Goal: Task Accomplishment & Management: Complete application form

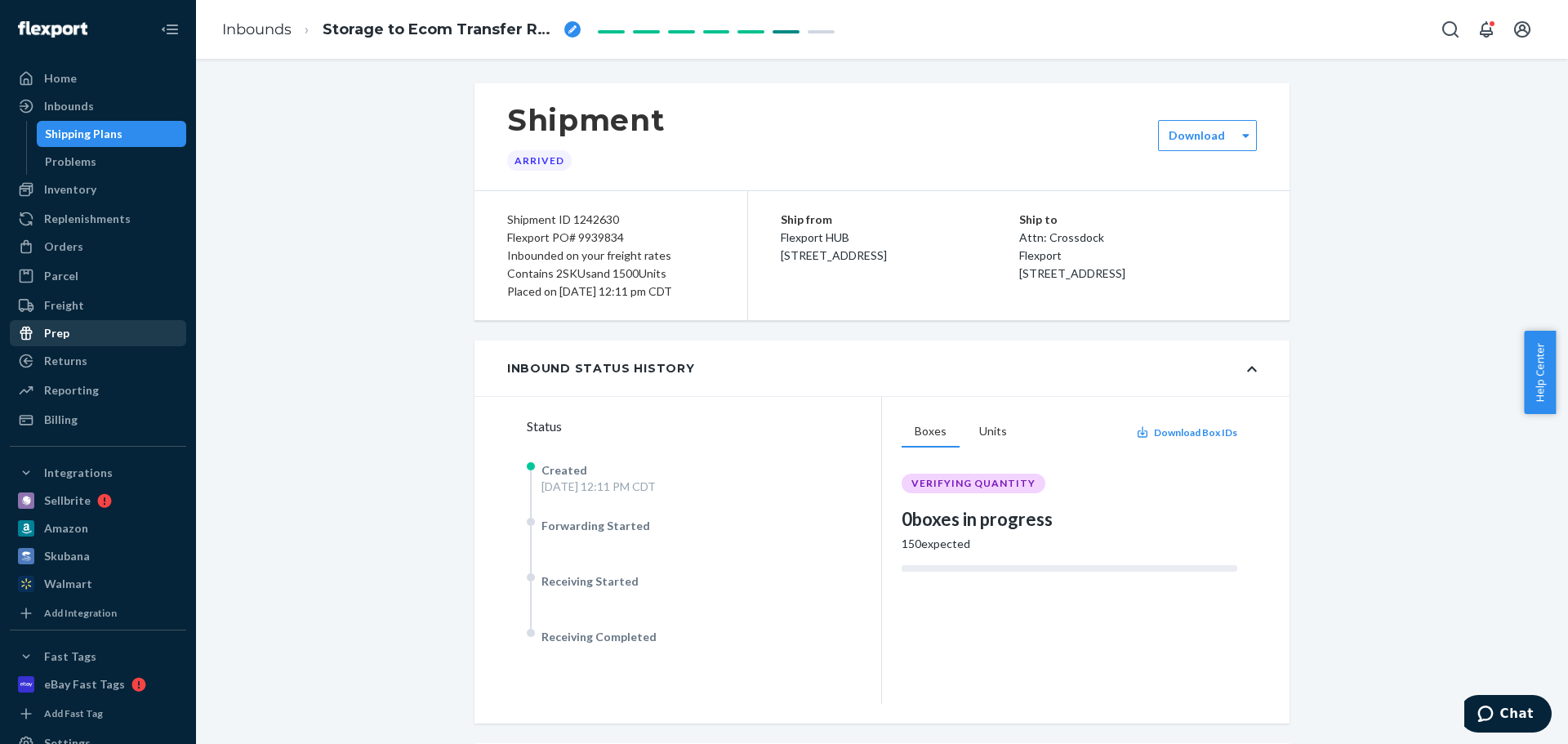
scroll to position [462, 0]
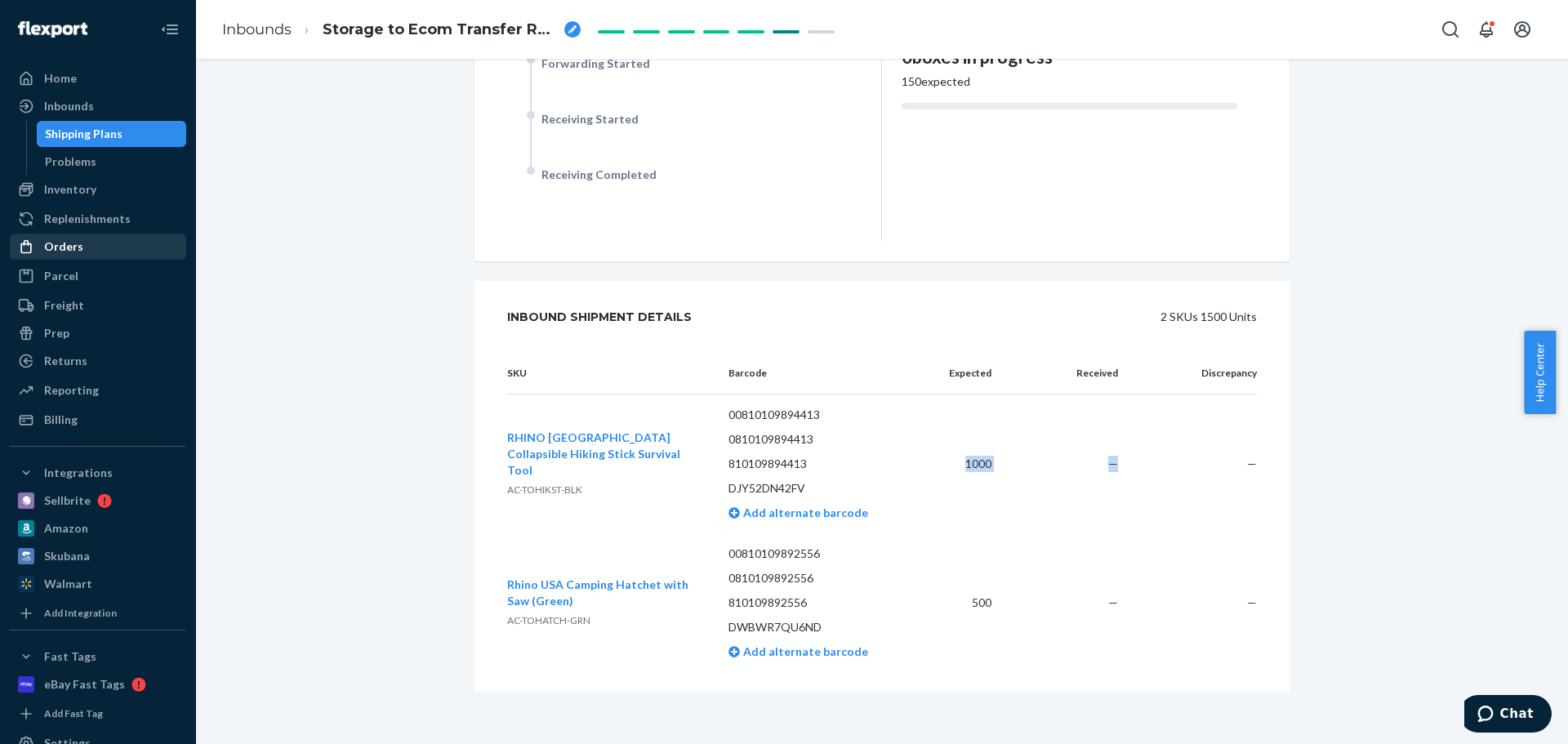
click at [86, 255] on div "Orders" at bounding box center [98, 247] width 173 height 23
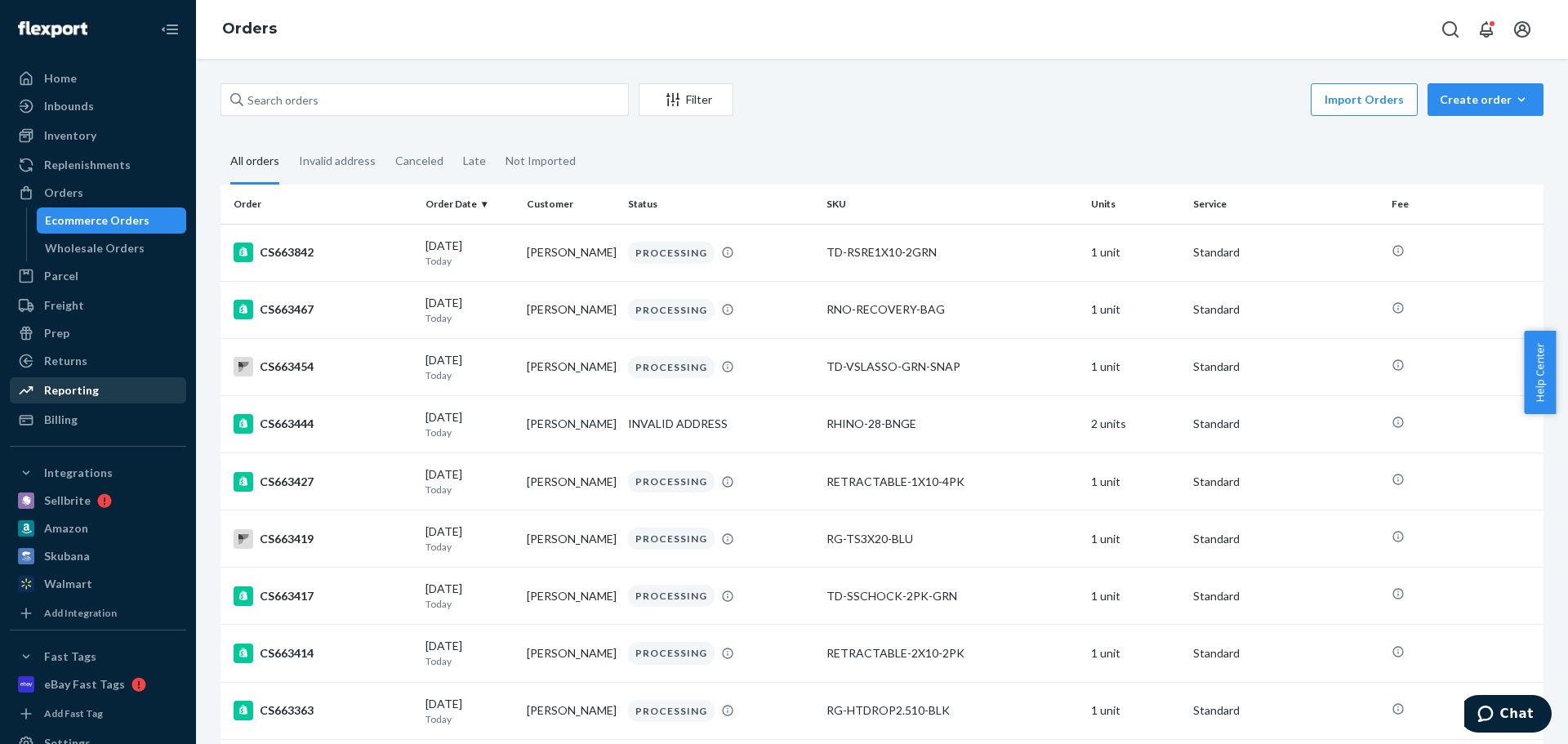
click at [72, 377] on link "Reporting" at bounding box center [97, 390] width 176 height 26
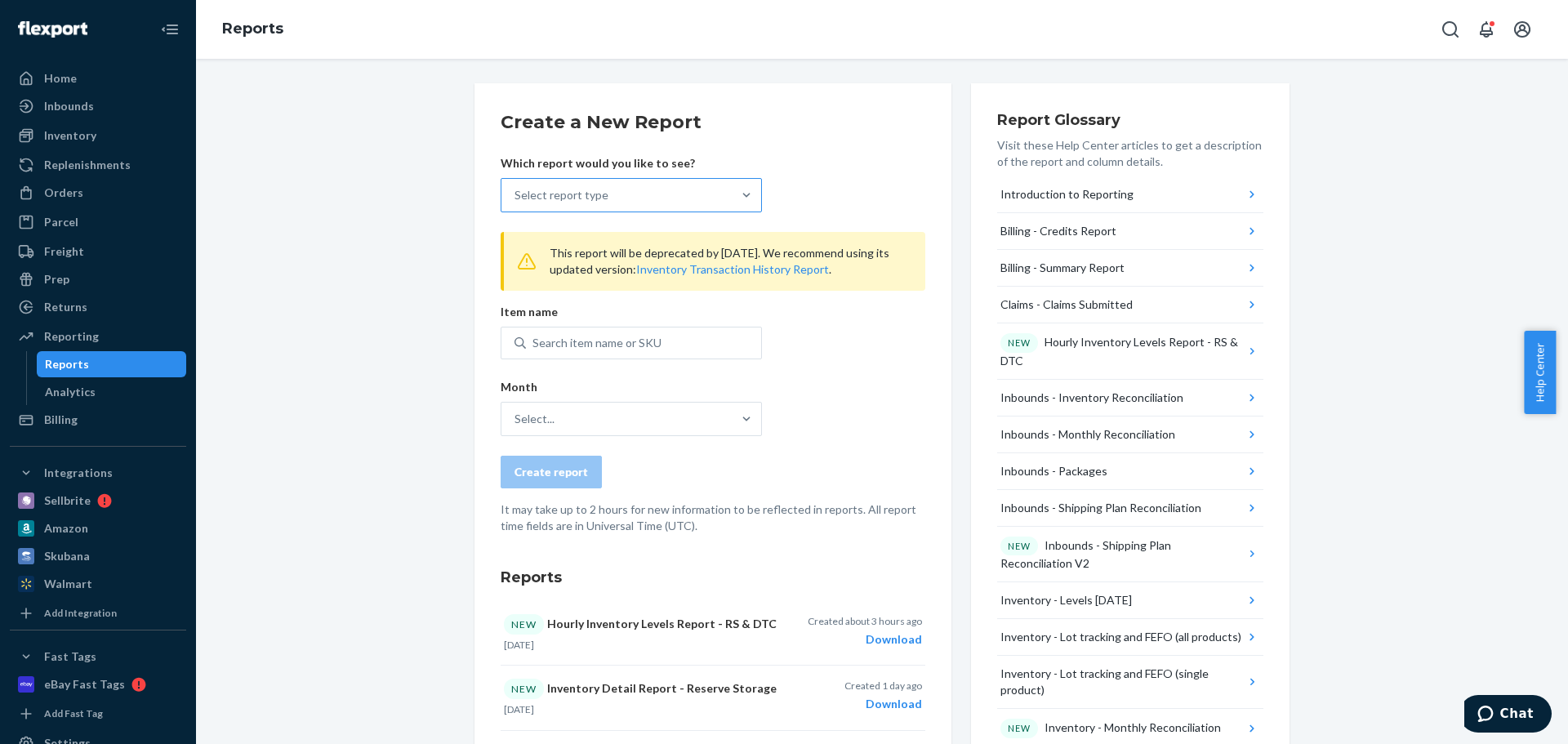
click at [554, 207] on div "Select report type" at bounding box center [616, 195] width 231 height 32
click at [516, 203] on input "Select report type" at bounding box center [515, 194] width 2 height 16
drag, startPoint x: 360, startPoint y: 338, endPoint x: 397, endPoint y: 332, distance: 37.5
click at [617, 163] on p "Which report would you like to see?" at bounding box center [631, 163] width 261 height 16
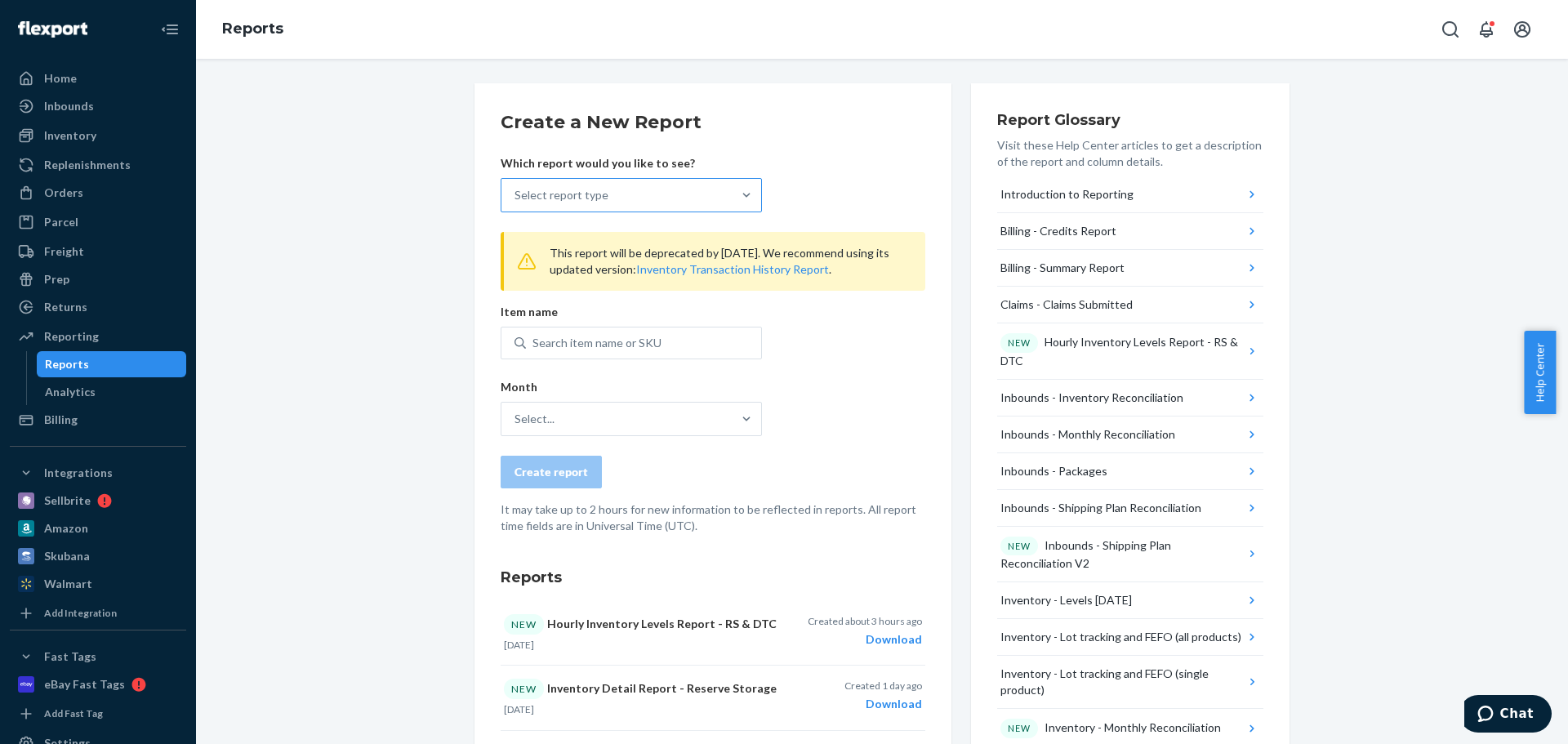
click at [600, 191] on div "Select report type" at bounding box center [616, 195] width 231 height 32
click at [516, 191] on input "Select report type" at bounding box center [515, 194] width 2 height 16
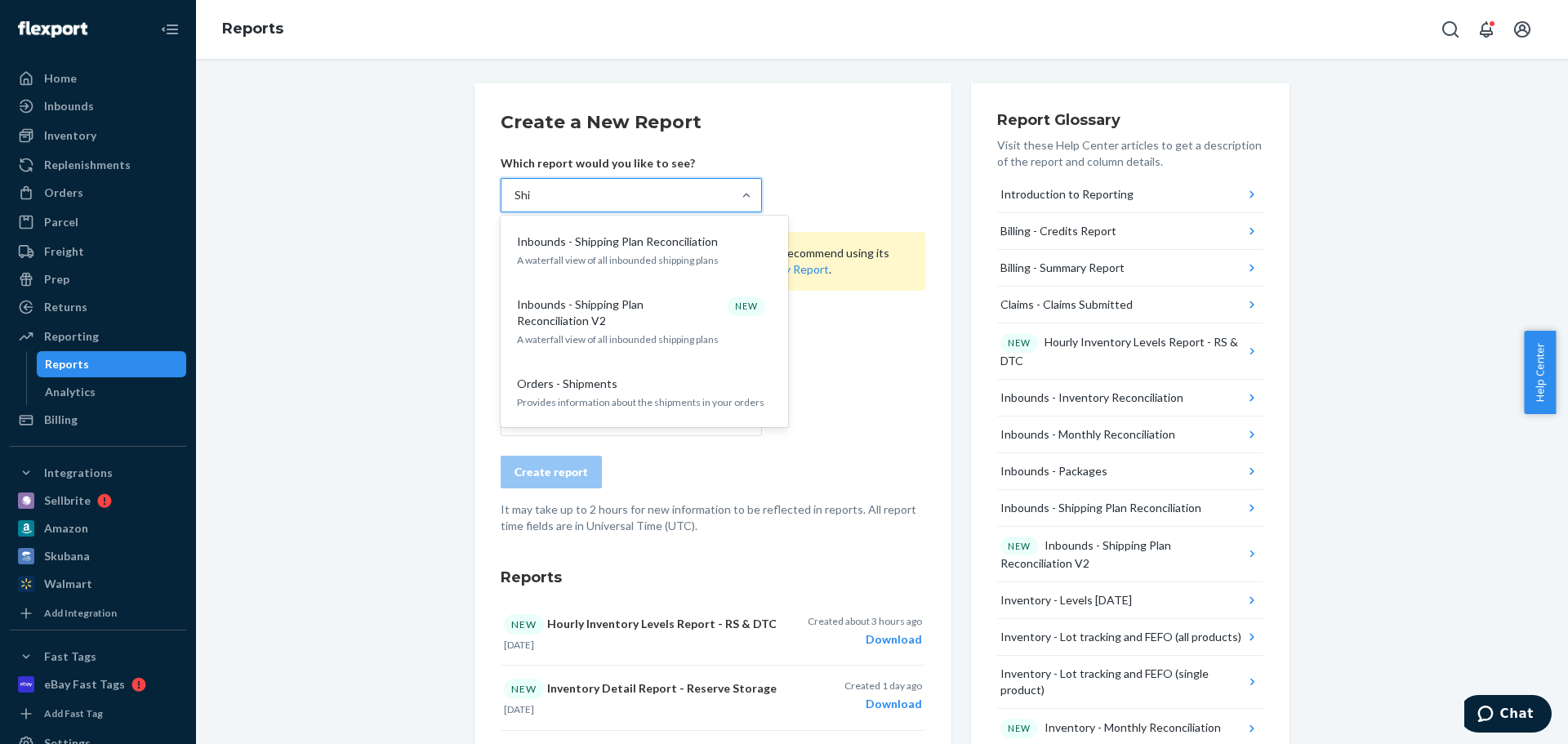
type input "Ship"
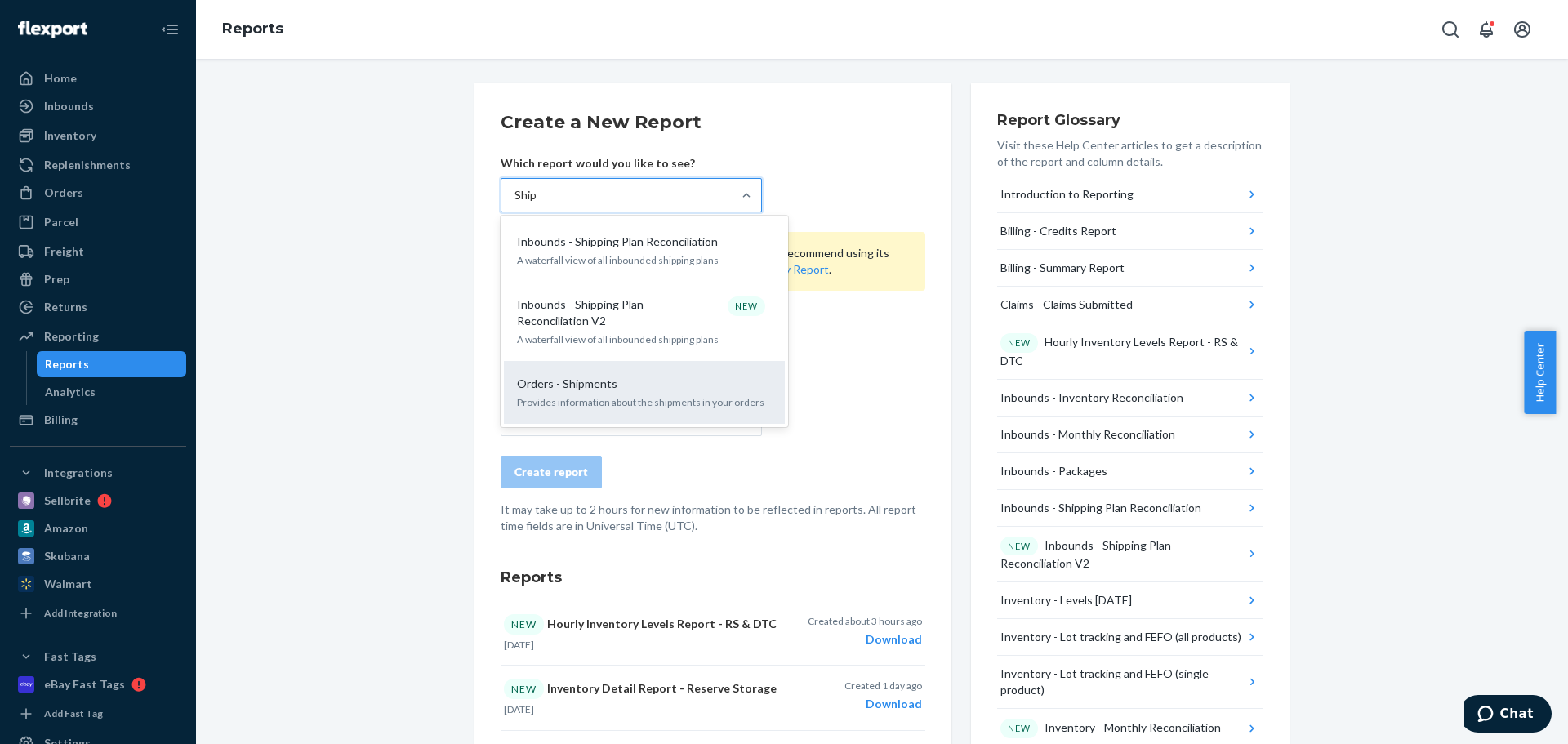
click at [688, 386] on div "Orders - Shipments" at bounding box center [641, 383] width 261 height 16
click at [538, 203] on input "Ship" at bounding box center [526, 194] width 24 height 16
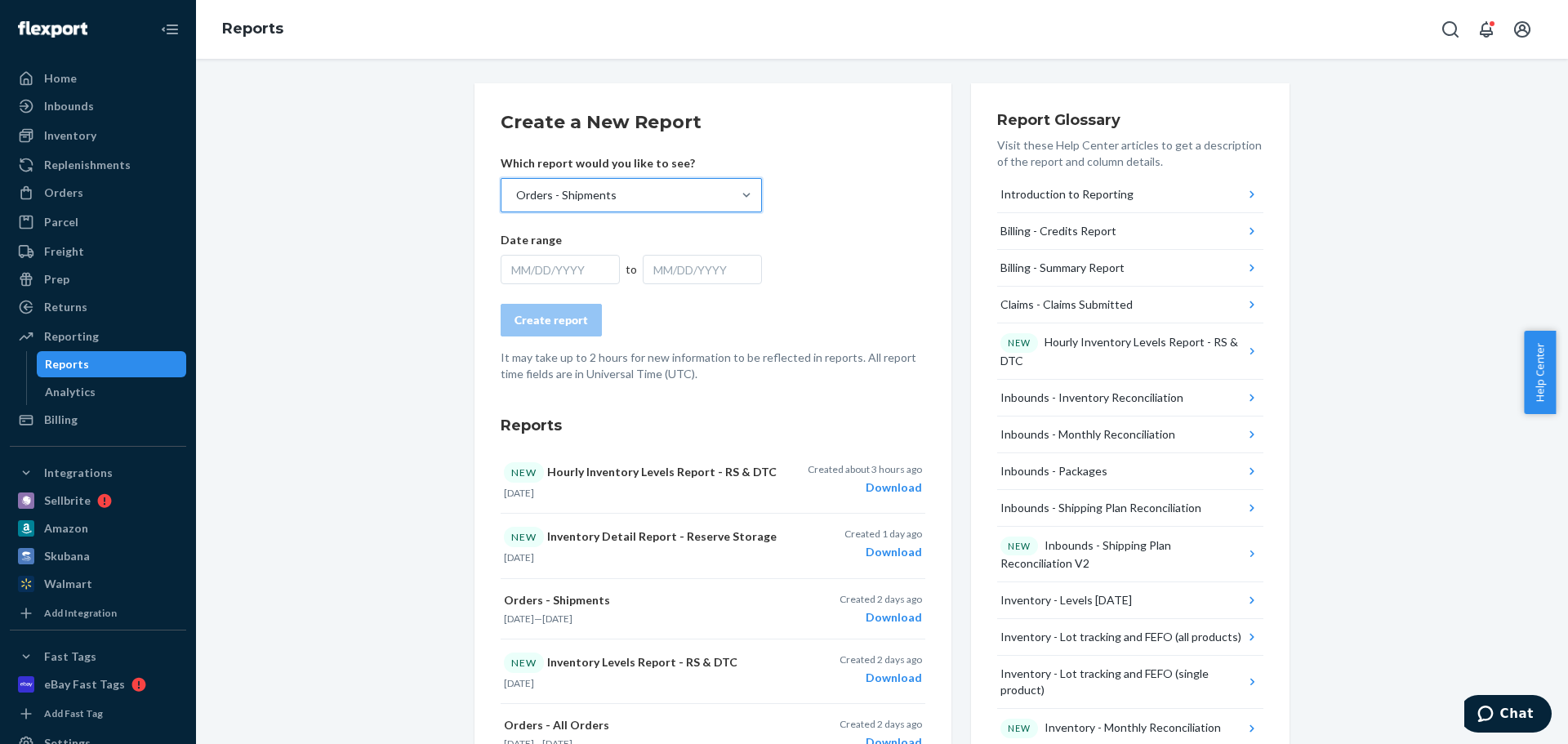
click at [533, 275] on div "MM/DD/YYYY" at bounding box center [559, 269] width 119 height 30
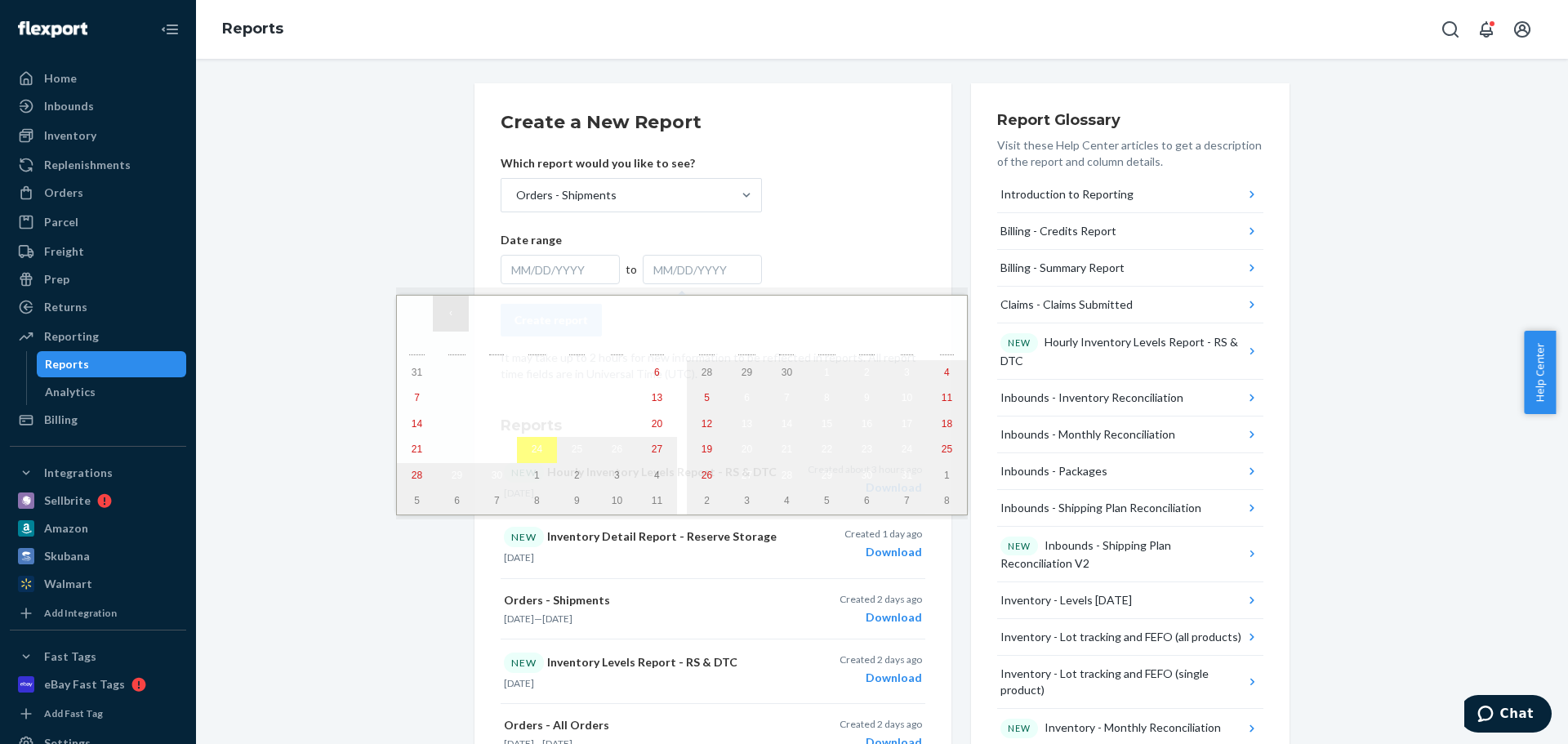
click at [454, 322] on button "‹" at bounding box center [451, 313] width 36 height 36
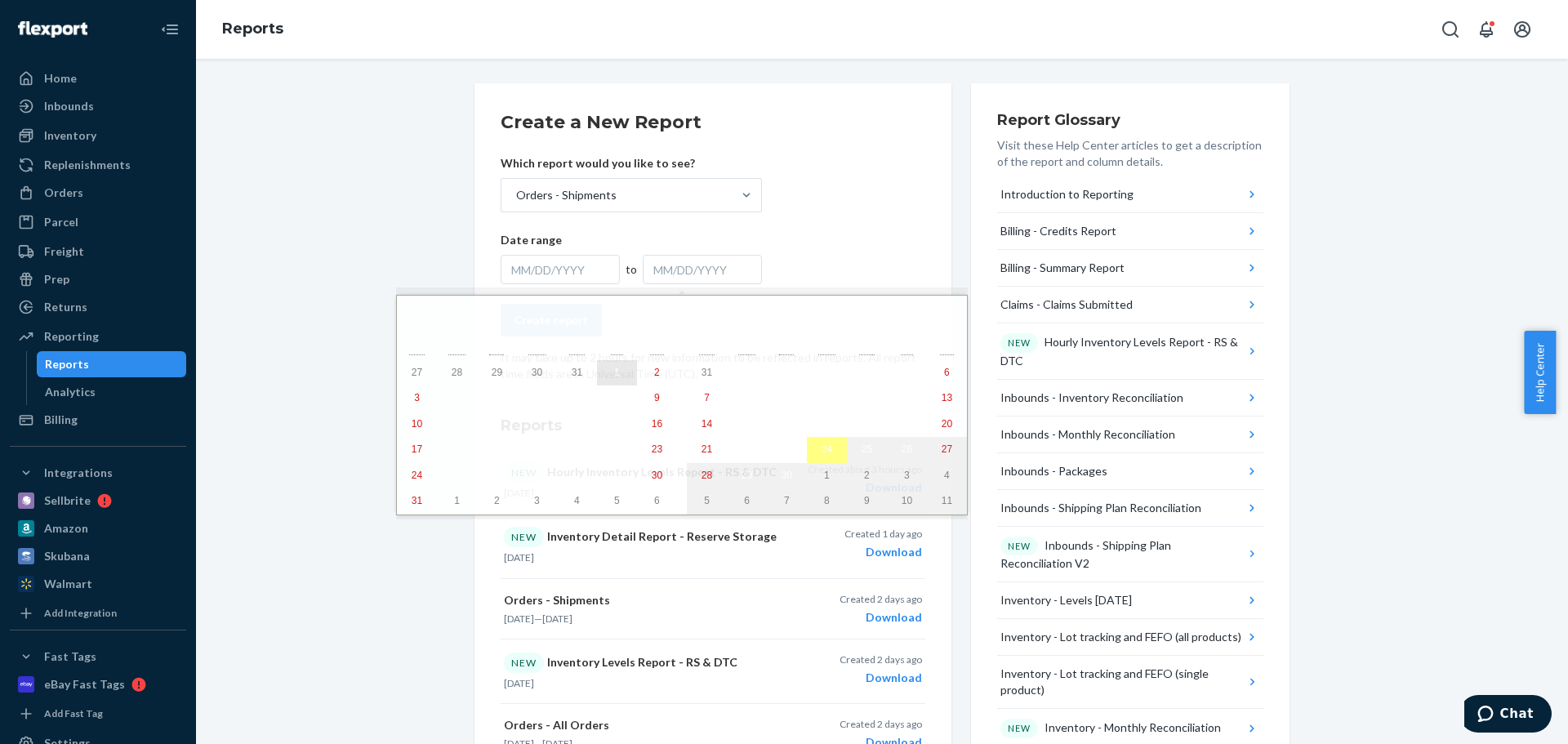
click at [597, 378] on button "1" at bounding box center [617, 372] width 40 height 26
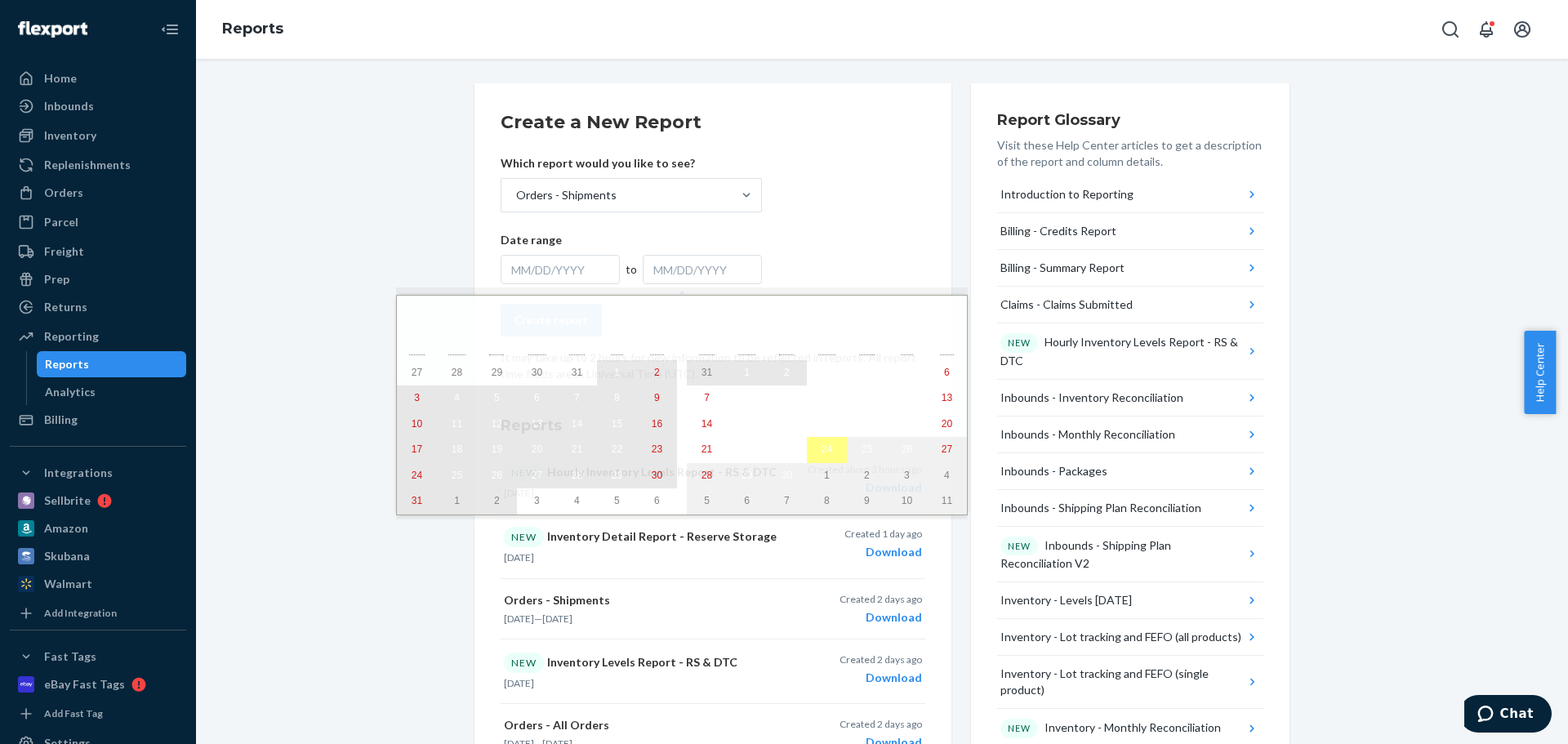
click at [784, 373] on abbr "2" at bounding box center [787, 372] width 6 height 11
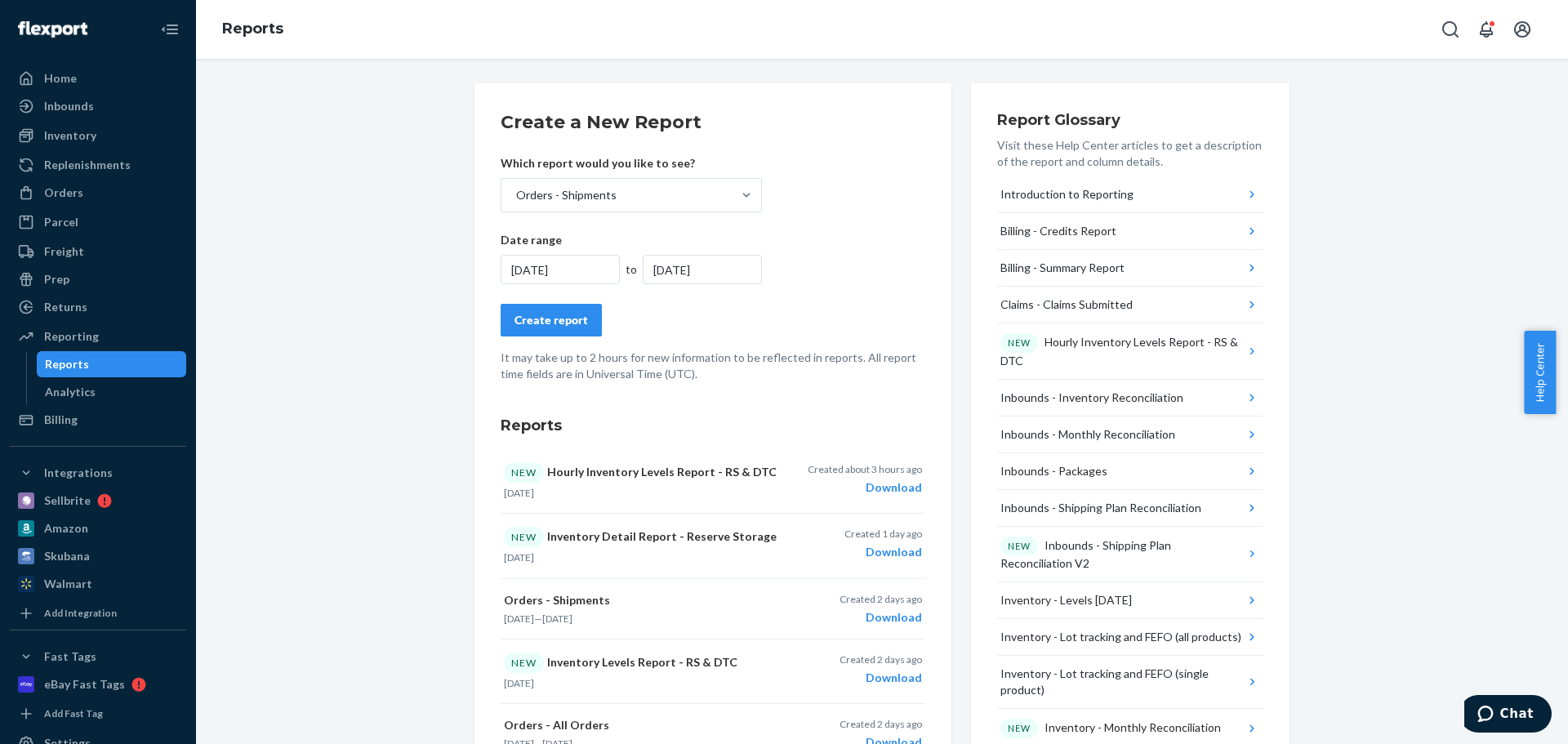
click at [664, 398] on div "Create a New Report Which report would you like to see? Orders - Shipments Date…" at bounding box center [713, 618] width 425 height 1017
click at [532, 317] on div "Create report" at bounding box center [551, 319] width 73 height 16
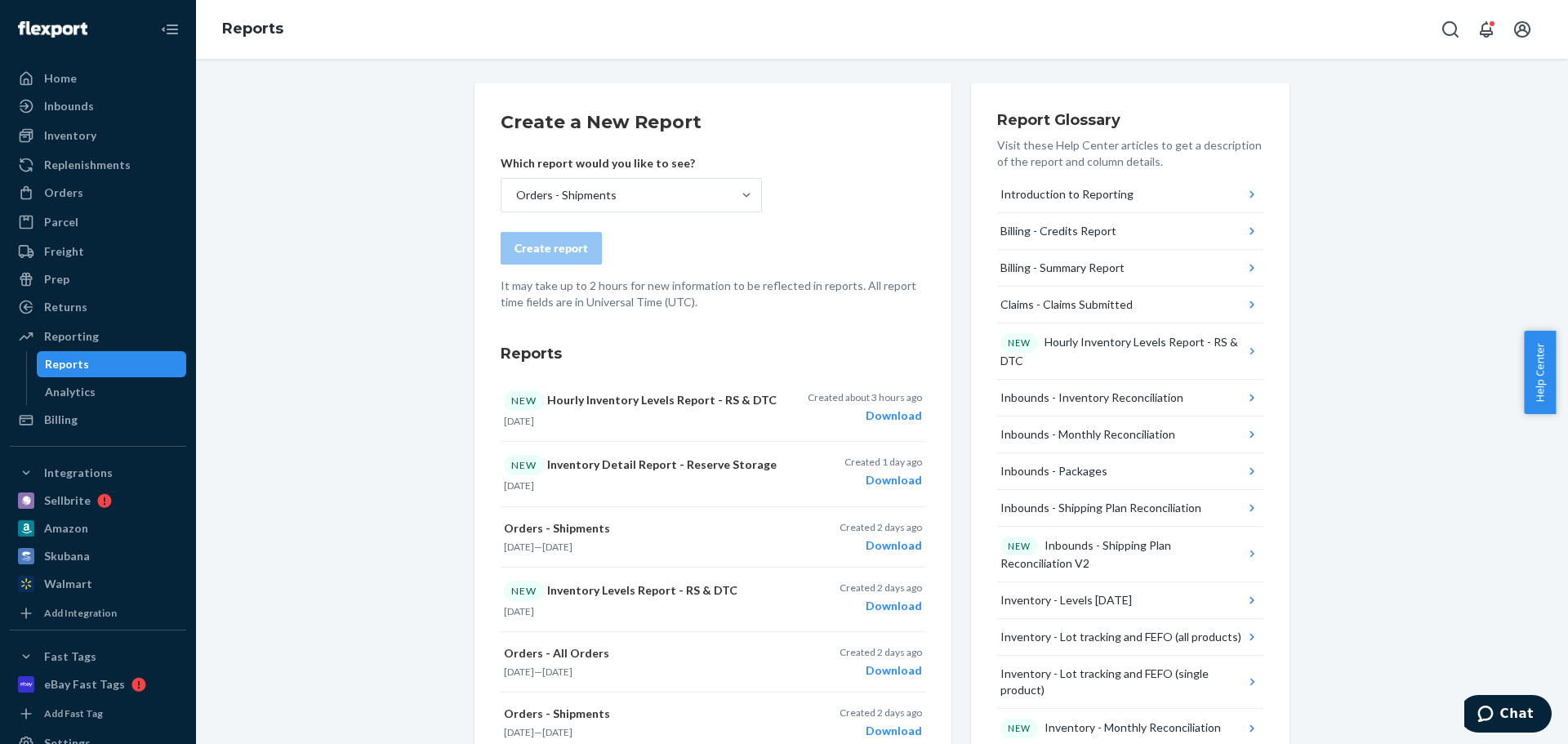
click at [673, 275] on form "Create a New Report Which report would you like to see? Orders - Shipments Crea…" at bounding box center [713, 210] width 425 height 201
click at [670, 311] on div "Create a New Report Which report would you like to see? Orders - Shipments Crea…" at bounding box center [713, 582] width 425 height 946
click at [669, 247] on div "Create report" at bounding box center [713, 248] width 425 height 32
click at [774, 120] on h2 "Create a New Report" at bounding box center [713, 122] width 425 height 26
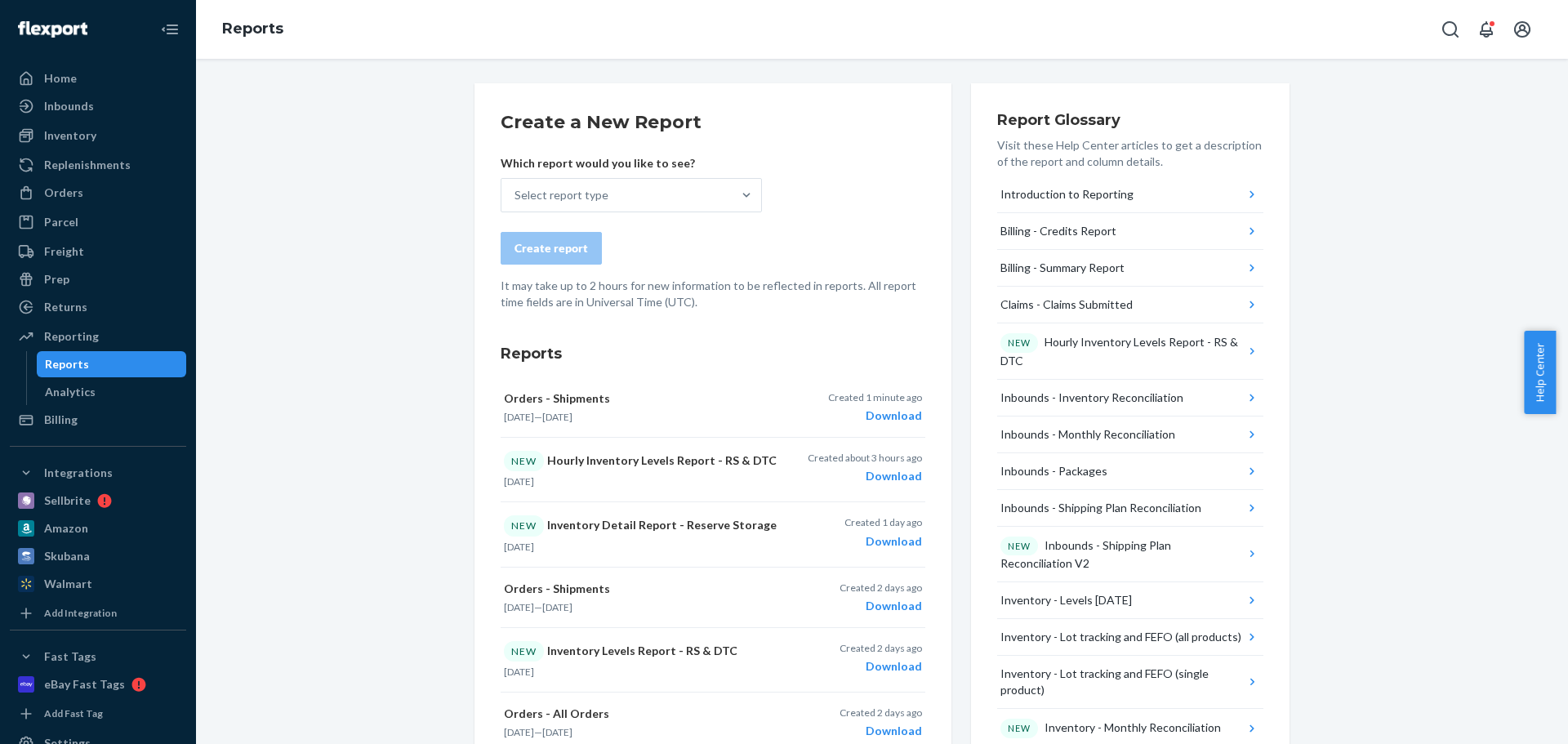
click at [717, 335] on div "Create a New Report Which report would you like to see? Select report type Crea…" at bounding box center [713, 582] width 425 height 946
click at [883, 418] on div "Download" at bounding box center [874, 415] width 94 height 16
click at [583, 195] on div "Select report type" at bounding box center [561, 194] width 94 height 16
click at [516, 195] on input "Select report type" at bounding box center [515, 194] width 2 height 16
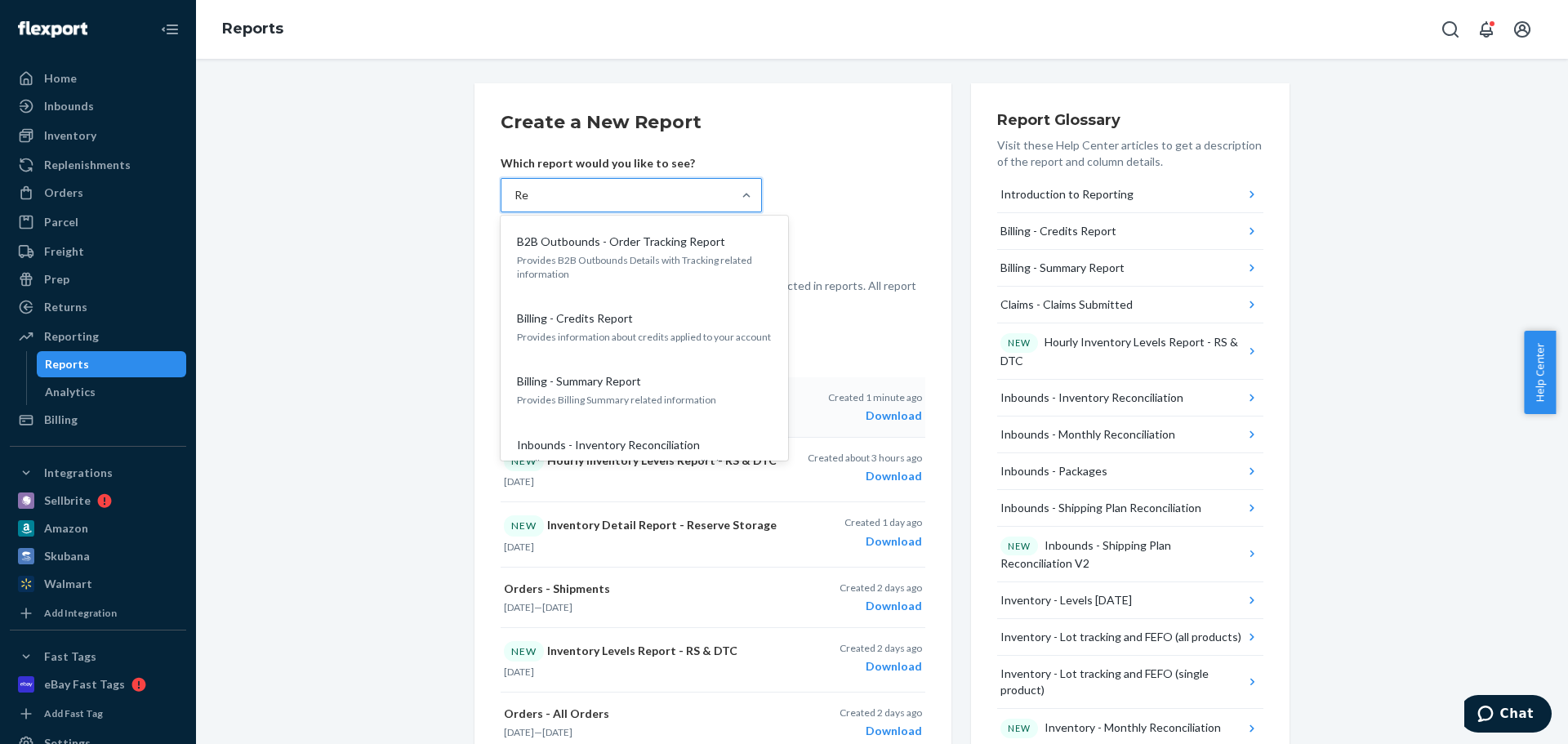
type input "Res"
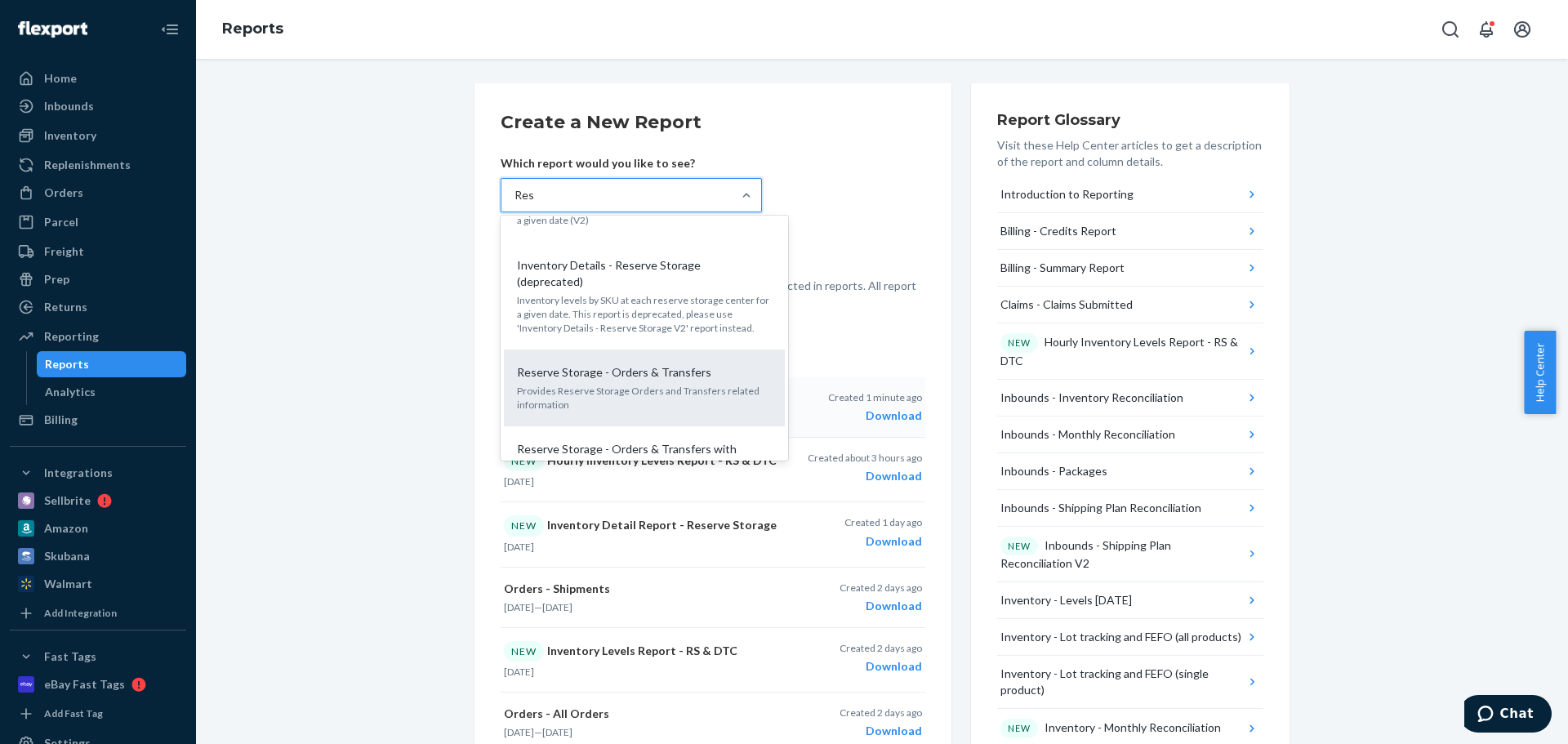
scroll to position [193, 0]
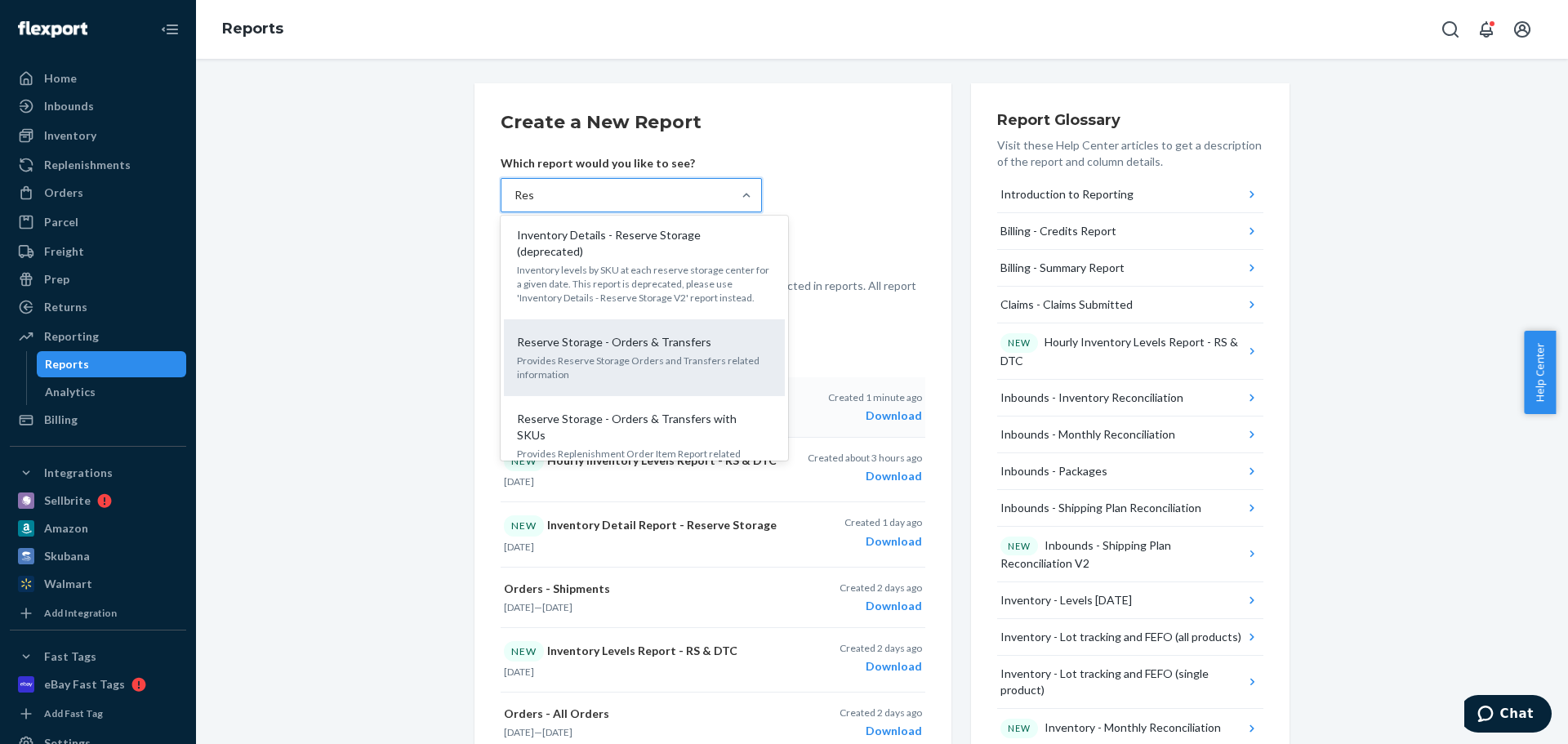
click at [652, 353] on p "Provides Reserve Storage Orders and Transfers related information" at bounding box center [644, 367] width 254 height 28
click at [534, 203] on input "Res" at bounding box center [524, 194] width 20 height 16
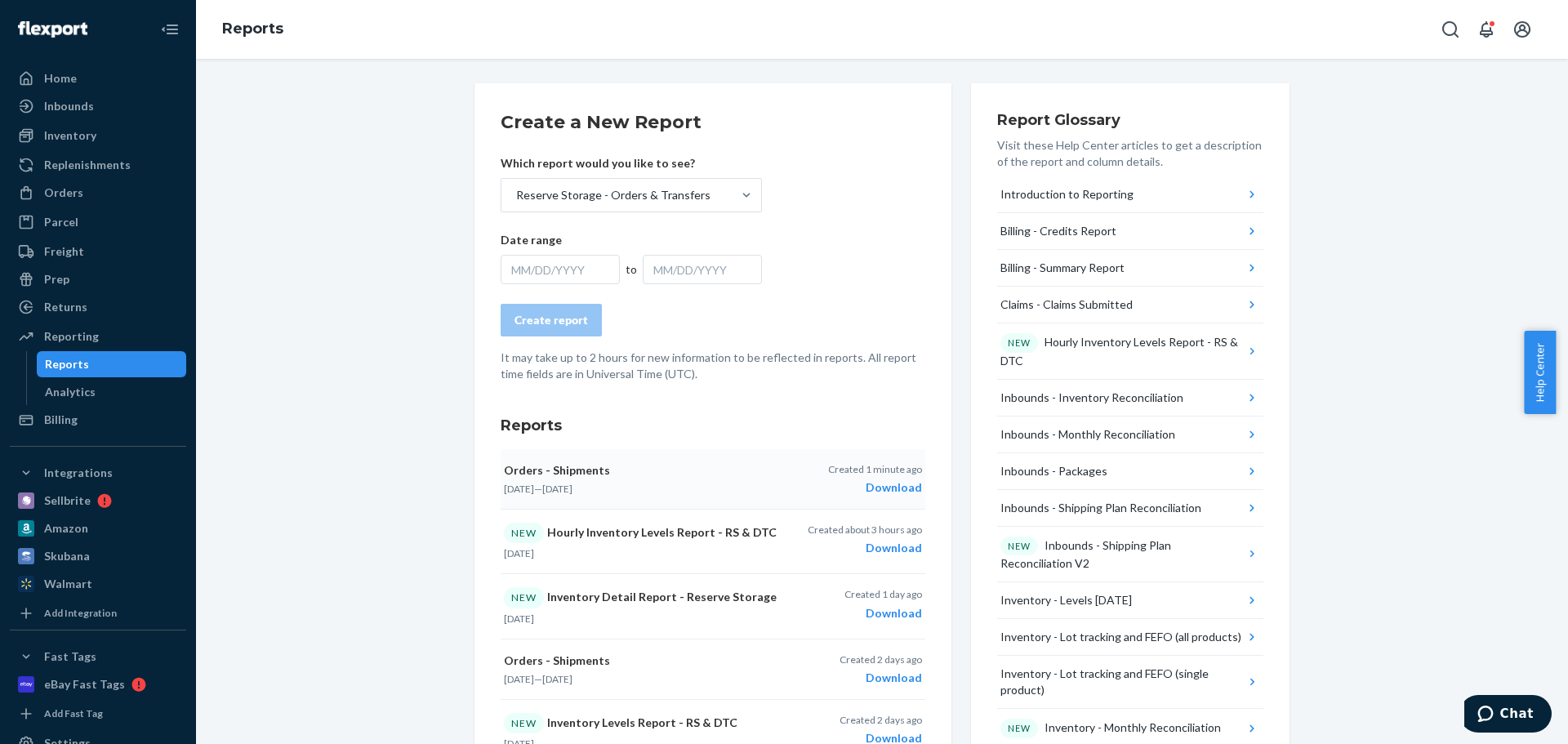
click at [725, 342] on form "Create a New Report Which report would you like to see? Reserve Storage - Order…" at bounding box center [713, 246] width 425 height 272
click at [537, 274] on div "MM/DD/YYYY" at bounding box center [559, 269] width 119 height 30
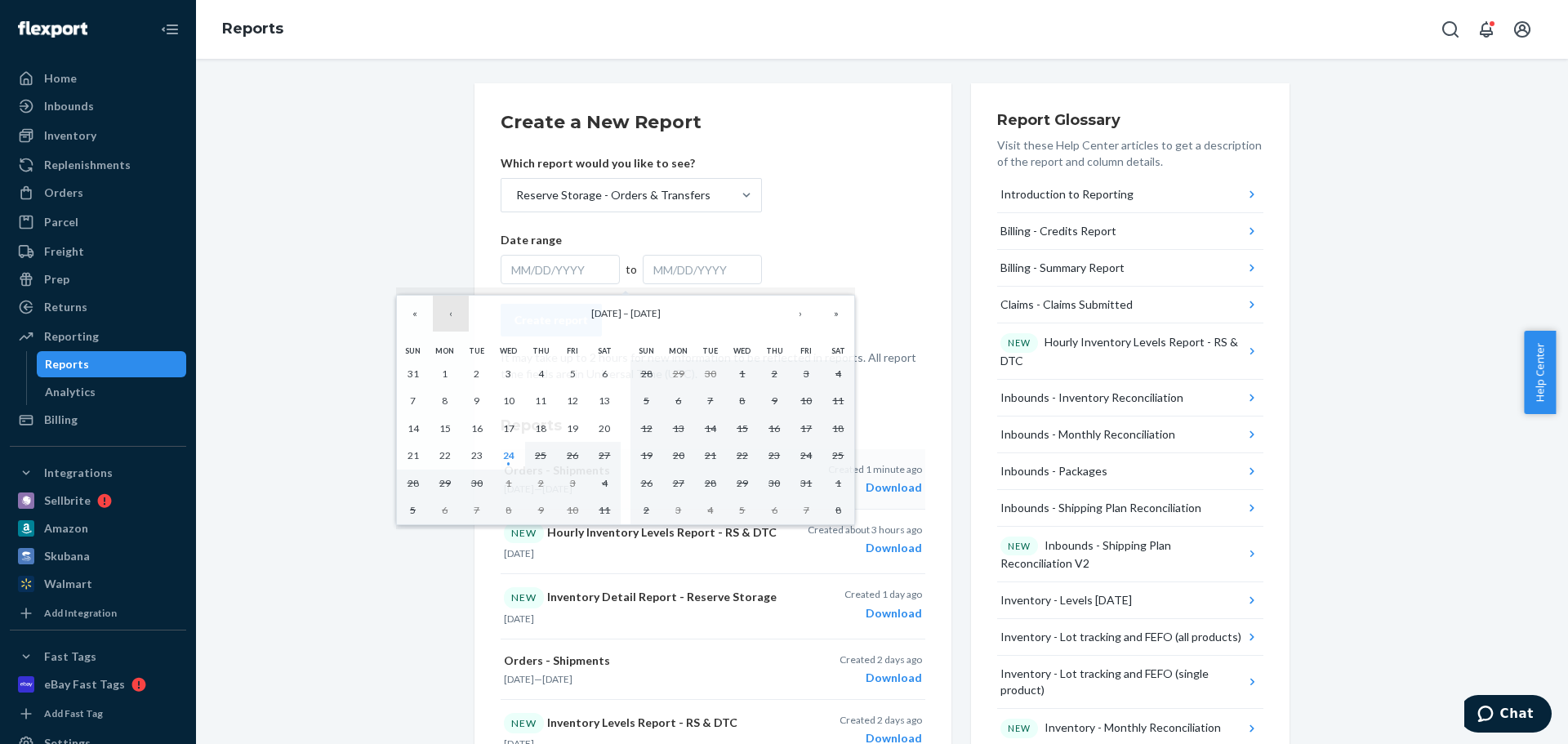
click at [444, 317] on button "‹" at bounding box center [451, 313] width 36 height 36
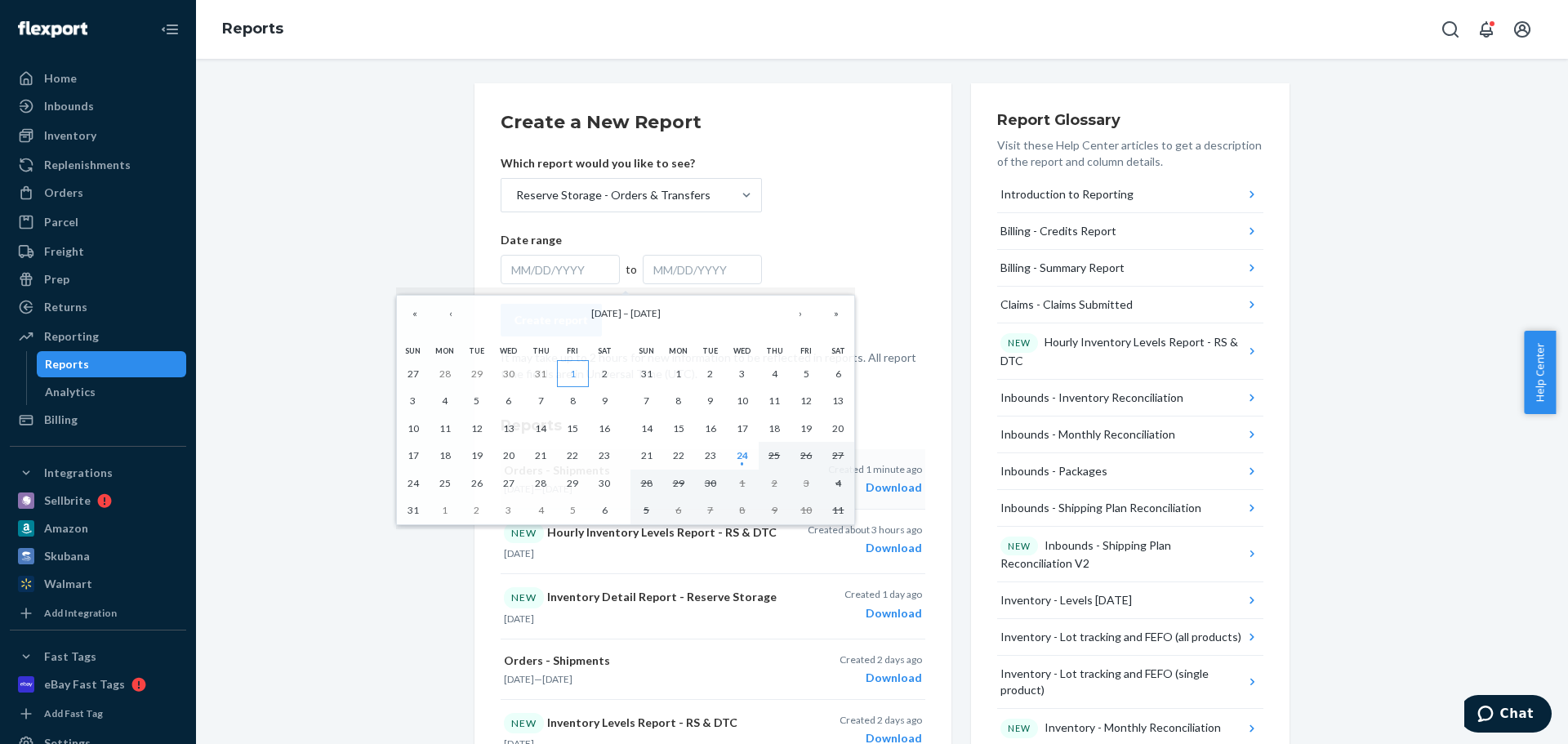
click at [567, 374] on button "1" at bounding box center [573, 373] width 31 height 28
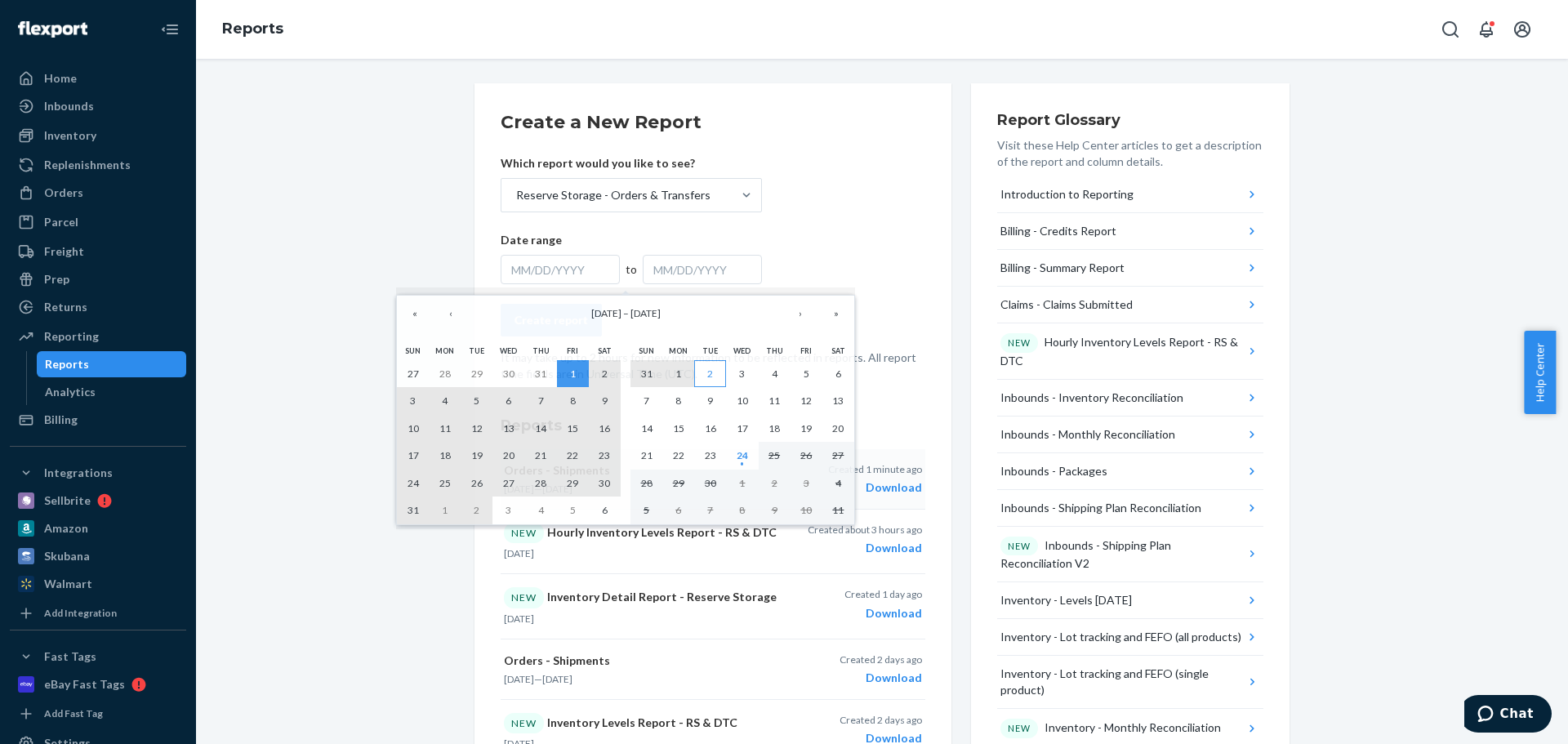
click at [714, 369] on button "2" at bounding box center [710, 373] width 31 height 28
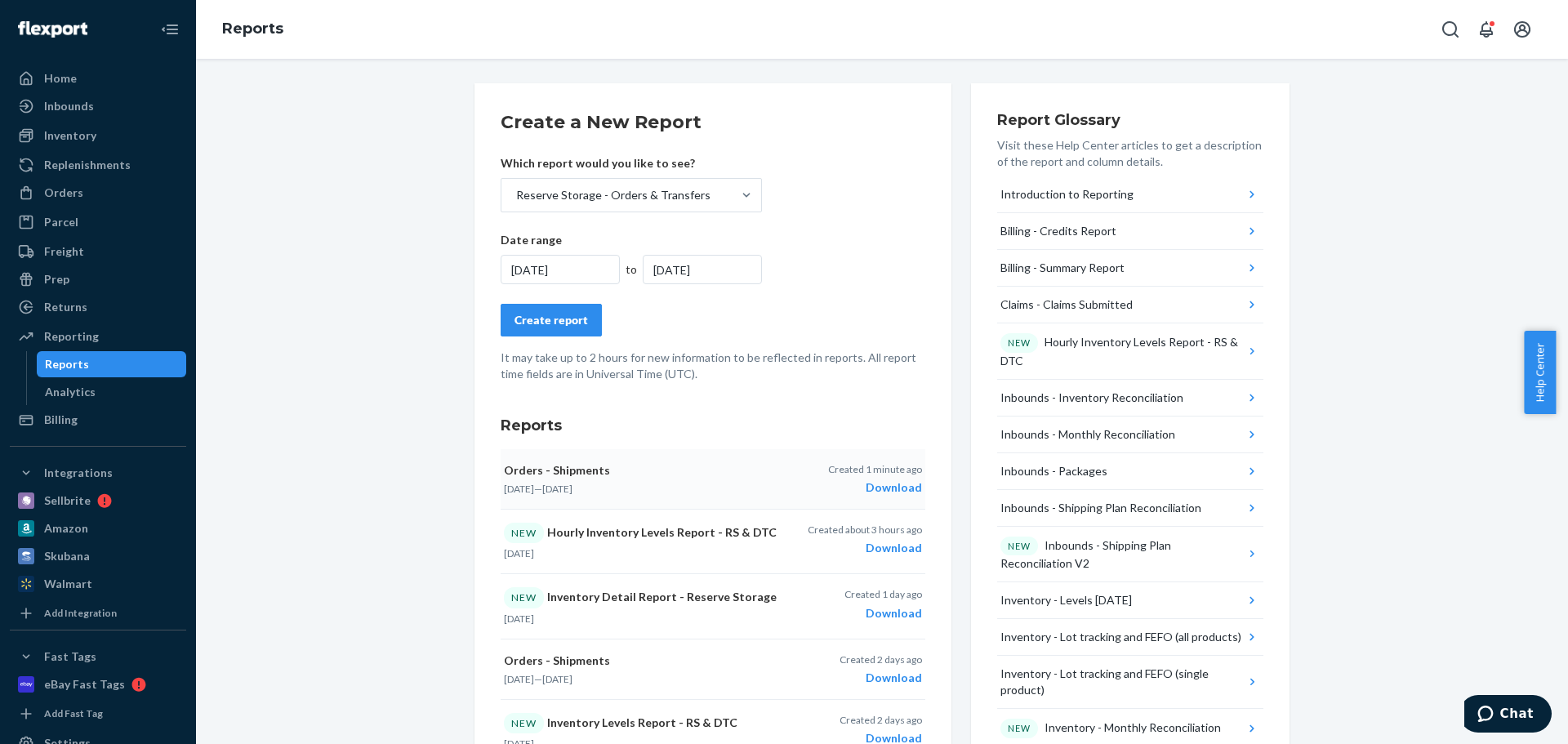
click at [751, 372] on p "It may take up to 2 hours for new information to be reflected in reports. All r…" at bounding box center [713, 366] width 425 height 32
drag, startPoint x: 558, startPoint y: 332, endPoint x: 564, endPoint y: 340, distance: 10.0
click at [558, 329] on button "Create report" at bounding box center [551, 320] width 101 height 32
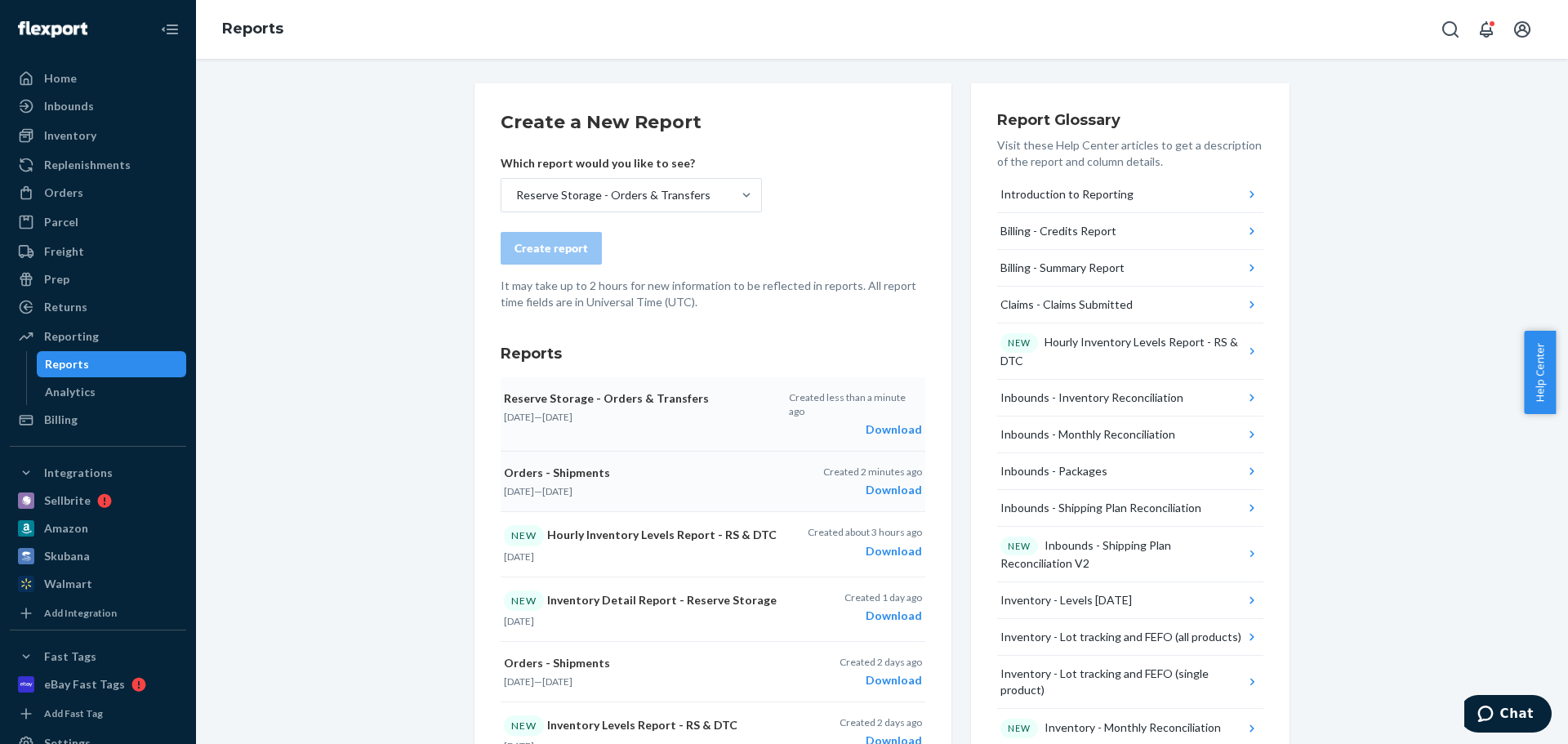
click at [900, 421] on div "Download" at bounding box center [855, 429] width 133 height 16
drag, startPoint x: 88, startPoint y: 169, endPoint x: 99, endPoint y: 171, distance: 11.2
click at [88, 169] on div "Replenishments" at bounding box center [87, 165] width 87 height 16
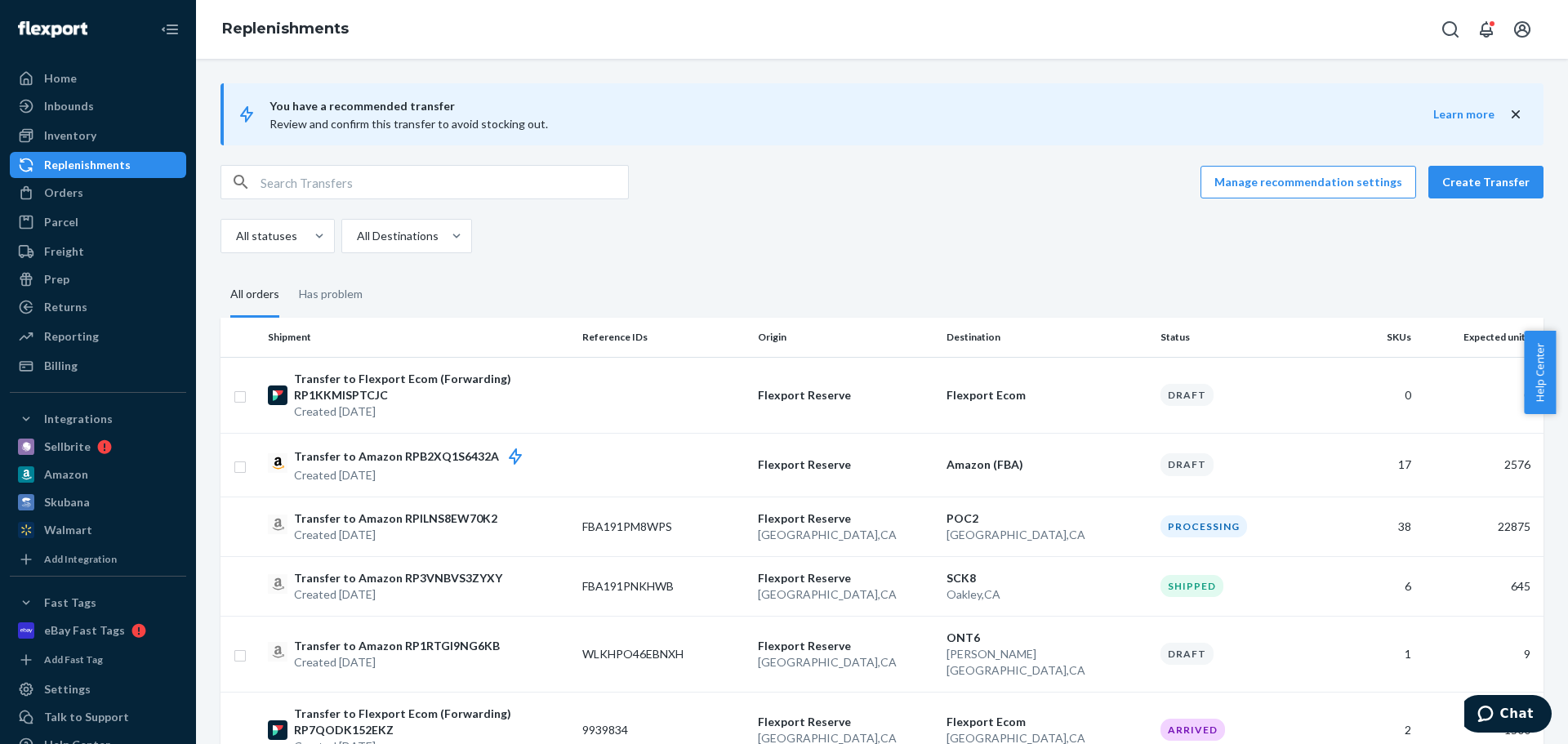
click at [321, 188] on input "text" at bounding box center [444, 182] width 368 height 32
paste input "FBA190BYJ3HL"
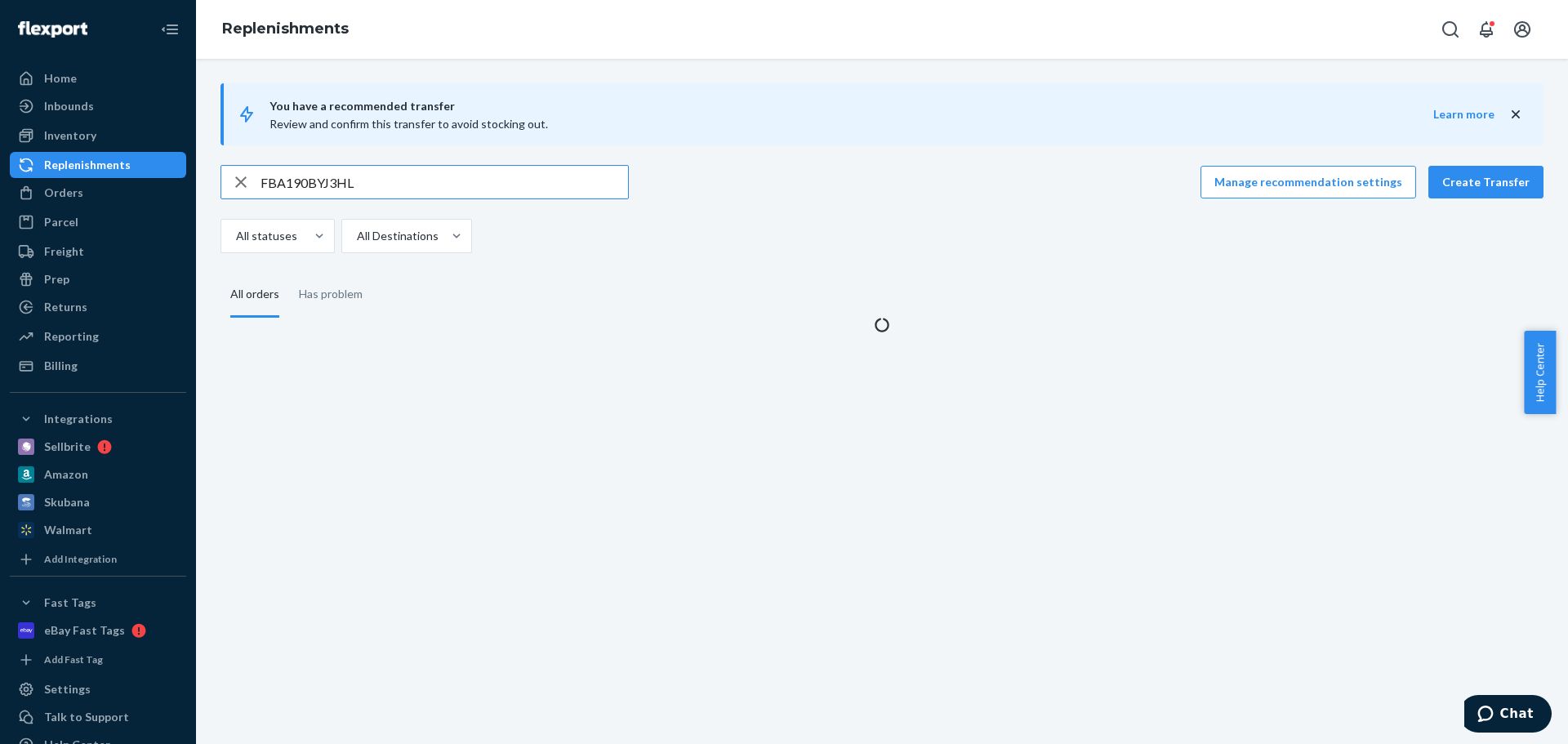
type input "FBA190BYJ3HL"
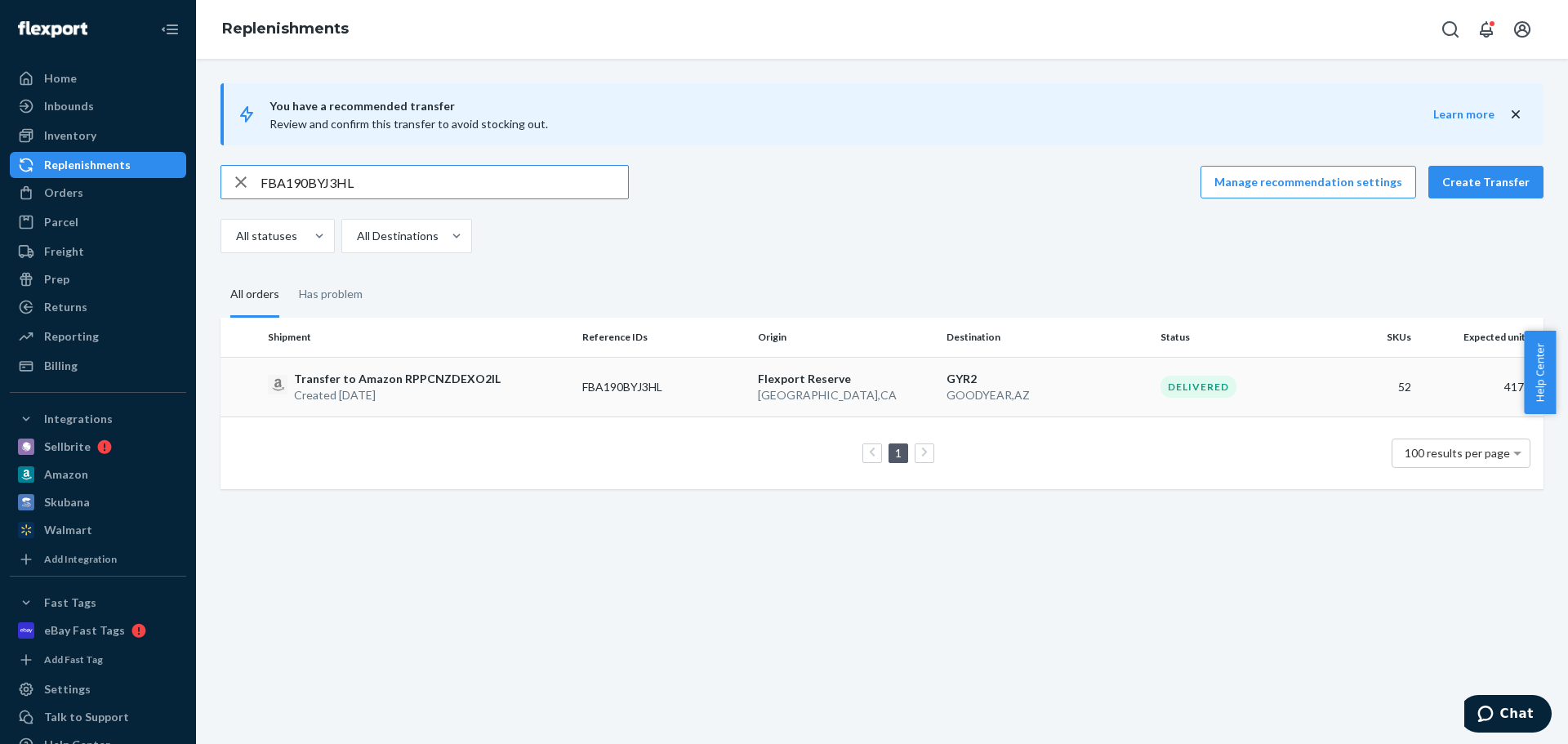
click at [591, 385] on td "FBA190BYJ3HL" at bounding box center [663, 387] width 175 height 60
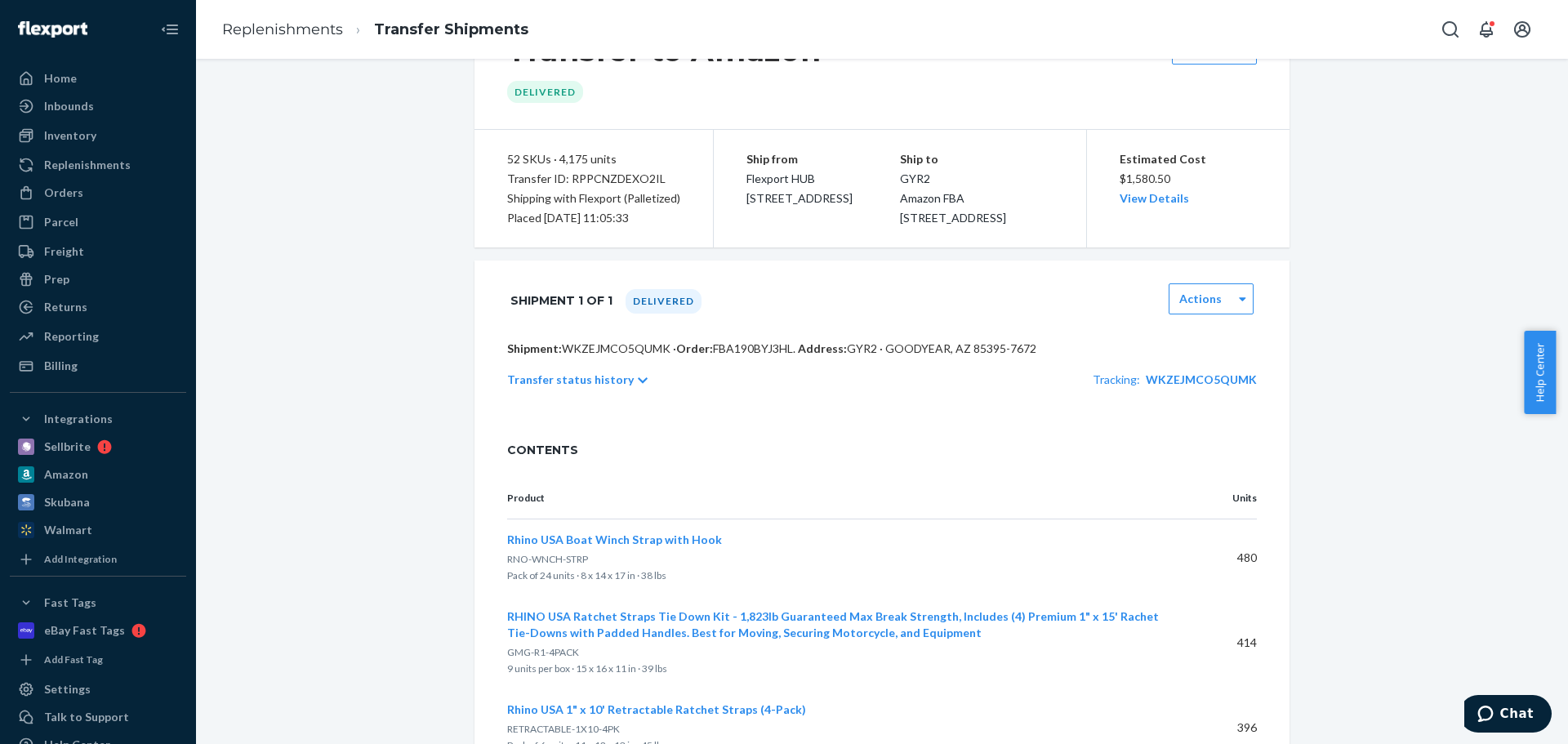
scroll to position [163, 0]
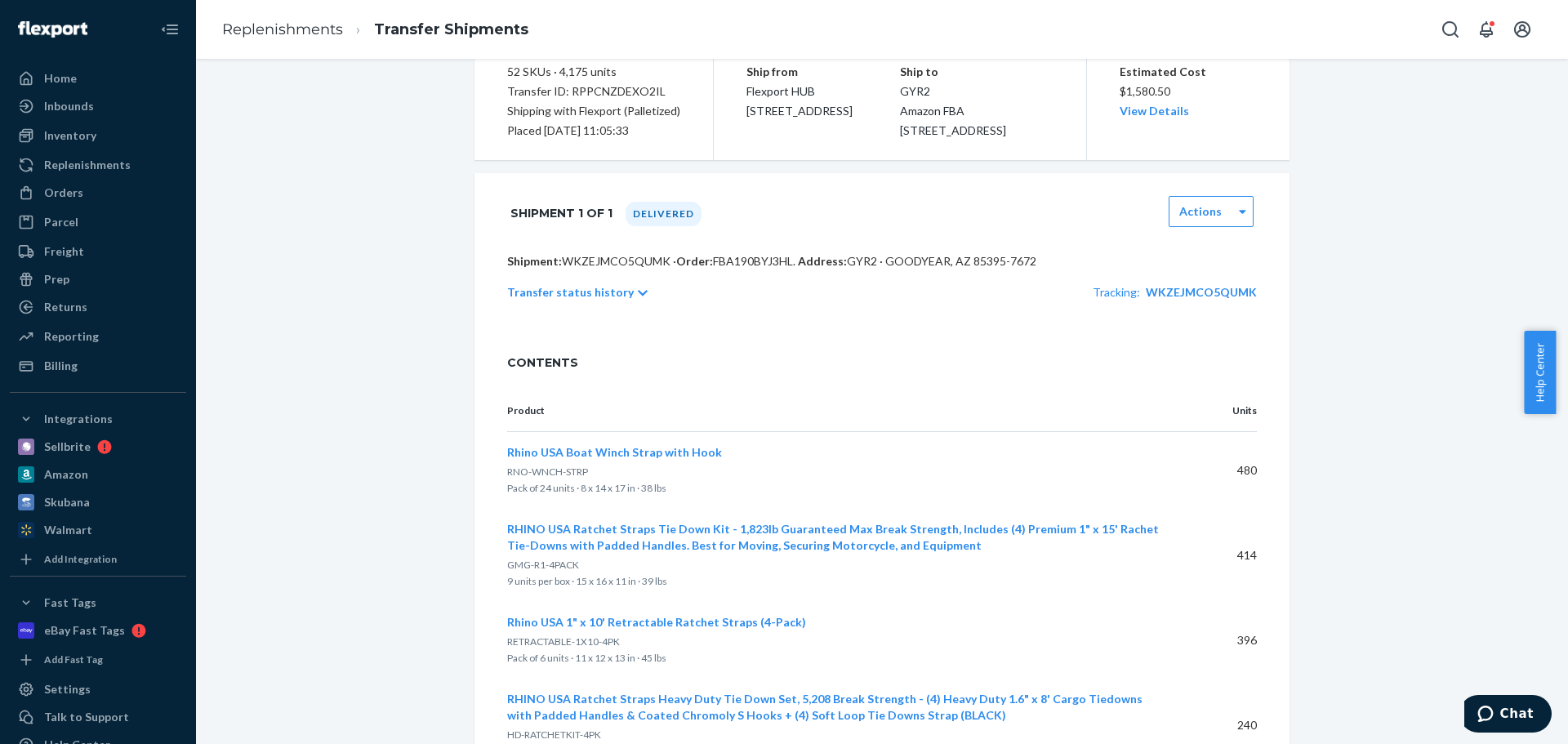
click at [556, 300] on p "Transfer status history" at bounding box center [570, 292] width 127 height 16
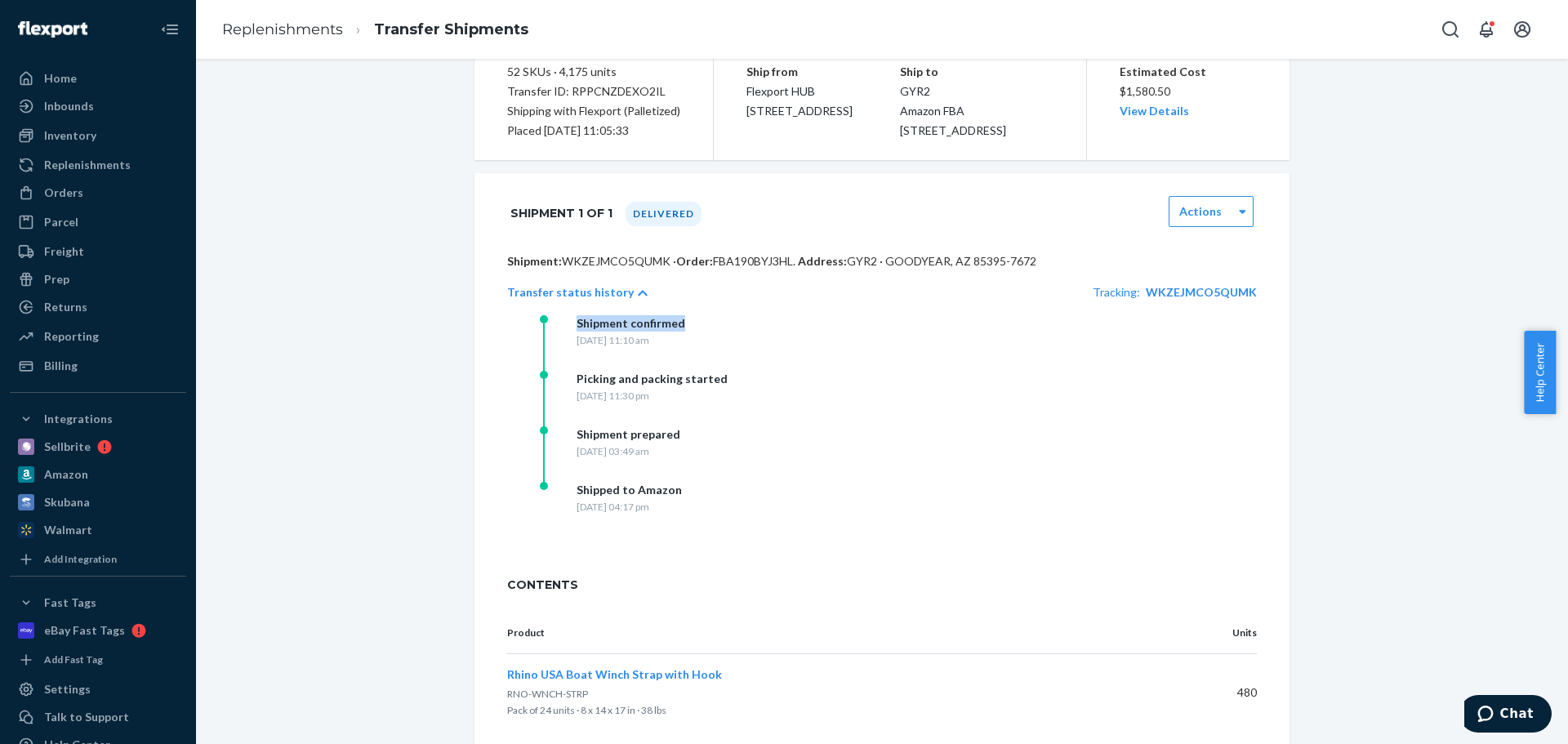
drag, startPoint x: 573, startPoint y: 343, endPoint x: 682, endPoint y: 348, distance: 109.1
click at [682, 332] on div "Shipment confirmed" at bounding box center [631, 323] width 109 height 16
drag, startPoint x: 584, startPoint y: 402, endPoint x: 691, endPoint y: 413, distance: 107.6
click at [694, 403] on div "Picking and packing started Monday, August 25, 2025 at 11:30 pm" at bounding box center [652, 386] width 151 height 31
drag, startPoint x: 585, startPoint y: 459, endPoint x: 658, endPoint y: 467, distance: 73.4
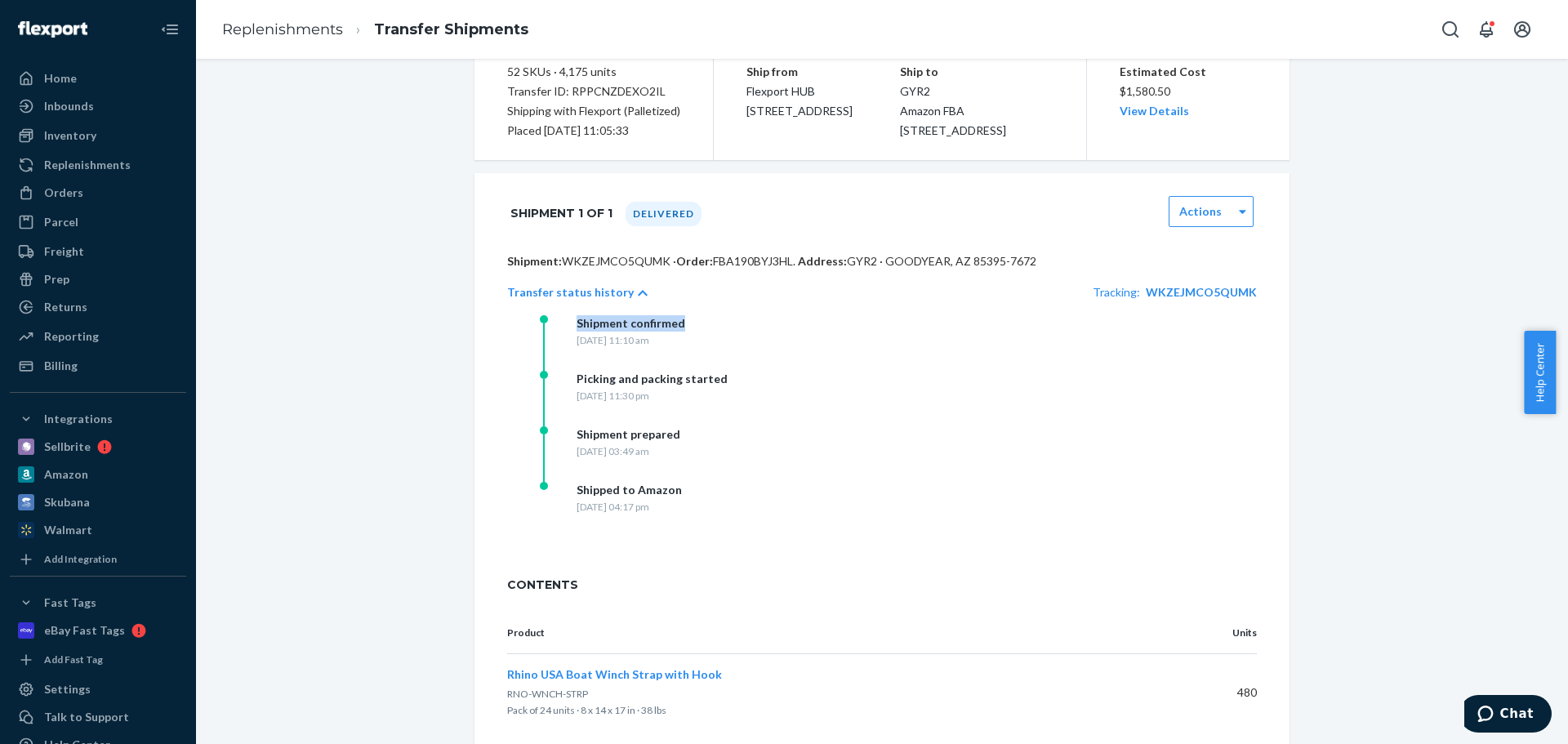
click at [658, 458] on div "Shipment prepared Wednesday, August 27, 2025 at 03:49 am" at bounding box center [628, 441] width 104 height 31
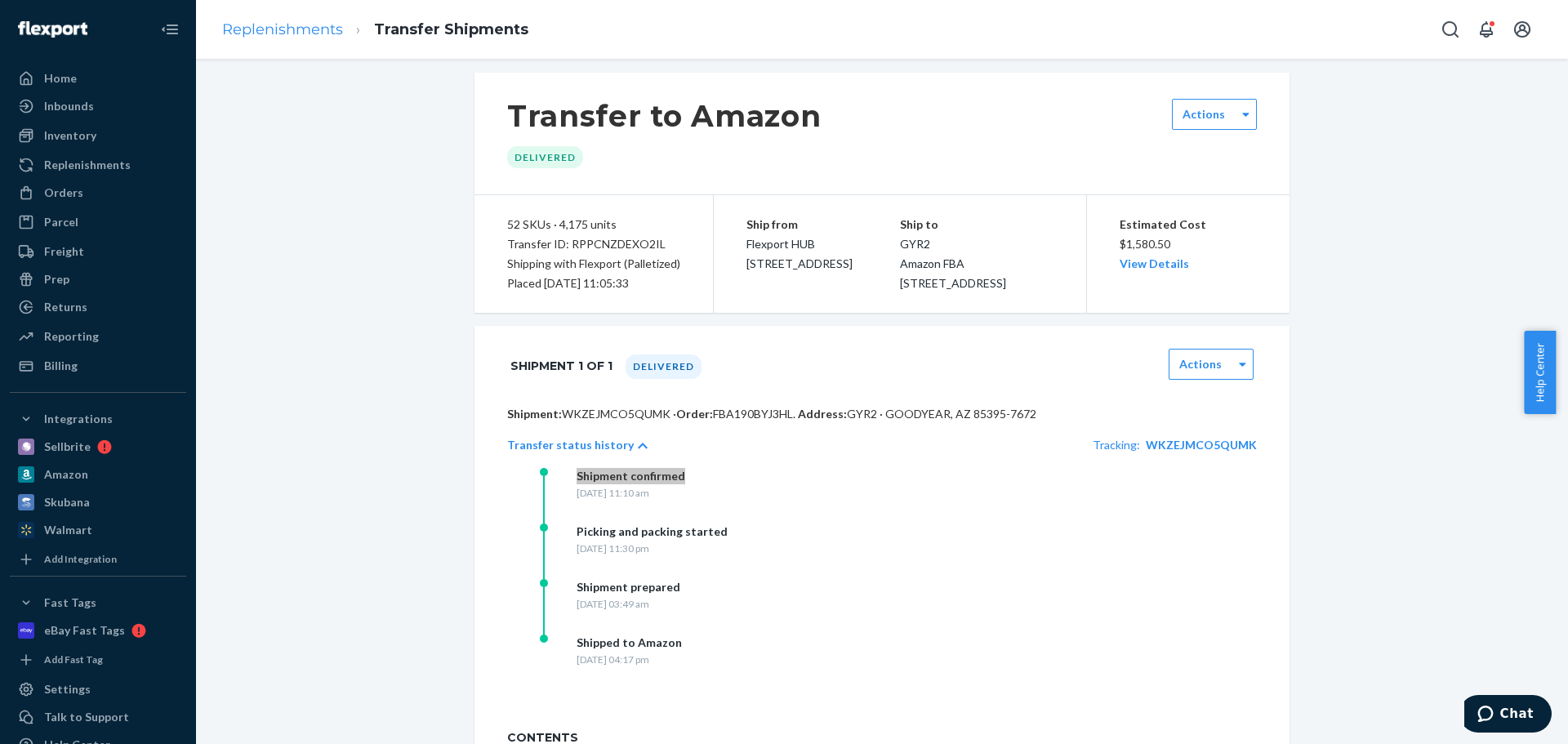
scroll to position [0, 0]
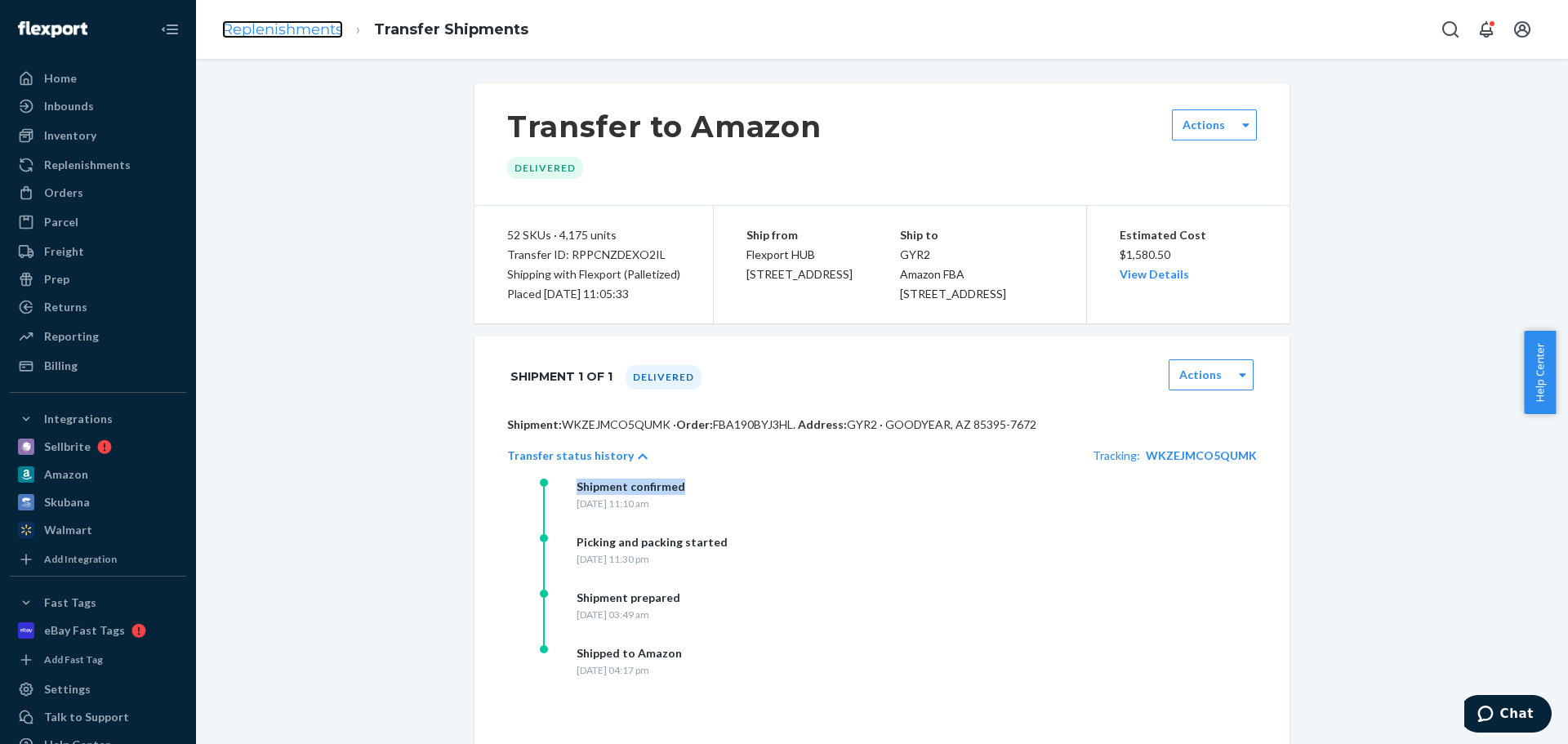
click at [289, 28] on link "Replenishments" at bounding box center [282, 29] width 121 height 18
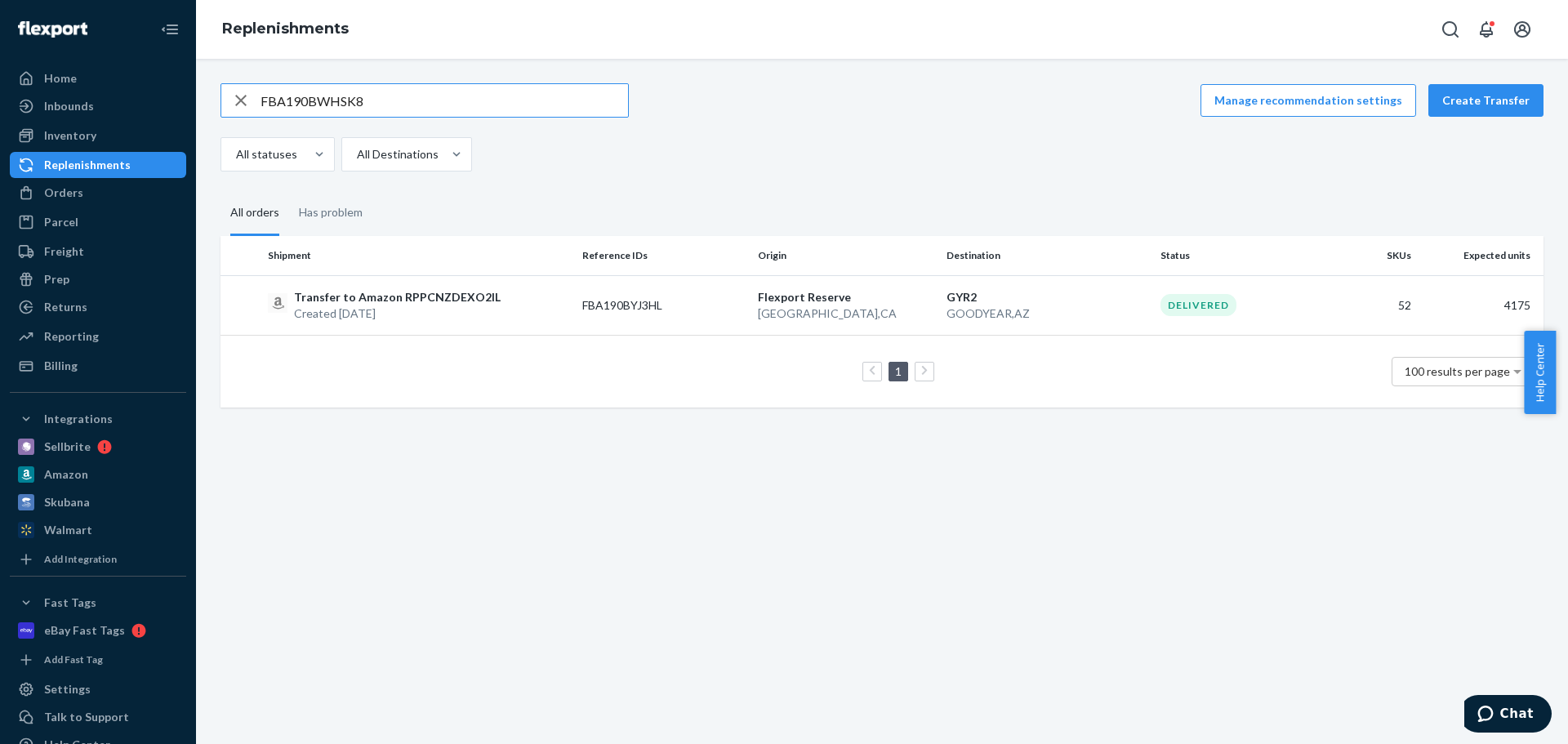
type input "FBA190BWHSK8"
click at [437, 306] on p "Created Aug 25, 2025" at bounding box center [399, 313] width 210 height 16
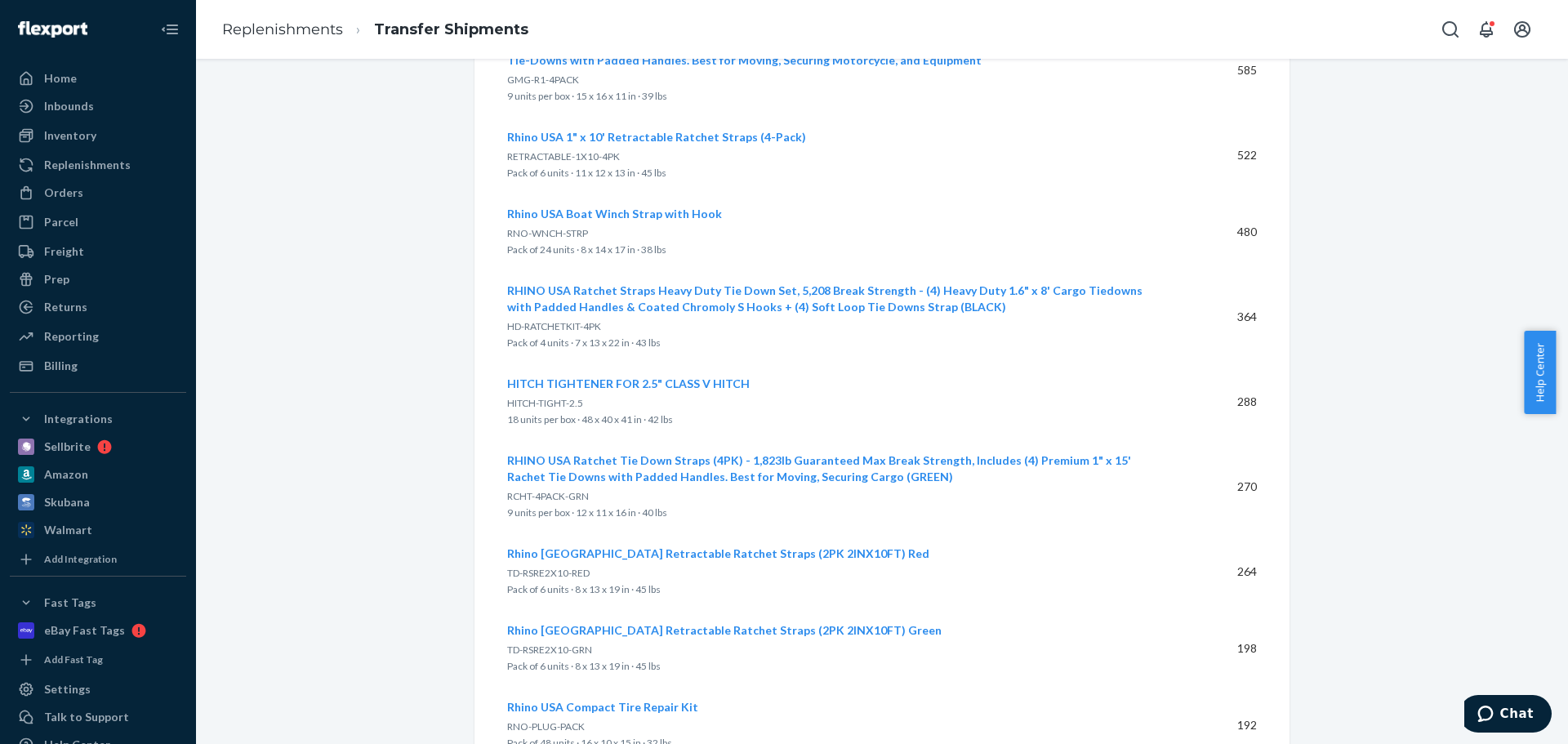
scroll to position [327, 0]
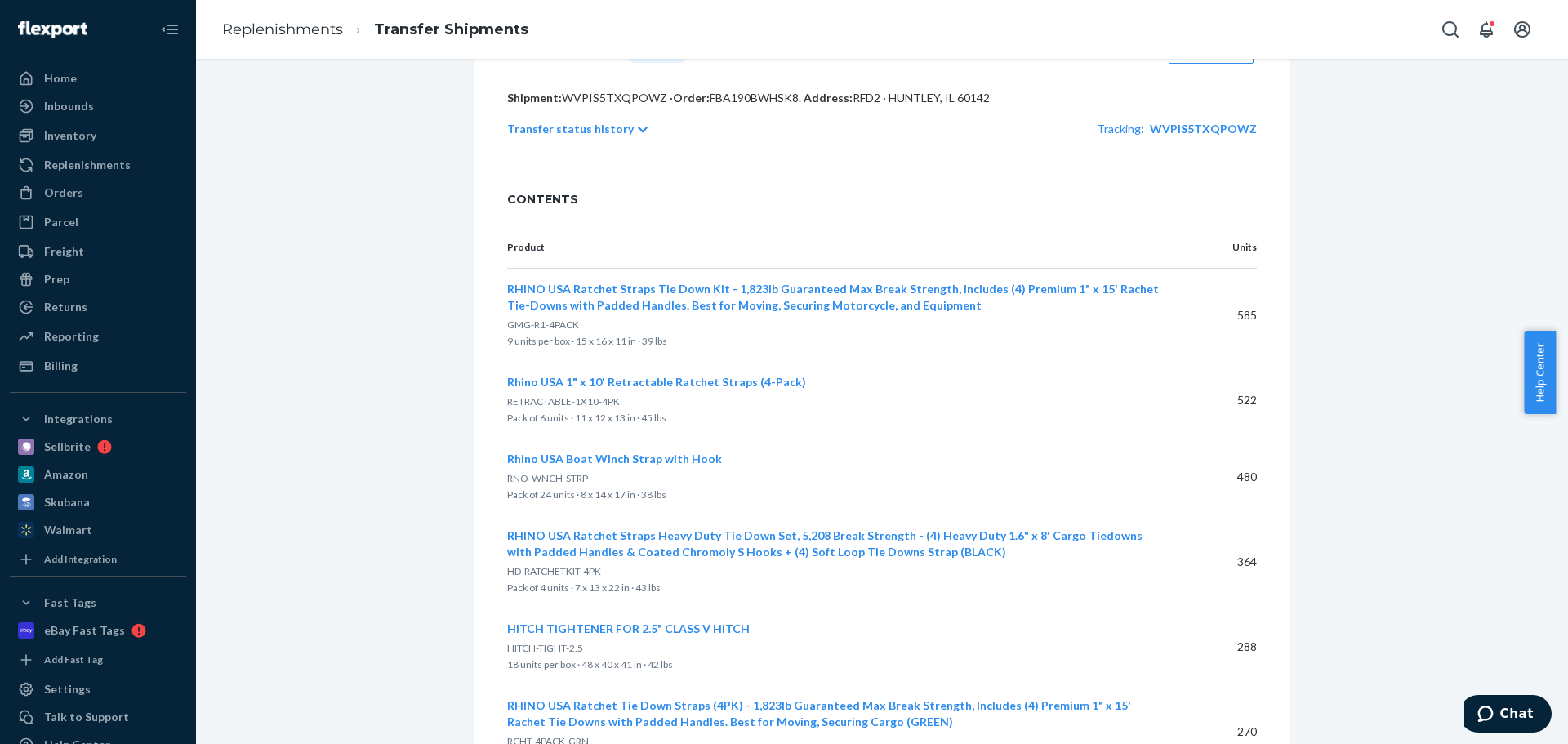
click at [575, 140] on div "Transfer status history Tracking: WVPIS5TXQPOWZ" at bounding box center [881, 129] width 750 height 46
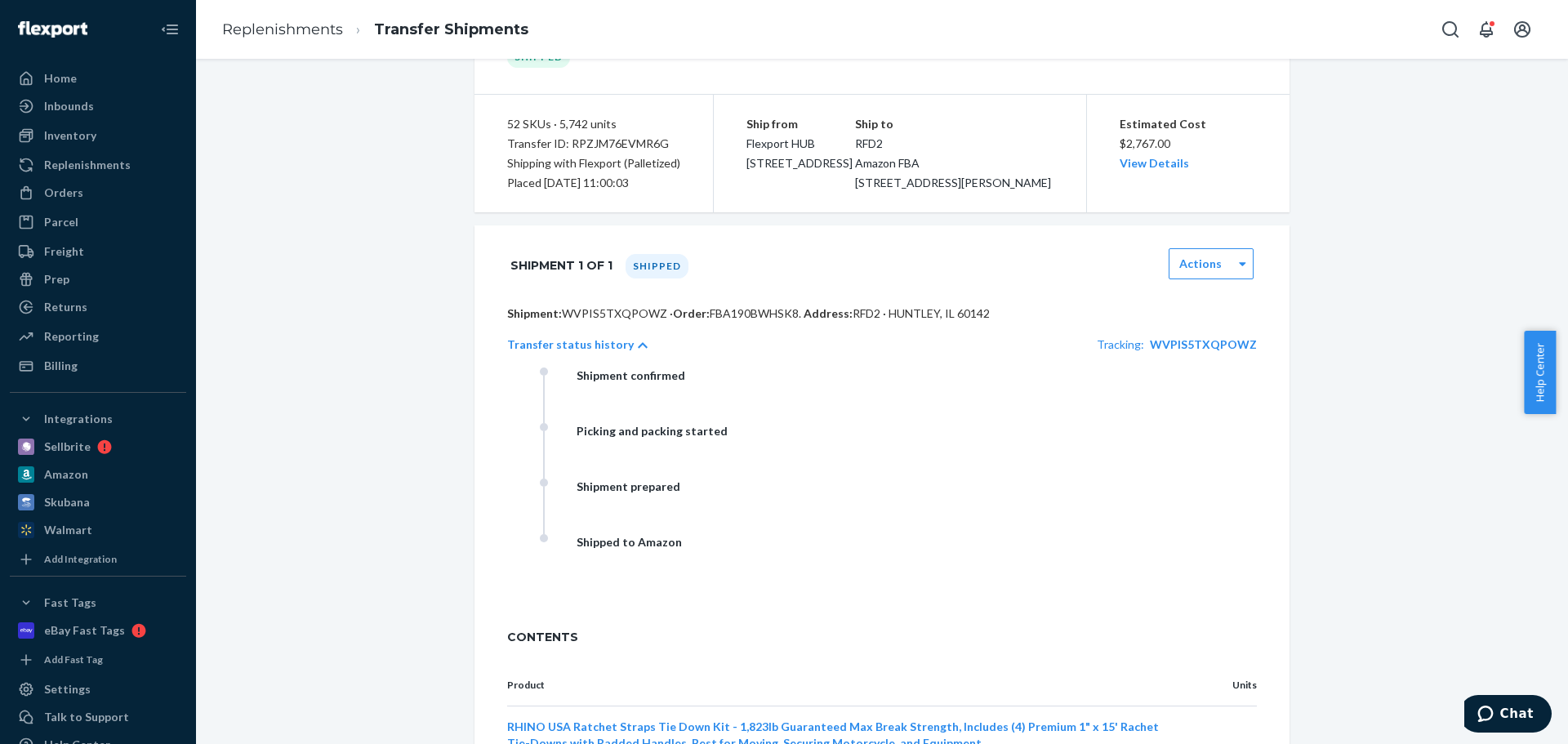
scroll to position [82, 0]
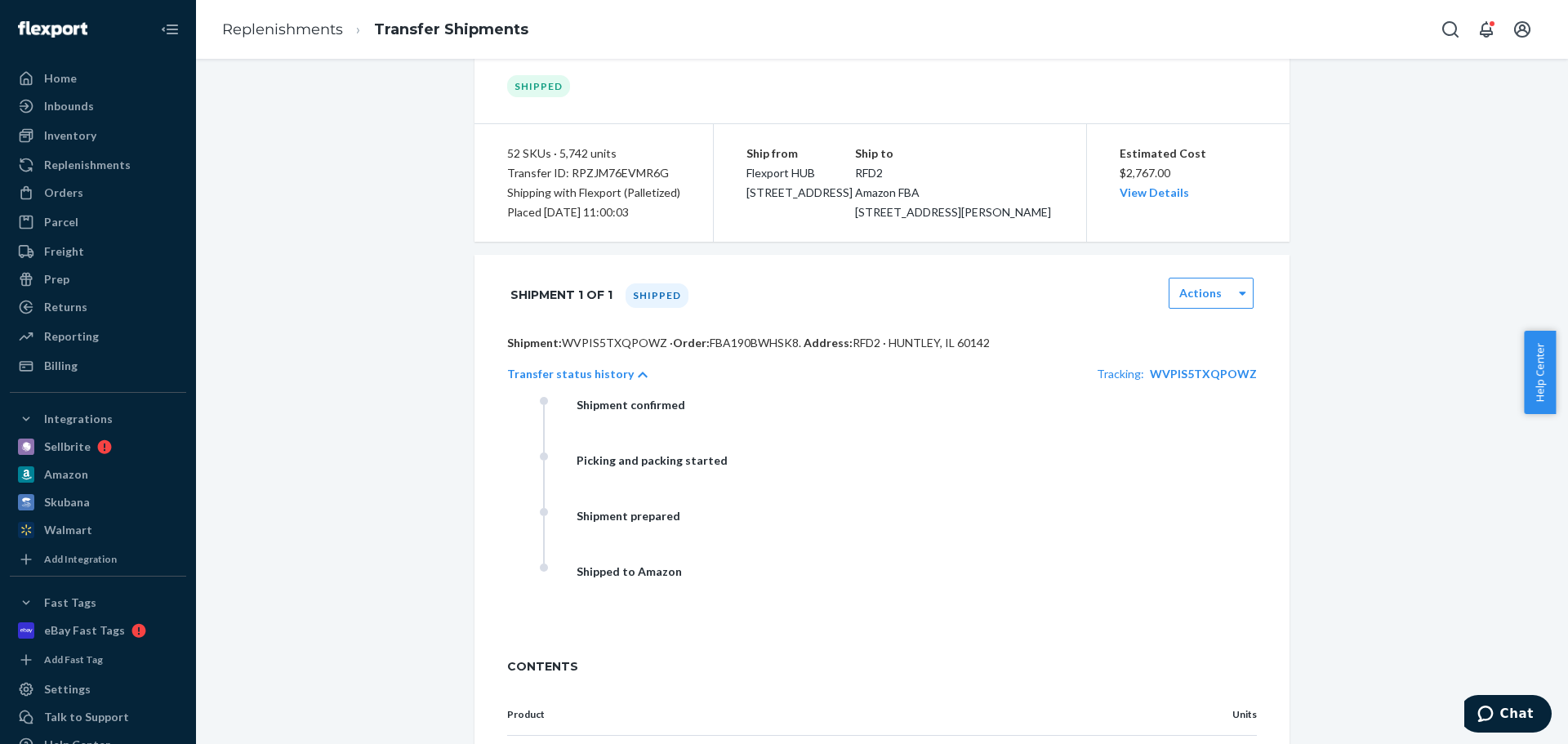
click at [618, 397] on div "Transfer status history Tracking: WVPIS5TXQPOWZ" at bounding box center [881, 374] width 750 height 46
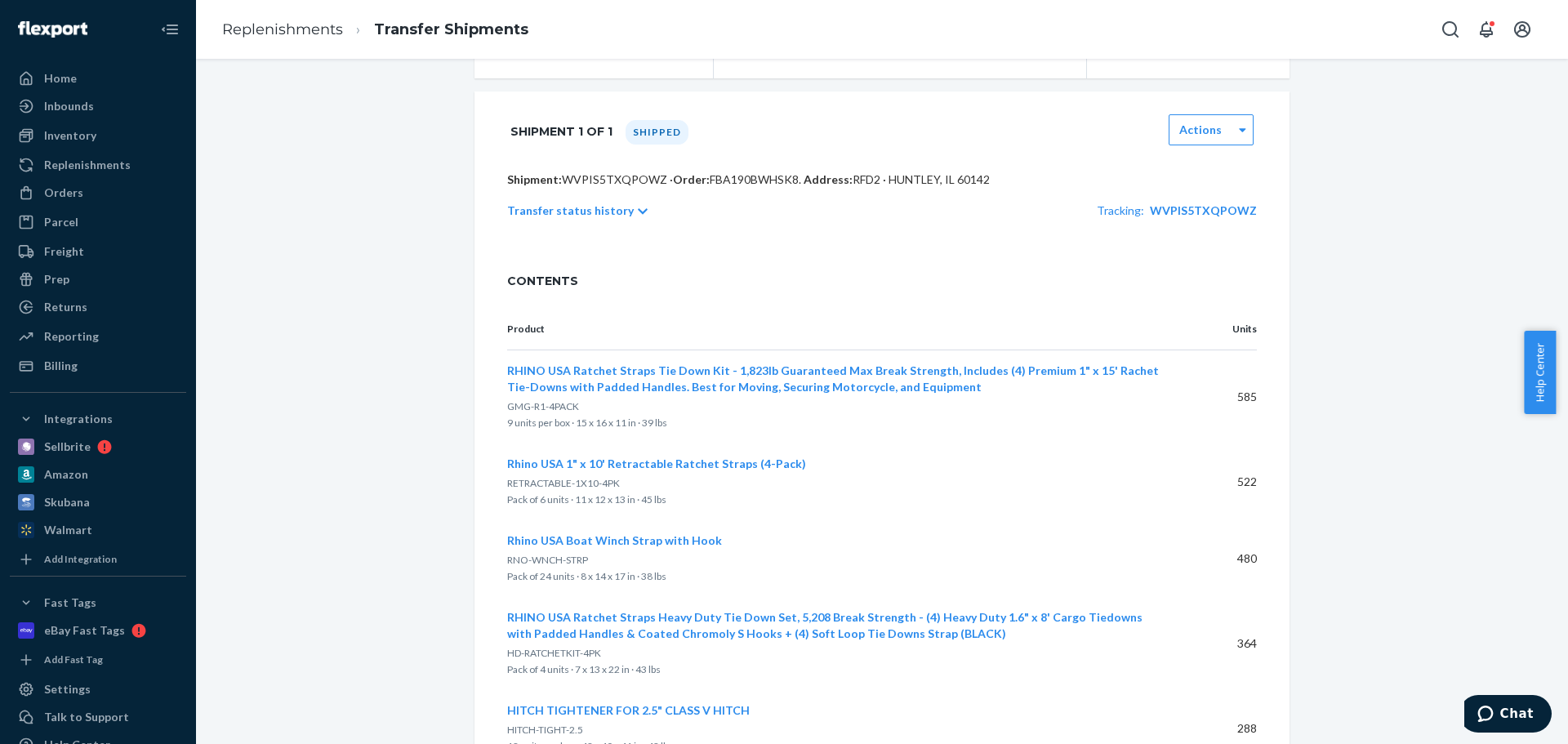
scroll to position [0, 0]
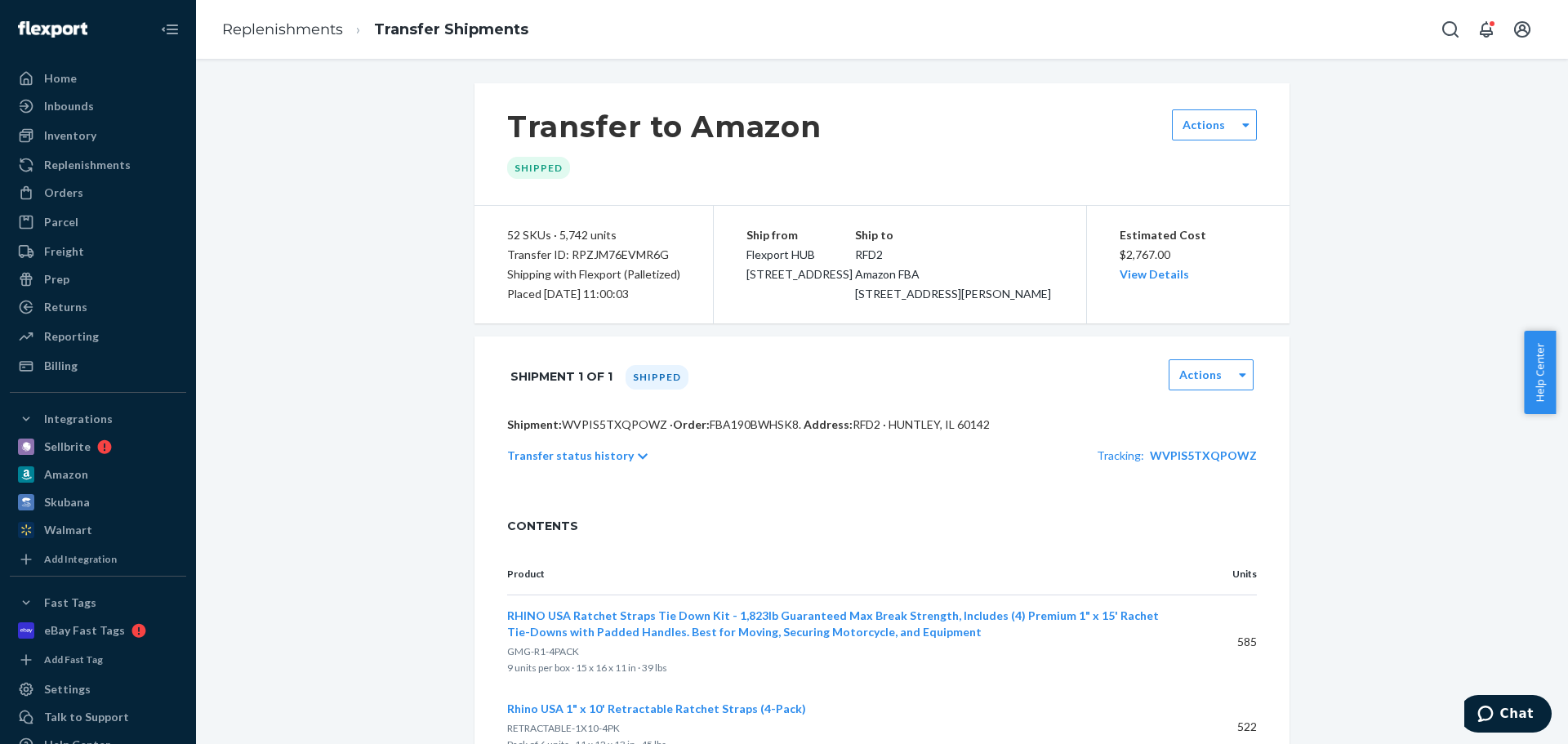
click at [590, 464] on p "Transfer status history" at bounding box center [570, 455] width 127 height 16
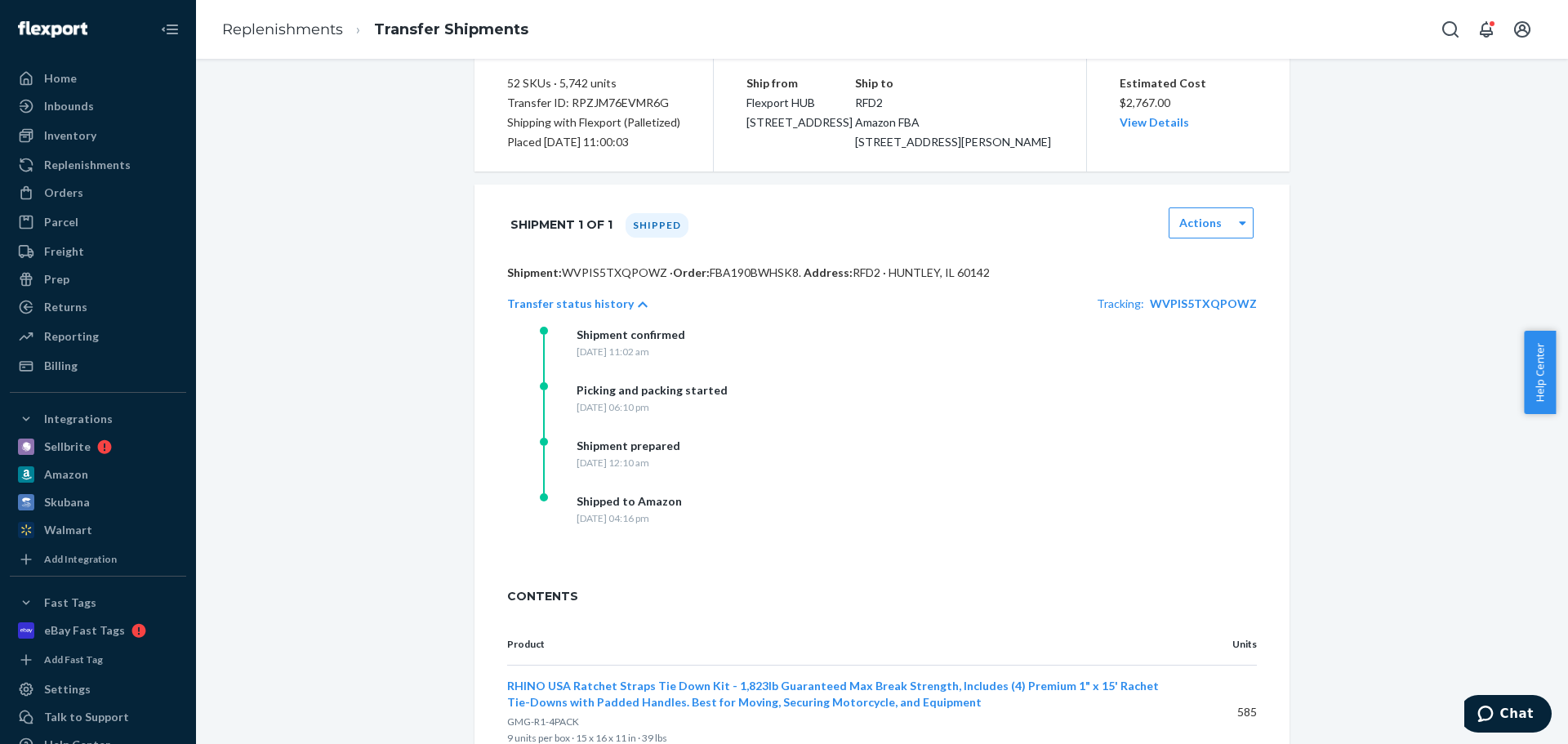
scroll to position [245, 0]
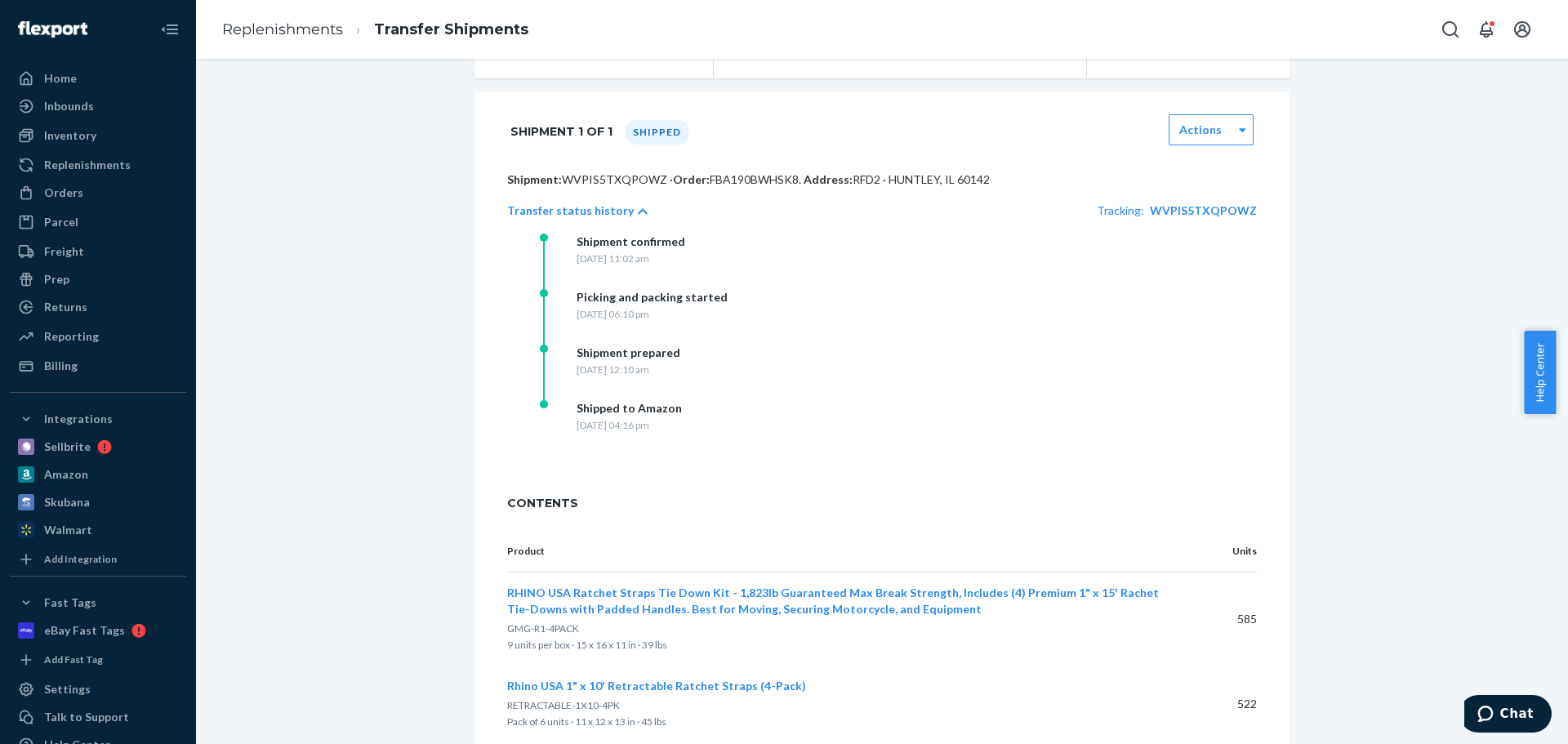
drag, startPoint x: 607, startPoint y: 446, endPoint x: 672, endPoint y: 450, distance: 65.1
click at [672, 432] on div "Sunday, August 31, 2025 at 04:16 pm" at bounding box center [629, 425] width 106 height 14
click at [295, 24] on link "Replenishments" at bounding box center [282, 29] width 121 height 18
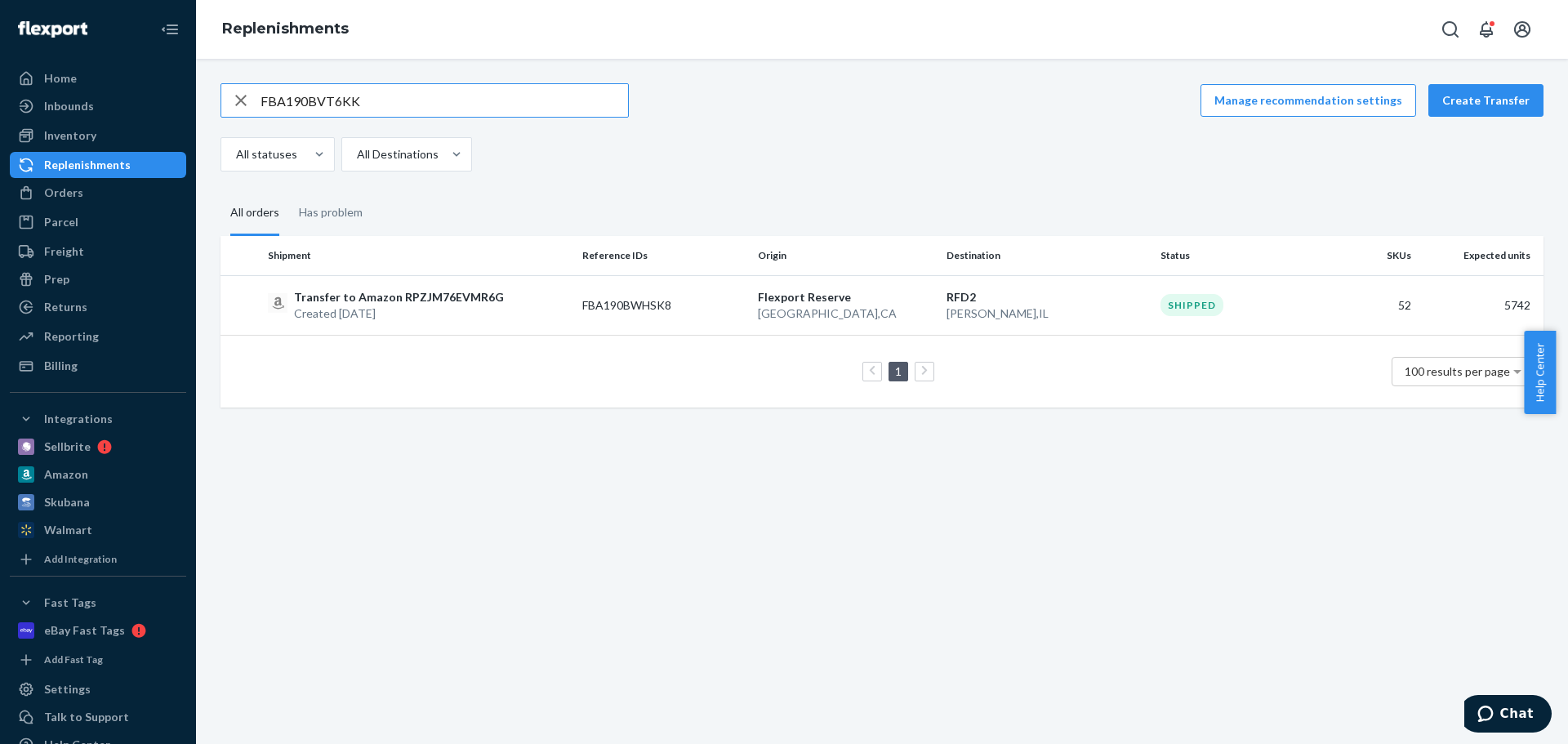
type input "FBA190BVT6KK"
click at [448, 309] on p "Created Aug 25, 2025" at bounding box center [396, 313] width 204 height 16
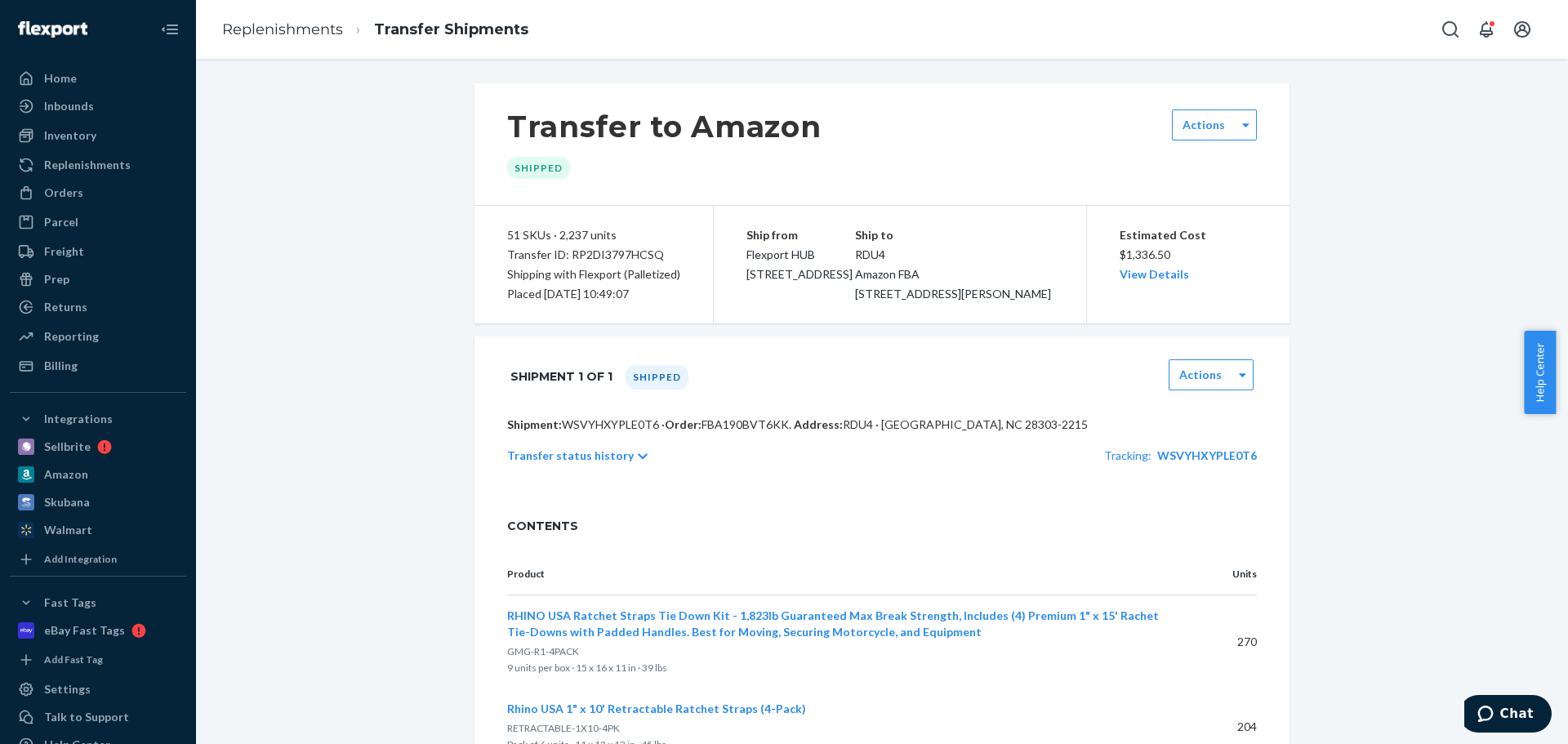
click at [584, 464] on p "Transfer status history" at bounding box center [570, 455] width 127 height 16
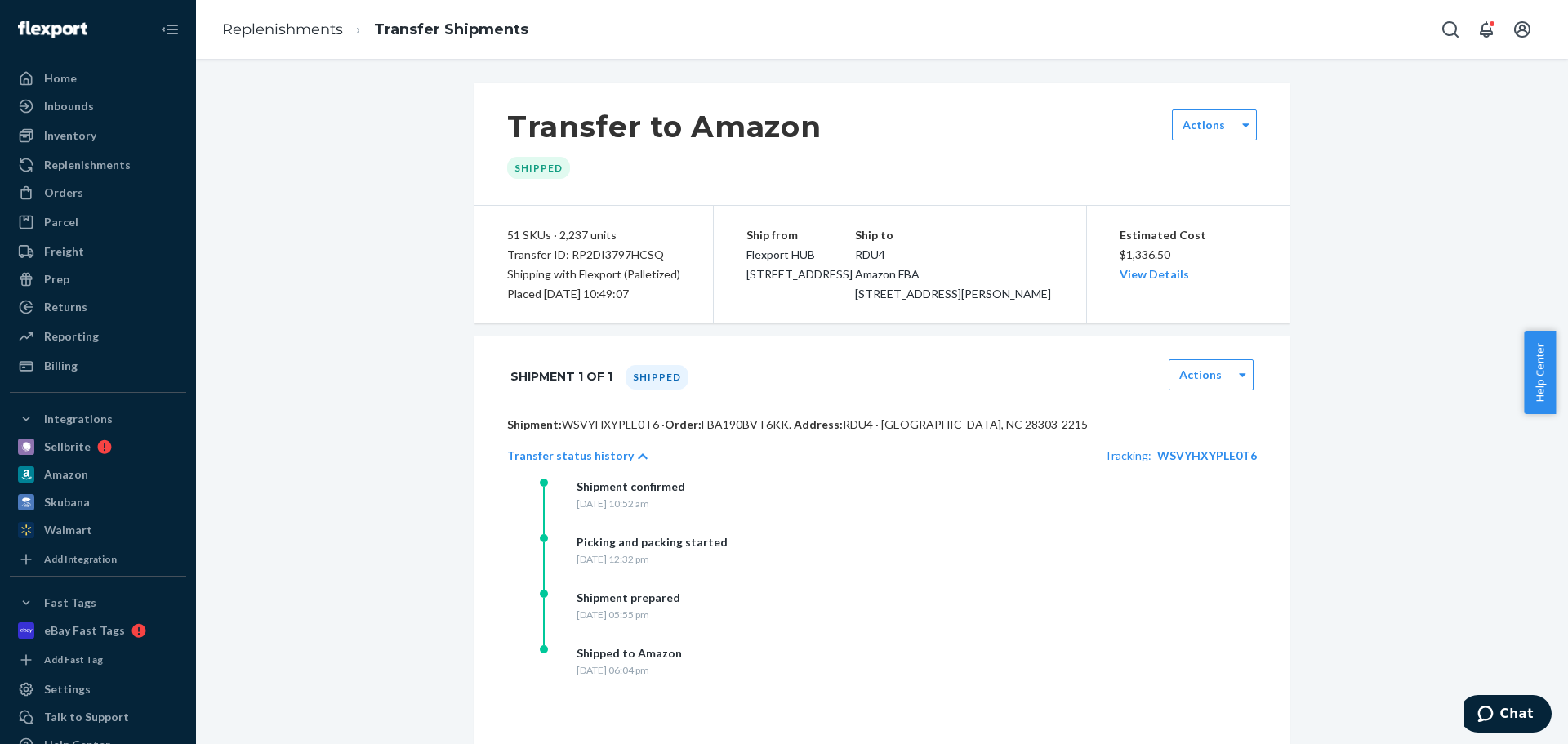
click at [286, 20] on li "Replenishments" at bounding box center [282, 30] width 121 height 21
click at [301, 21] on link "Replenishments" at bounding box center [282, 29] width 121 height 18
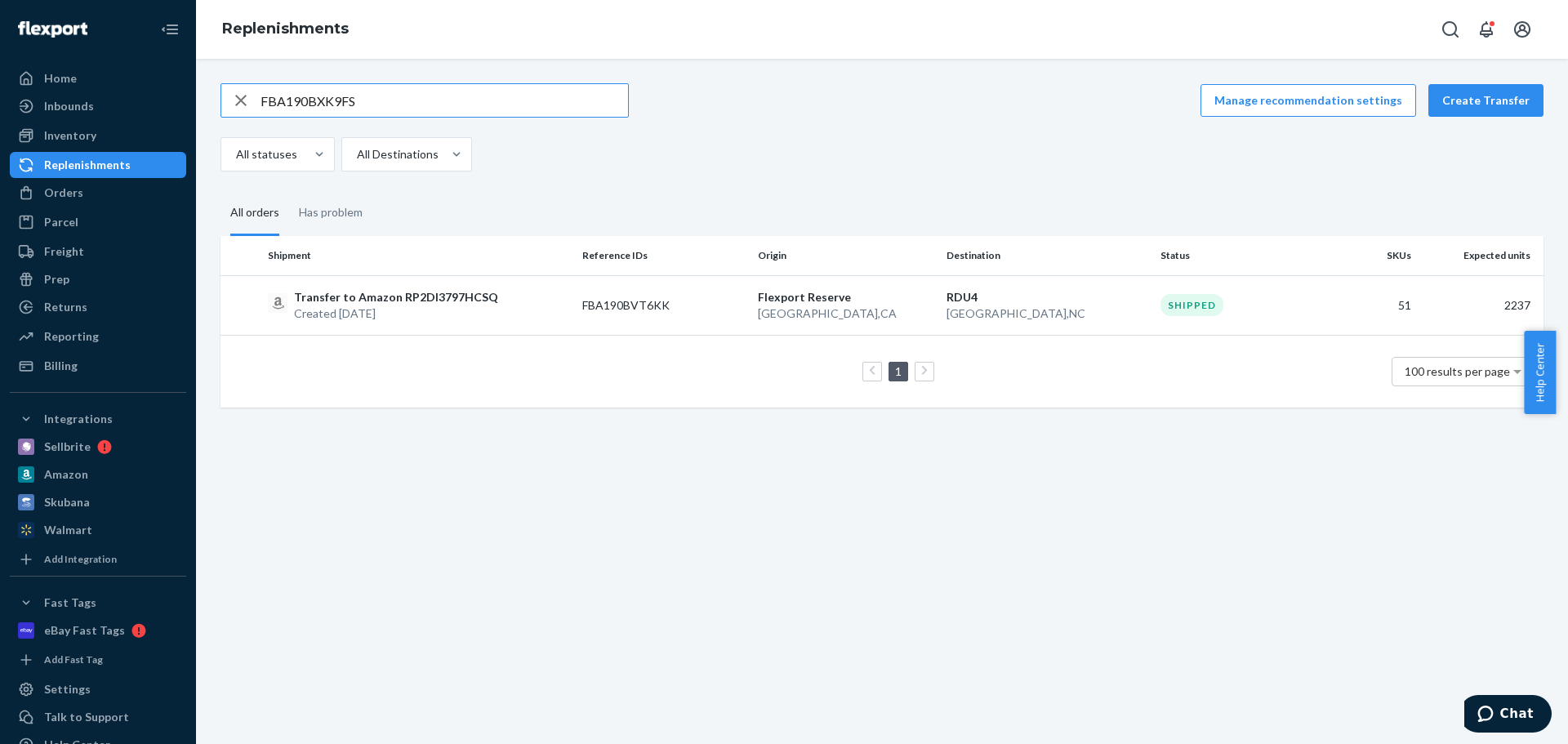
type input "FBA190BXK9FS"
click at [523, 318] on div "Transfer to Amazon RPUC34SY4BFZT Created Aug 25, 2025" at bounding box center [418, 305] width 301 height 32
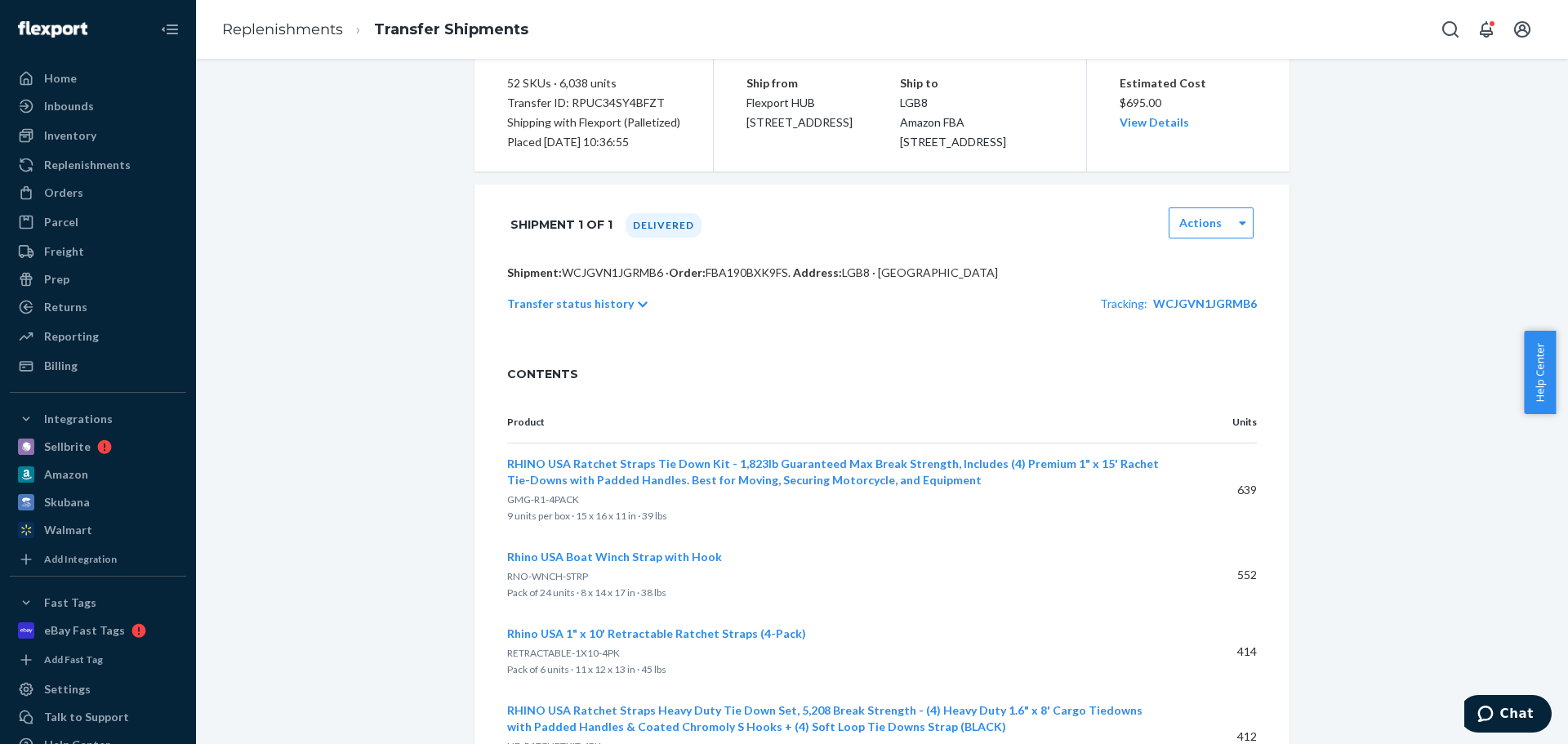
scroll to position [327, 0]
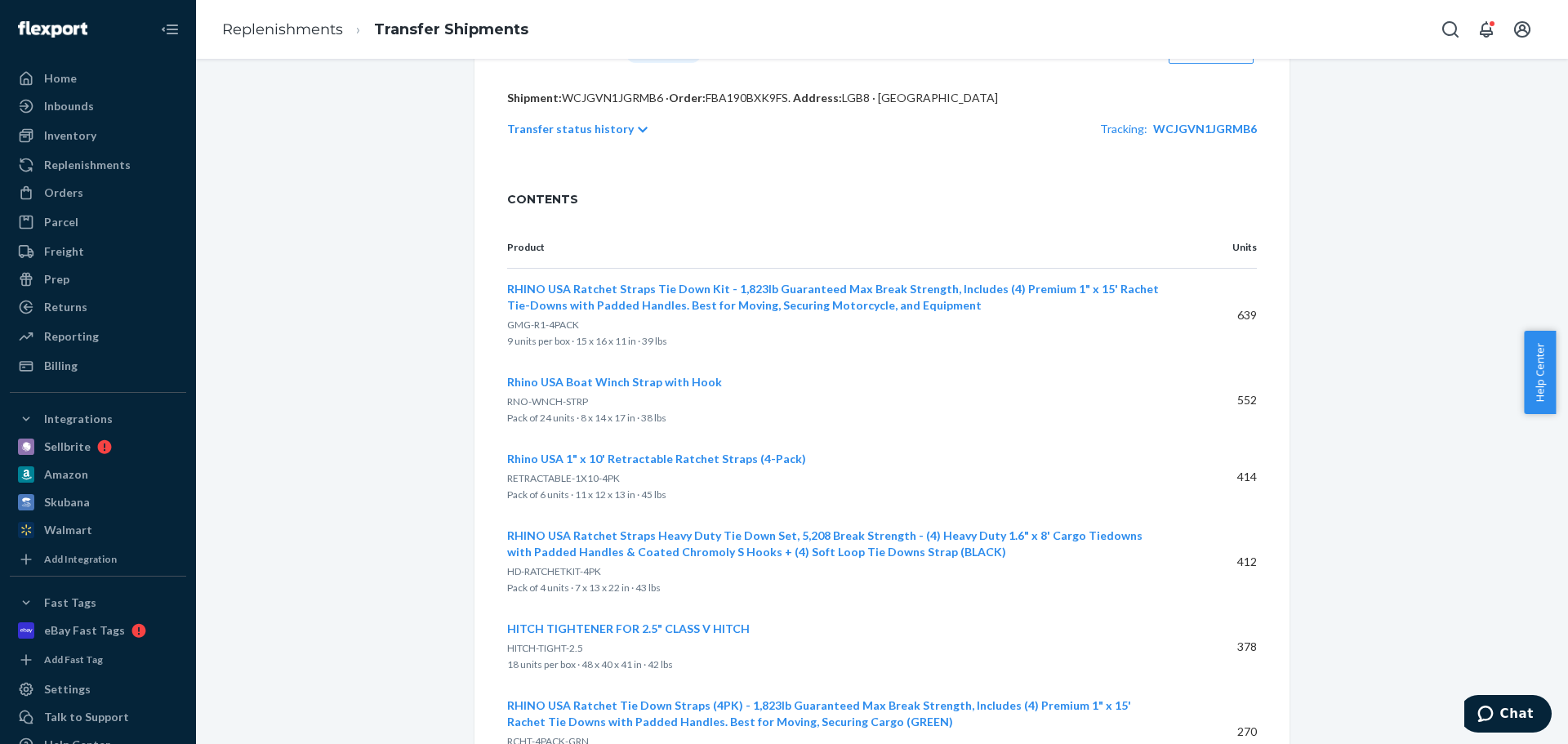
click at [579, 137] on p "Transfer status history" at bounding box center [570, 129] width 127 height 16
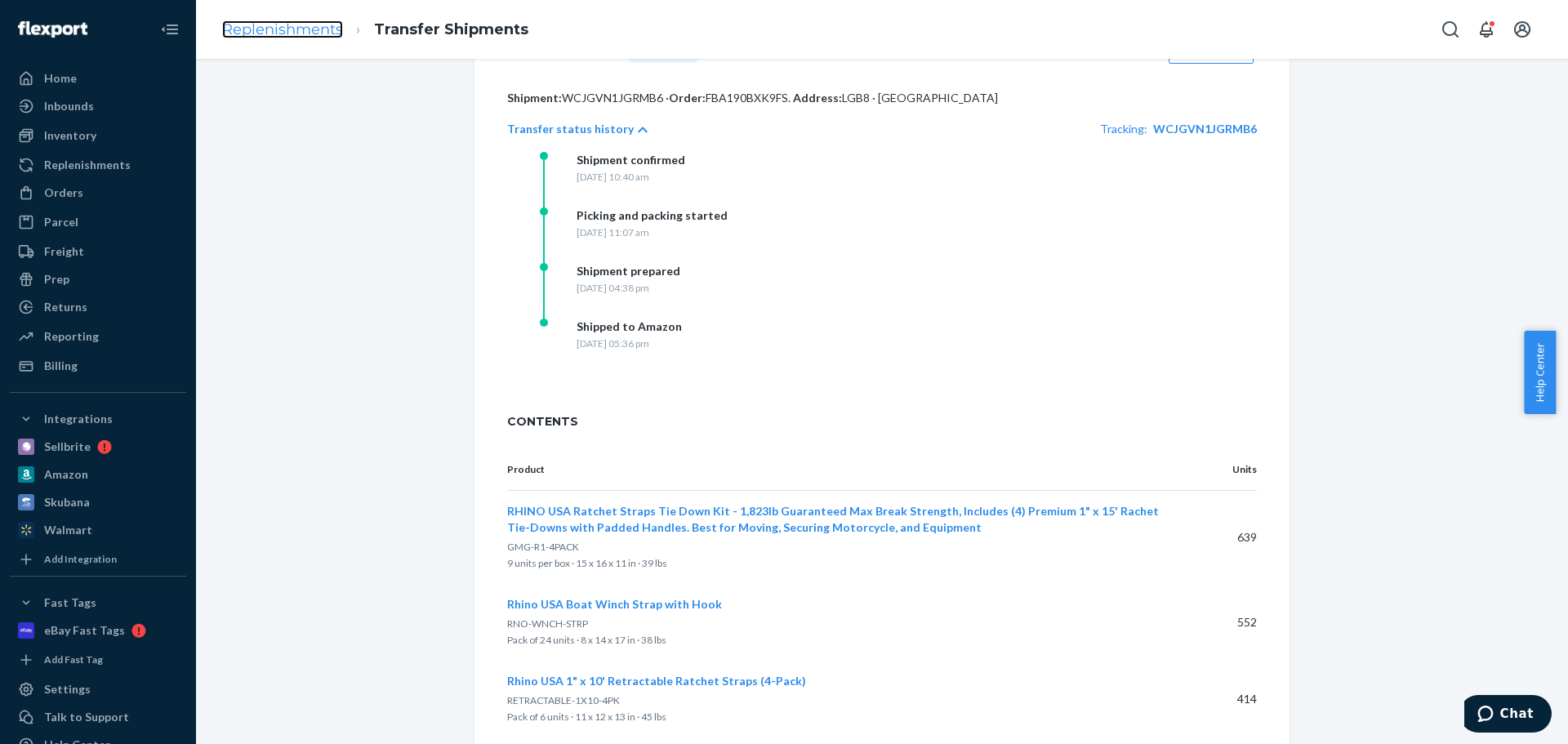
click at [303, 21] on link "Replenishments" at bounding box center [282, 29] width 121 height 18
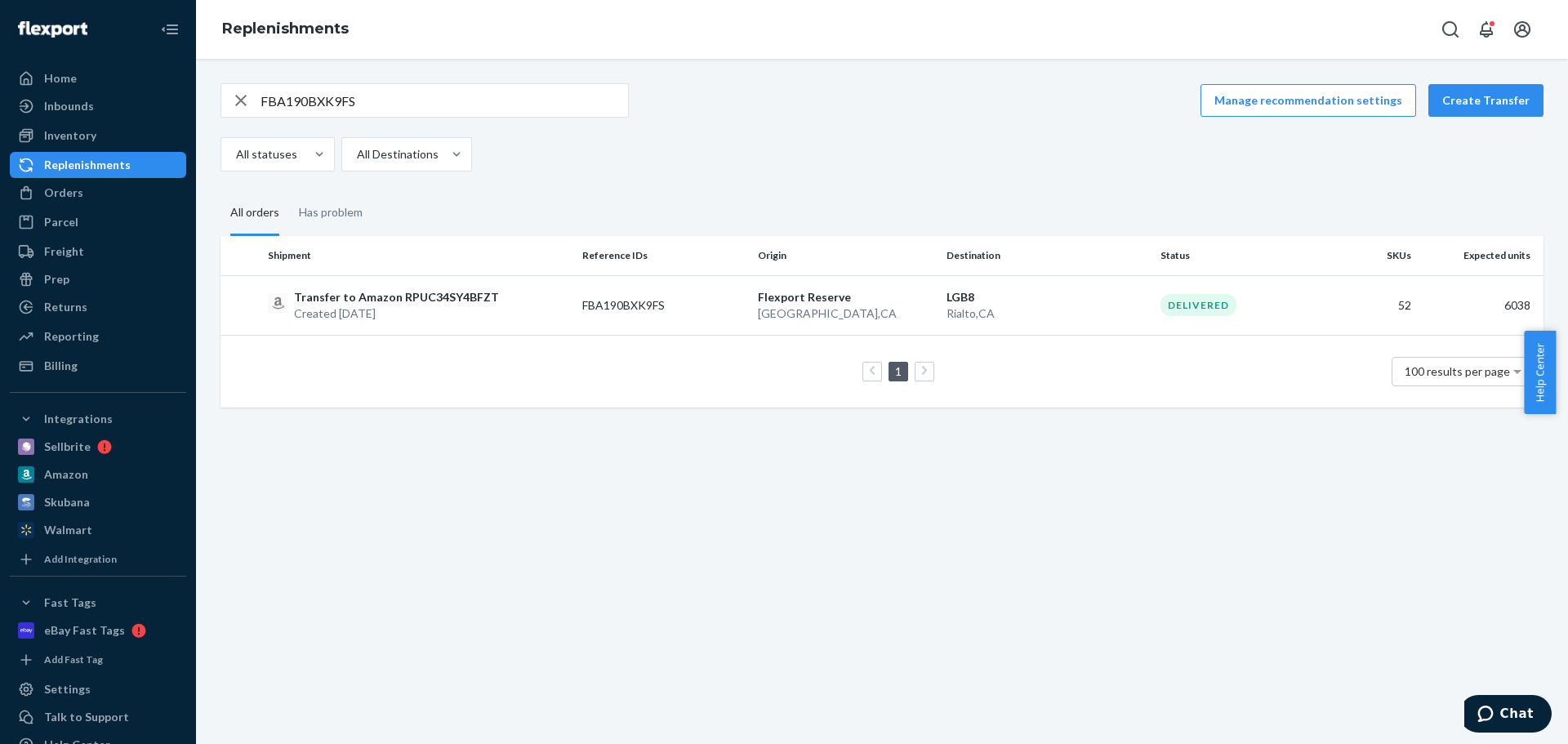
click at [414, 103] on input "FBA190BXK9FS" at bounding box center [444, 100] width 368 height 32
paste input "9NVL"
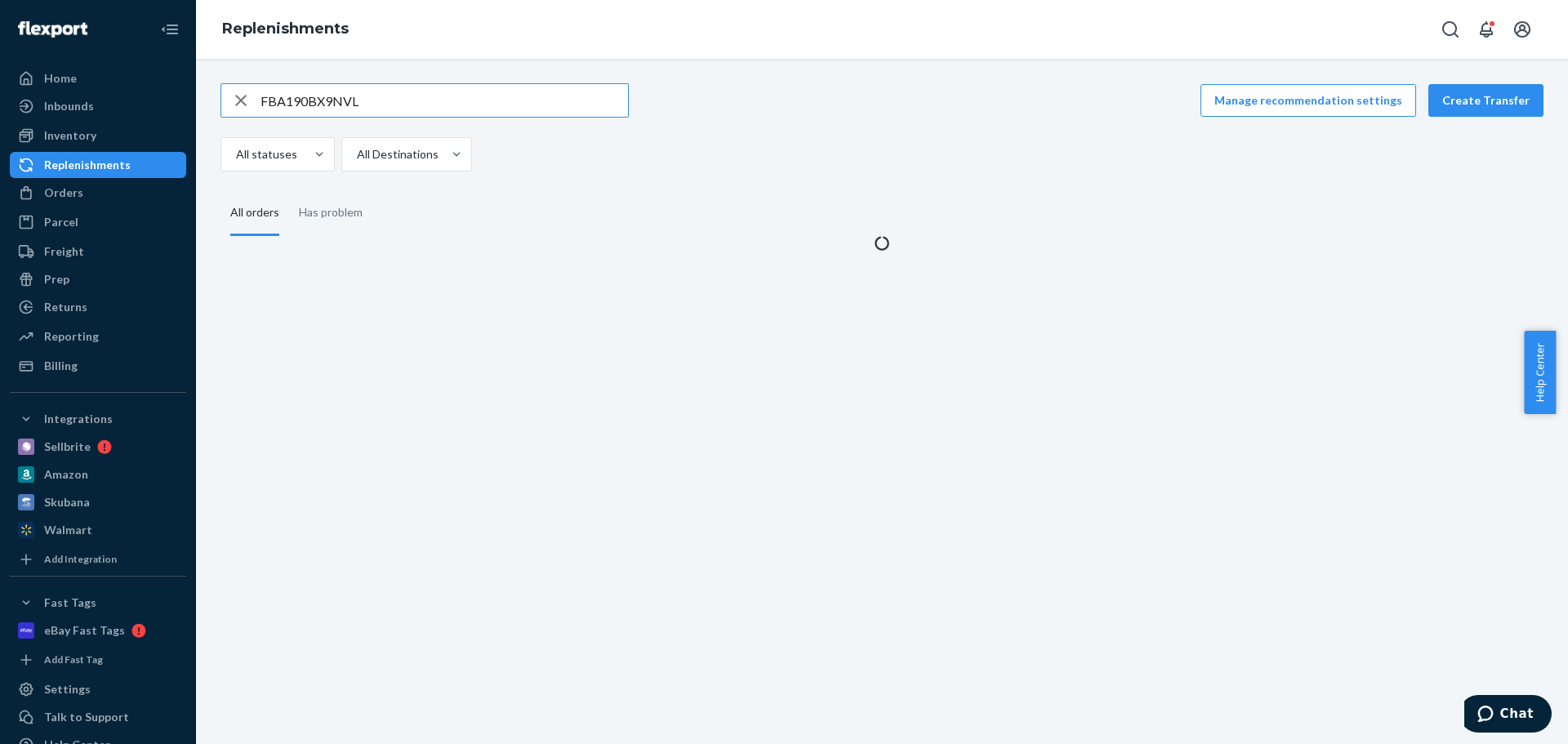
type input "FBA190BX9NVL"
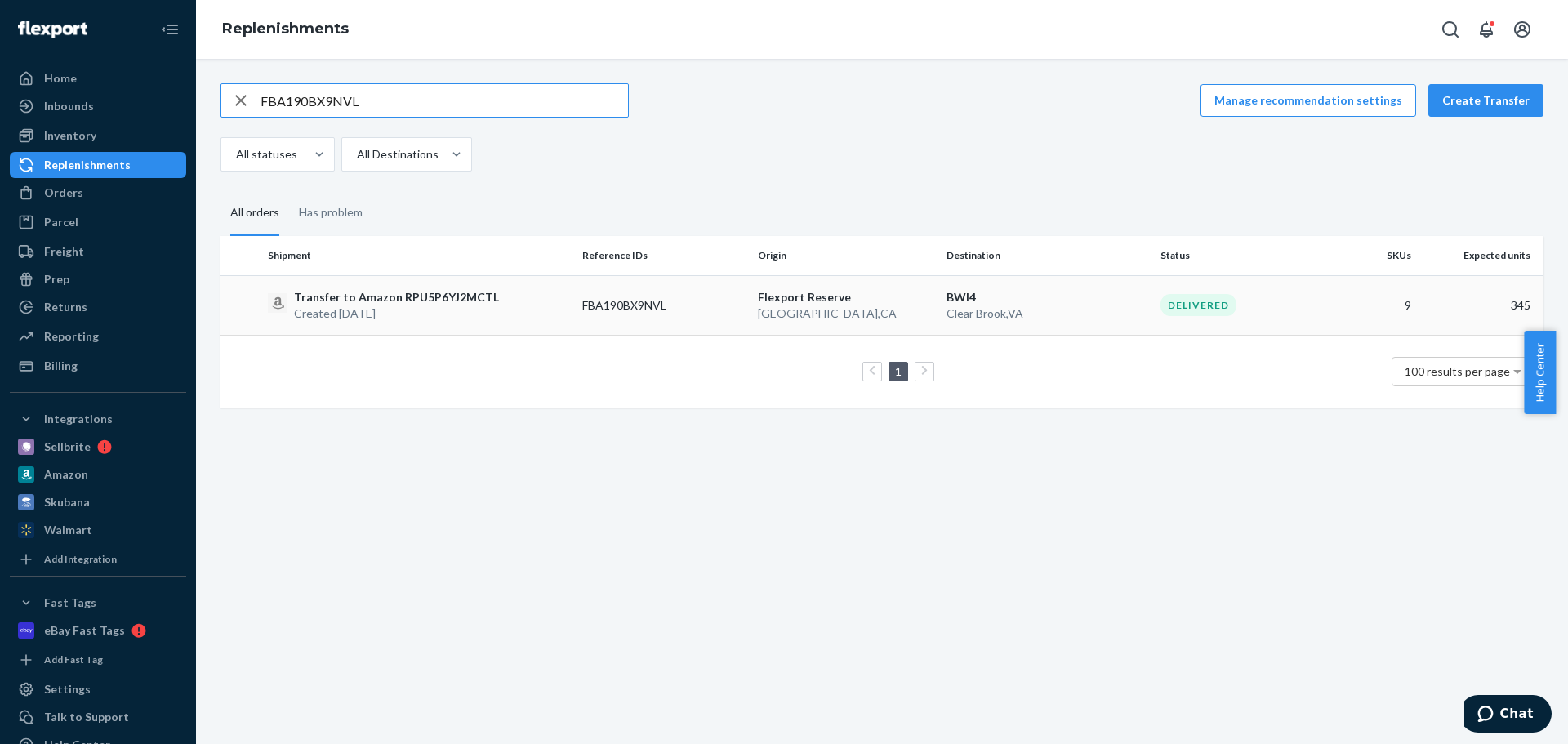
click at [329, 319] on p "Created Aug 25, 2025" at bounding box center [396, 313] width 205 height 16
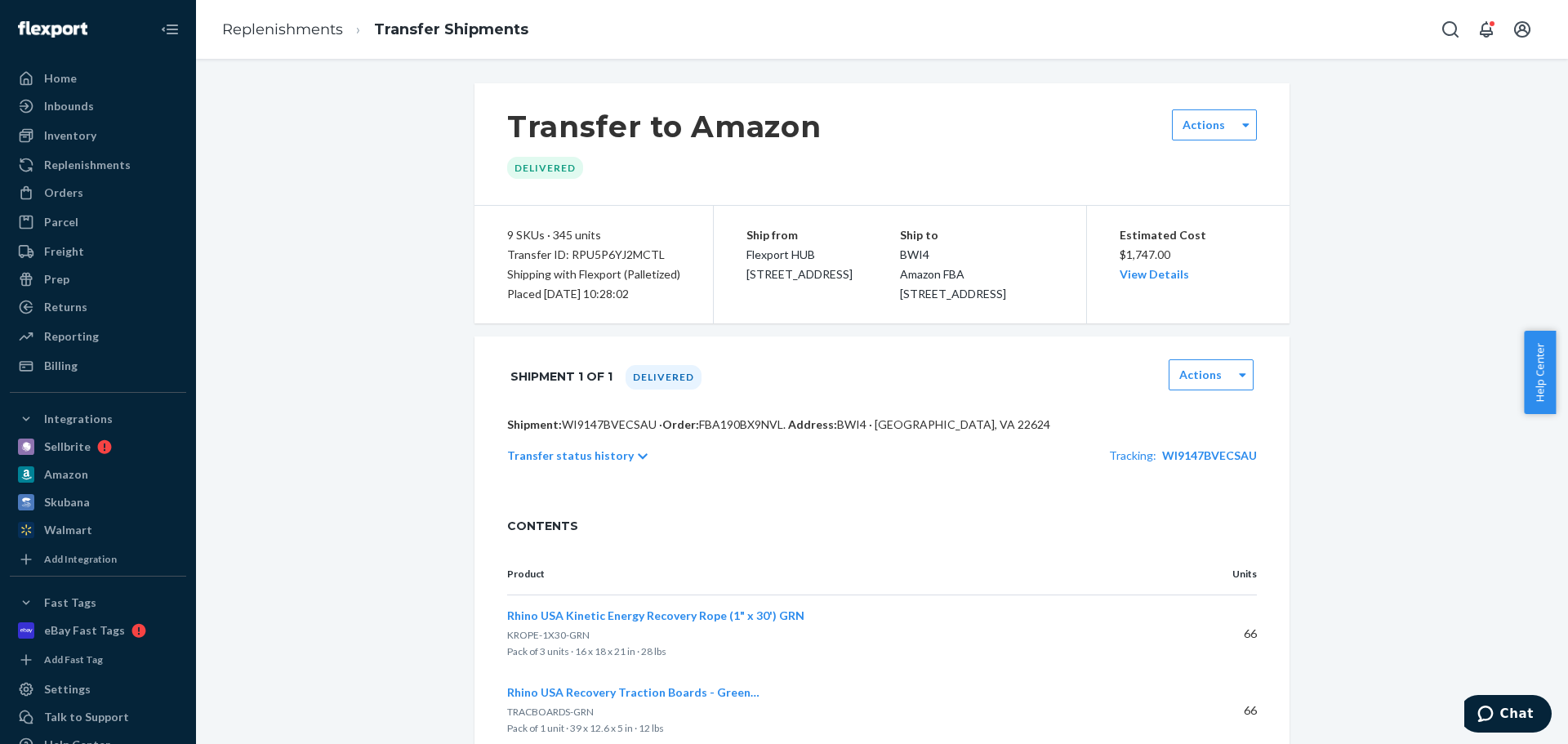
click at [561, 464] on p "Transfer status history" at bounding box center [570, 455] width 127 height 16
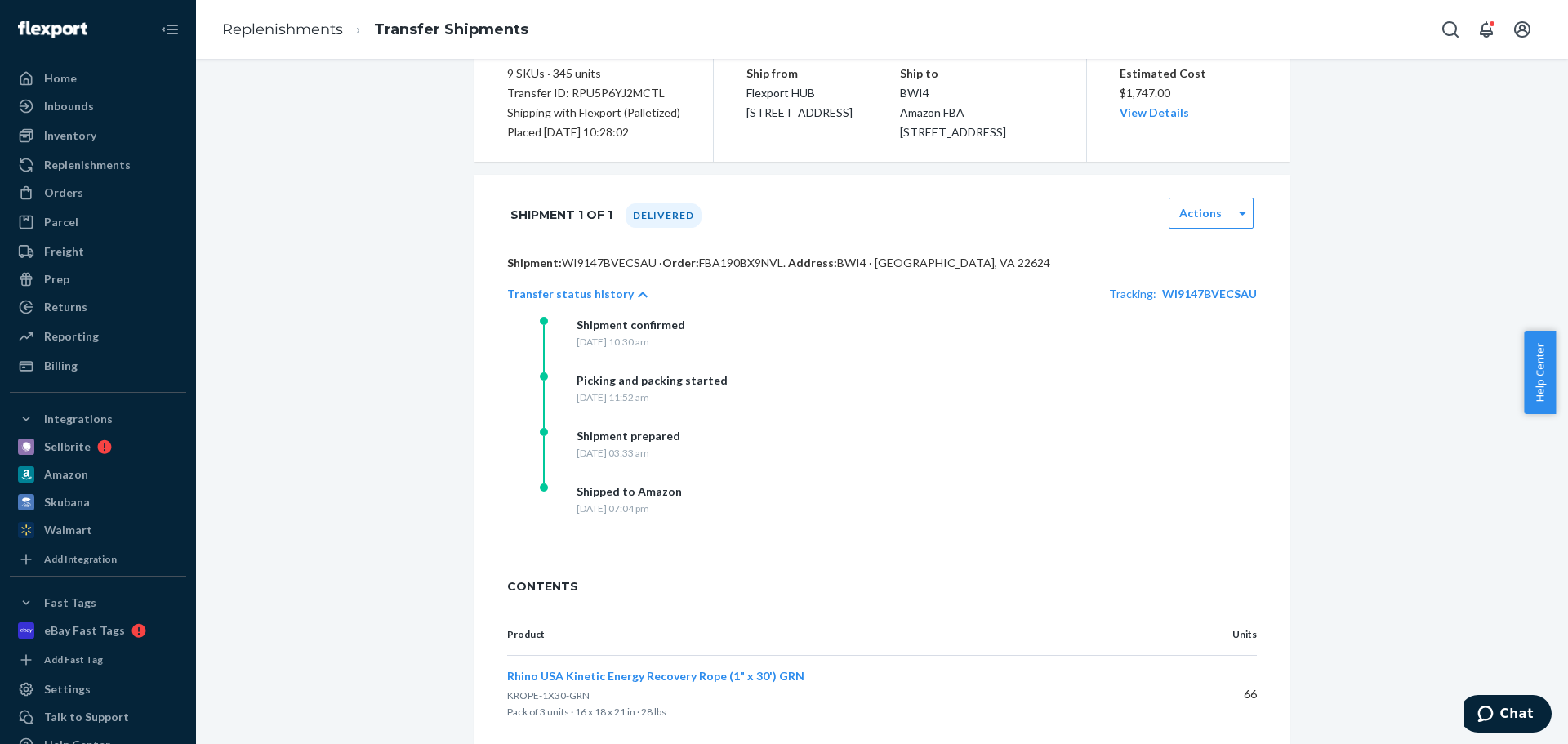
scroll to position [163, 0]
drag, startPoint x: 642, startPoint y: 526, endPoint x: 671, endPoint y: 527, distance: 29.0
click at [671, 513] on div "Friday, August 29, 2025 at 07:04 pm" at bounding box center [629, 507] width 106 height 14
click at [619, 537] on div "Shipped to Amazon Friday, August 29, 2025 at 07:04 pm" at bounding box center [703, 510] width 327 height 55
click at [292, 25] on link "Replenishments" at bounding box center [282, 29] width 121 height 18
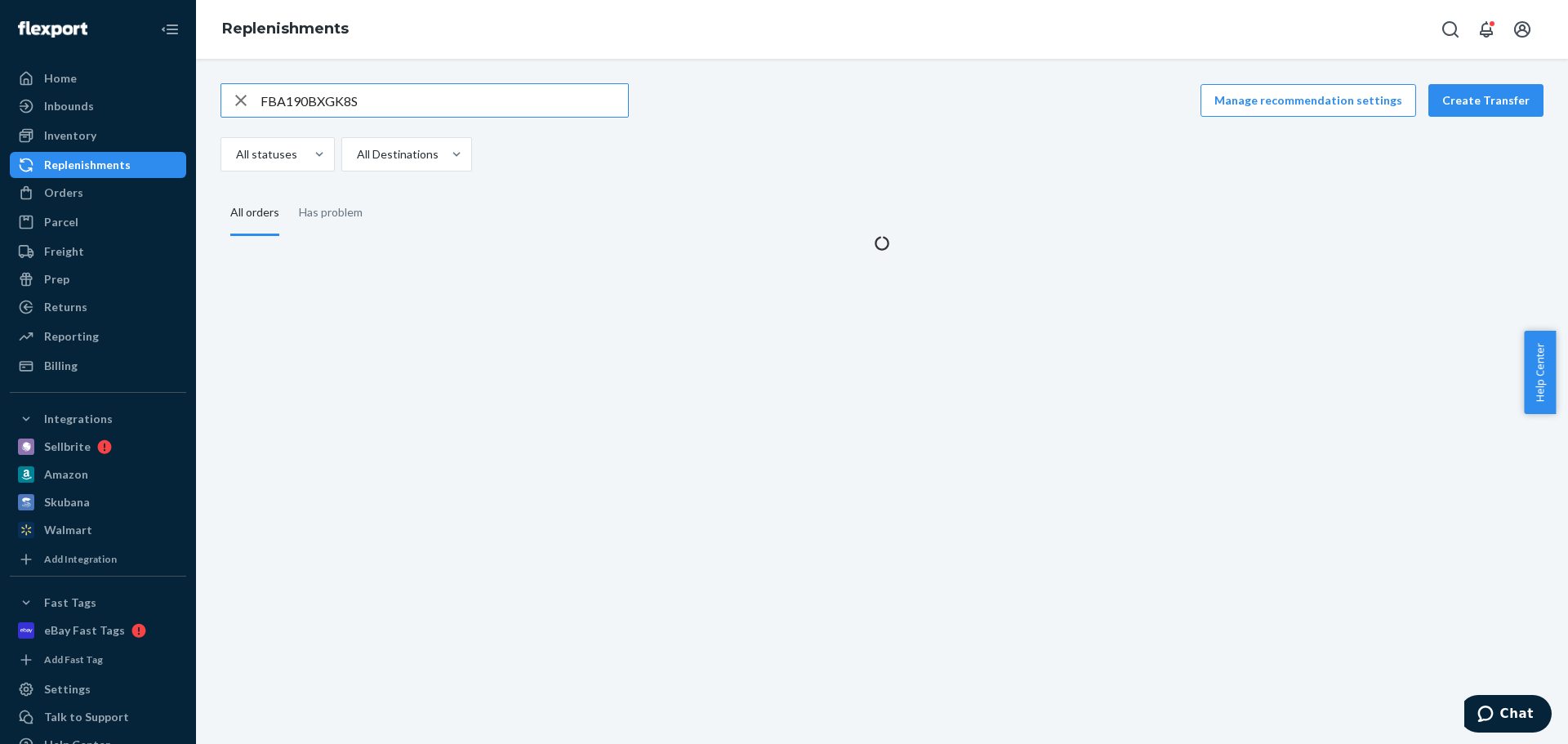
type input "FBA190BXGK8S"
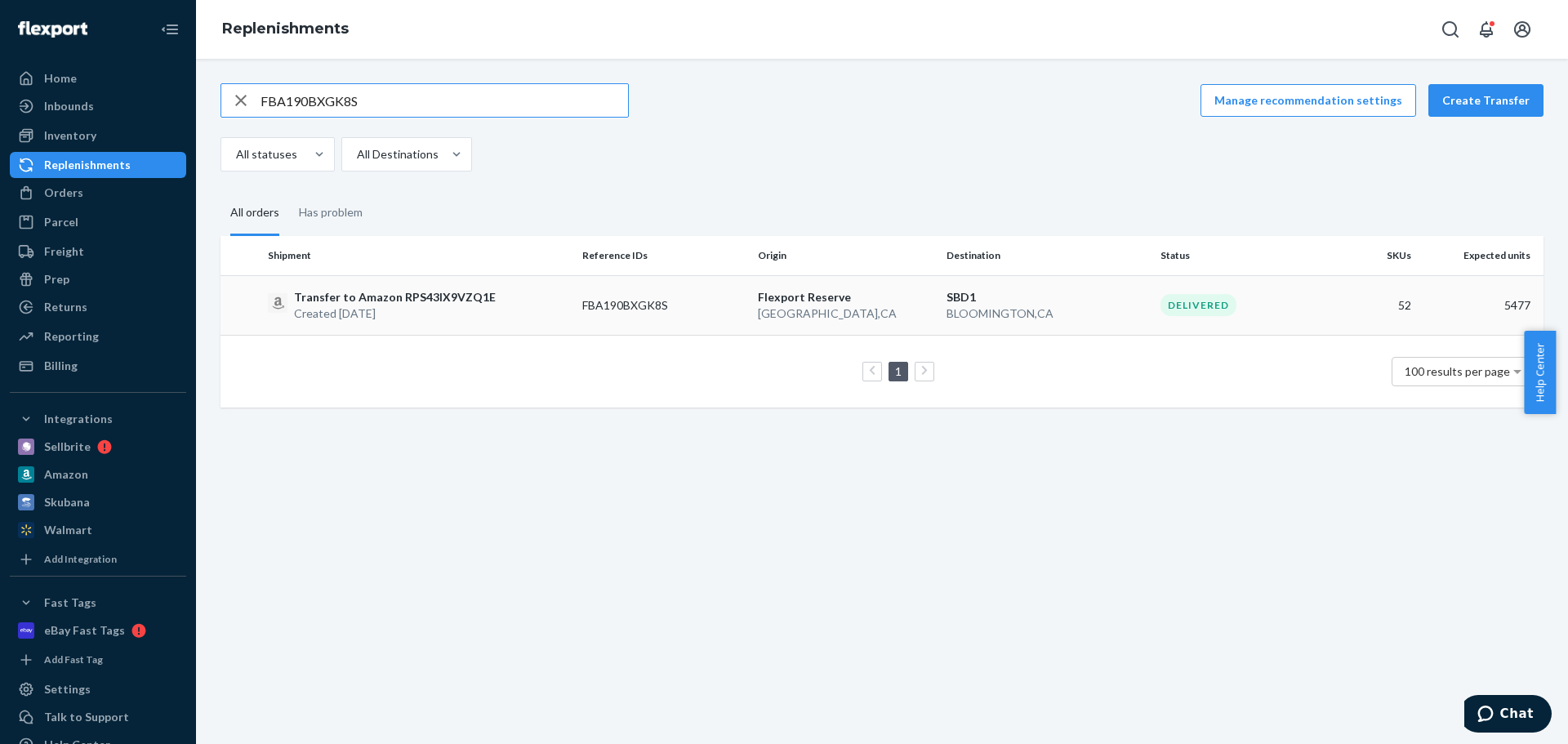
click at [459, 310] on p "Created Aug 25, 2025" at bounding box center [395, 313] width 202 height 16
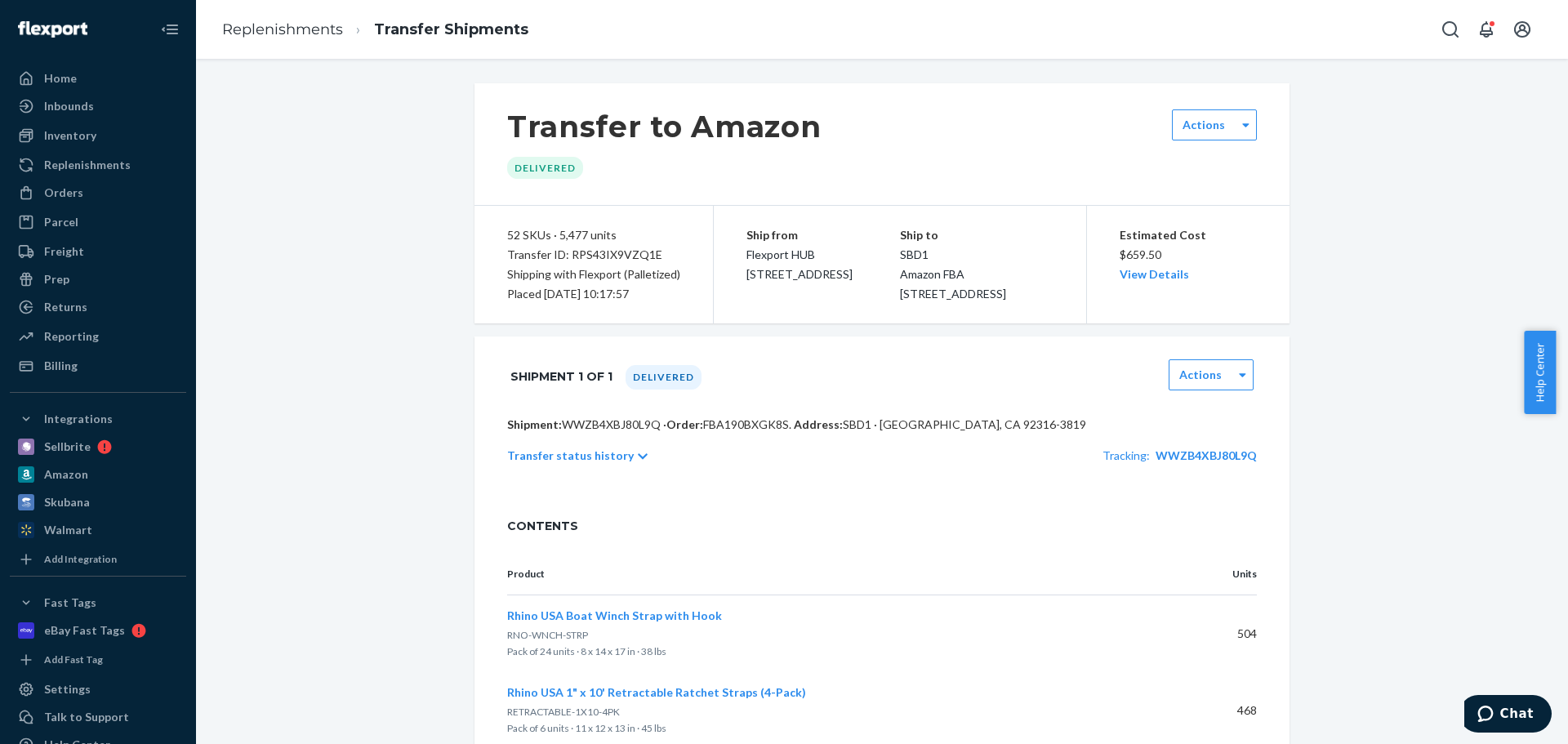
click at [580, 464] on p "Transfer status history" at bounding box center [570, 455] width 127 height 16
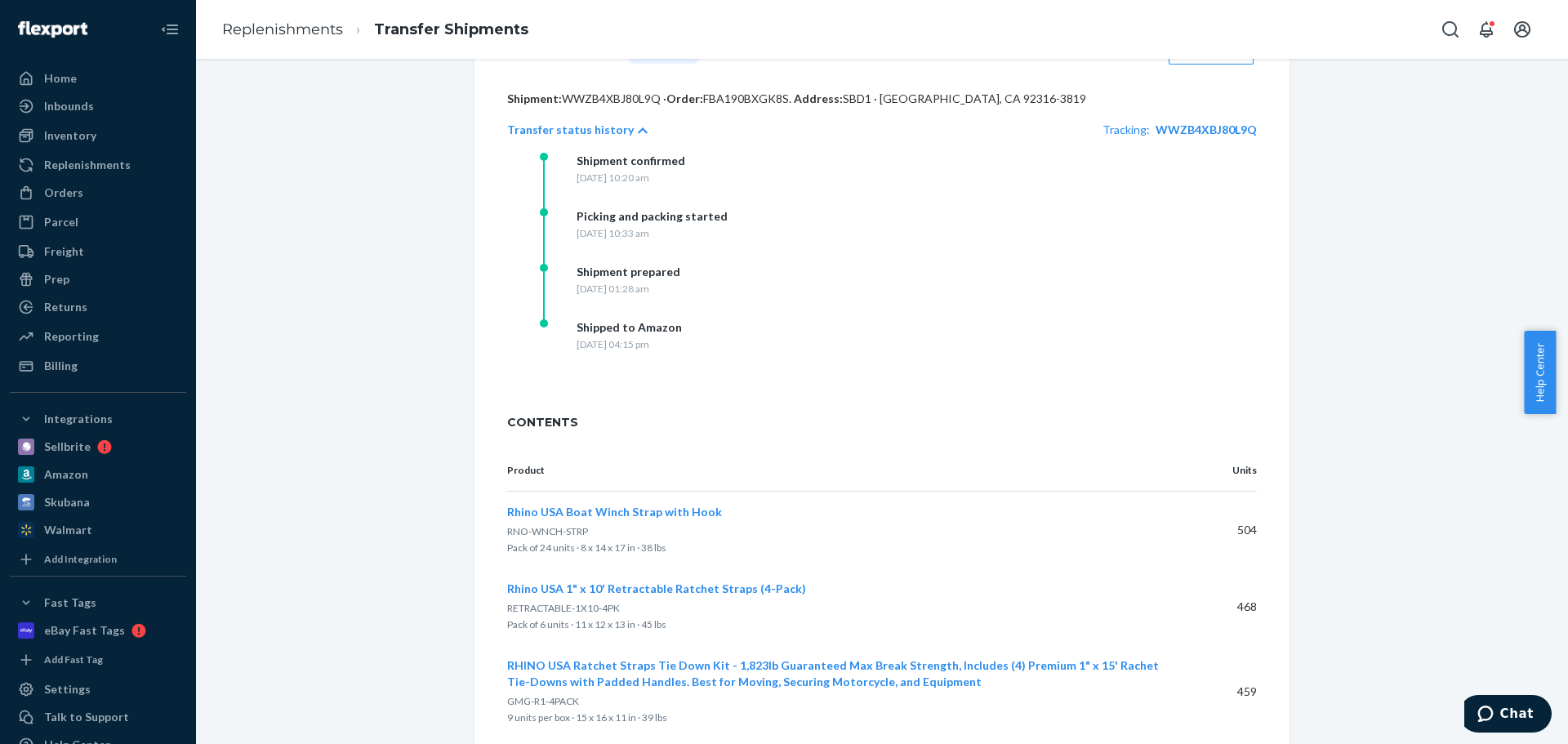
scroll to position [327, 0]
drag, startPoint x: 615, startPoint y: 362, endPoint x: 668, endPoint y: 368, distance: 53.3
click at [668, 351] on div "Sunday, August 31, 2025 at 04:15 pm" at bounding box center [629, 343] width 106 height 14
click at [273, 31] on link "Replenishments" at bounding box center [282, 29] width 121 height 18
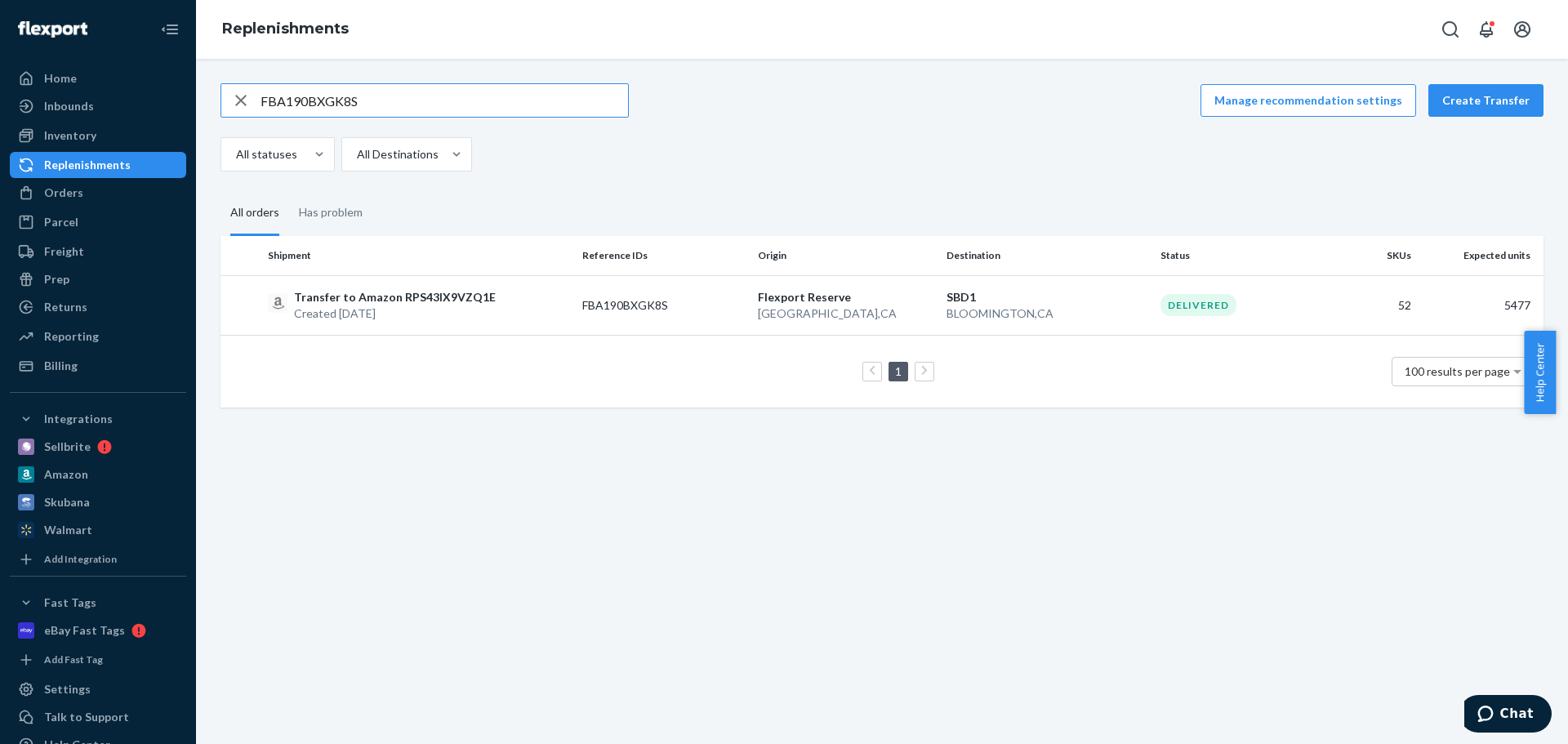
click at [458, 102] on input "FBA190BXGK8S" at bounding box center [444, 100] width 368 height 32
type input "FBA190BW67VT"
click at [466, 295] on p "Transfer to Amazon RPSF5ZXVK3PF2" at bounding box center [396, 296] width 204 height 16
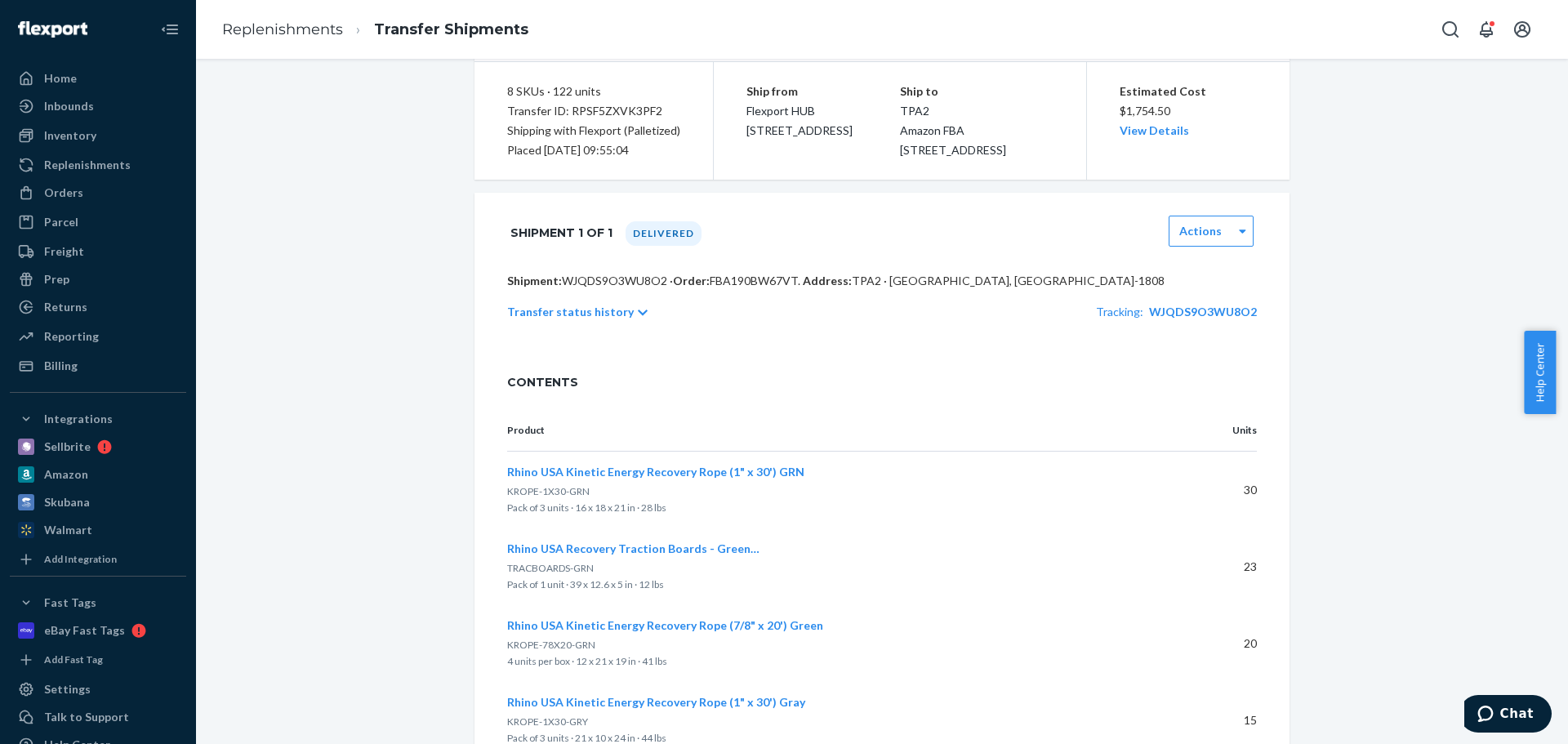
scroll to position [409, 0]
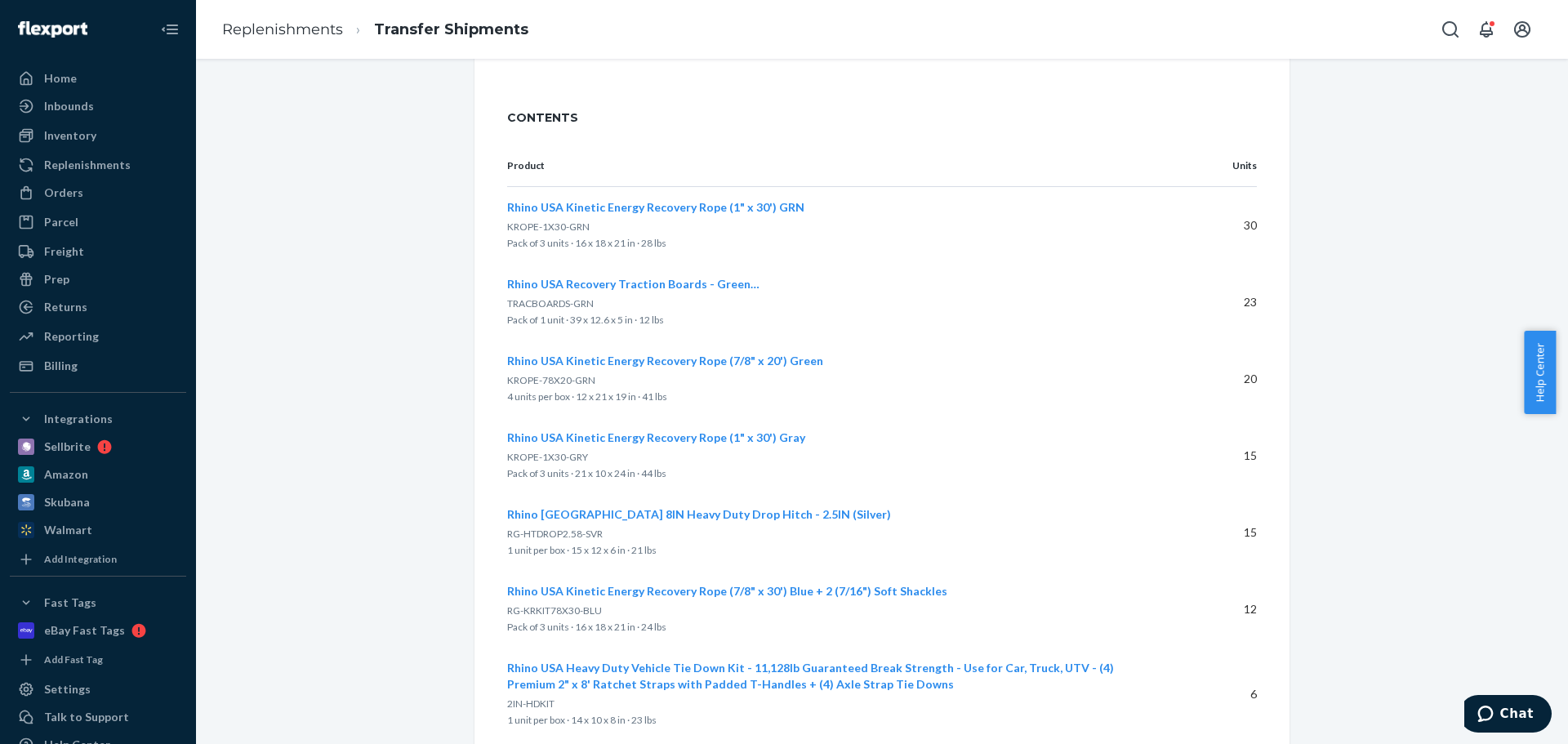
click at [582, 55] on p "Transfer status history" at bounding box center [570, 47] width 127 height 16
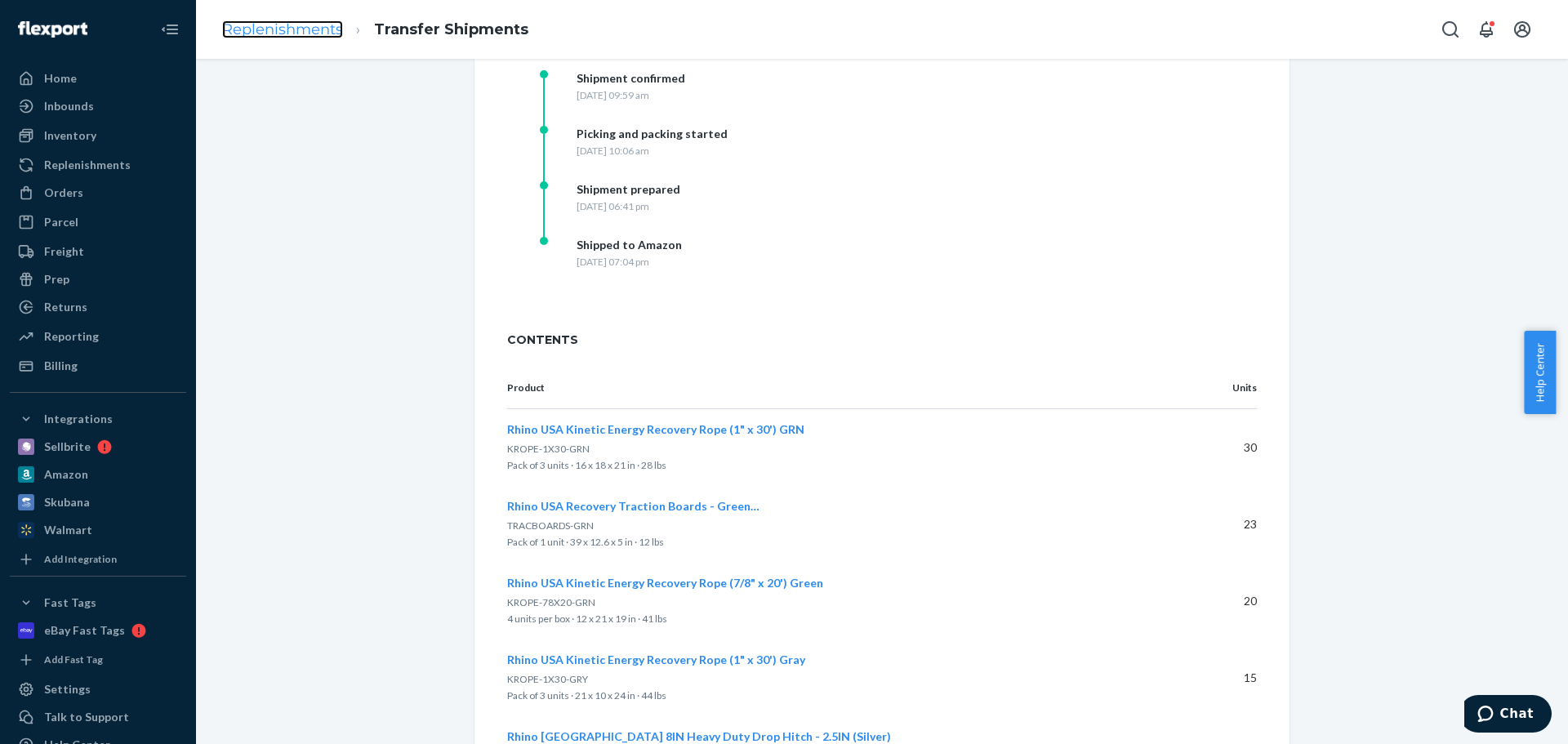
click at [266, 28] on link "Replenishments" at bounding box center [282, 29] width 121 height 18
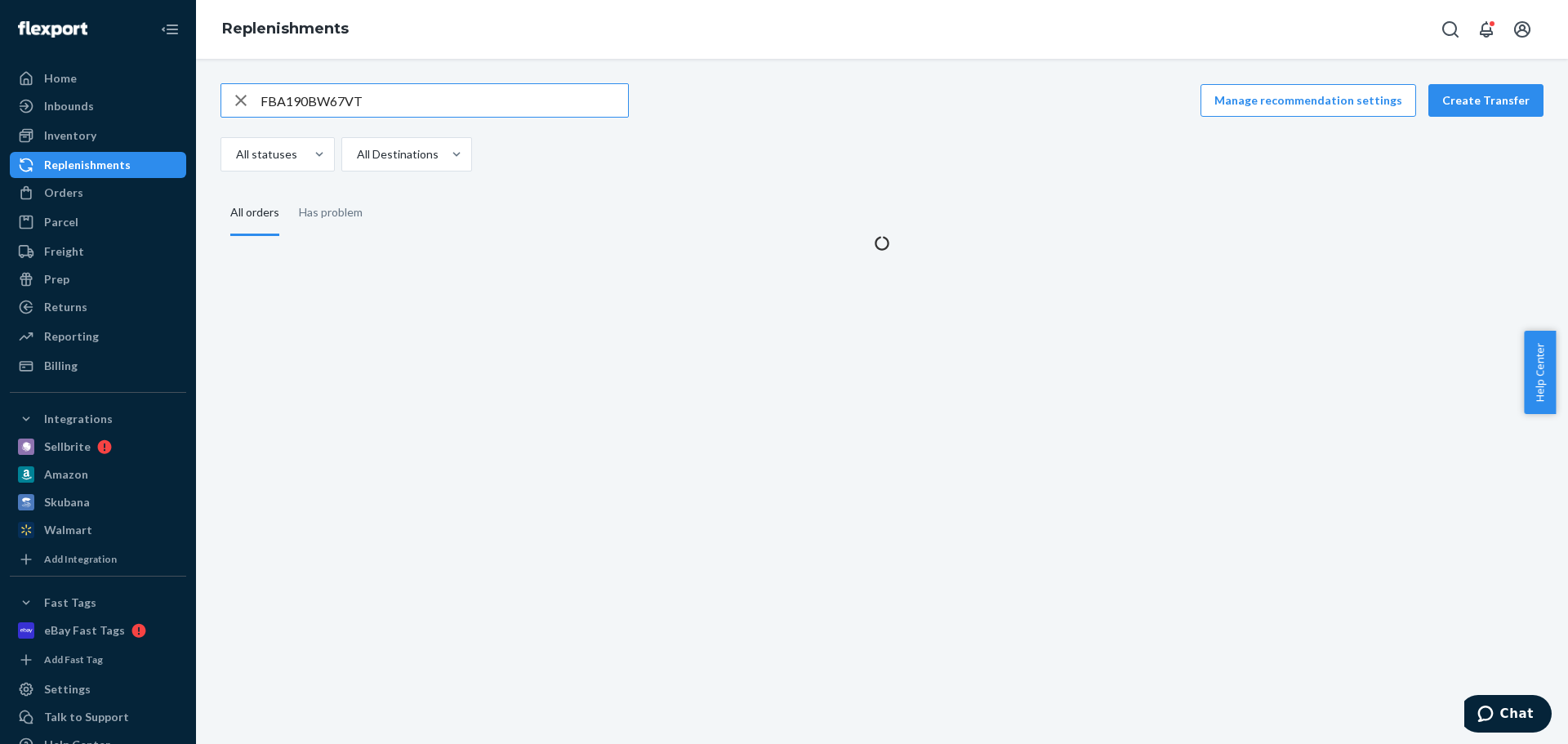
click at [462, 103] on input "FBA190BW67VT" at bounding box center [444, 100] width 368 height 32
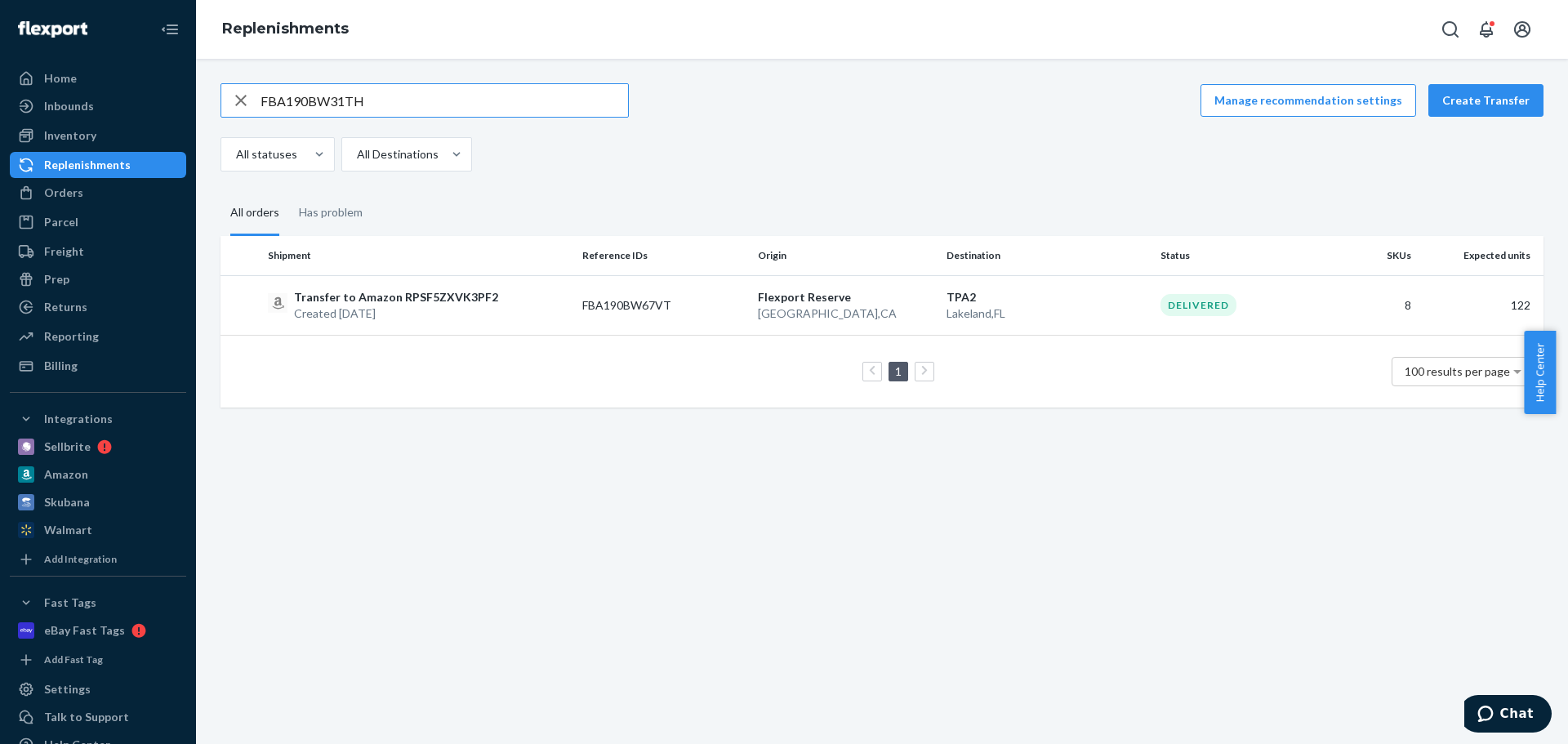
type input "FBA190BW31TH"
click at [472, 317] on p "Created Aug 22, 2025" at bounding box center [398, 313] width 208 height 16
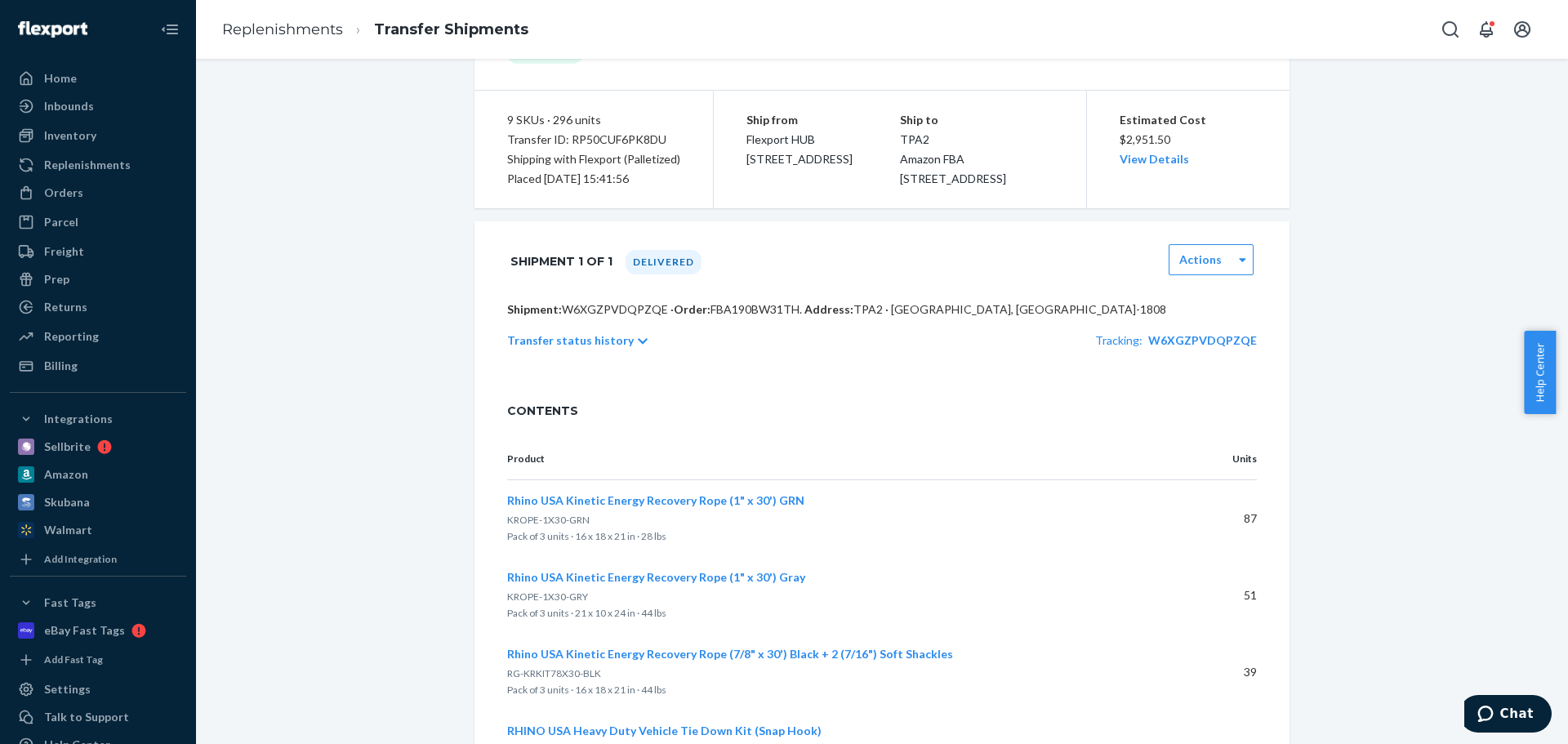
scroll to position [327, 0]
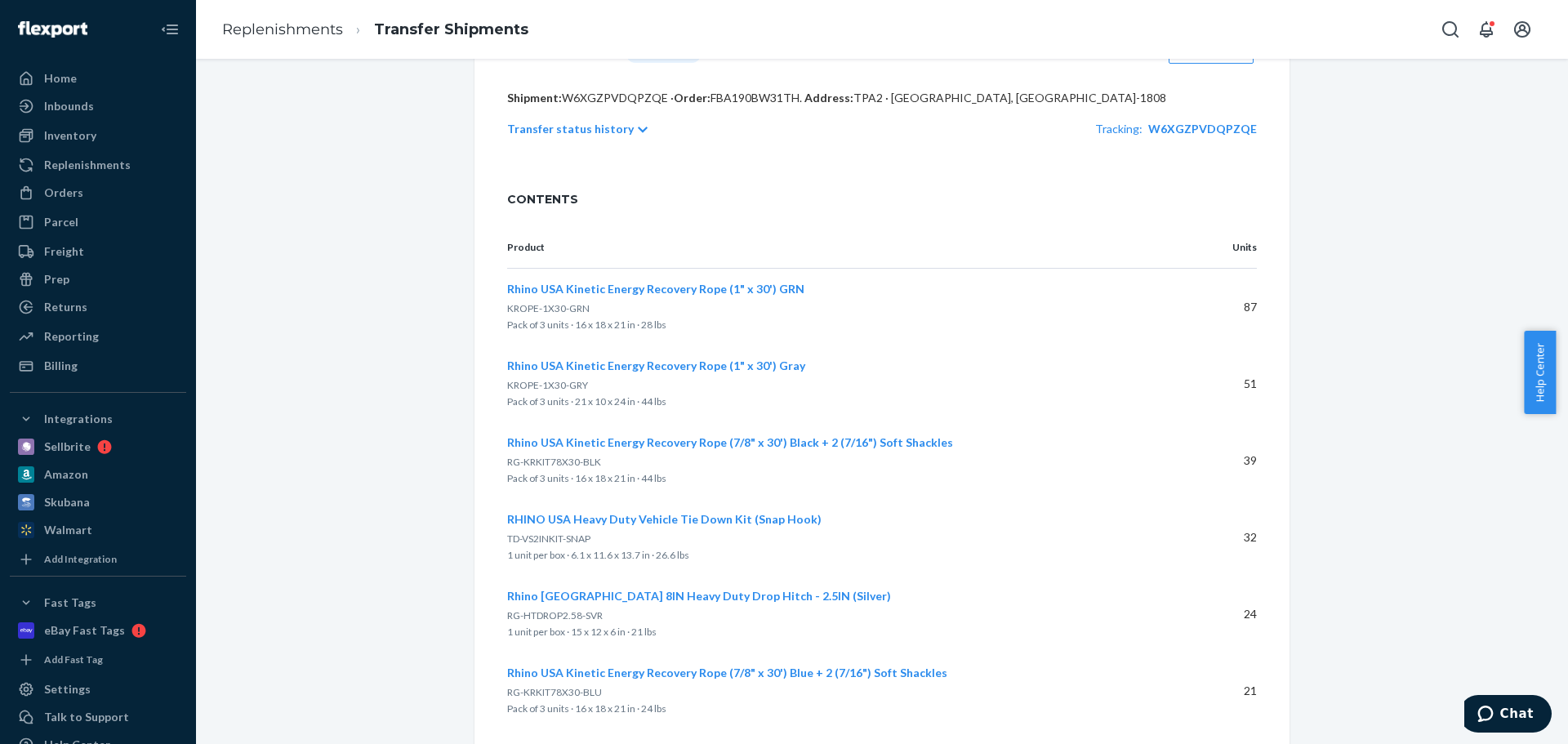
click at [574, 137] on p "Transfer status history" at bounding box center [570, 129] width 127 height 16
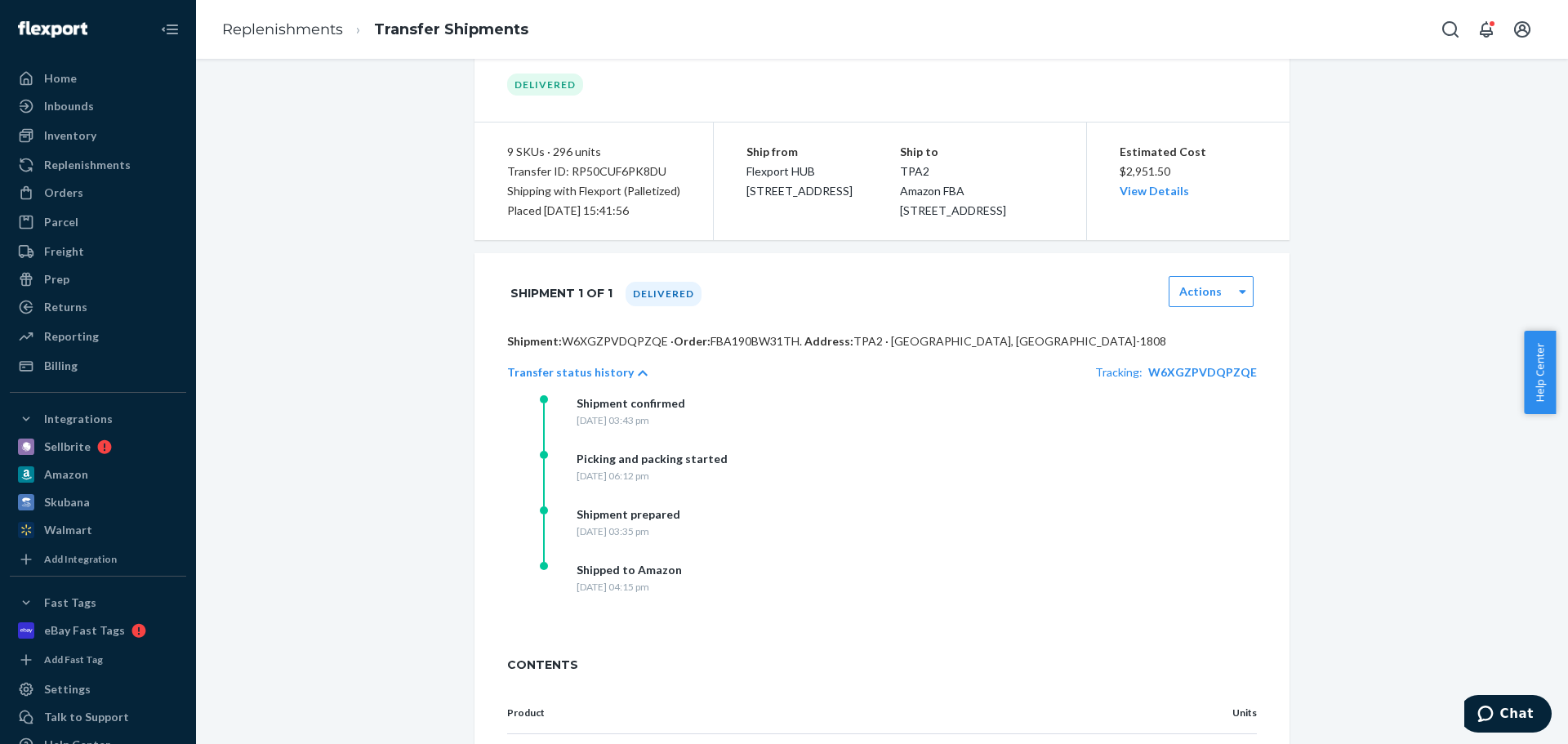
scroll to position [0, 0]
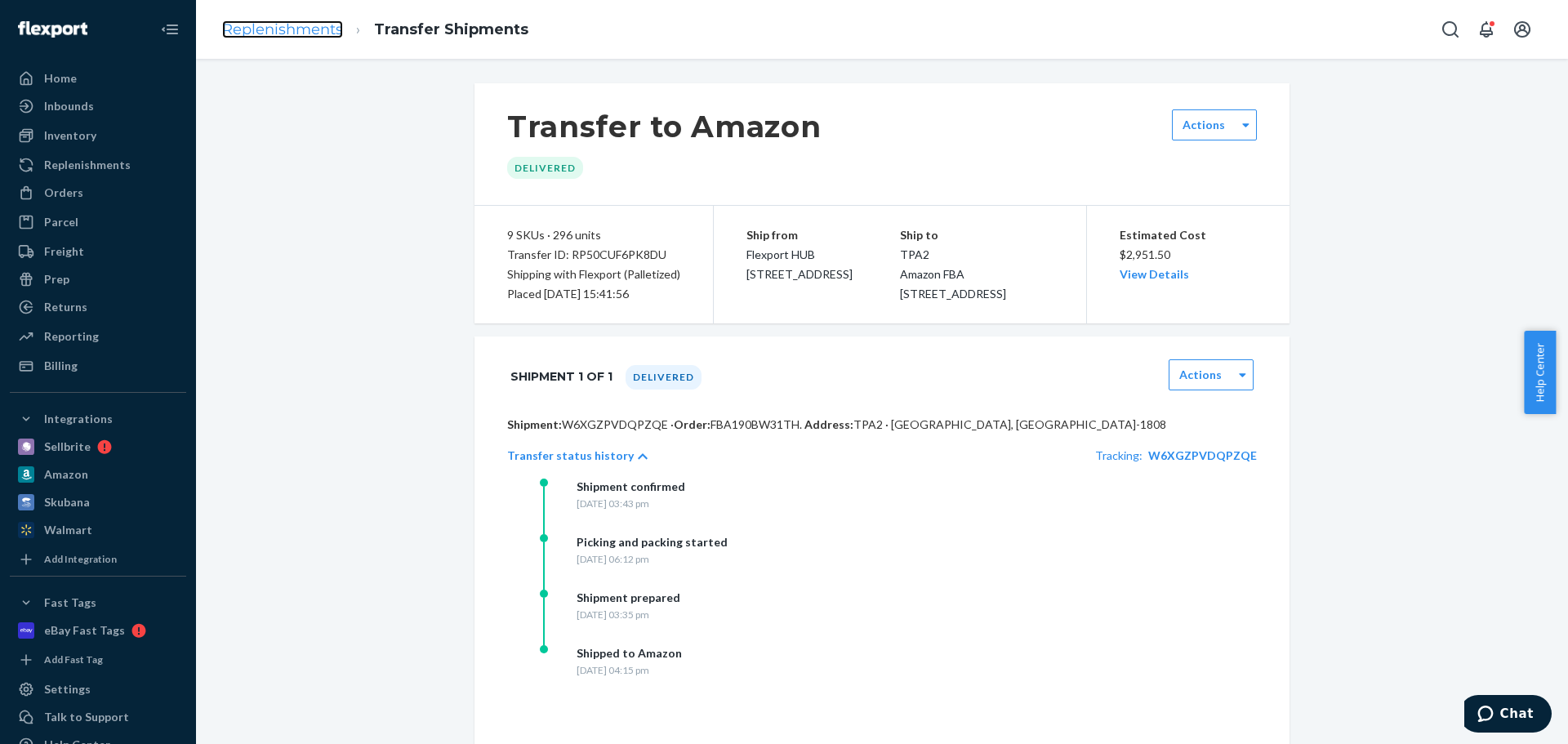
click at [310, 32] on link "Replenishments" at bounding box center [282, 29] width 121 height 18
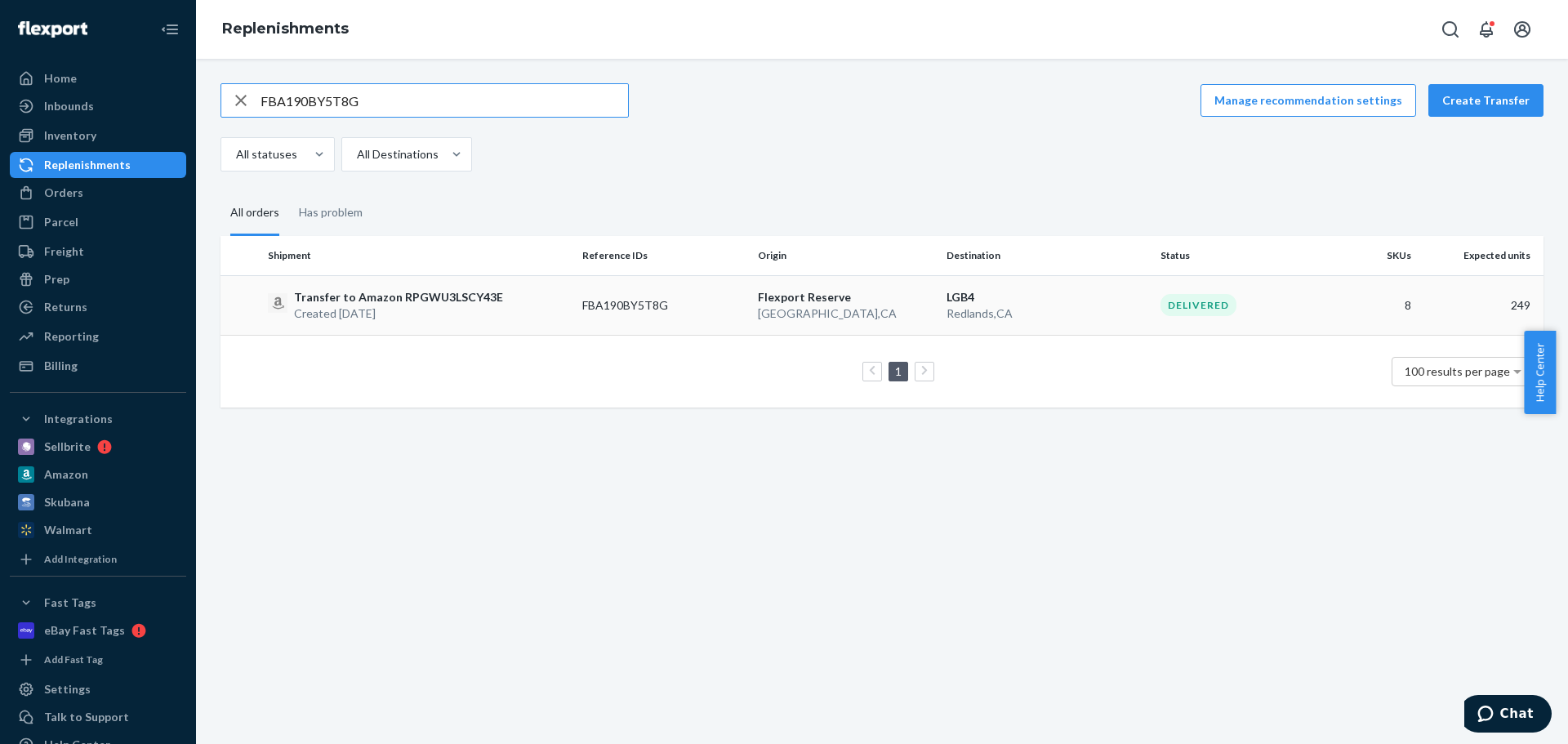
type input "FBA190BY5T8G"
click at [542, 326] on td "Transfer to Amazon RPGWU3LSCY43E Created Aug 22, 2025" at bounding box center [418, 305] width 314 height 60
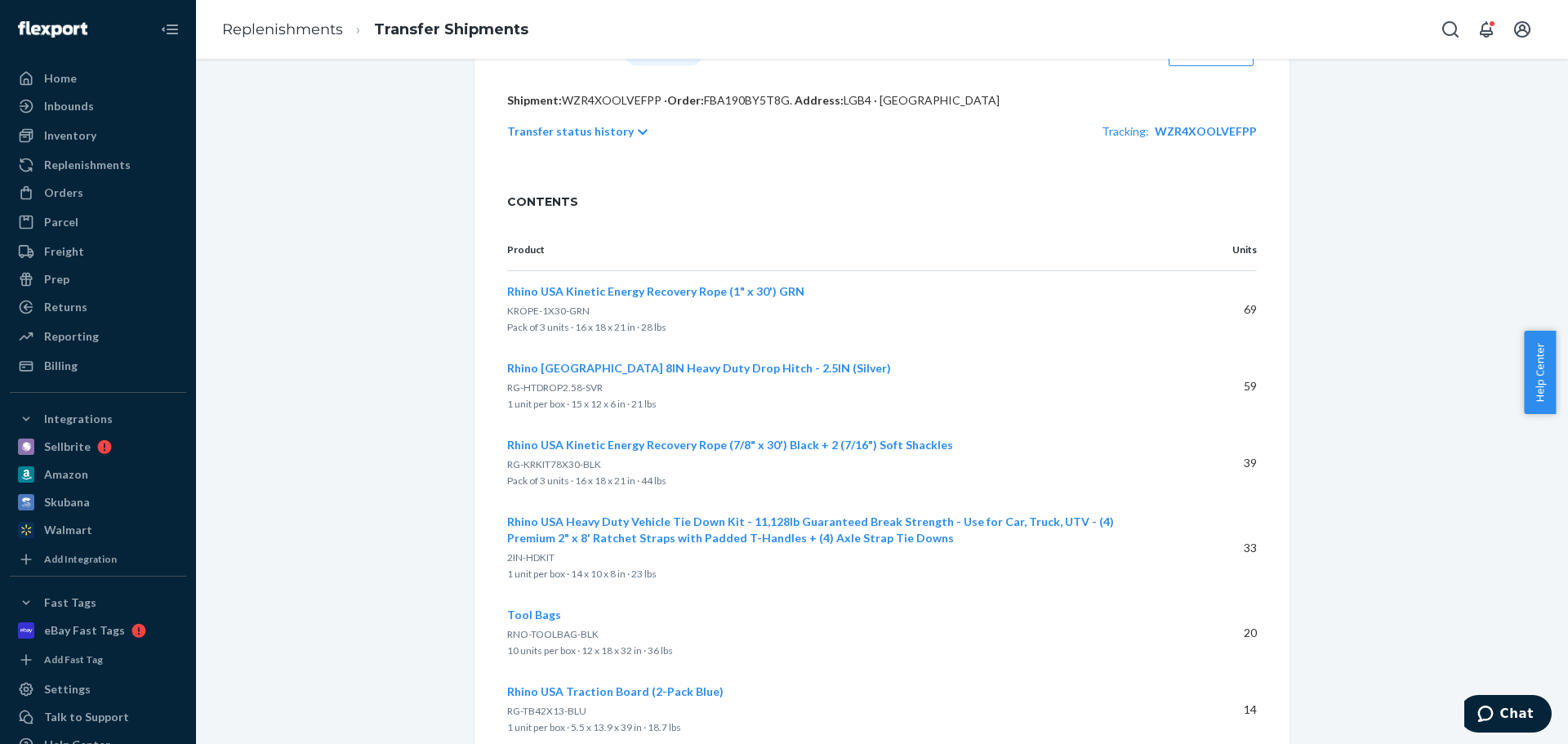
scroll to position [245, 0]
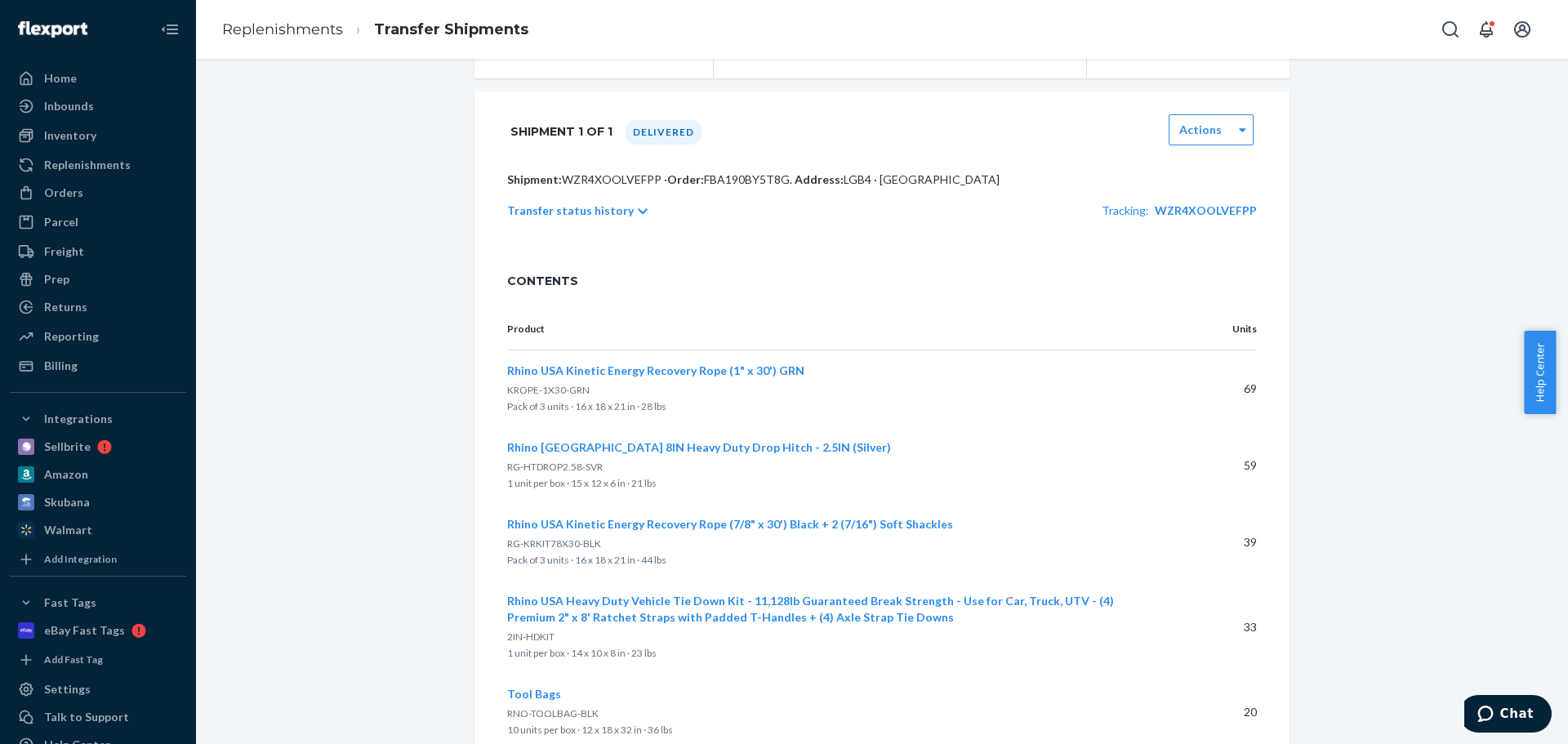
drag, startPoint x: 553, startPoint y: 229, endPoint x: 554, endPoint y: 241, distance: 12.0
click at [553, 219] on p "Transfer status history" at bounding box center [570, 211] width 127 height 16
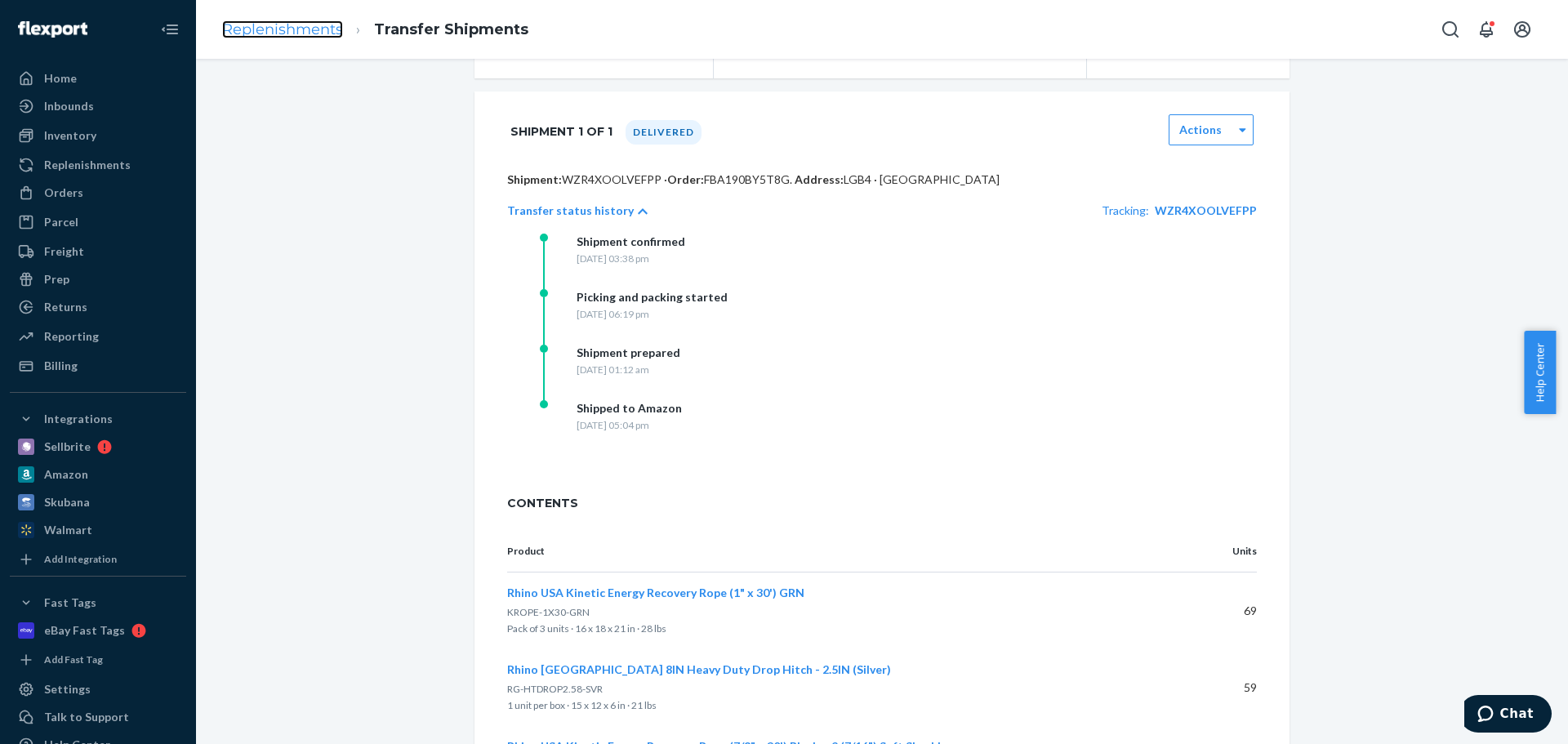
click at [297, 35] on link "Replenishments" at bounding box center [282, 29] width 121 height 18
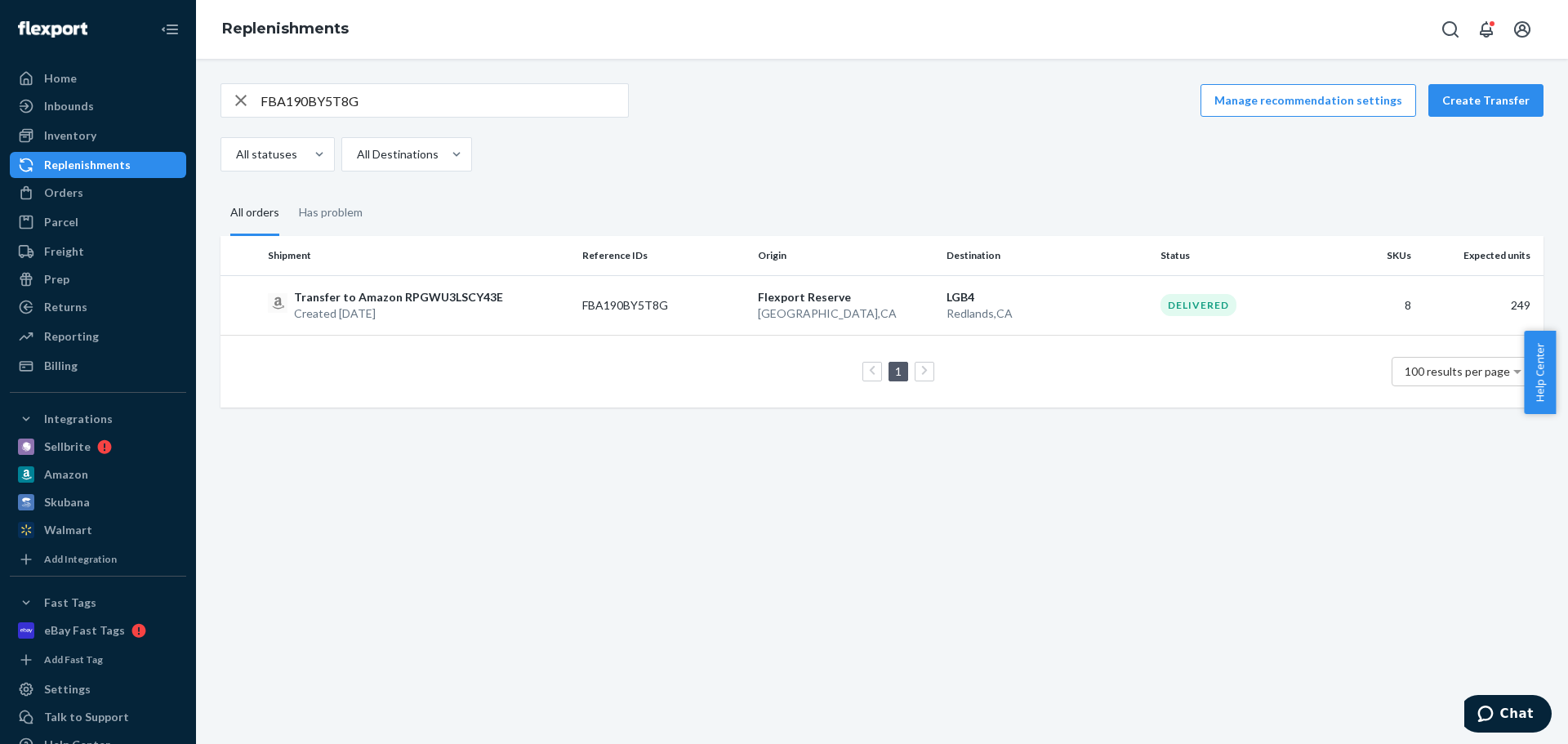
click at [403, 95] on input "FBA190BY5T8G" at bounding box center [444, 100] width 368 height 32
paste input "4RHB"
type input "FBA190BY4RHB"
click at [480, 323] on td "Transfer to Amazon RPQ2VWWRSL7AU Created Aug 22, 2025" at bounding box center [418, 305] width 314 height 60
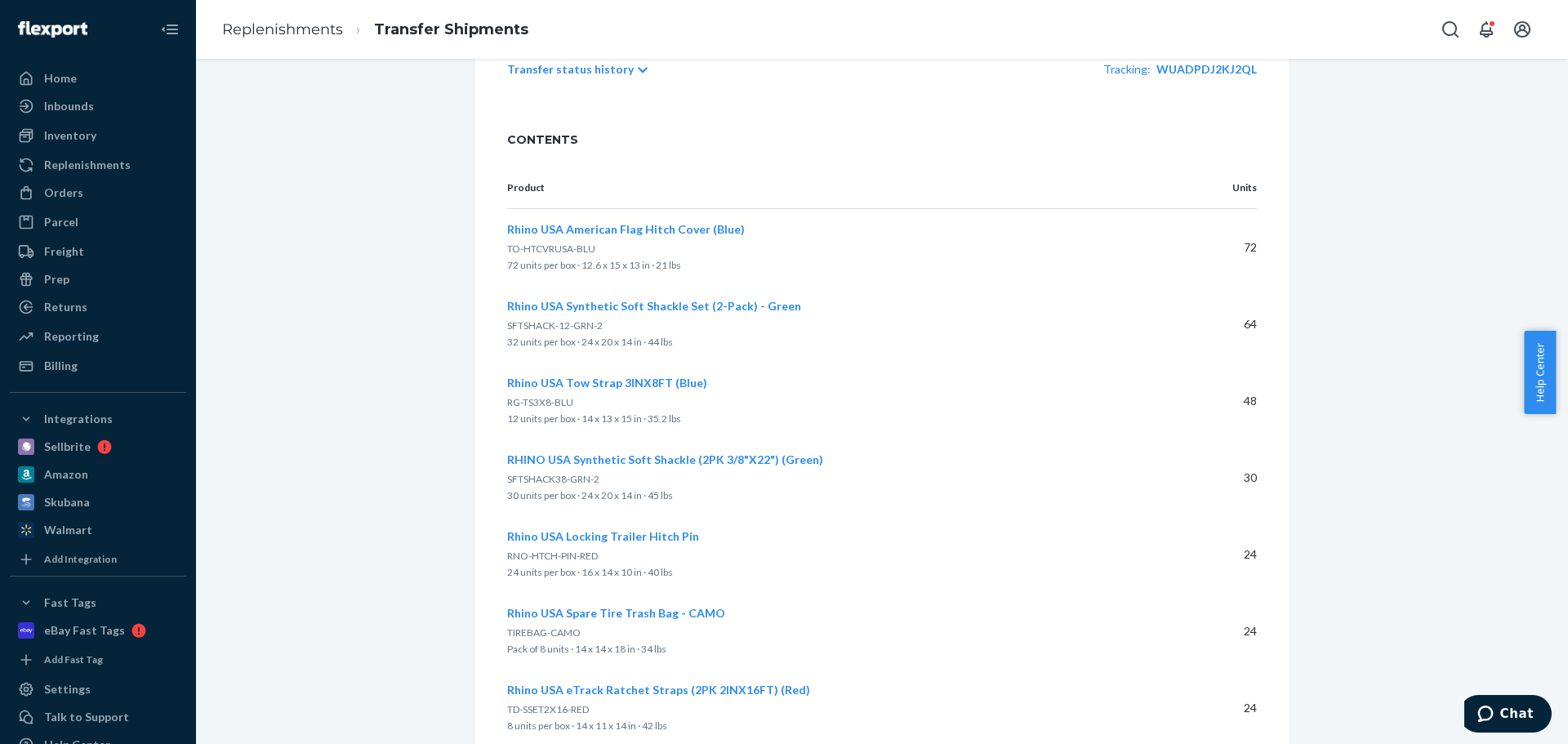
scroll to position [245, 0]
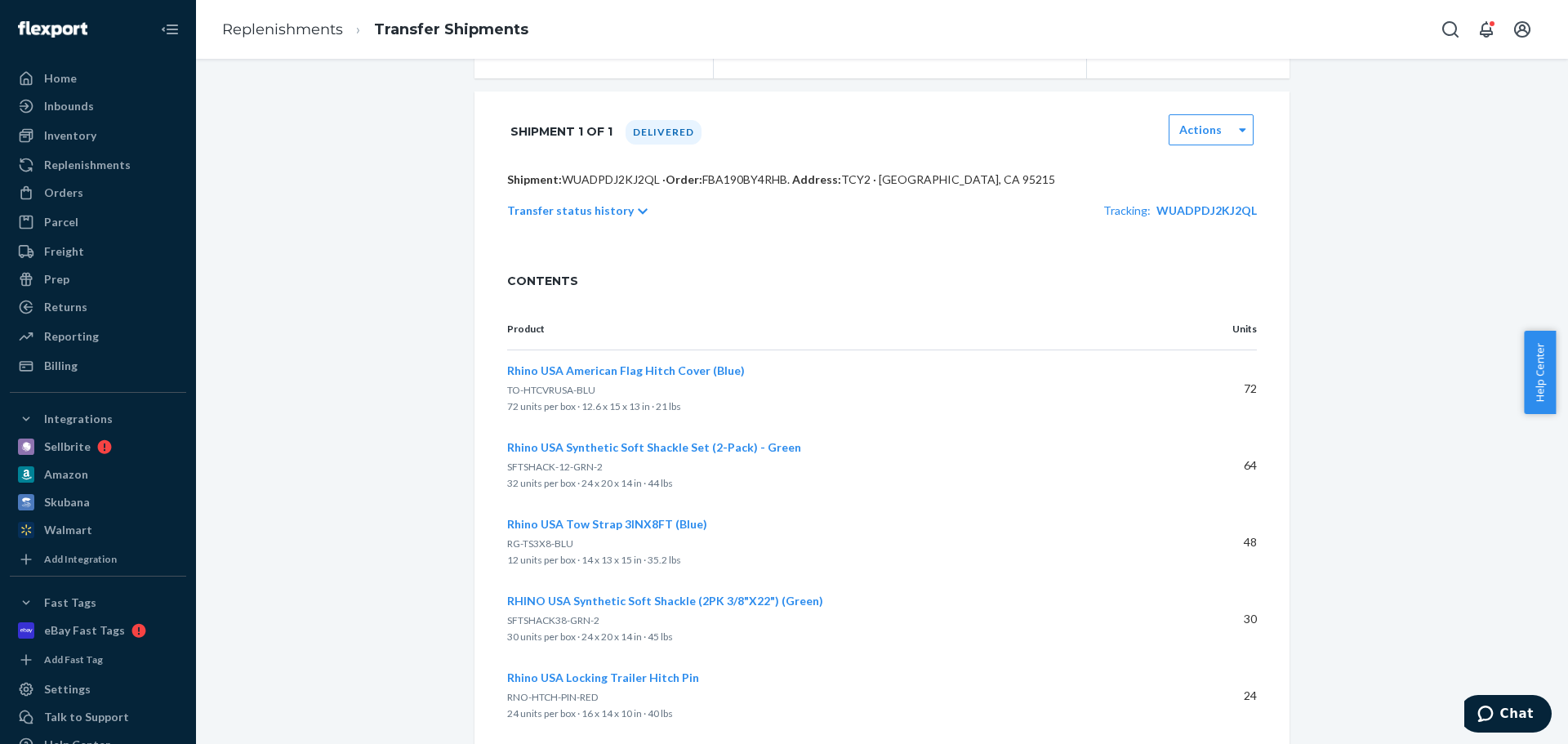
click at [559, 219] on p "Transfer status history" at bounding box center [570, 211] width 127 height 16
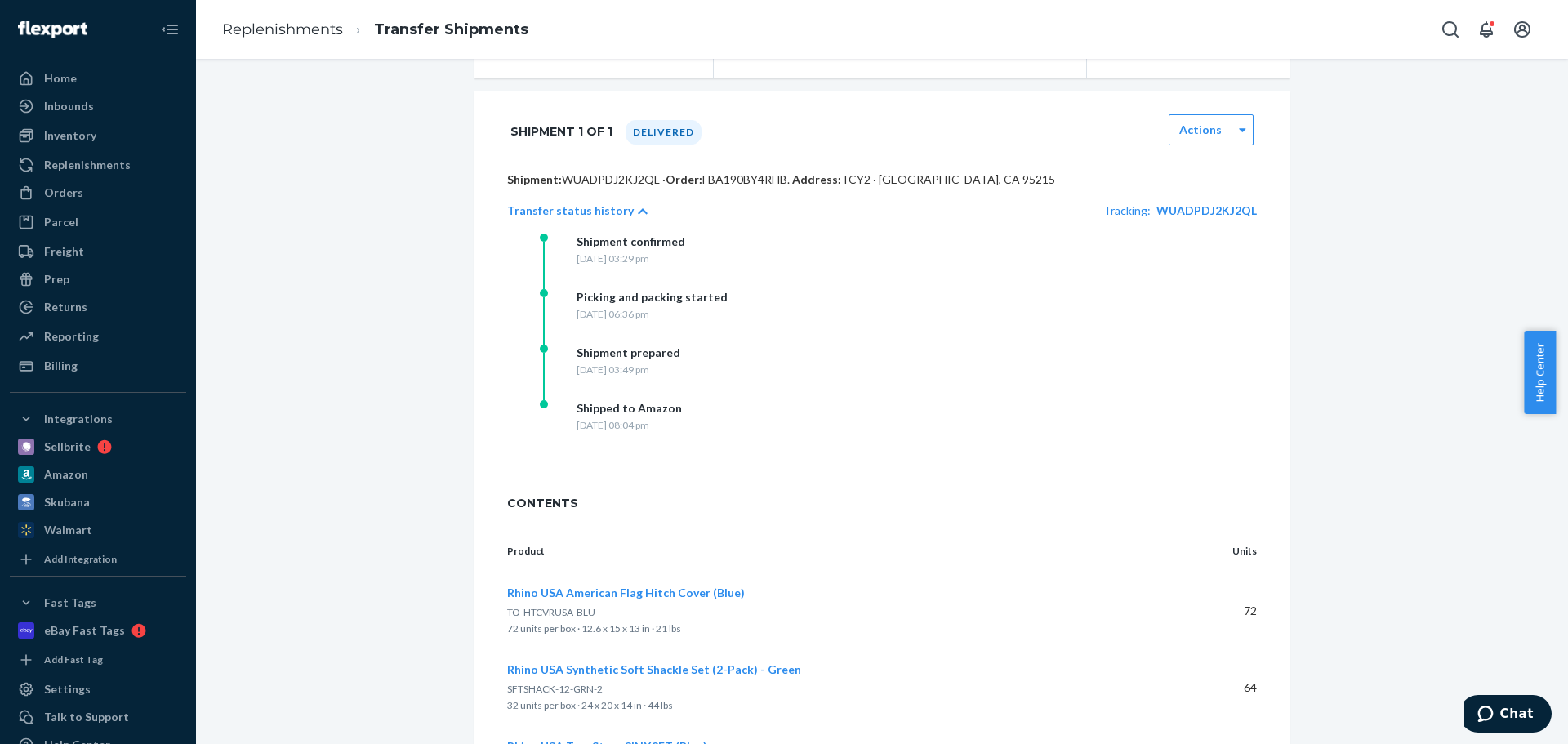
drag, startPoint x: 602, startPoint y: 442, endPoint x: 719, endPoint y: 454, distance: 117.6
click at [719, 454] on div "Shipped to Amazon Tuesday, August 26, 2025 at 08:04 pm" at bounding box center [703, 428] width 327 height 55
click at [289, 26] on link "Replenishments" at bounding box center [282, 29] width 121 height 18
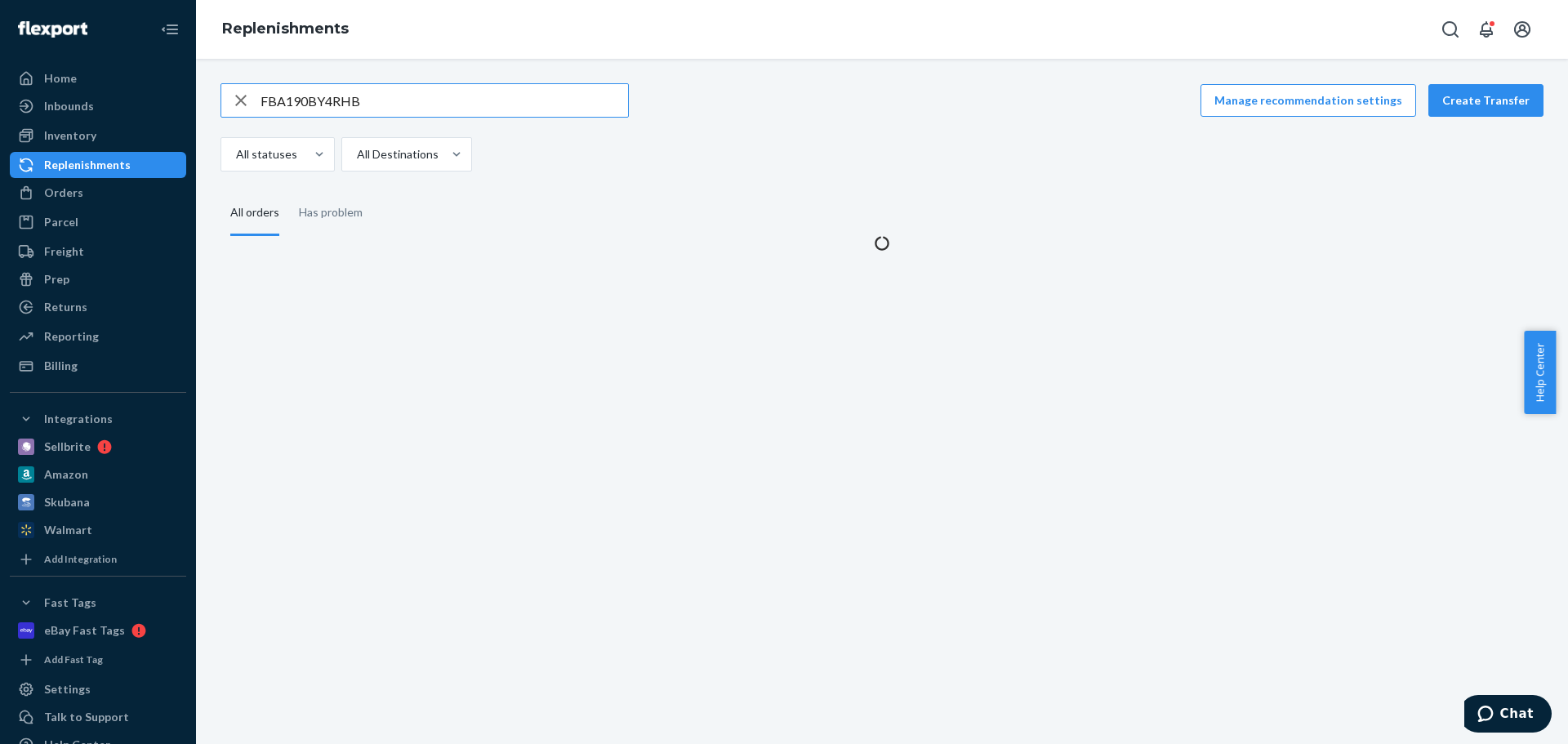
click at [461, 94] on input "FBA190BY4RHB" at bounding box center [444, 100] width 368 height 32
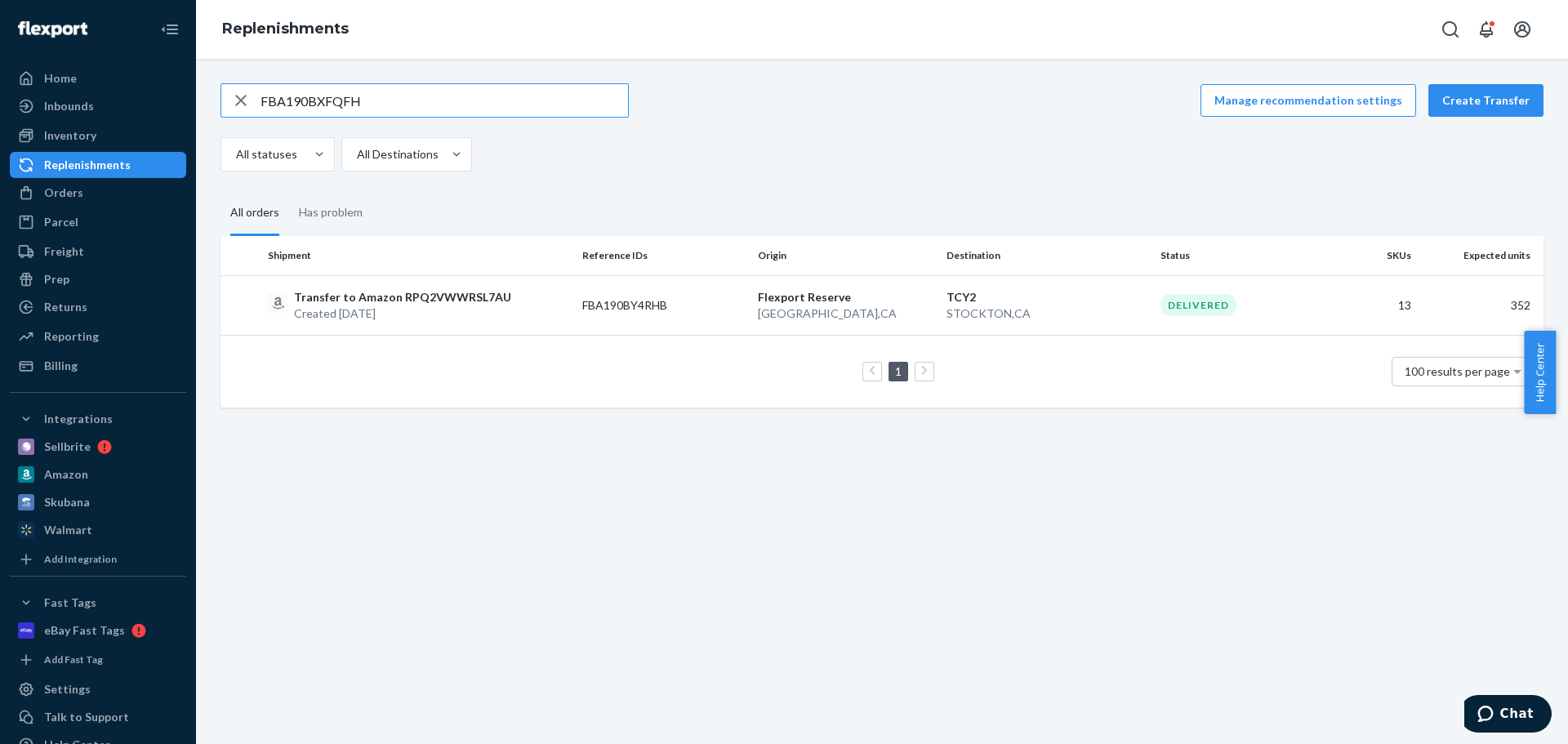
type input "FBA190BXFQFH"
click at [442, 299] on p "Transfer to Amazon RPSUOBZ7R2JBW" at bounding box center [399, 296] width 210 height 16
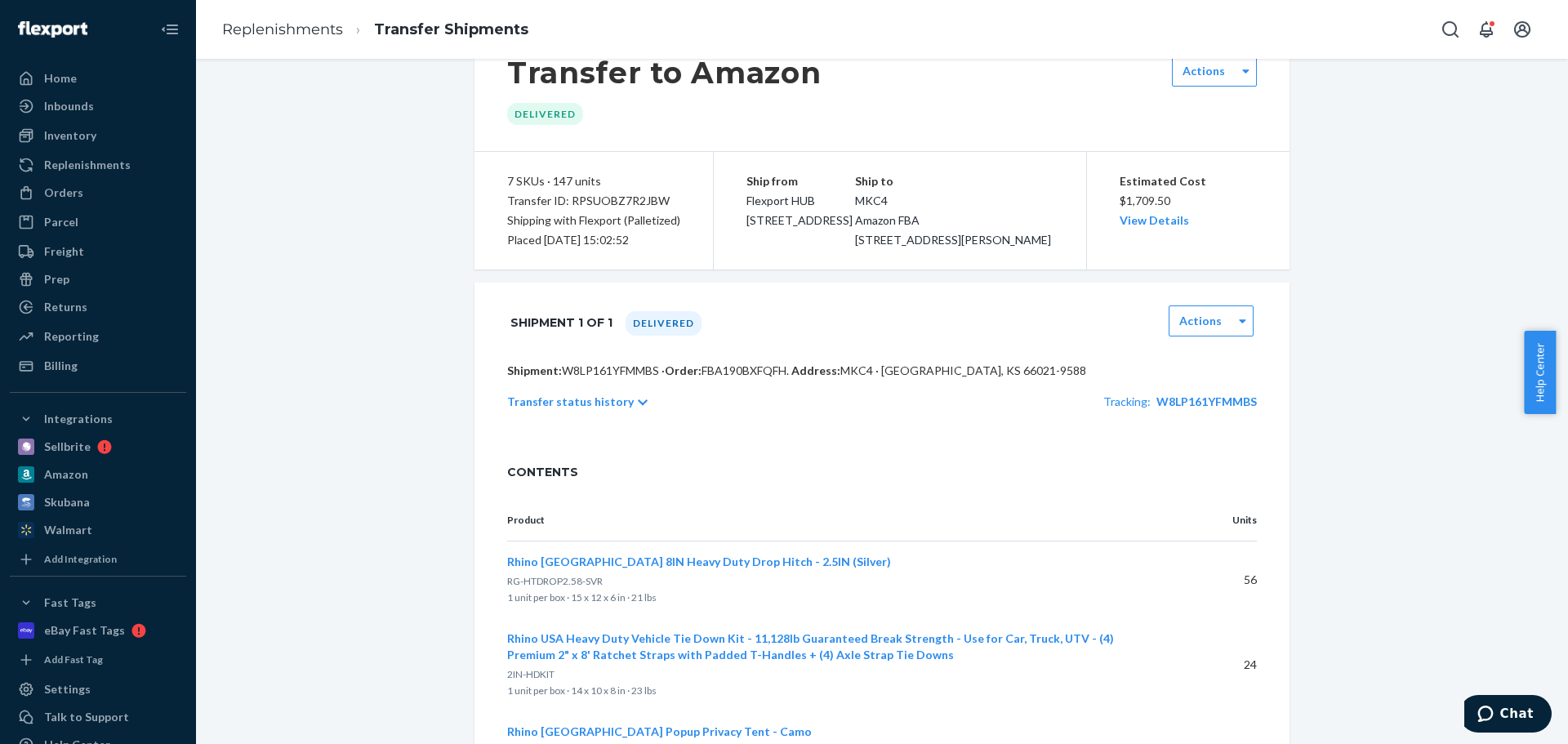
scroll to position [82, 0]
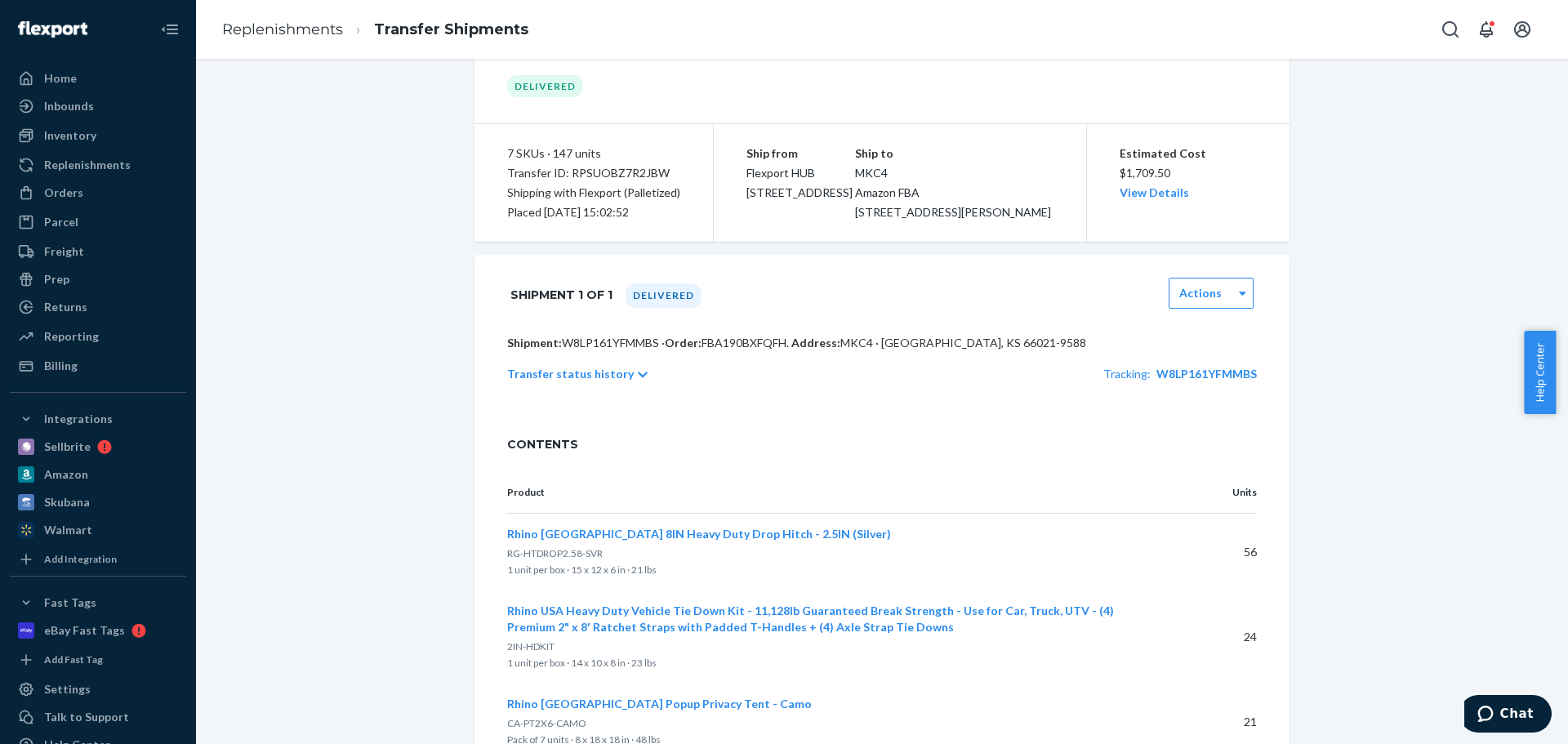
click at [610, 382] on p "Transfer status history" at bounding box center [570, 373] width 127 height 16
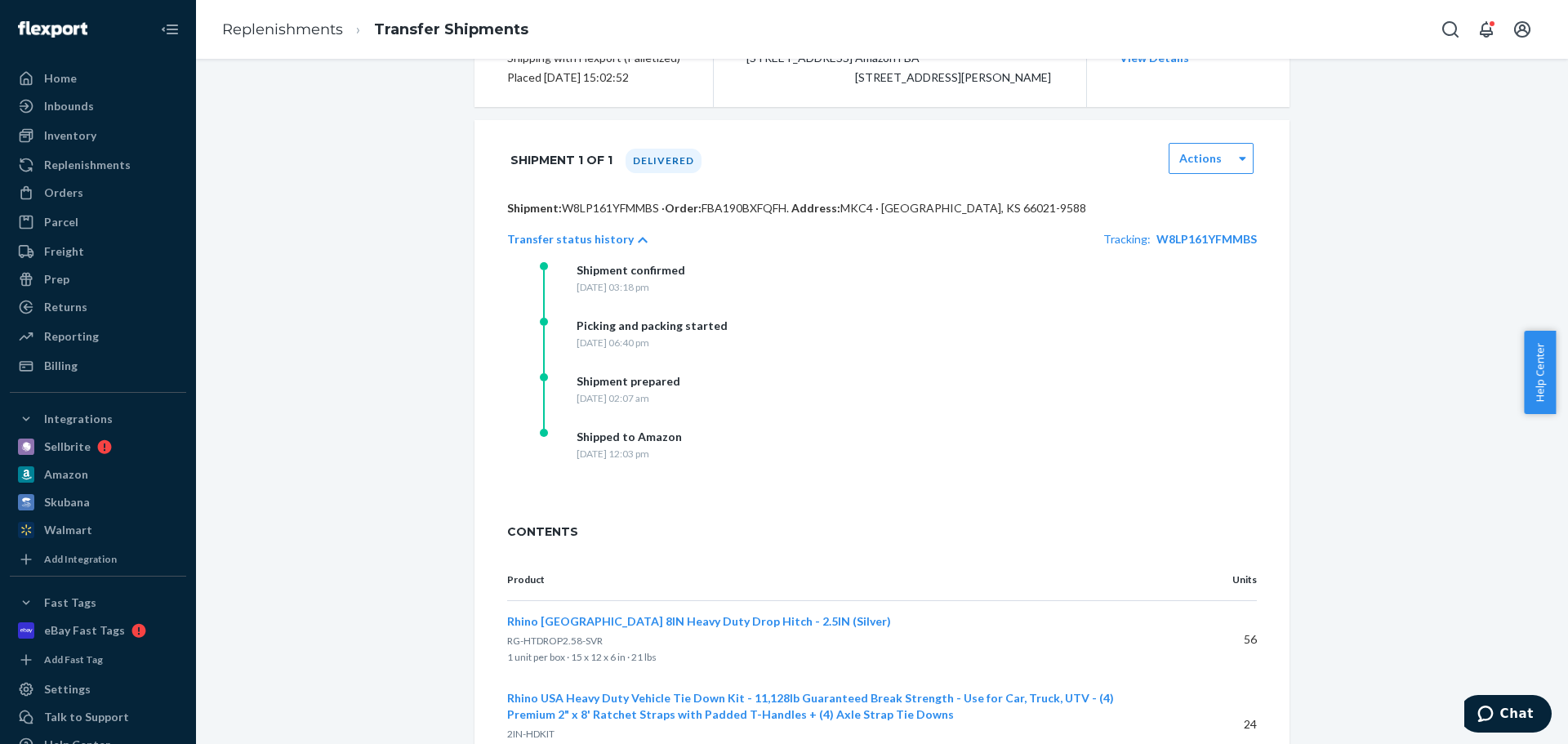
scroll to position [245, 0]
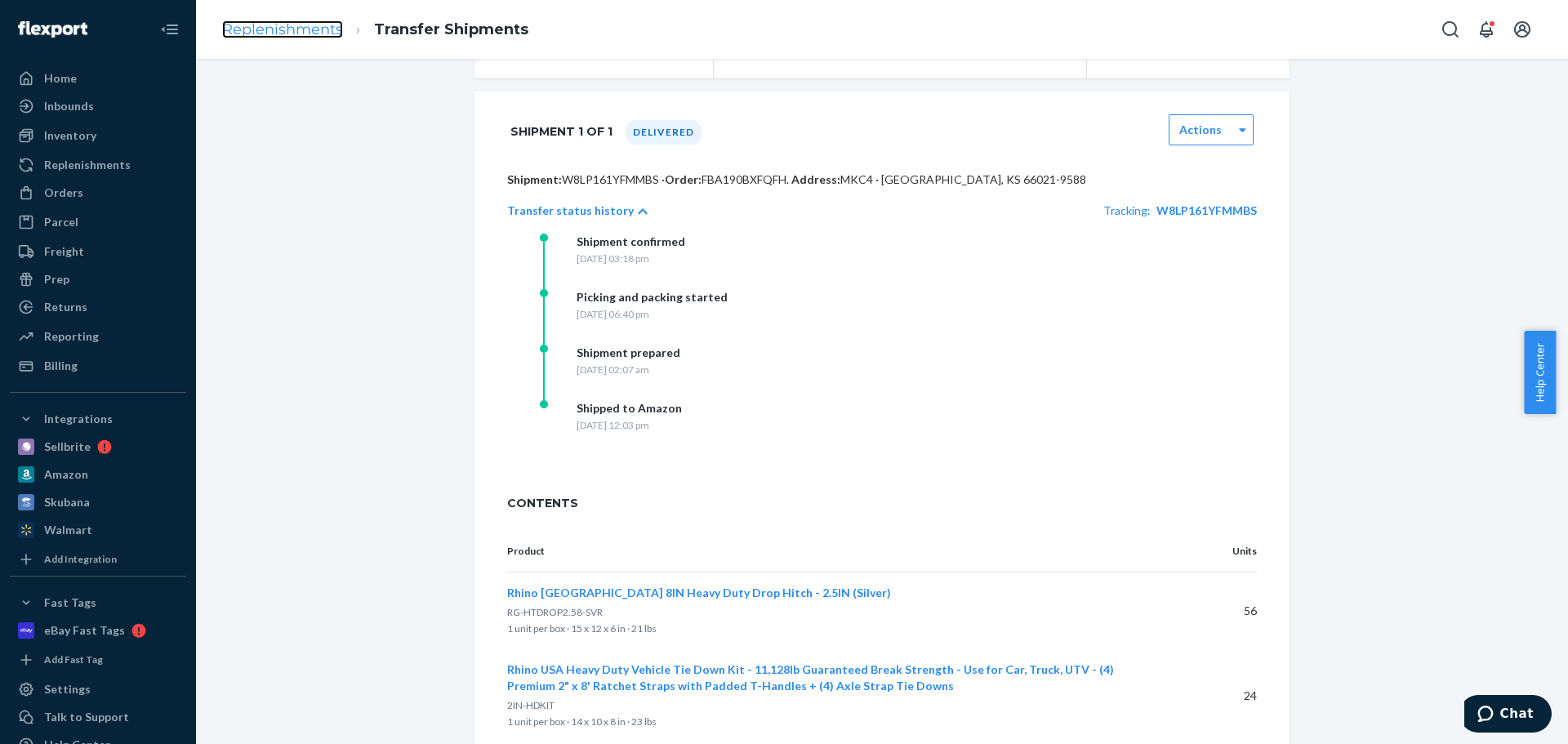
click at [283, 31] on link "Replenishments" at bounding box center [282, 29] width 121 height 18
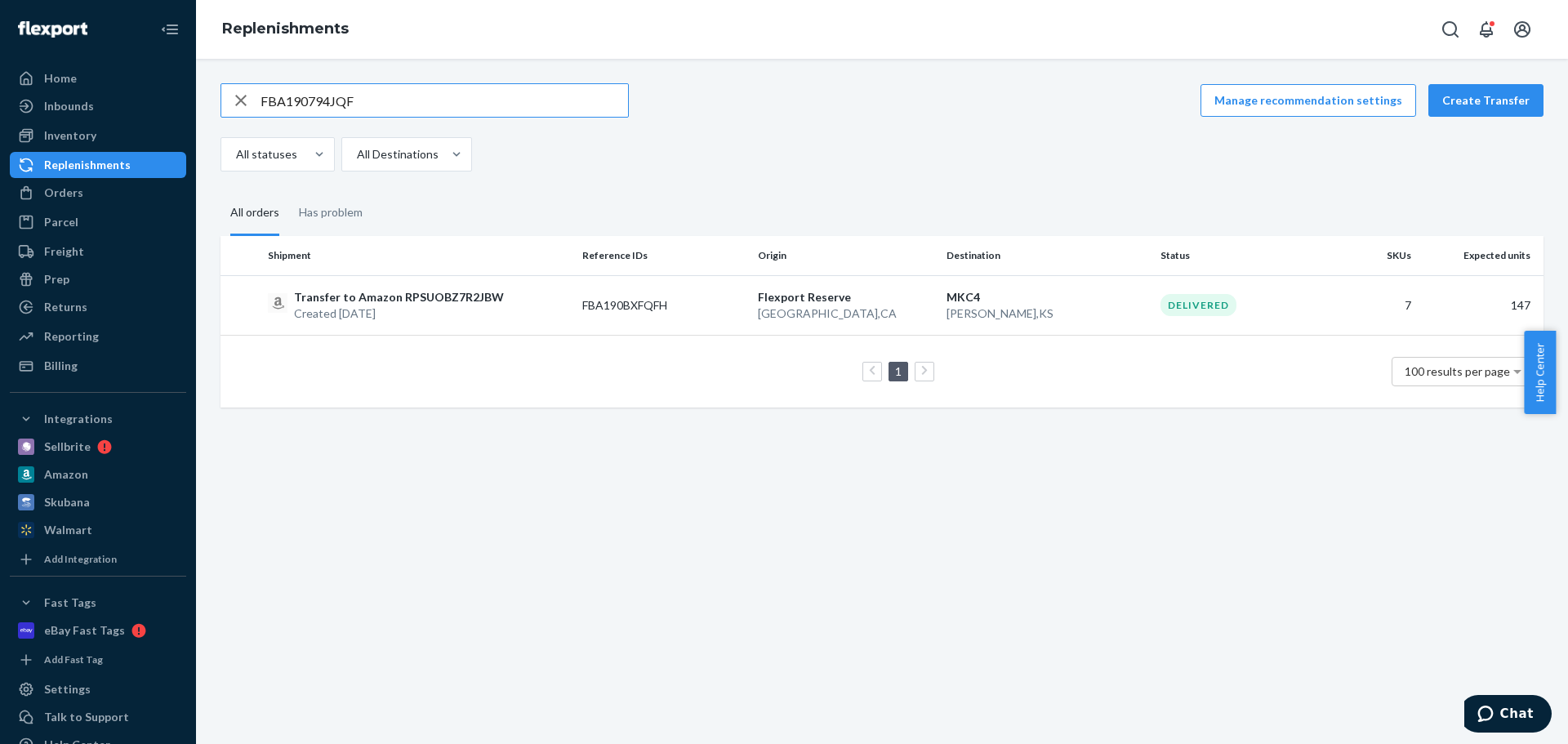
type input "FBA190794JQF"
click at [414, 302] on p "Transfer to Amazon RPDDX9EUORXVG" at bounding box center [402, 296] width 215 height 16
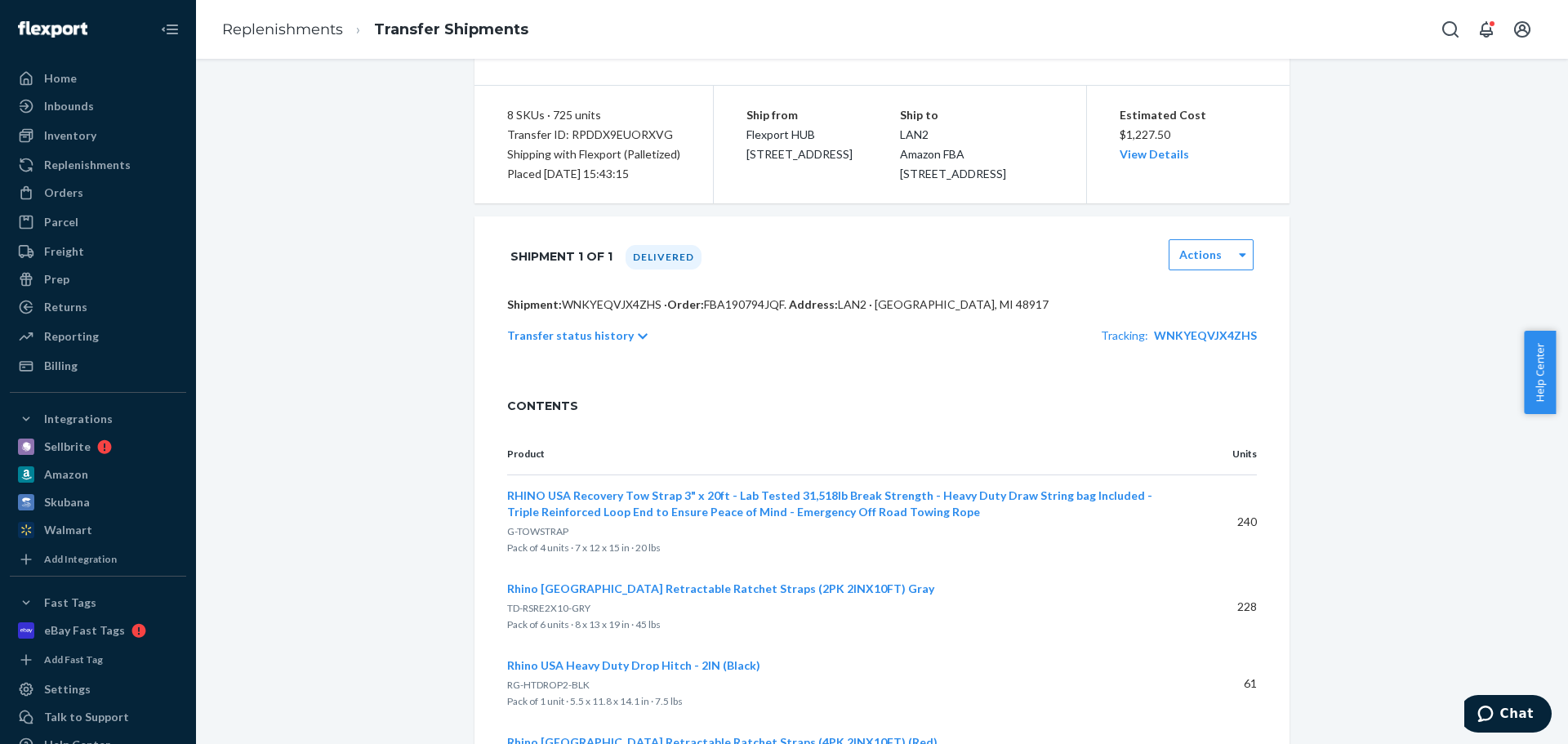
scroll to position [245, 0]
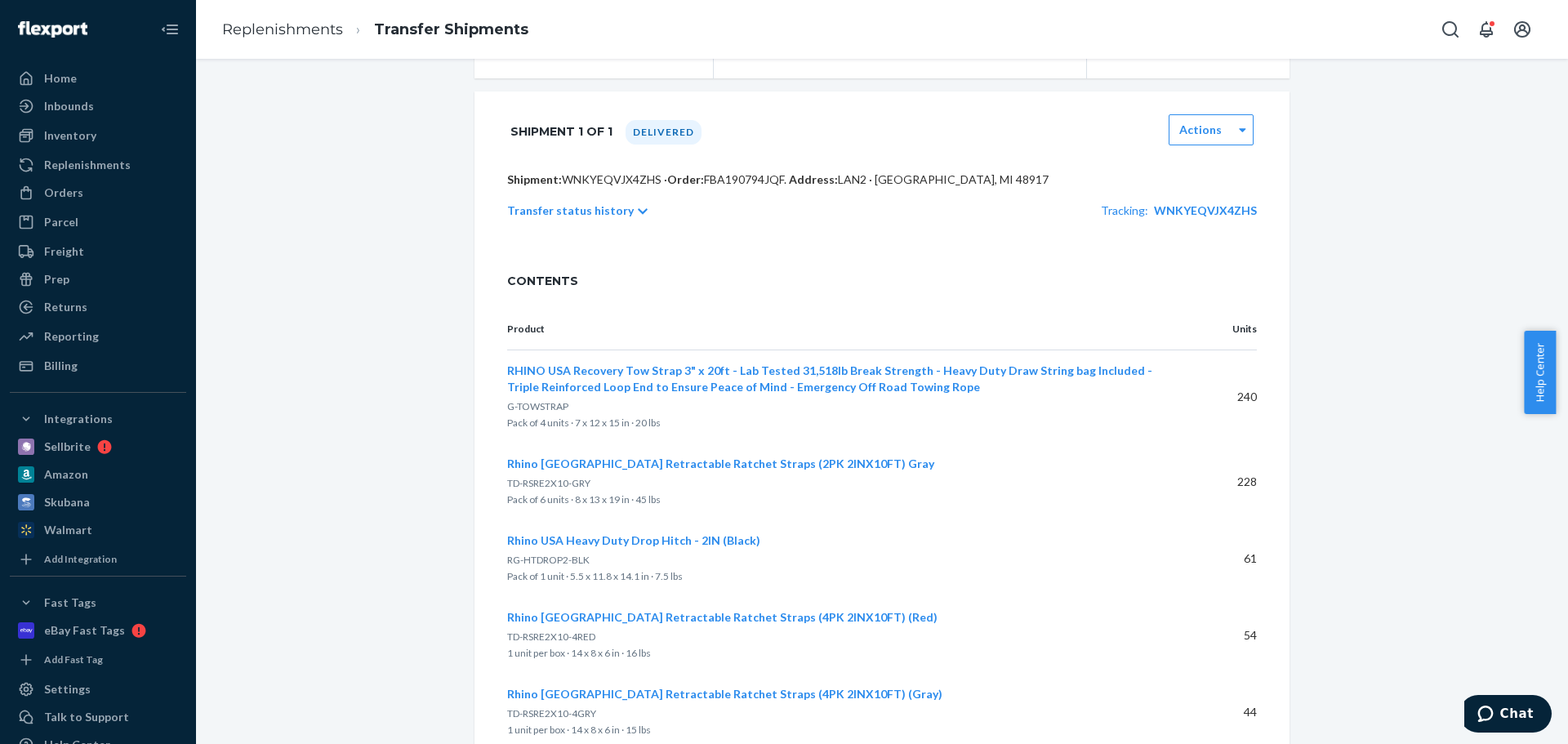
click at [577, 219] on p "Transfer status history" at bounding box center [570, 211] width 127 height 16
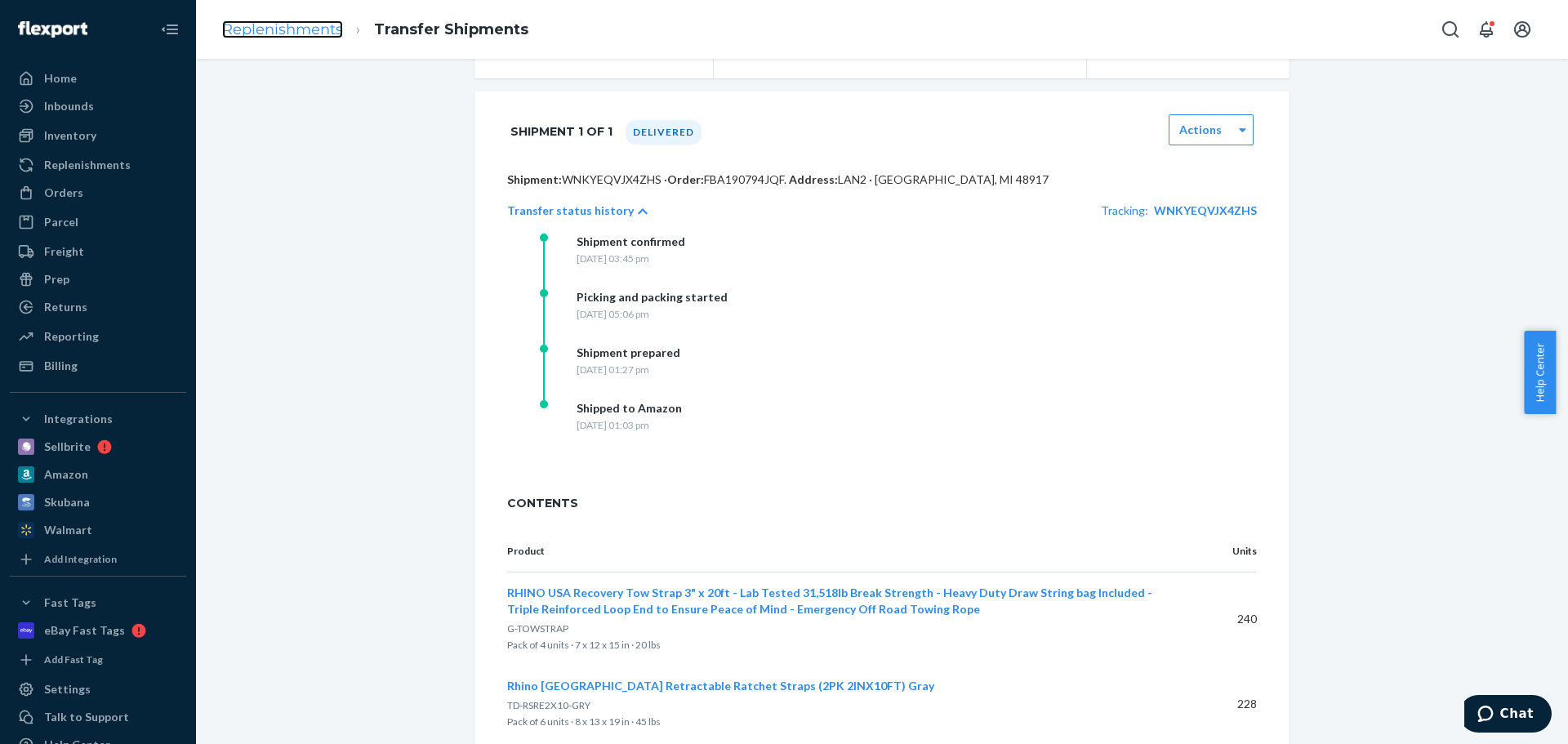
click at [318, 27] on link "Replenishments" at bounding box center [282, 29] width 121 height 18
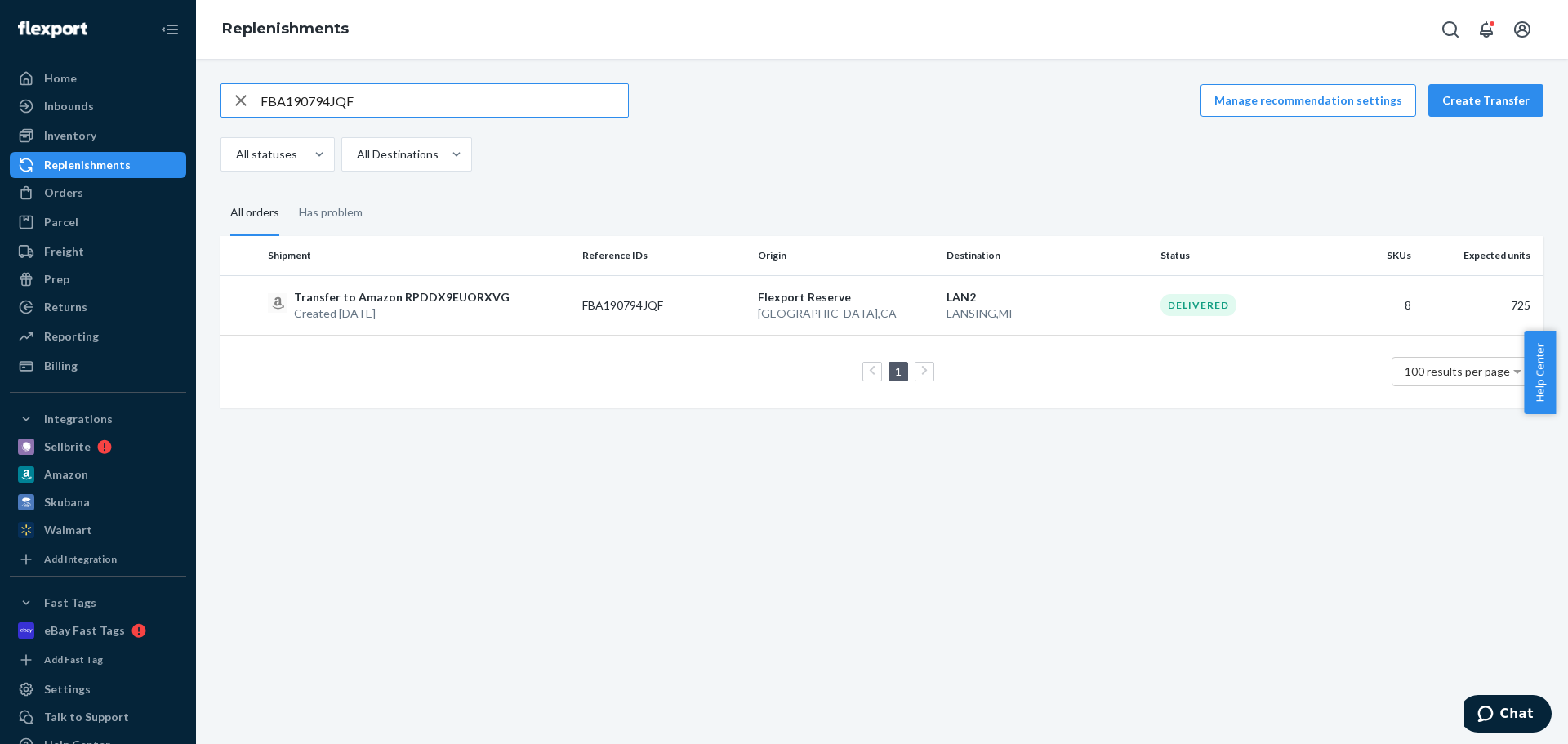
click at [406, 92] on input "FBA190794JQF" at bounding box center [444, 100] width 368 height 32
type input "FBA19077265G"
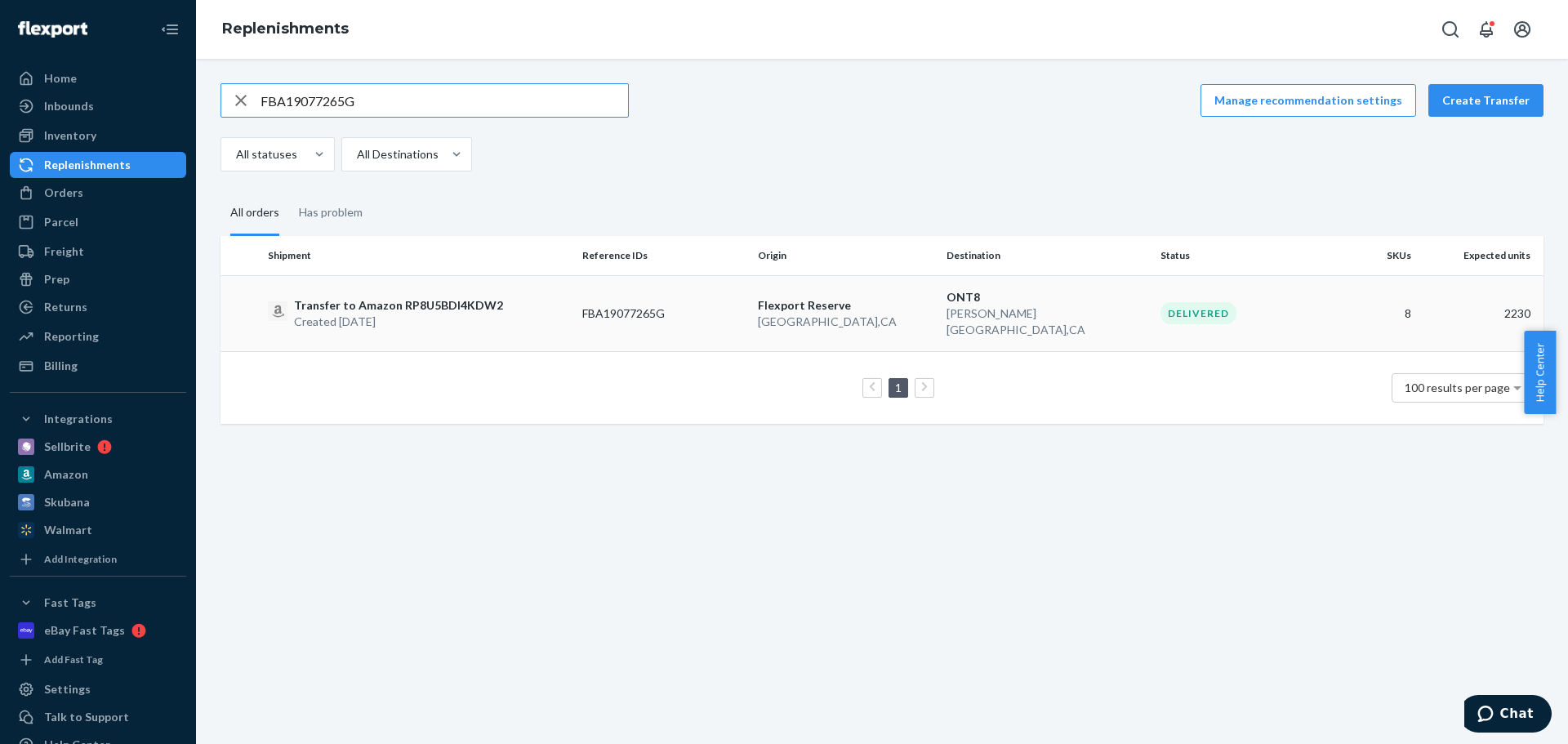
click at [577, 317] on td "FBA19077265G" at bounding box center [663, 313] width 175 height 76
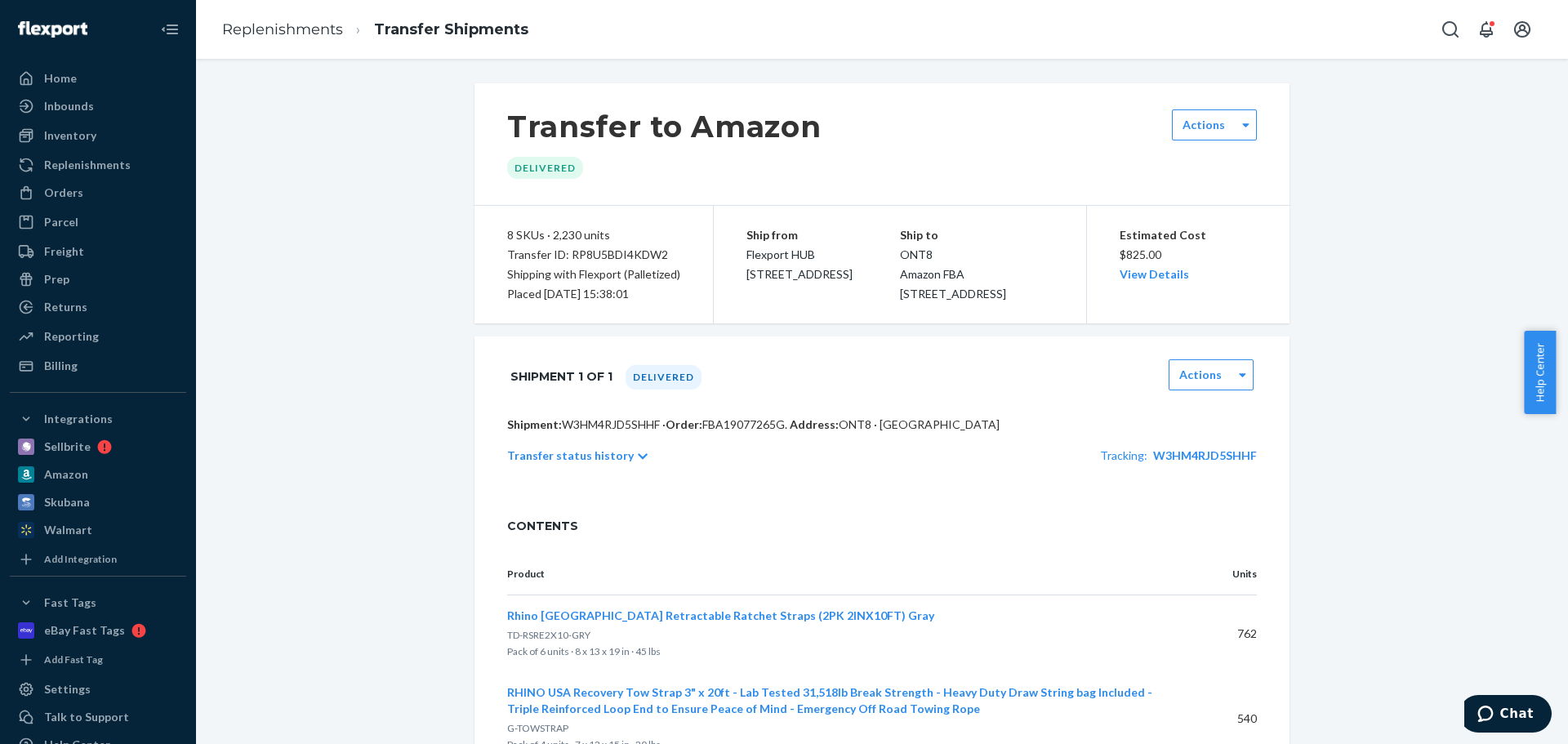
click at [592, 464] on p "Transfer status history" at bounding box center [570, 455] width 127 height 16
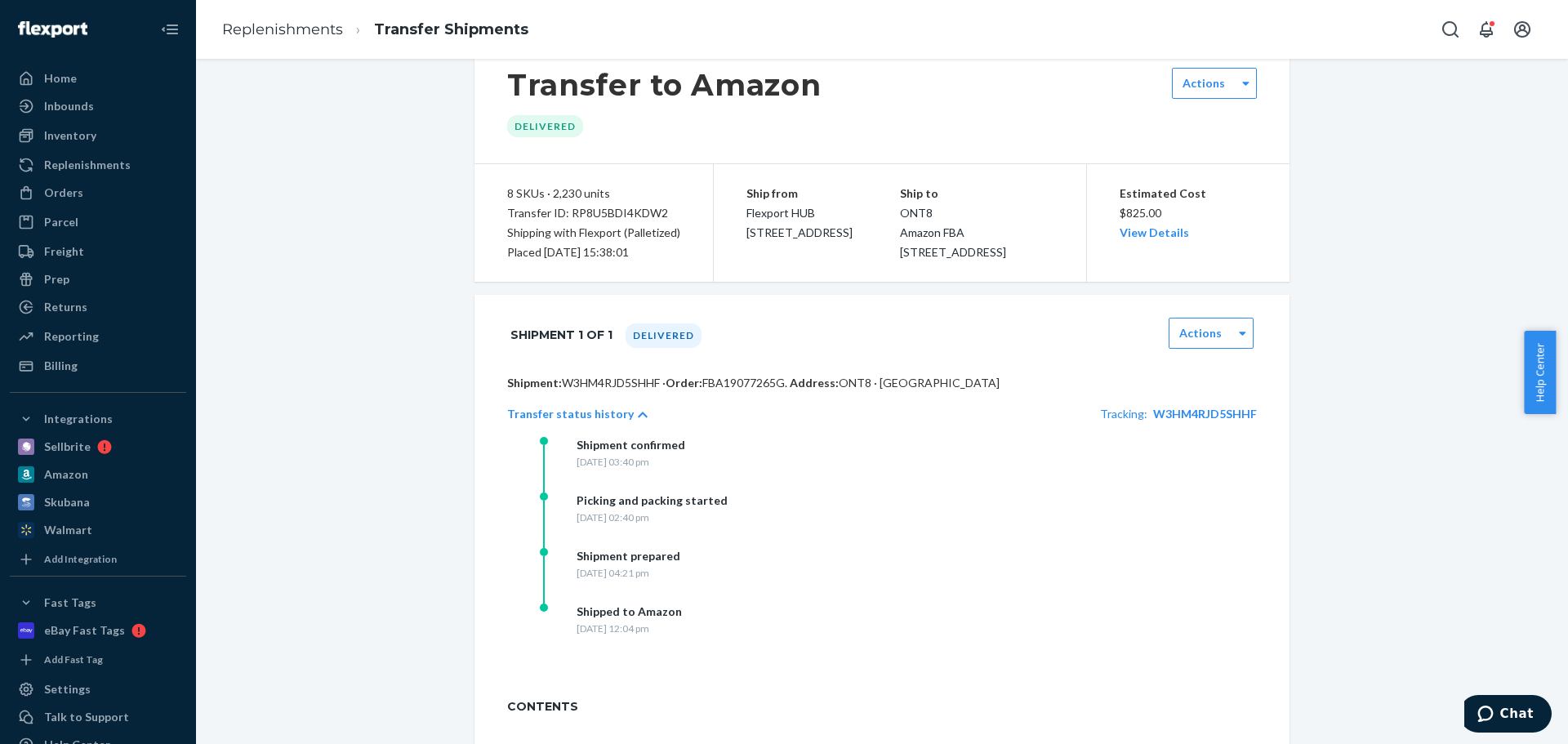
scroll to position [82, 0]
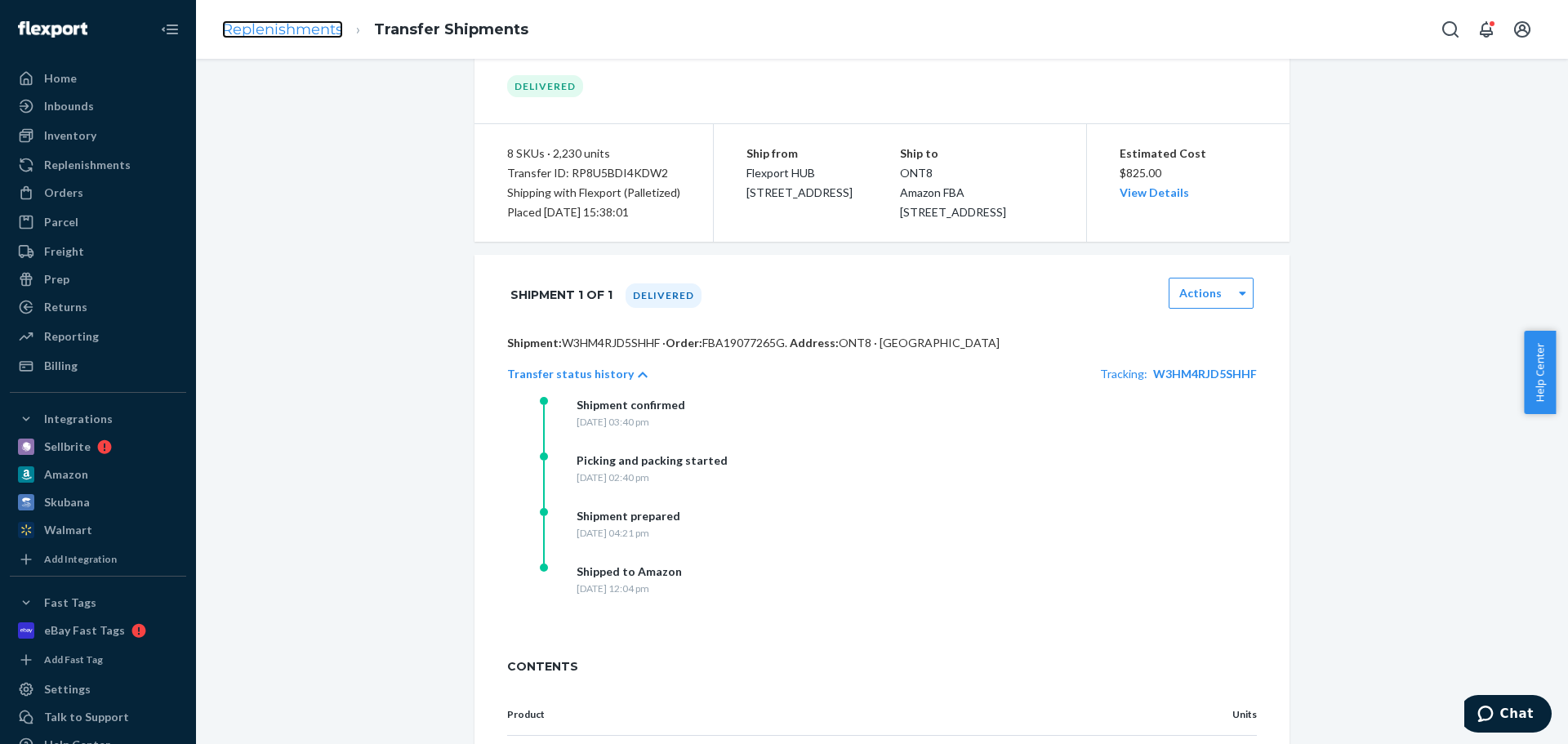
click at [317, 31] on link "Replenishments" at bounding box center [282, 29] width 121 height 18
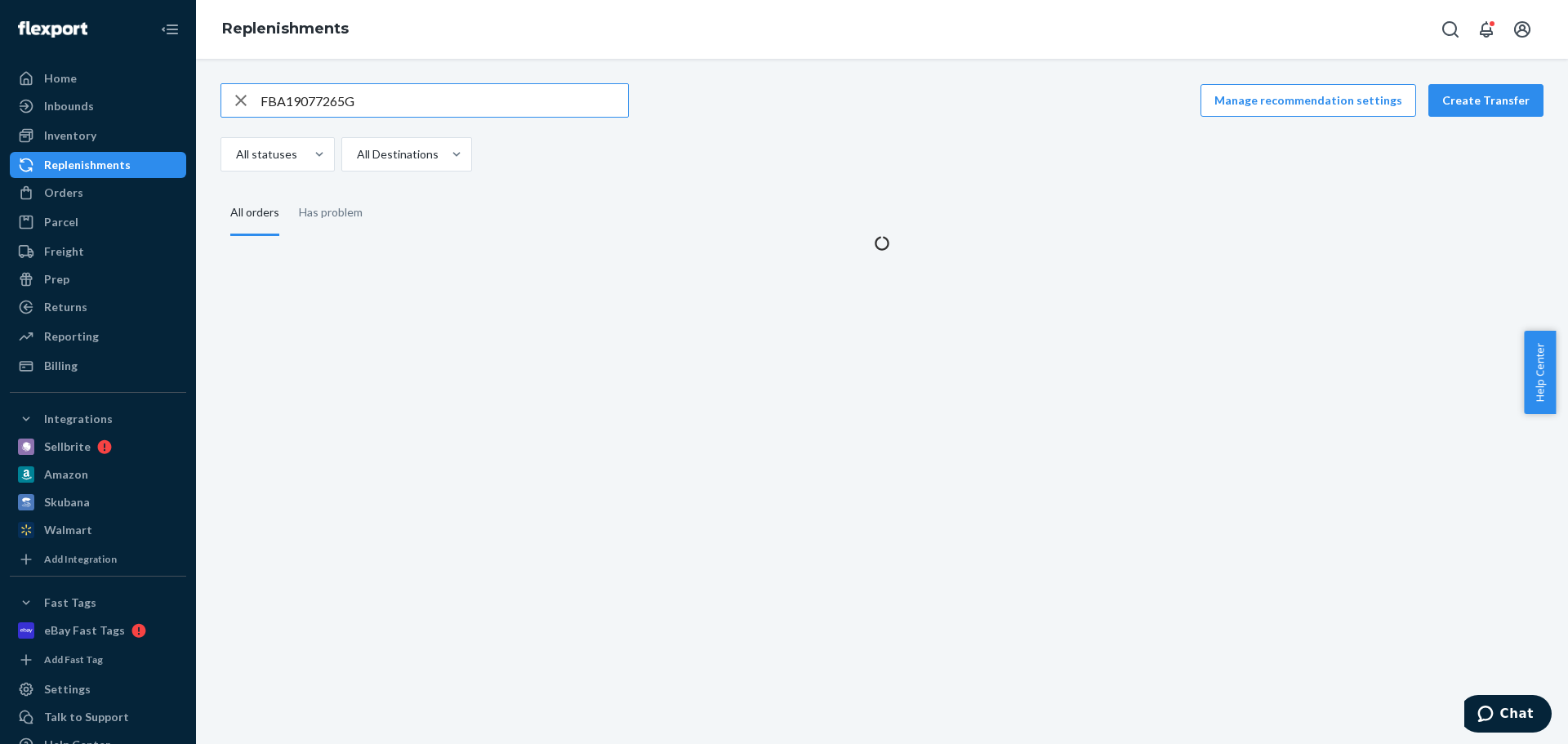
click at [451, 91] on input "FBA19077265G" at bounding box center [444, 100] width 368 height 32
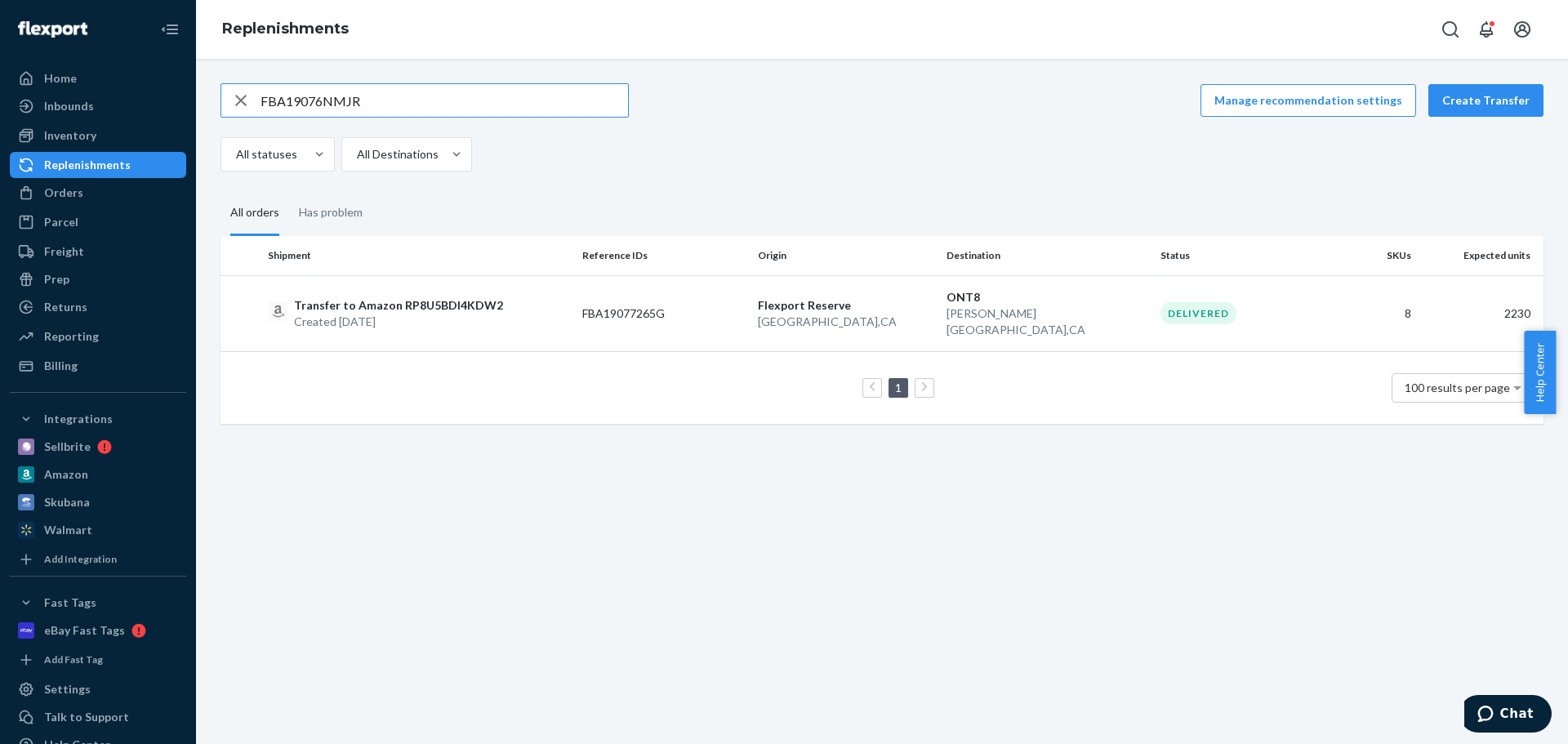
type input "FBA19076NMJR"
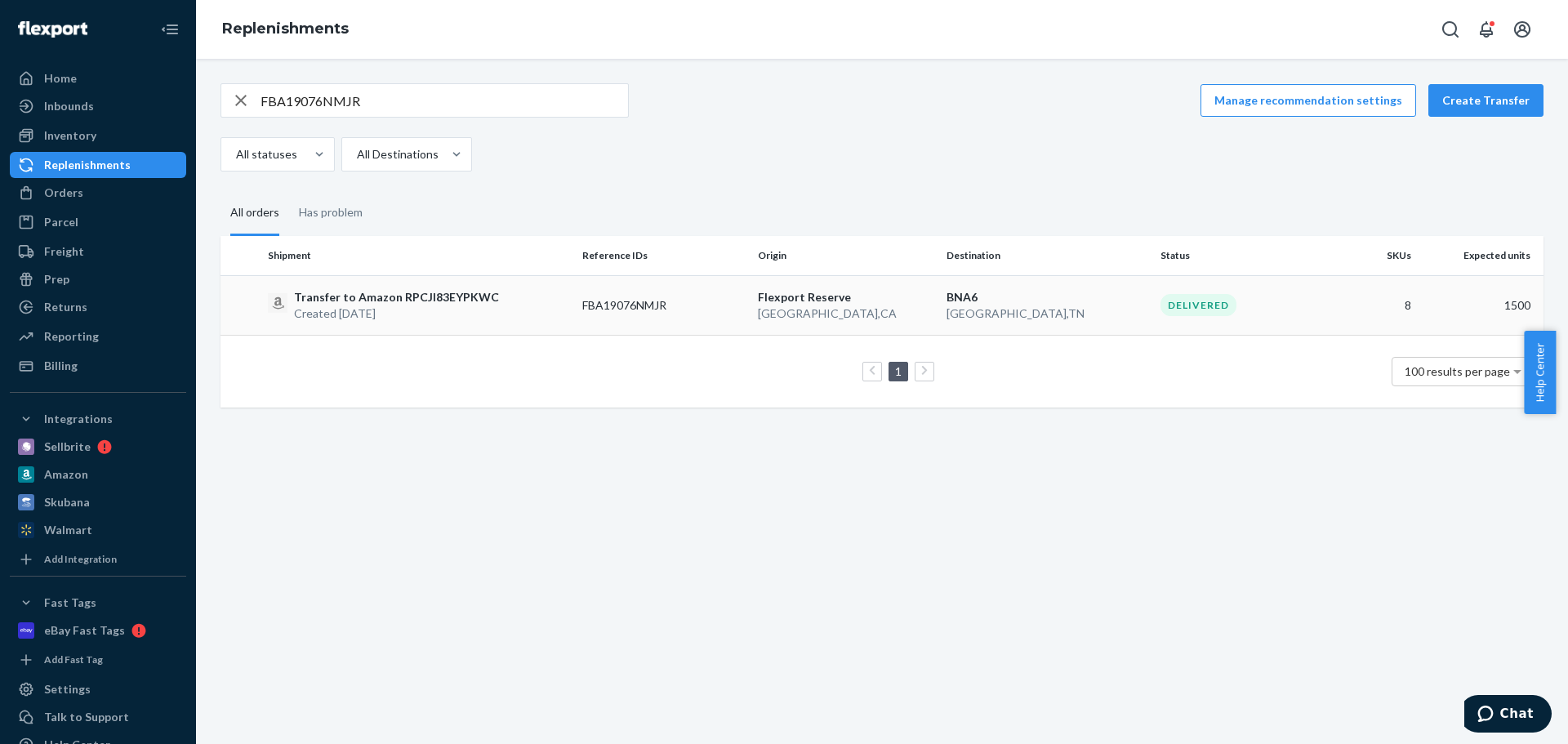
click at [435, 289] on p "Transfer to Amazon RPCJI83EYPKWC" at bounding box center [396, 296] width 205 height 16
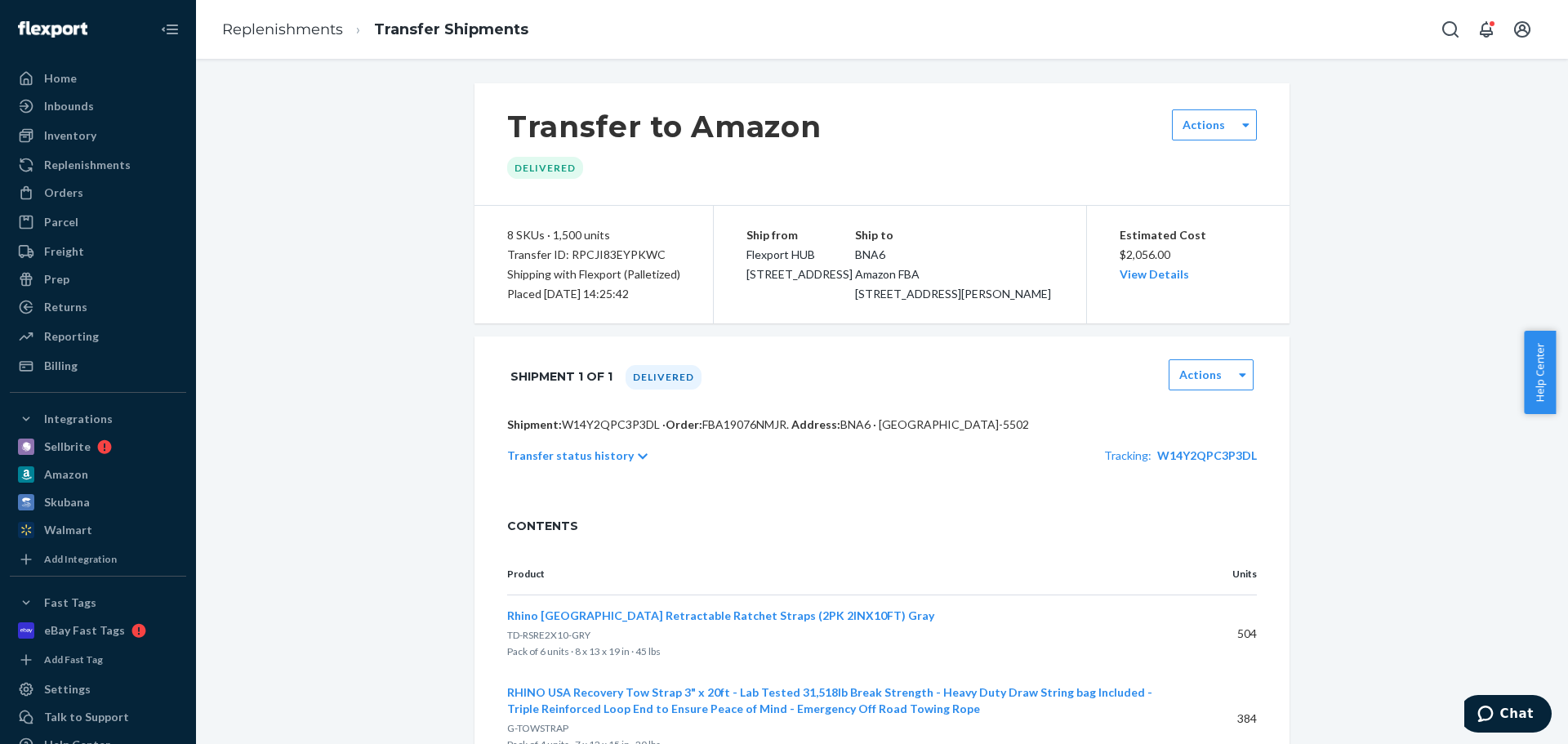
click at [608, 466] on div "Transfer status history Tracking: W14Y2QPC3P3DL" at bounding box center [881, 455] width 750 height 46
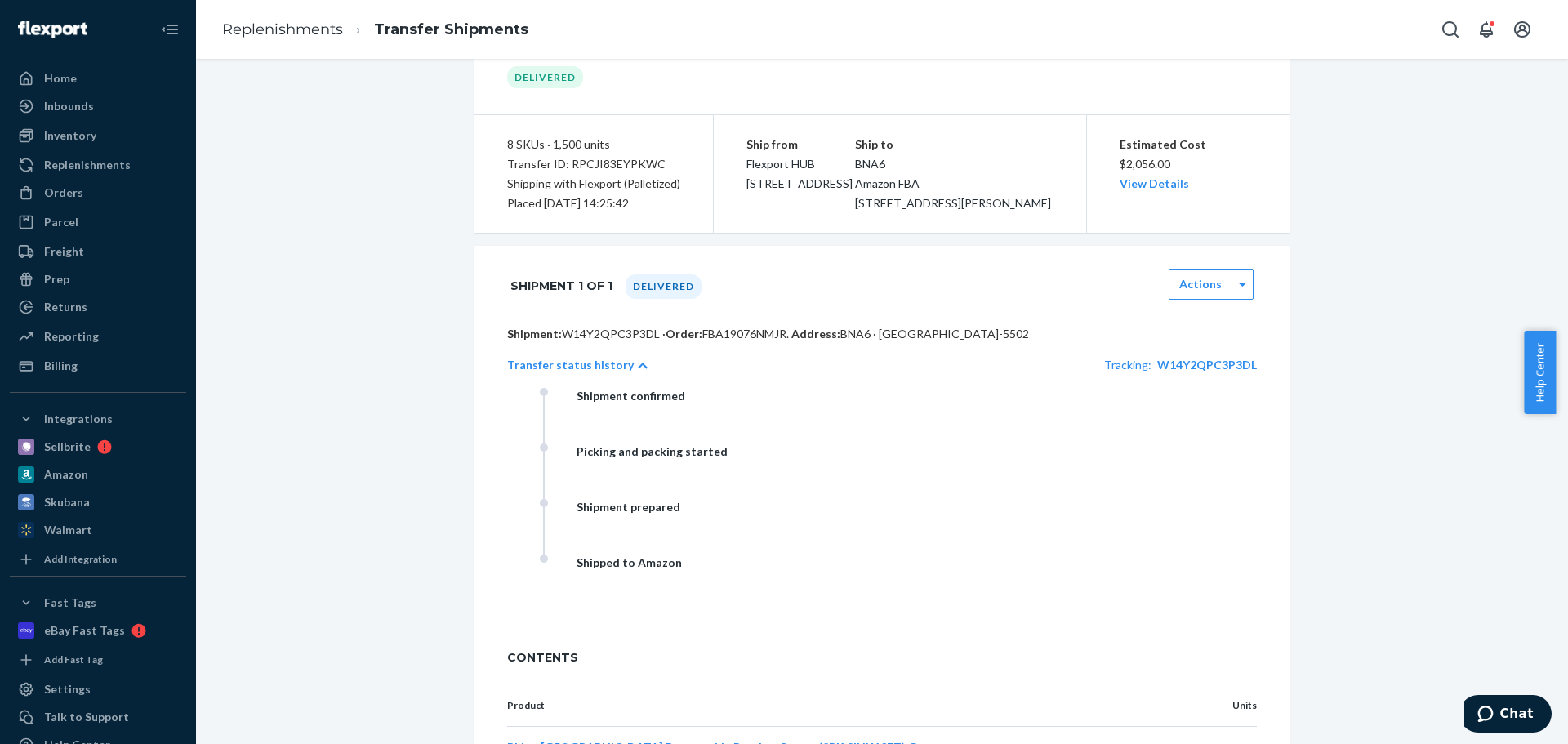
scroll to position [245, 0]
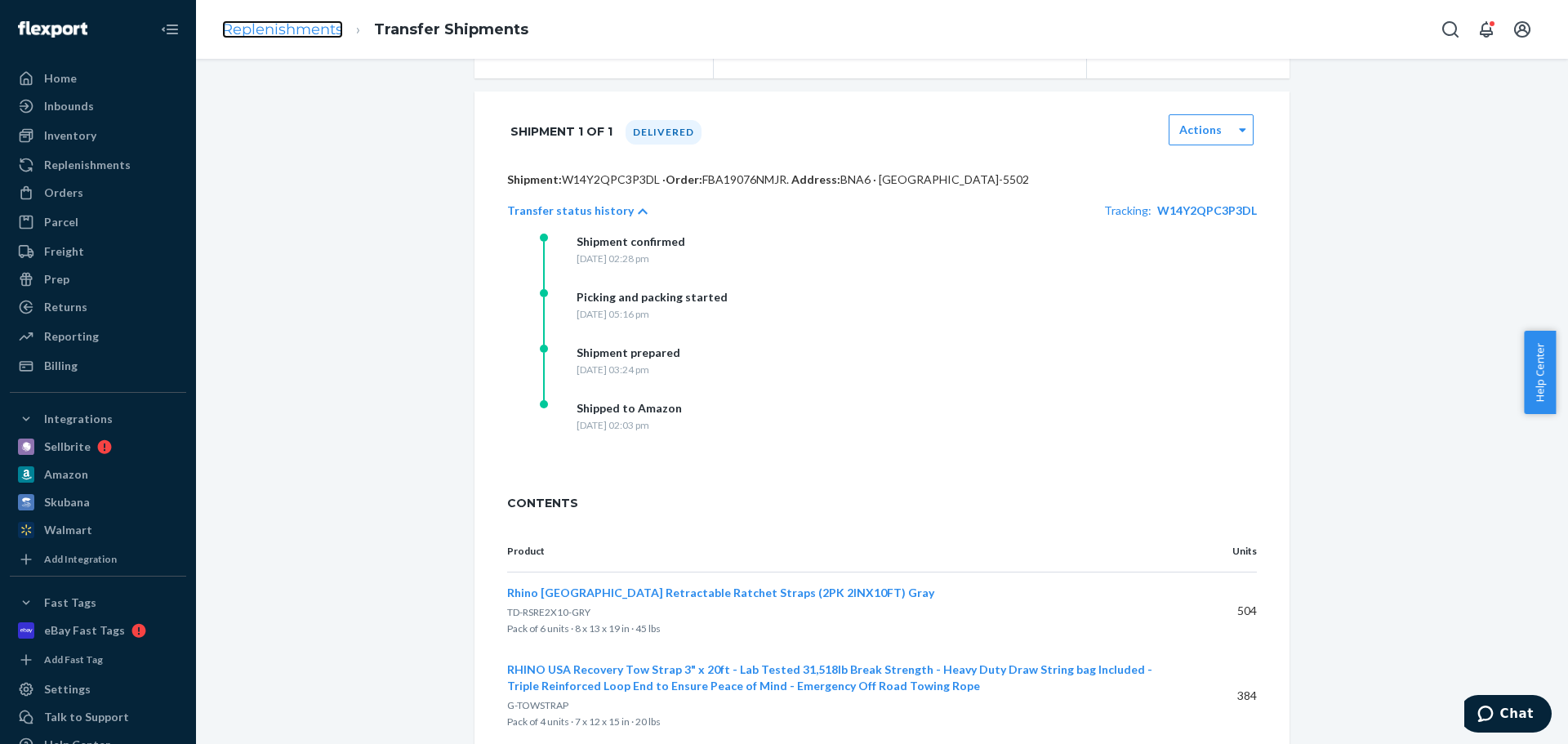
click at [284, 29] on link "Replenishments" at bounding box center [282, 29] width 121 height 18
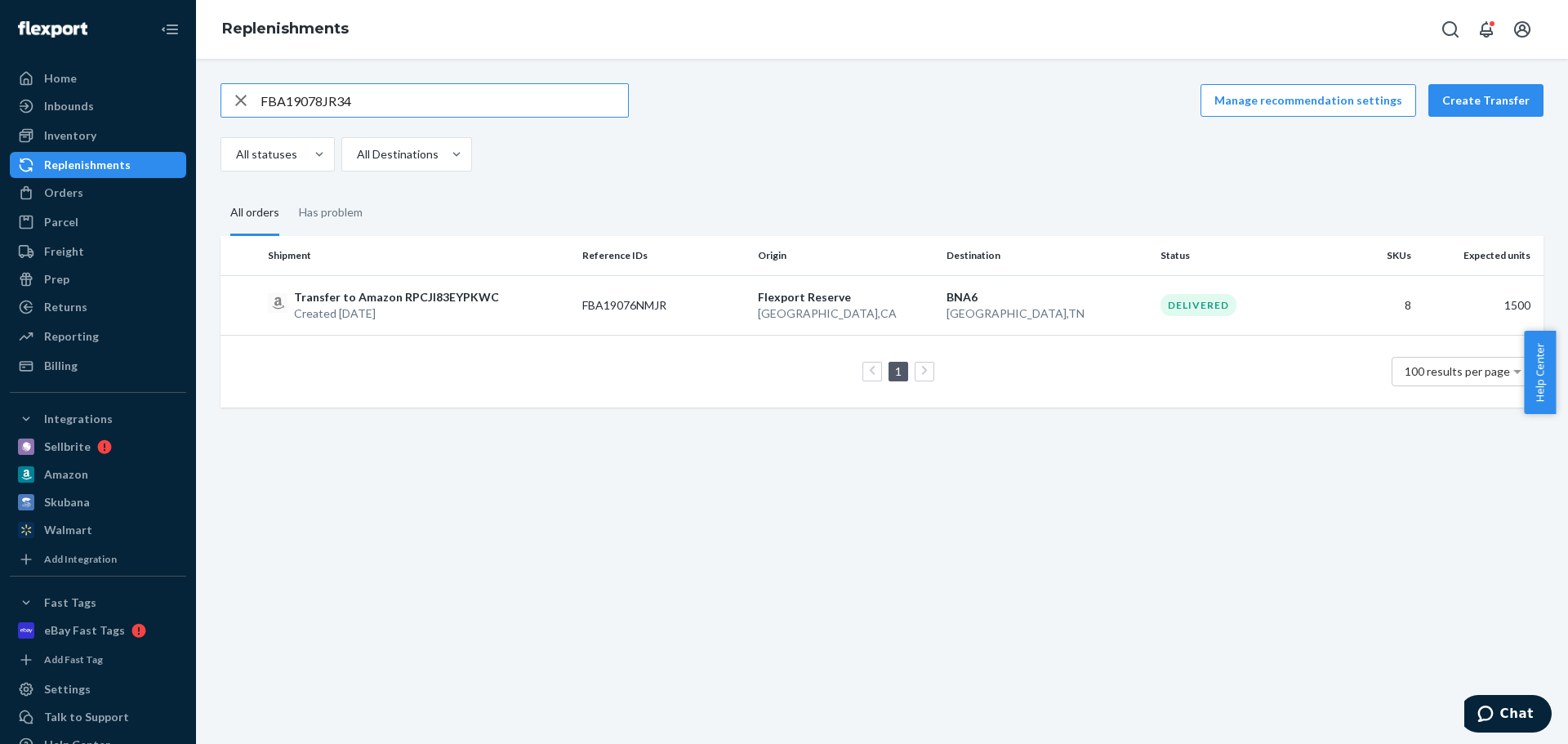
type input "FBA19078JR34"
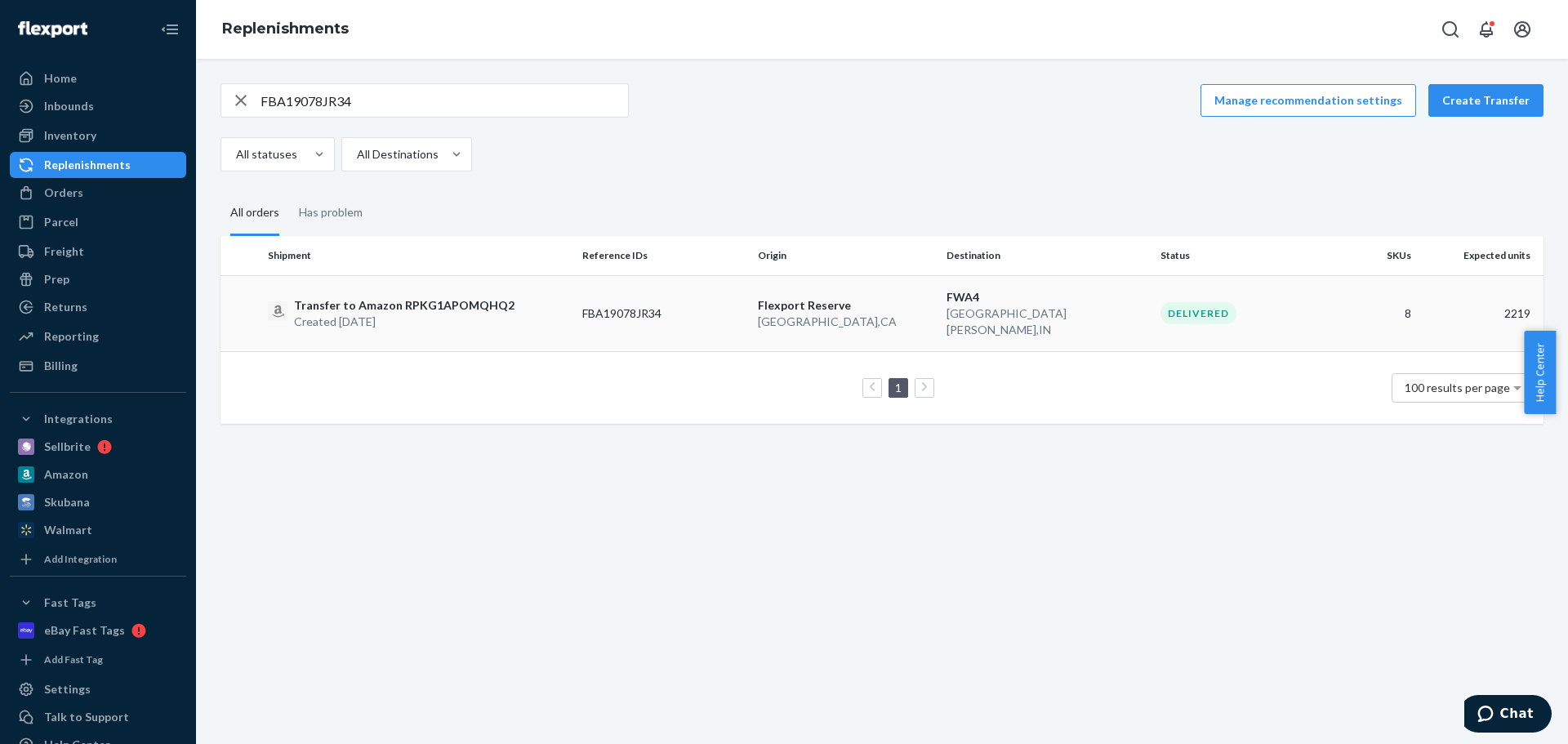
click at [490, 313] on p "Created Aug 15, 2025" at bounding box center [404, 321] width 220 height 16
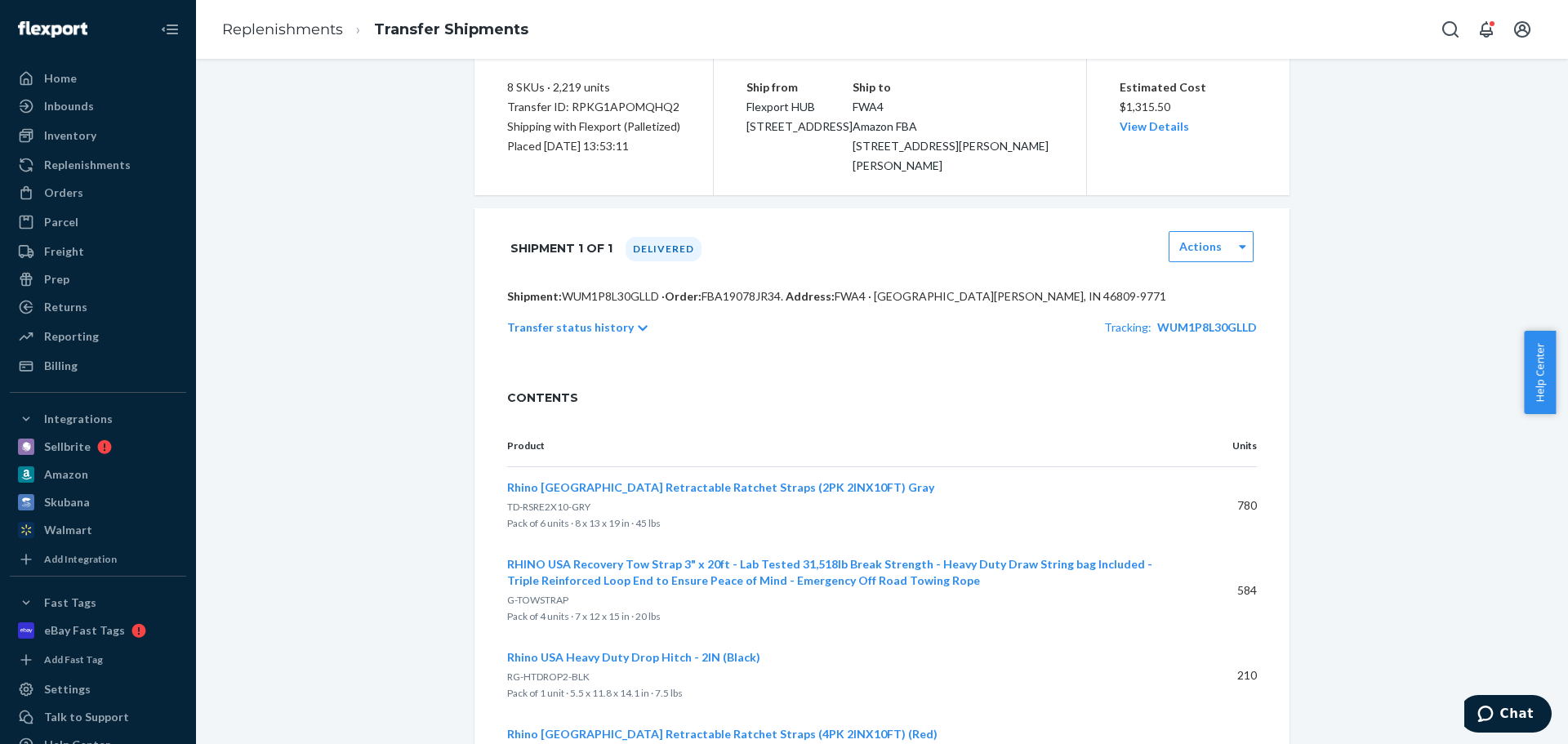
scroll to position [245, 0]
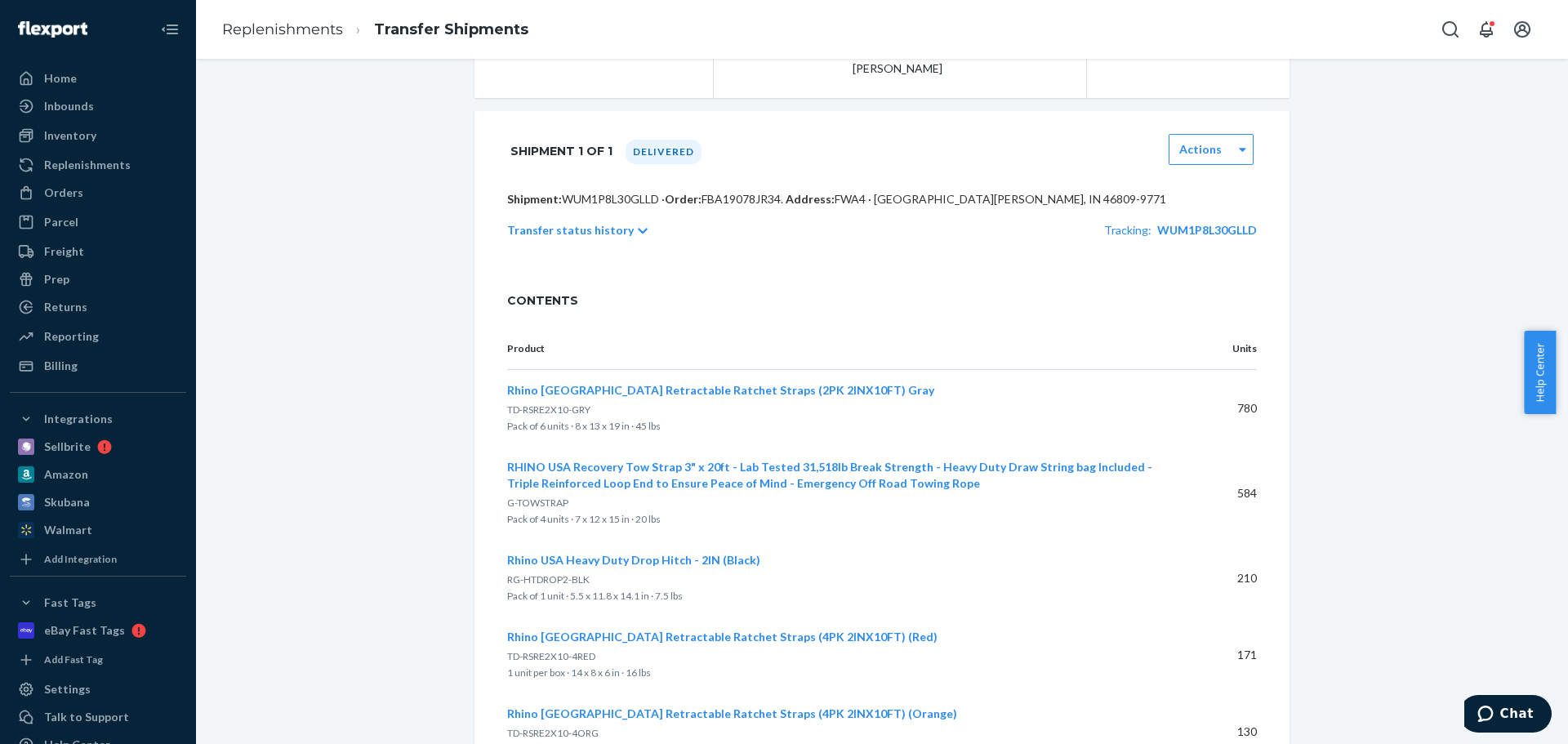
click at [578, 228] on p "Transfer status history" at bounding box center [570, 230] width 127 height 16
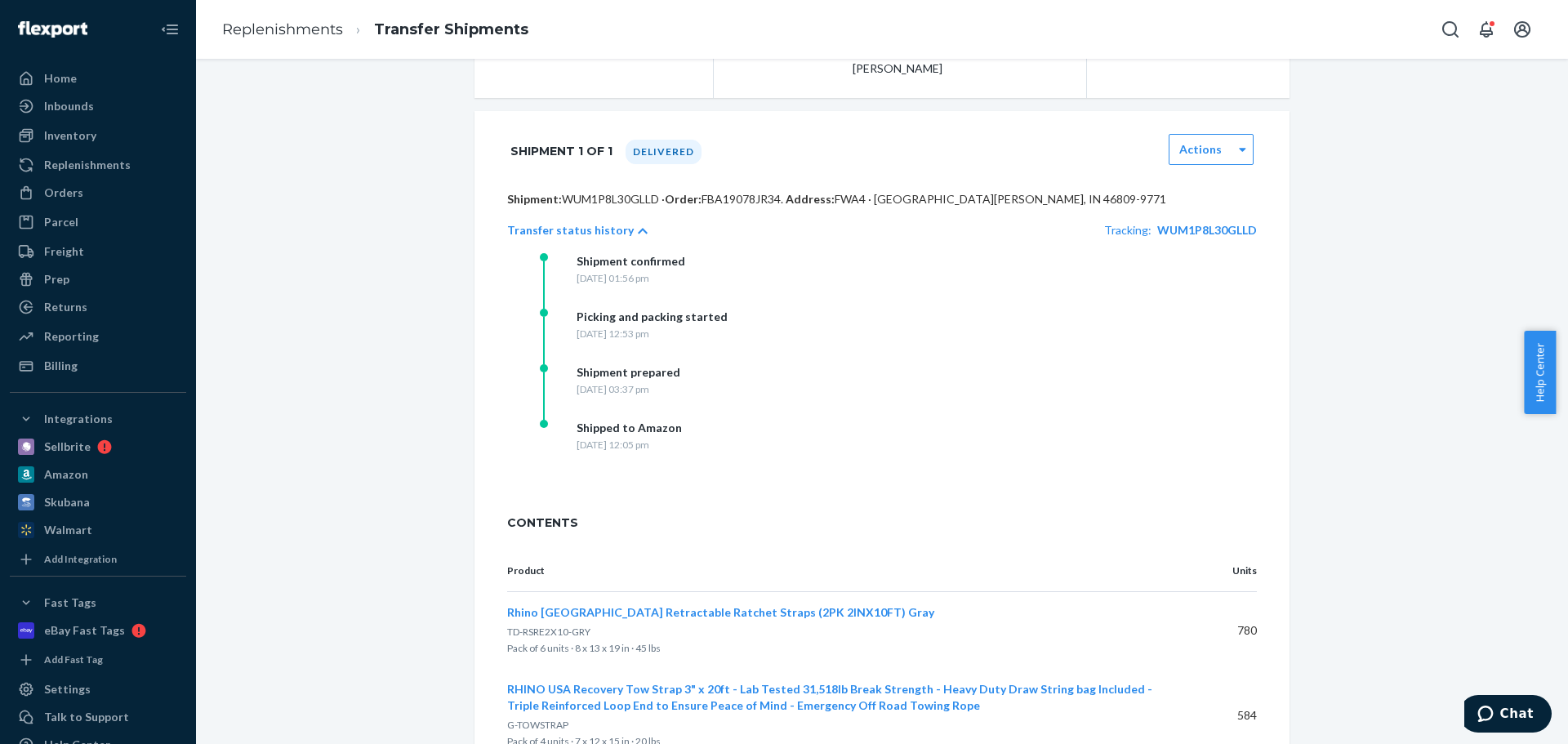
drag, startPoint x: 685, startPoint y: 453, endPoint x: 706, endPoint y: 466, distance: 24.7
click at [723, 457] on div "Shipped to Amazon Monday, August 25, 2025 at 12:05 pm" at bounding box center [703, 448] width 327 height 55
click at [295, 37] on link "Replenishments" at bounding box center [282, 29] width 121 height 18
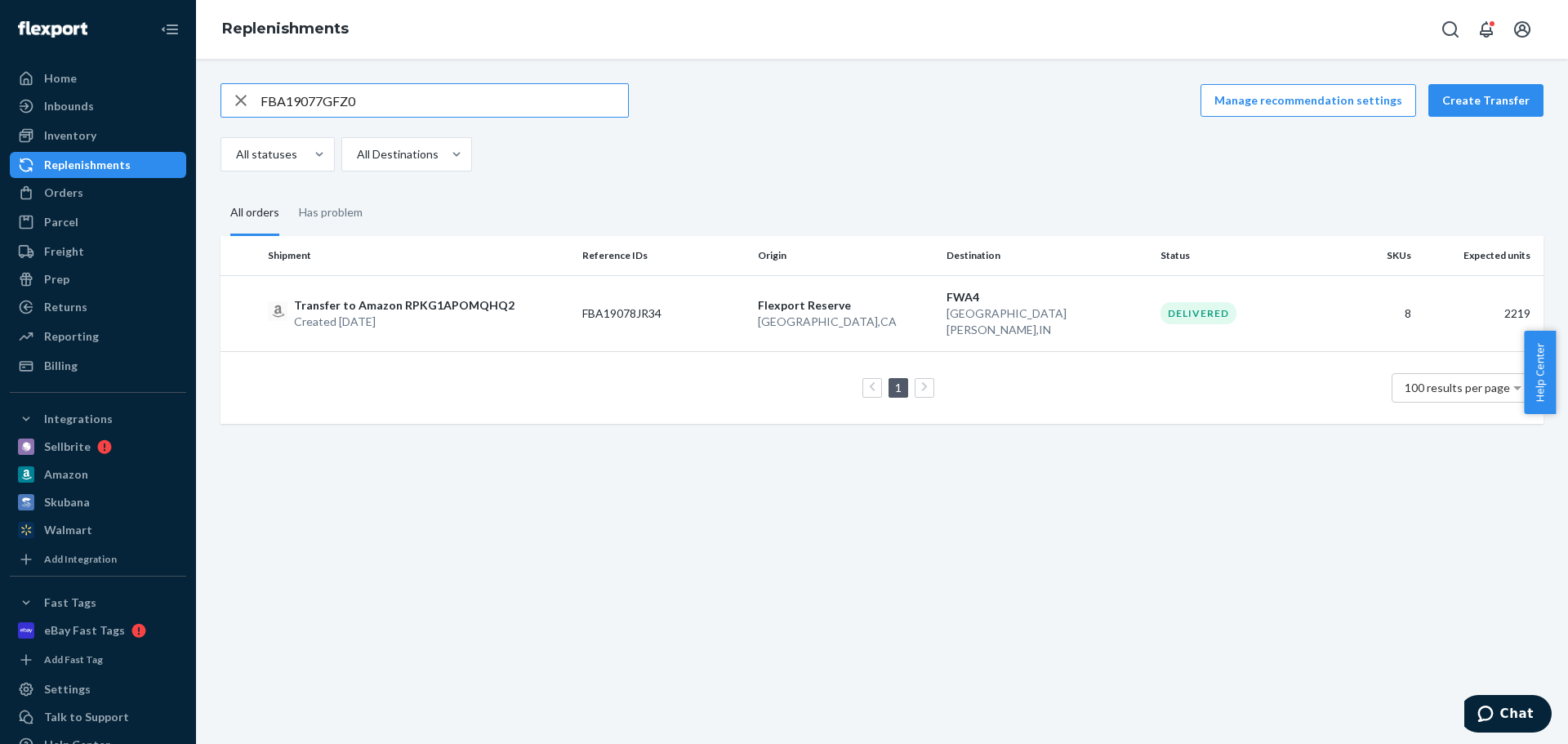
type input "FBA19077GFZ0"
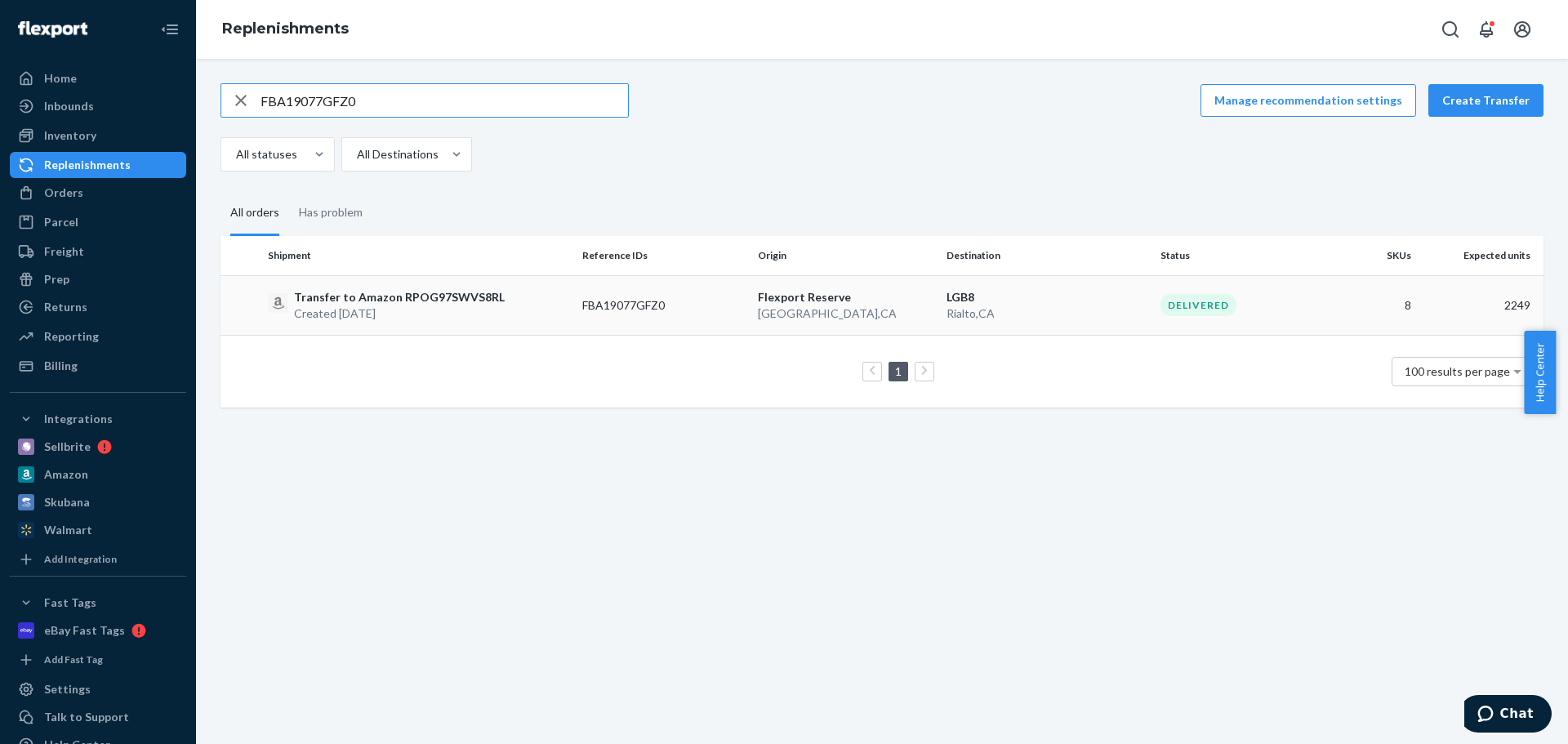
click at [407, 312] on p "Created Aug 15, 2025" at bounding box center [399, 313] width 211 height 16
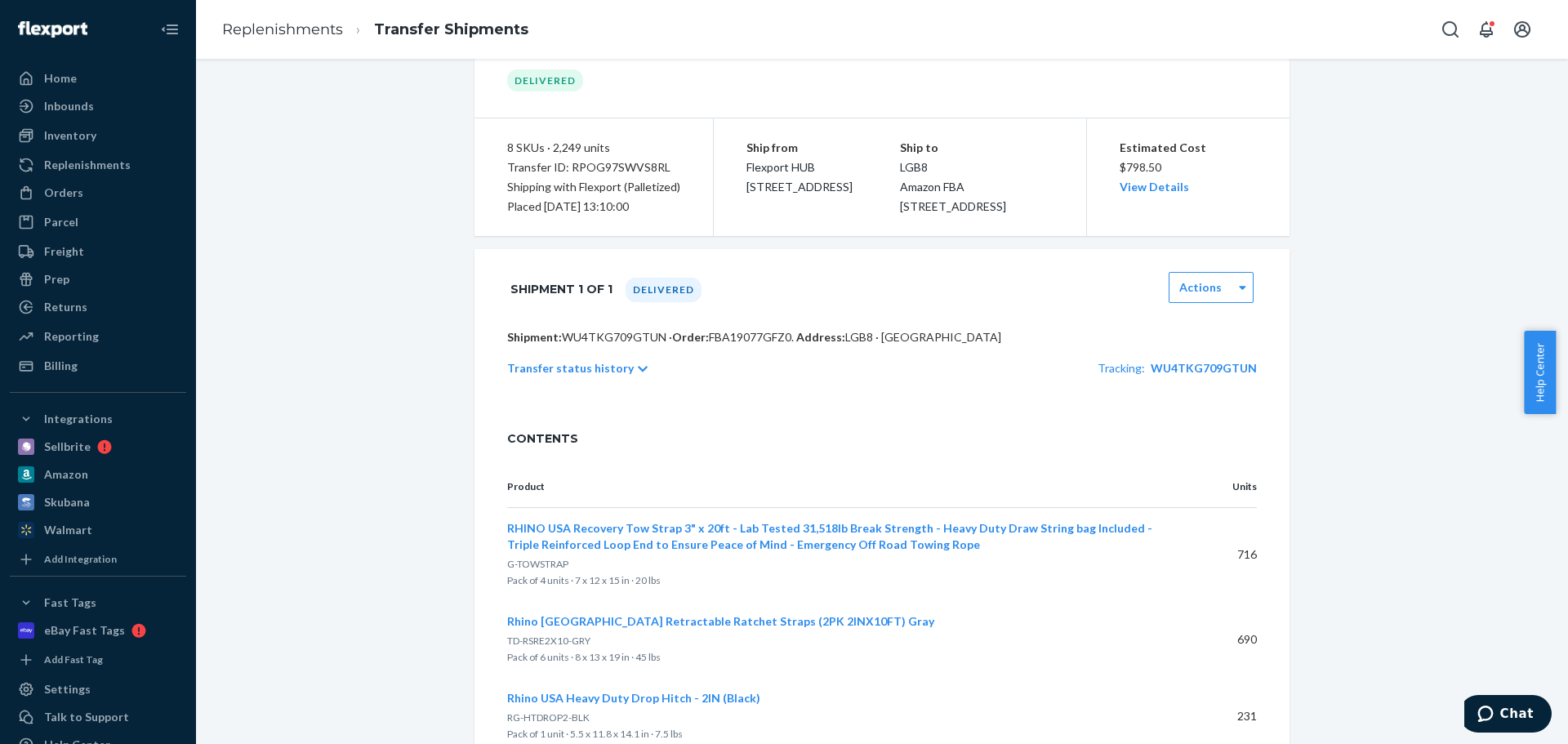
scroll to position [245, 0]
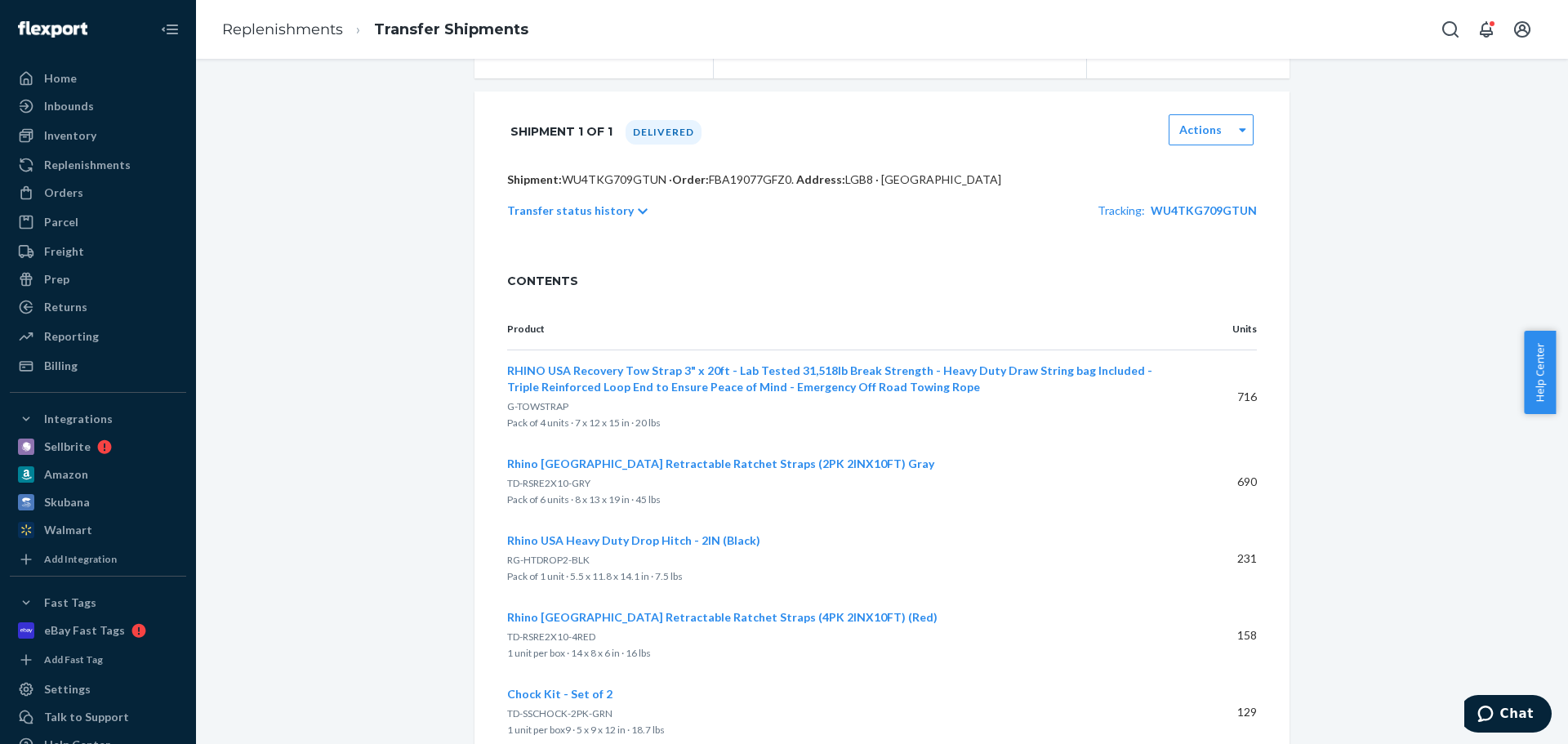
click at [558, 219] on p "Transfer status history" at bounding box center [570, 211] width 127 height 16
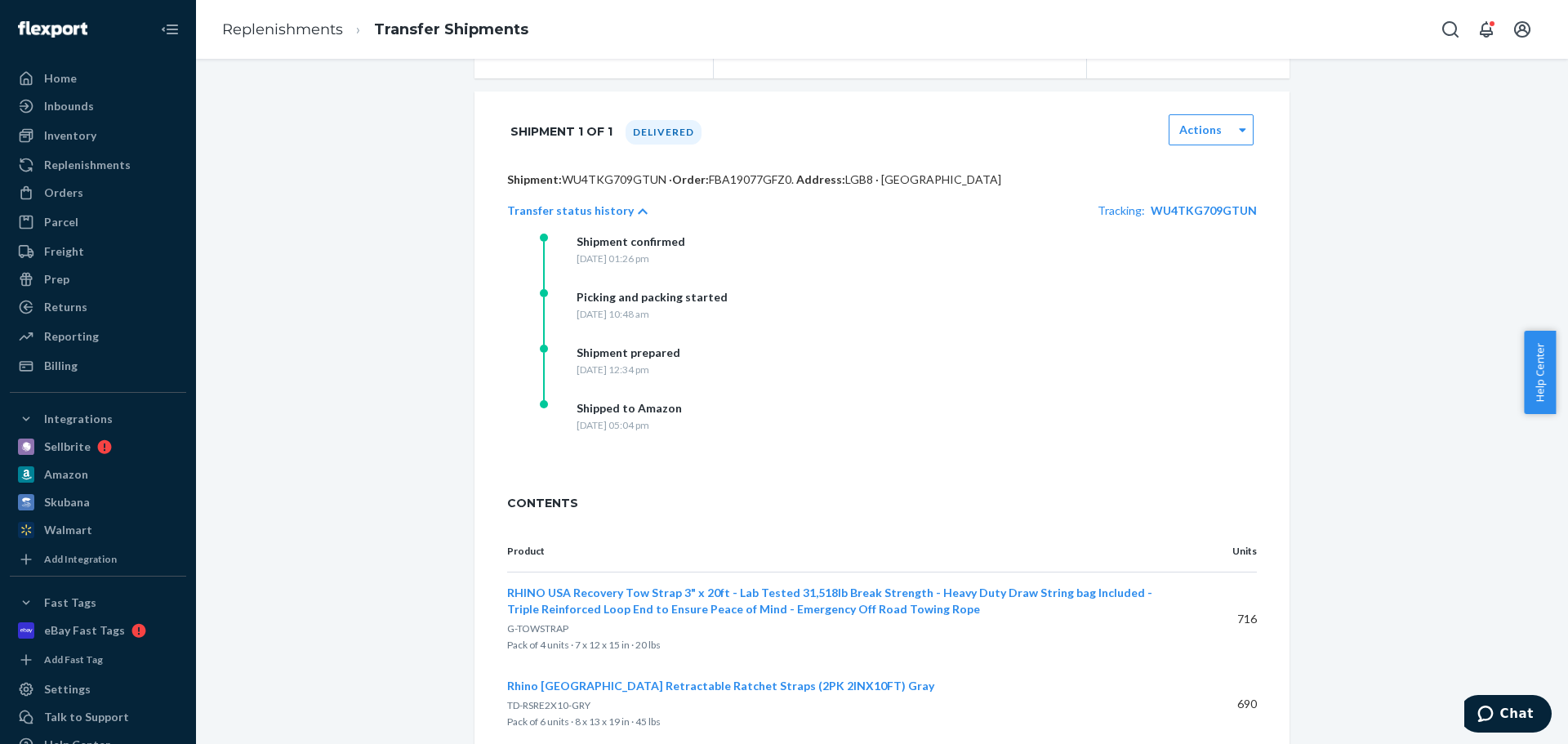
drag, startPoint x: 585, startPoint y: 469, endPoint x: 690, endPoint y: 451, distance: 106.5
click at [690, 451] on div "Shipped to Amazon Friday, August 29, 2025 at 05:04 pm" at bounding box center [703, 428] width 327 height 55
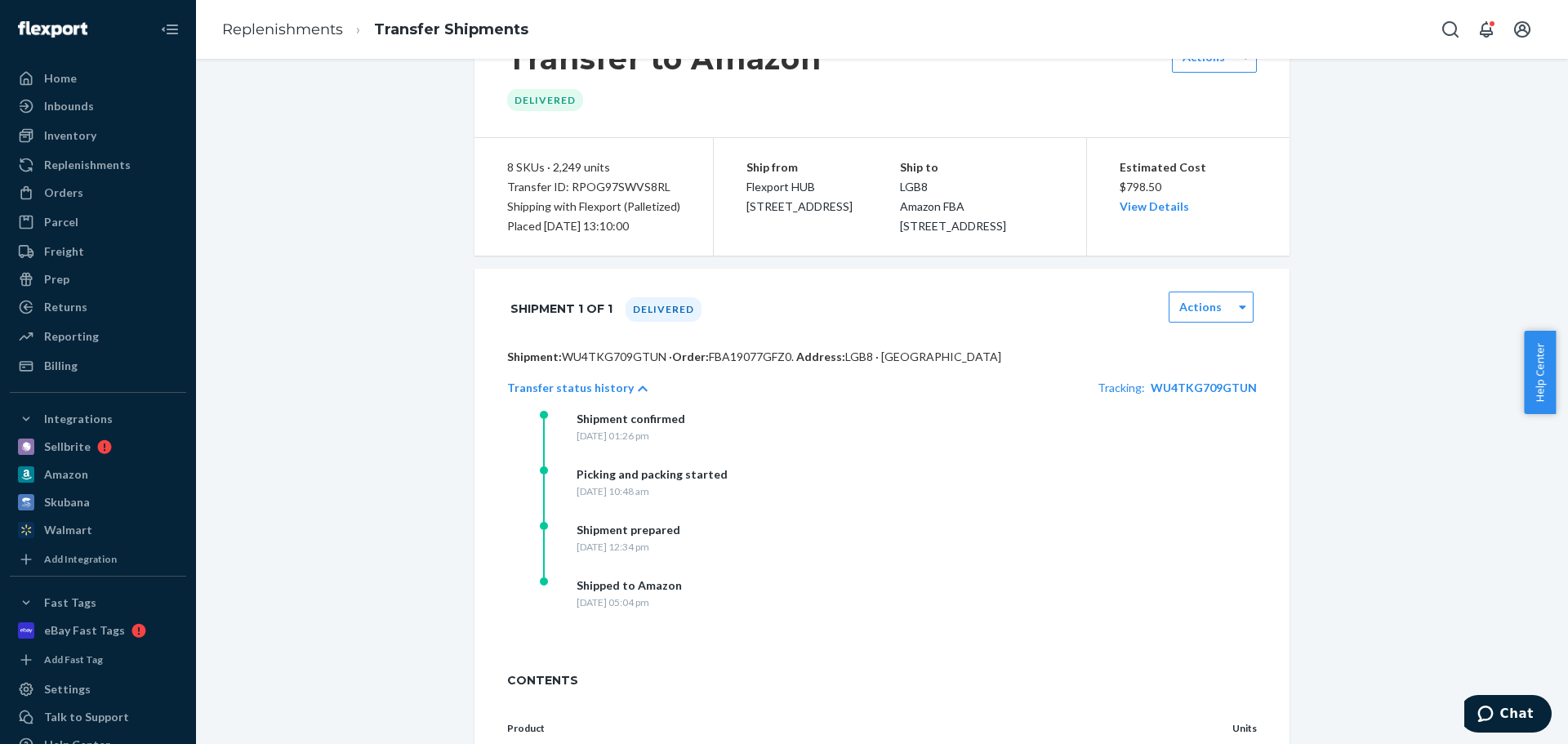
scroll to position [0, 0]
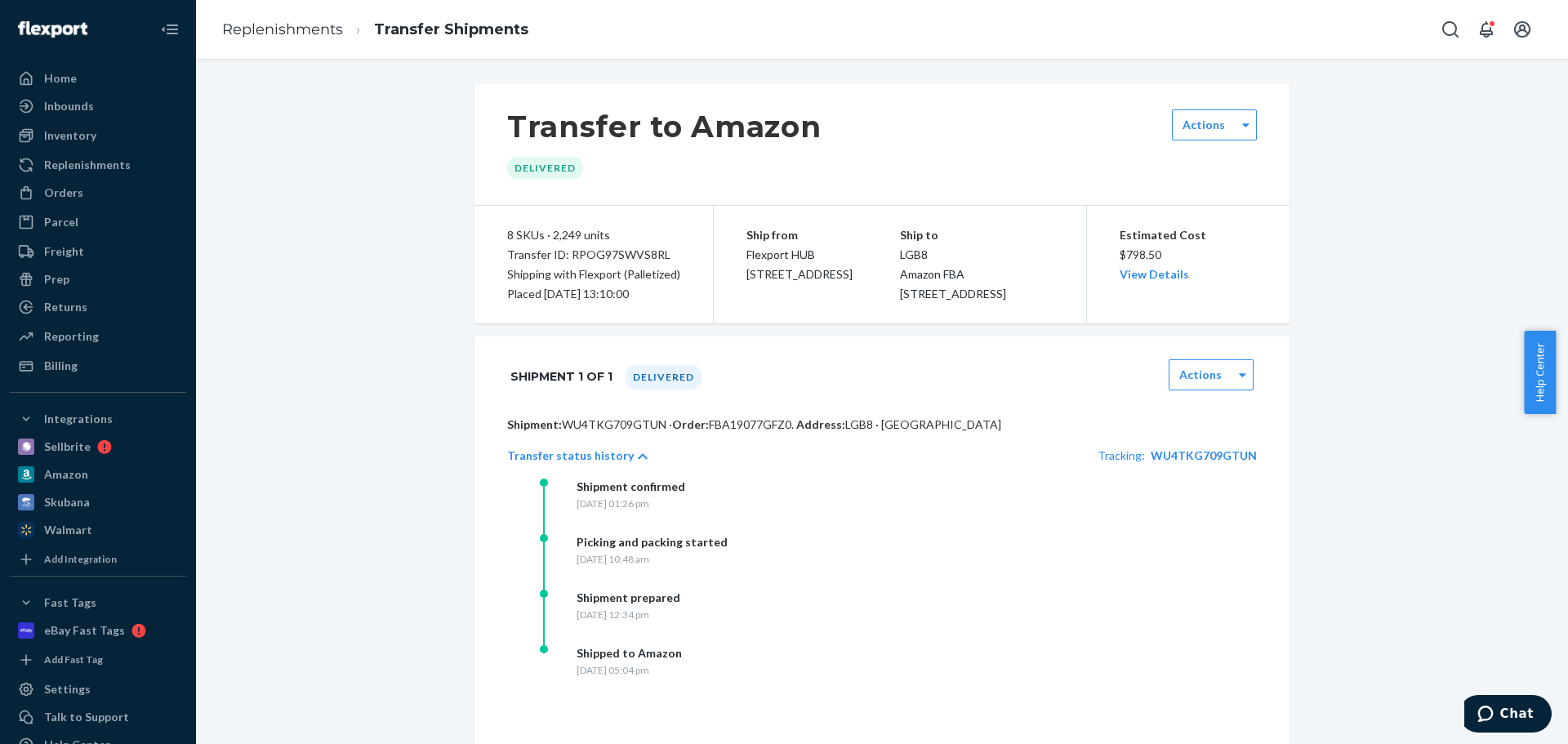
click at [291, 13] on ol "Replenishments Transfer Shipments" at bounding box center [374, 30] width 332 height 49
click at [292, 24] on link "Replenishments" at bounding box center [282, 29] width 121 height 18
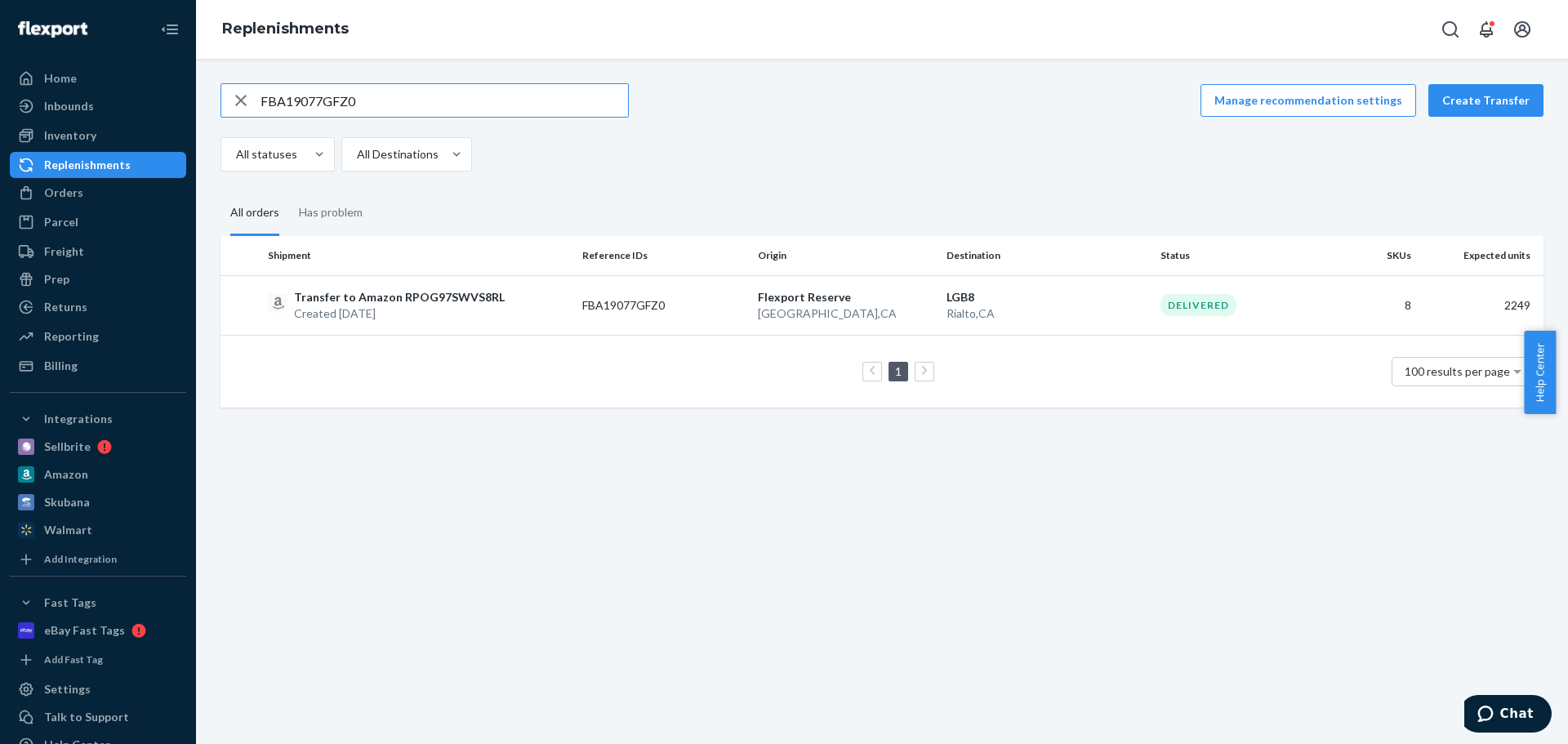
click at [246, 100] on icon "button" at bounding box center [241, 100] width 20 height 32
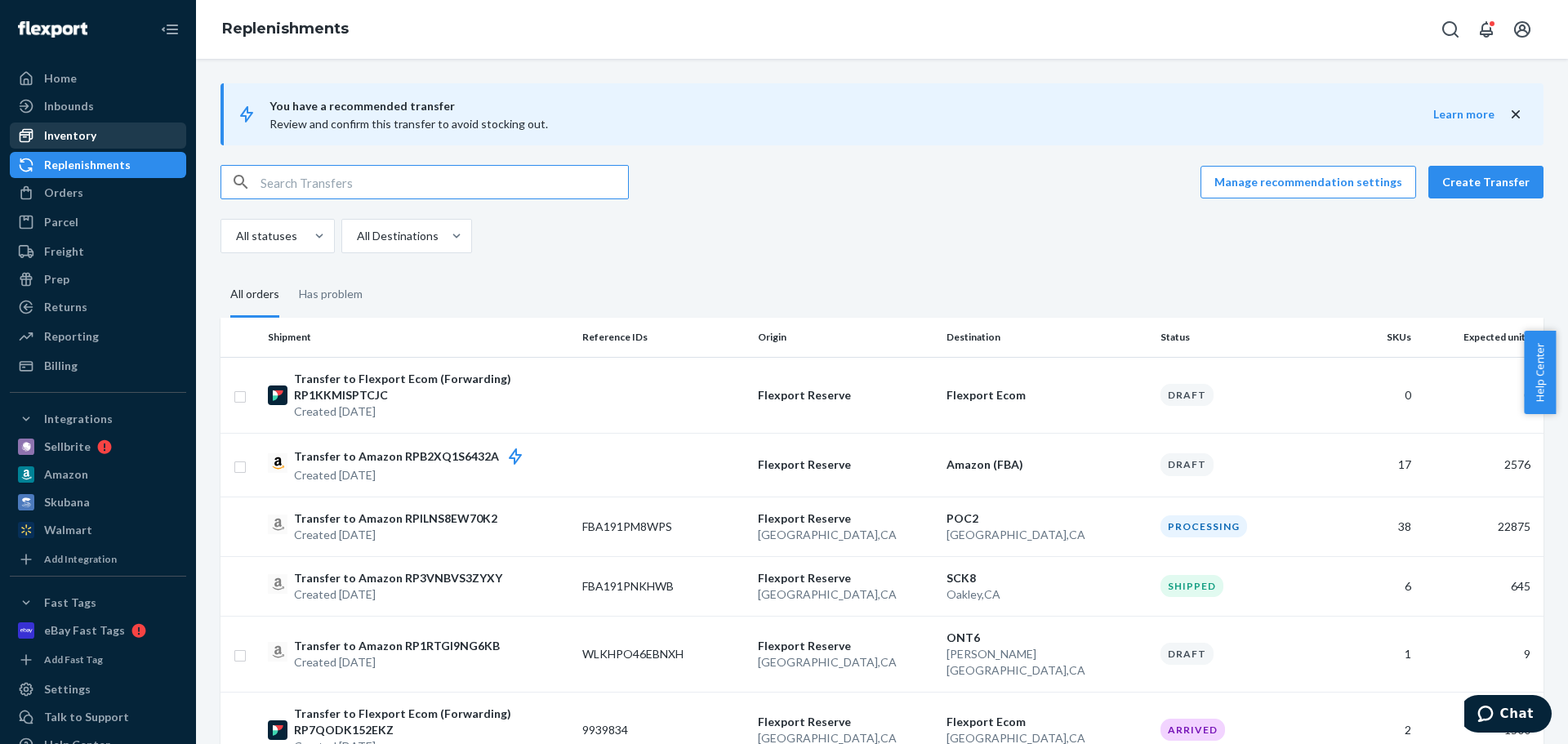
drag, startPoint x: 83, startPoint y: 136, endPoint x: 131, endPoint y: 148, distance: 49.5
click at [83, 136] on div "Inventory" at bounding box center [70, 135] width 52 height 16
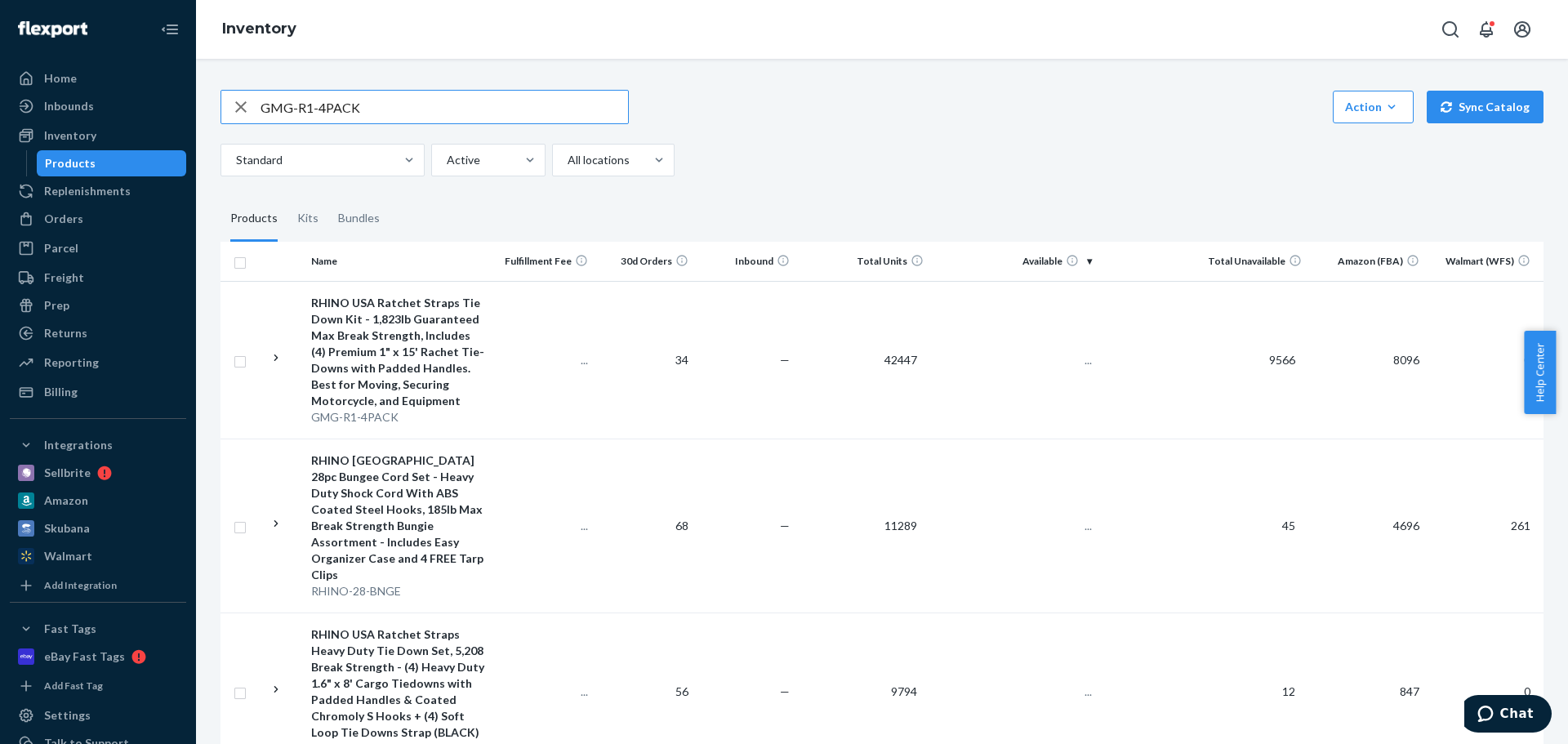
type input "GMG-R1-4PACK"
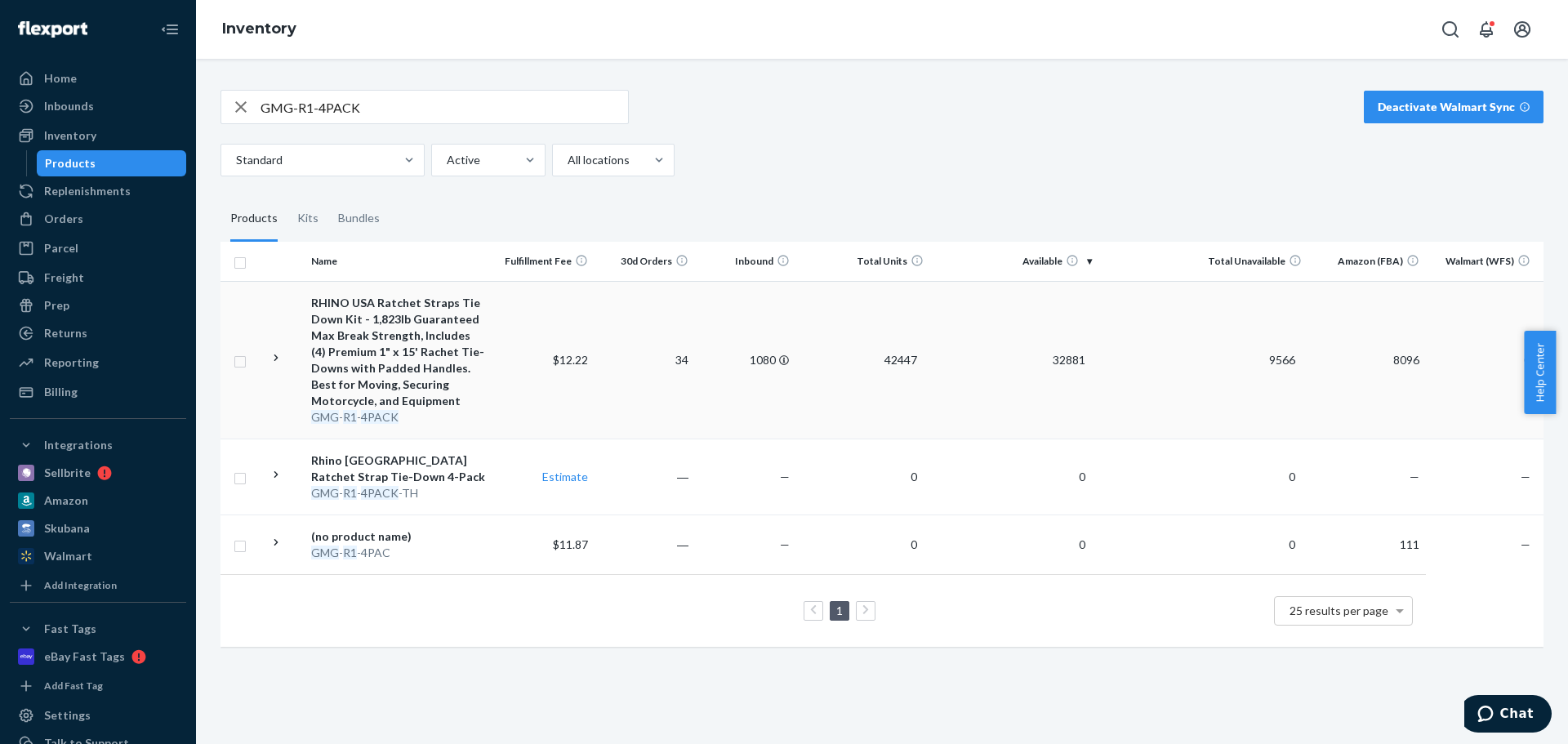
click at [452, 387] on div "RHINO USA Ratchet Straps Tie Down Kit - 1,823lb Guaranteed Max Break Strength, …" at bounding box center [399, 352] width 175 height 114
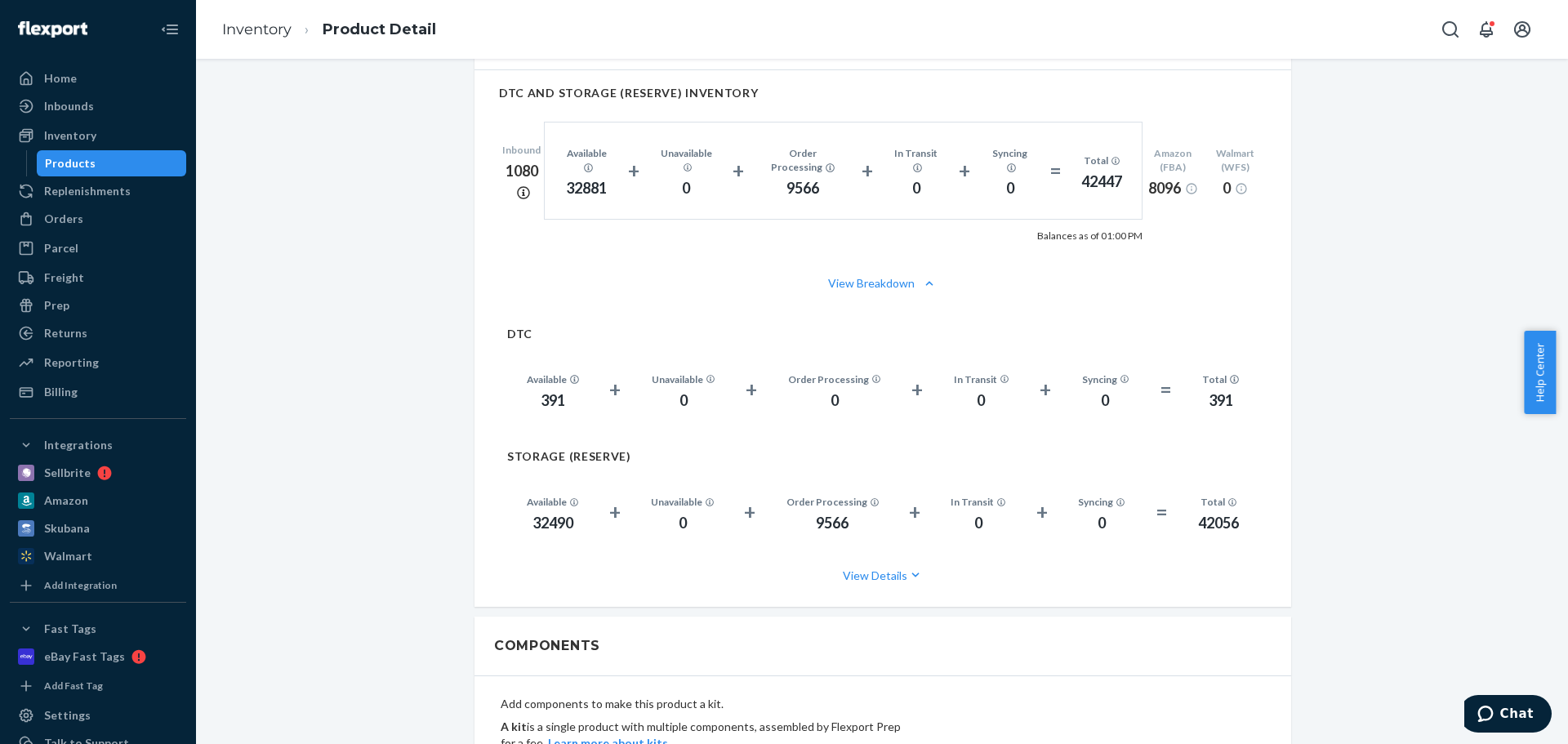
scroll to position [1143, 0]
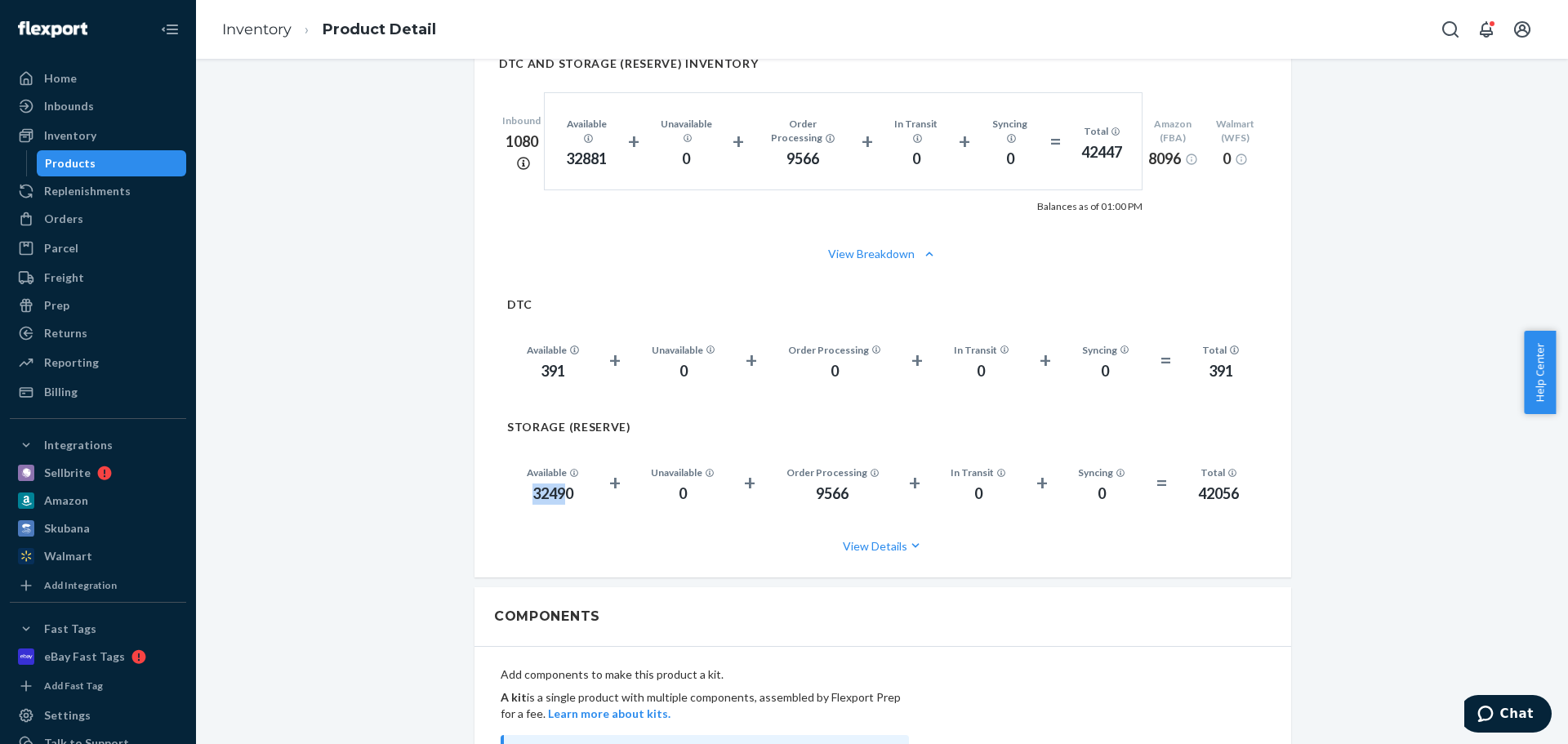
drag, startPoint x: 521, startPoint y: 479, endPoint x: 568, endPoint y: 477, distance: 47.0
click at [568, 483] on div "32490" at bounding box center [553, 493] width 52 height 21
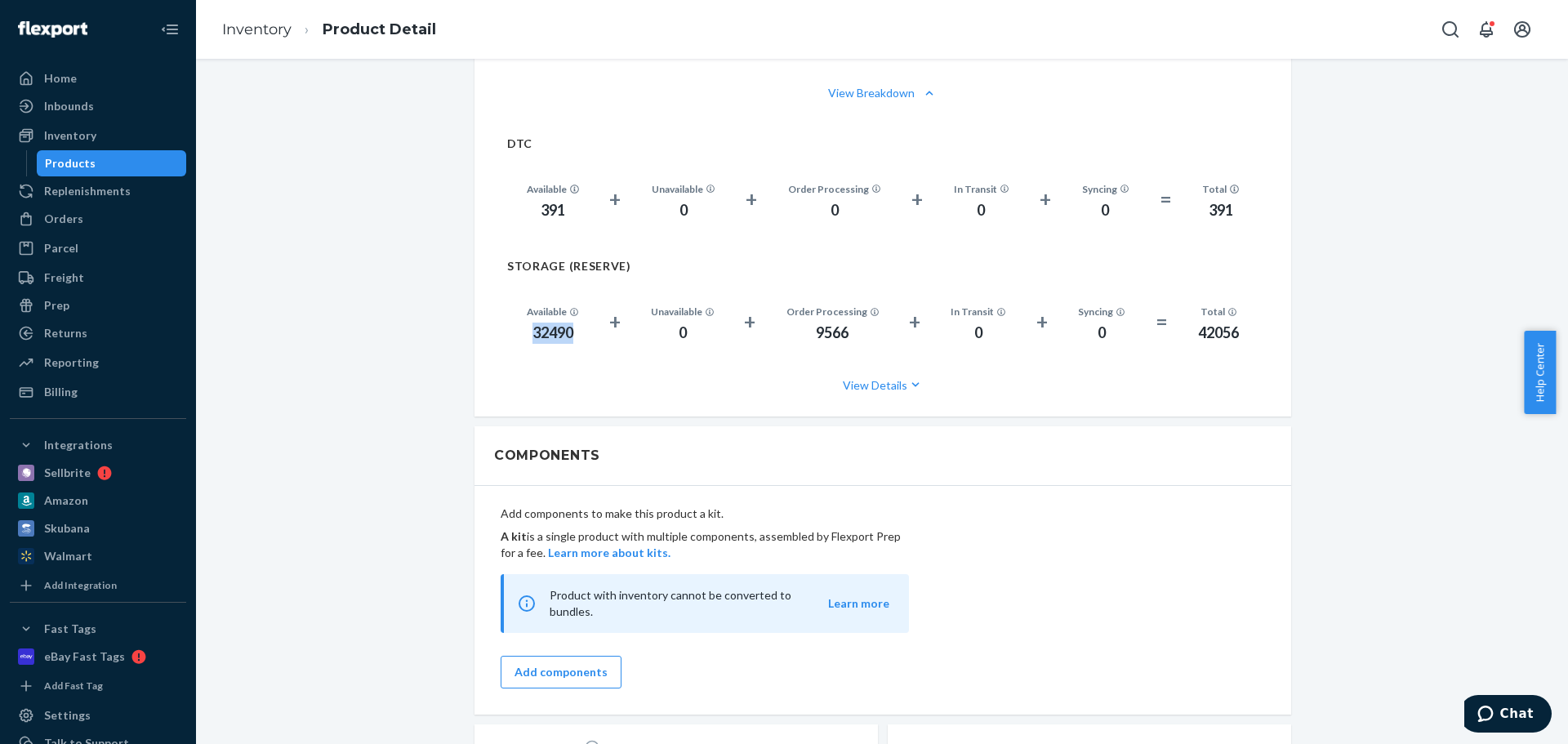
scroll to position [1059, 0]
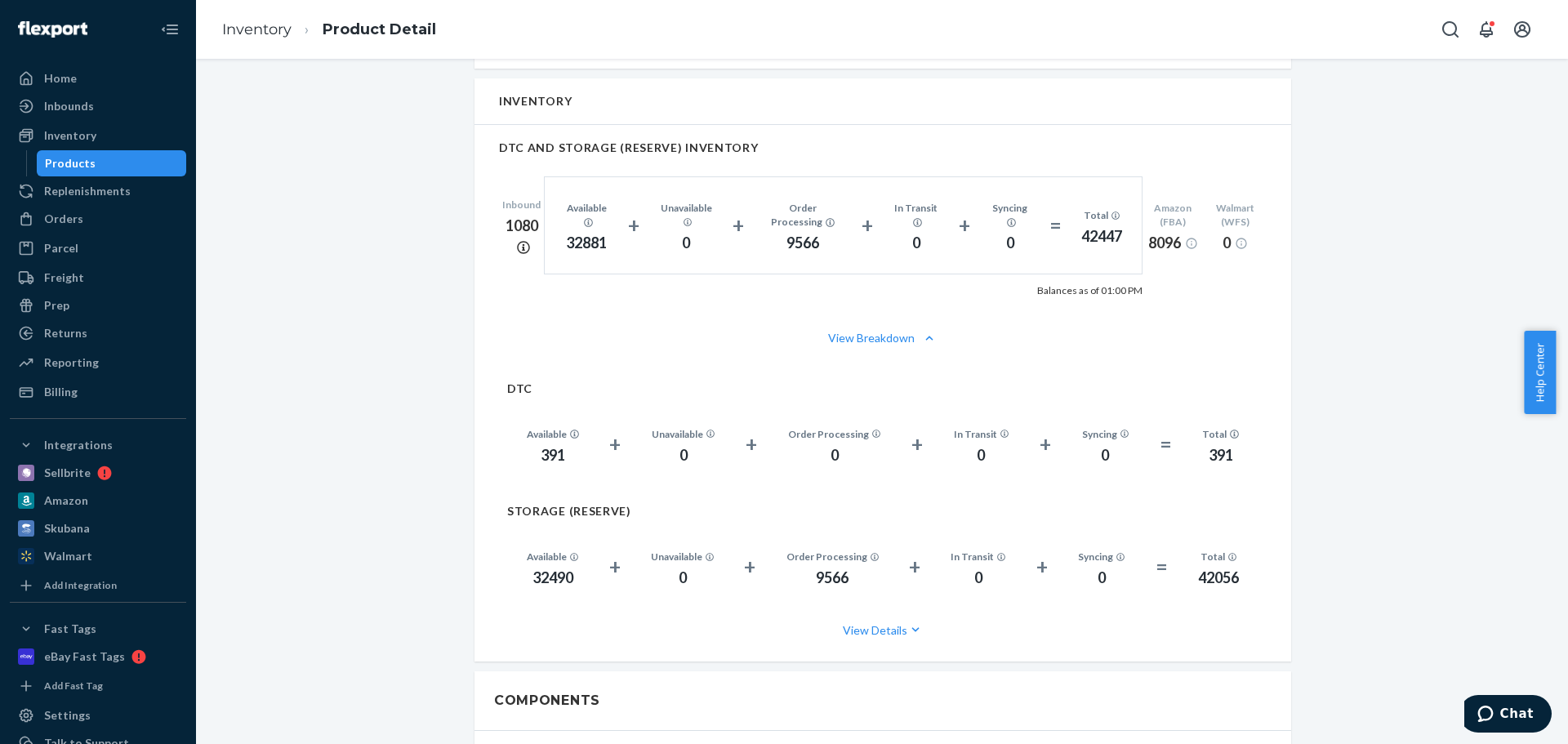
click at [614, 586] on div "Available 32490 + Unavailable 0 + Order Processing 9566 + In Transit 0 + Syncin…" at bounding box center [882, 567] width 752 height 83
drag, startPoint x: 529, startPoint y: 559, endPoint x: 501, endPoint y: 561, distance: 28.1
click at [507, 561] on div "Available 32490" at bounding box center [553, 567] width 91 height 43
click at [553, 591] on div "Available 32490 + Unavailable 0 + Order Processing 9566 + In Transit 0 + Syncin…" at bounding box center [882, 567] width 752 height 83
click at [546, 568] on div "32490" at bounding box center [553, 578] width 52 height 21
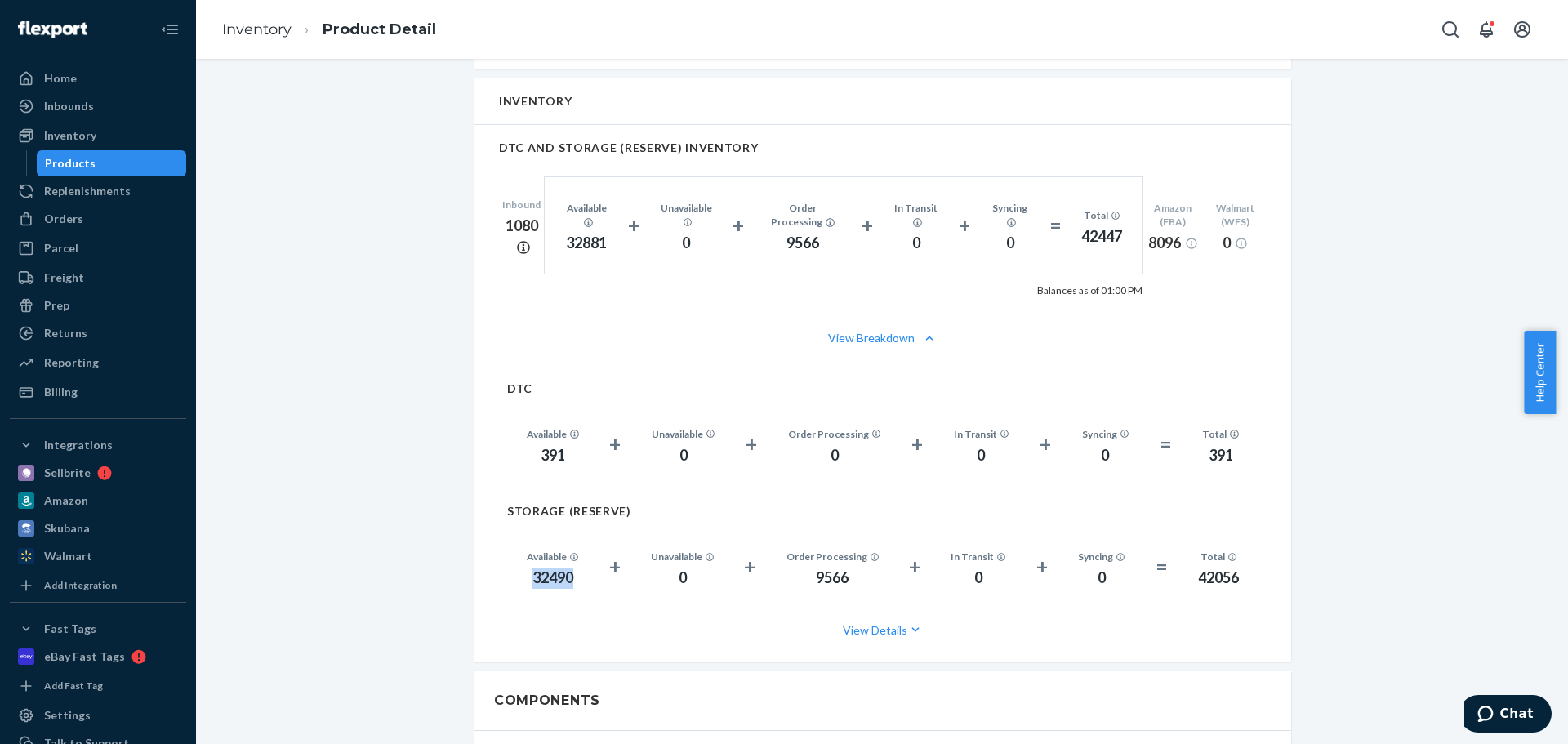
click at [546, 568] on div "32490" at bounding box center [553, 578] width 52 height 21
click at [888, 617] on button "View Details" at bounding box center [882, 630] width 752 height 43
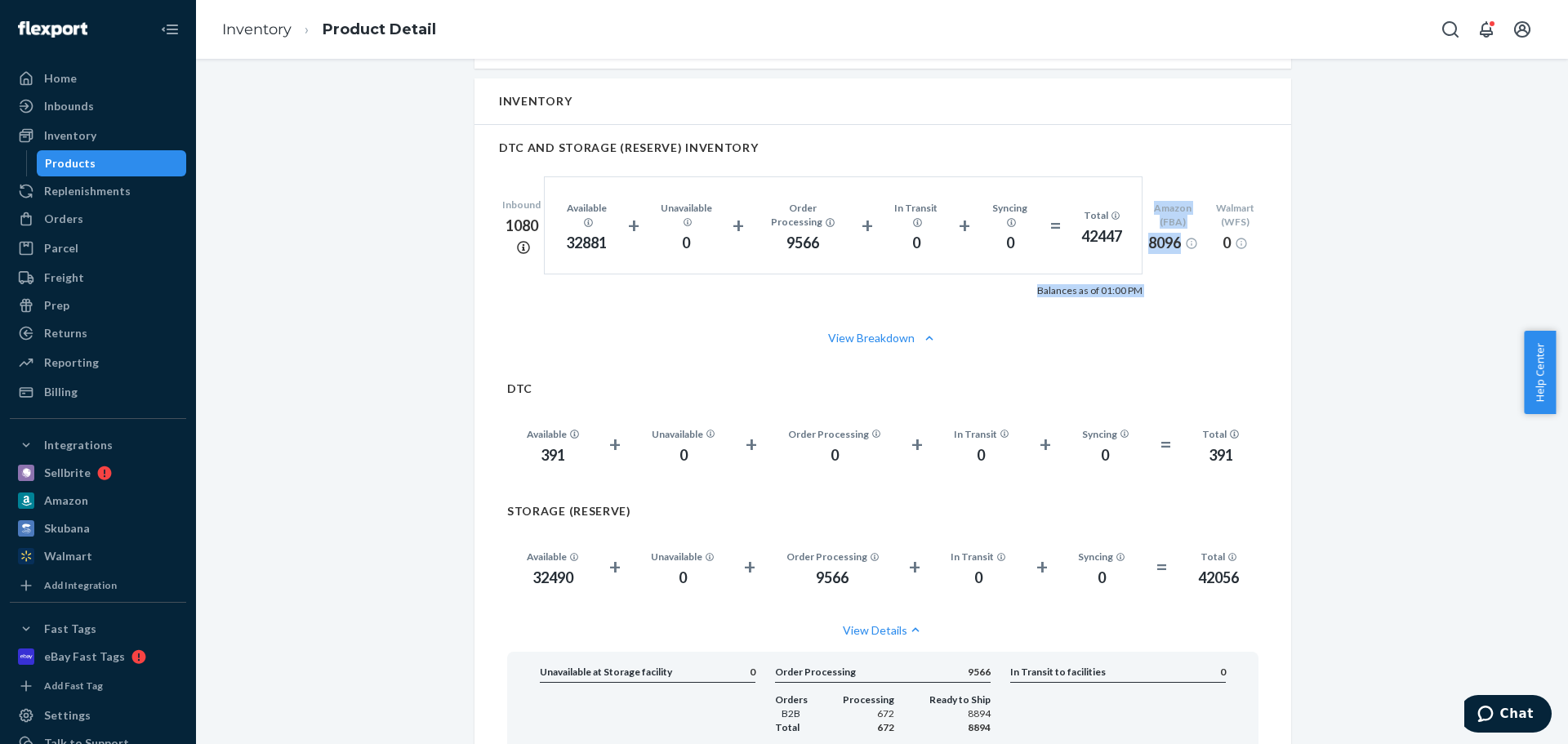
drag, startPoint x: 1037, startPoint y: 277, endPoint x: 1189, endPoint y: 269, distance: 152.2
click at [1189, 269] on div "Inbound 1080 Available 32881 + Unavailable 0 + Order Processing 9566 + In Trans…" at bounding box center [883, 225] width 768 height 144
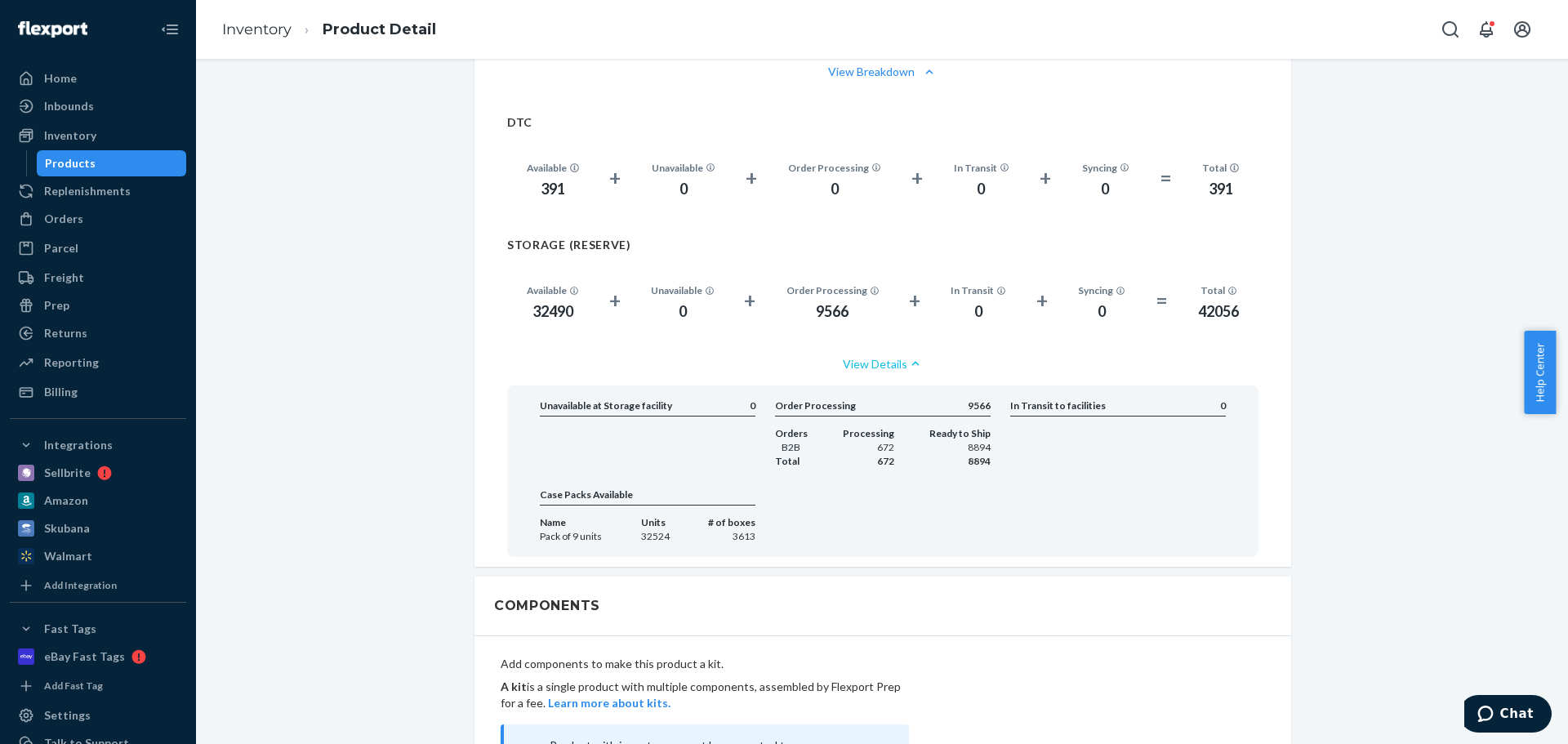
scroll to position [1222, 0]
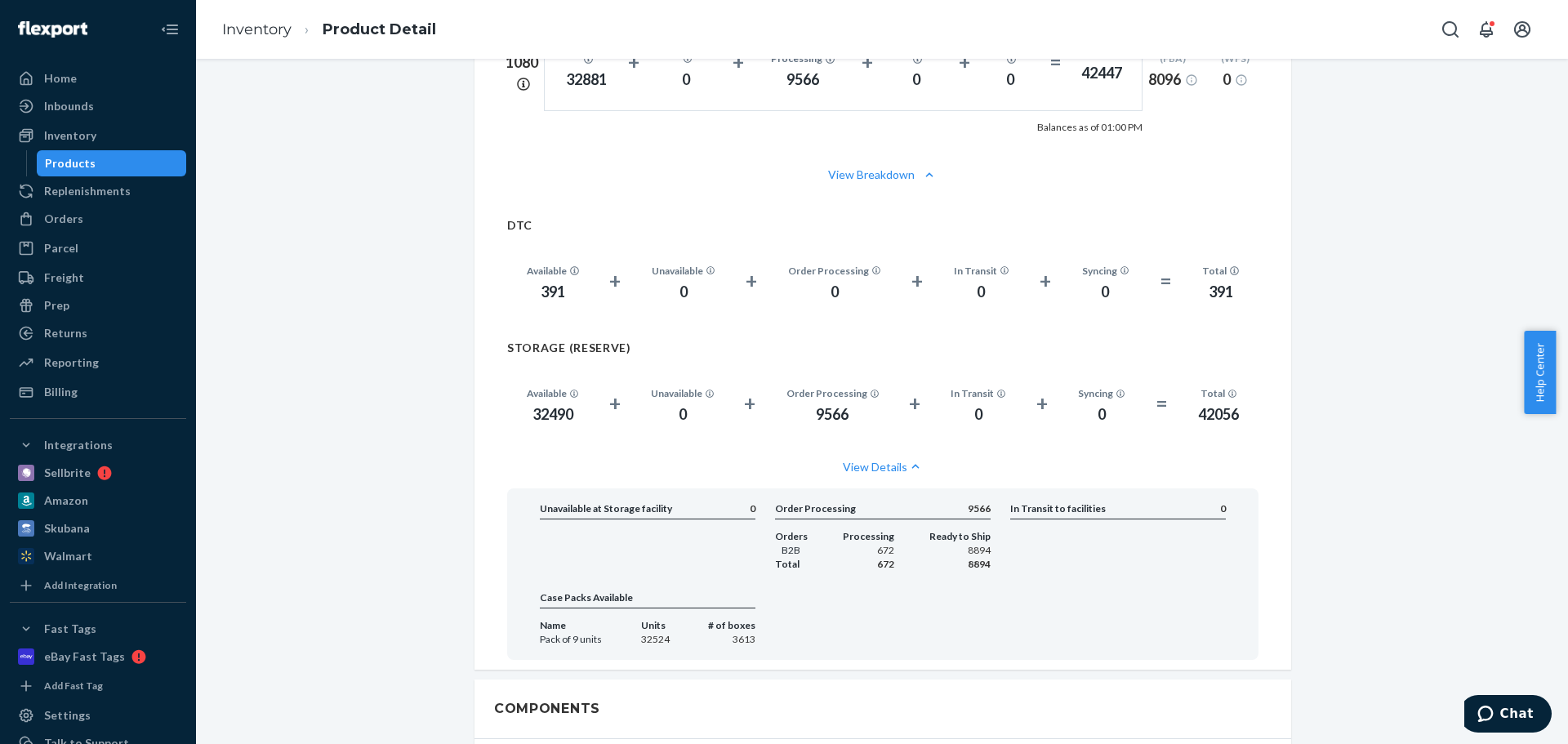
click at [549, 404] on div "32490" at bounding box center [553, 414] width 52 height 21
copy div "32490"
click at [291, 80] on div "RHINO USA Ratchet Straps Tie Down Kit - 1,823lb Guaranteed Max Break Strength, …" at bounding box center [882, 148] width 1347 height 2574
click at [249, 40] on li "Inventory" at bounding box center [256, 30] width 70 height 21
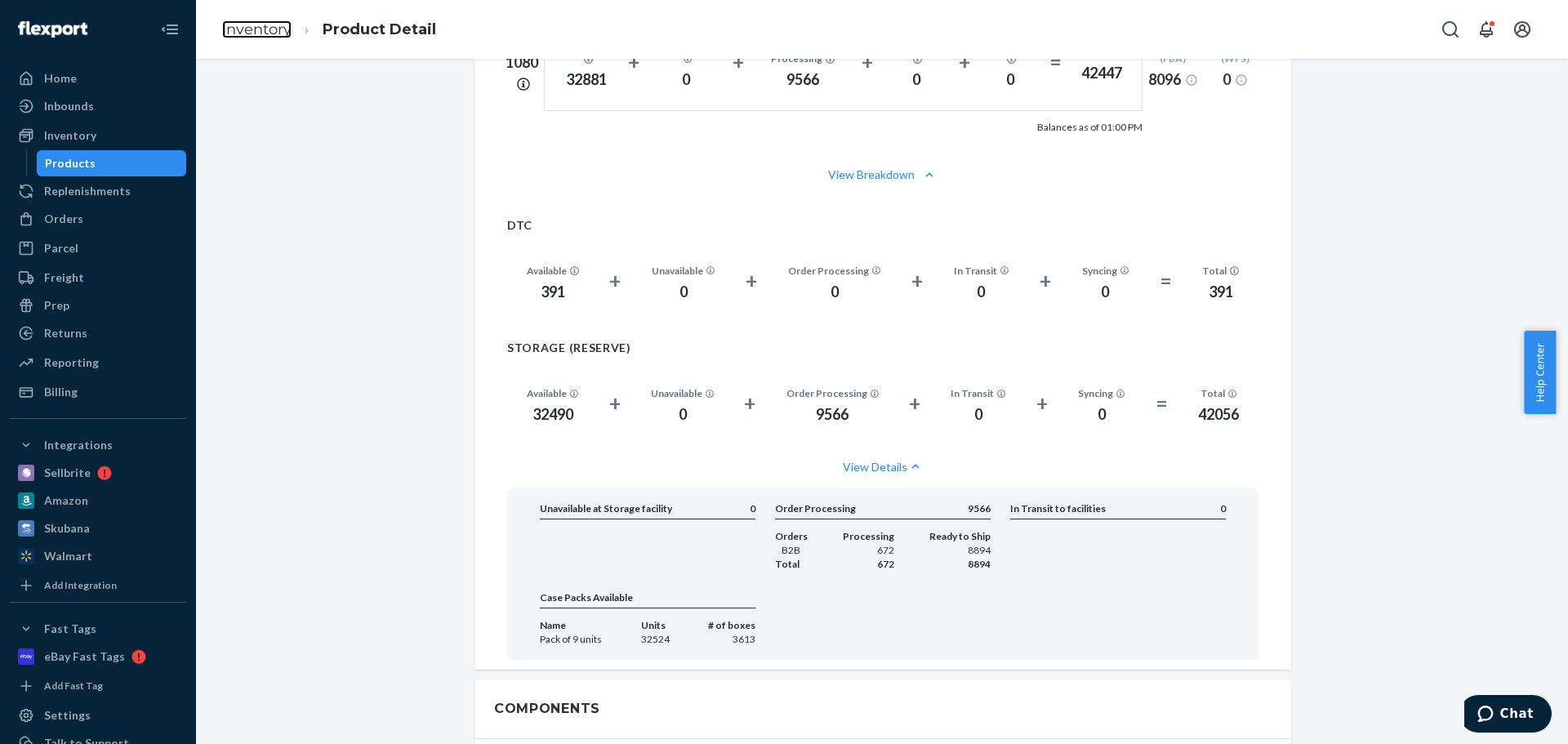
drag, startPoint x: 253, startPoint y: 26, endPoint x: 289, endPoint y: 66, distance: 53.8
click at [254, 27] on link "Inventory" at bounding box center [256, 29] width 70 height 18
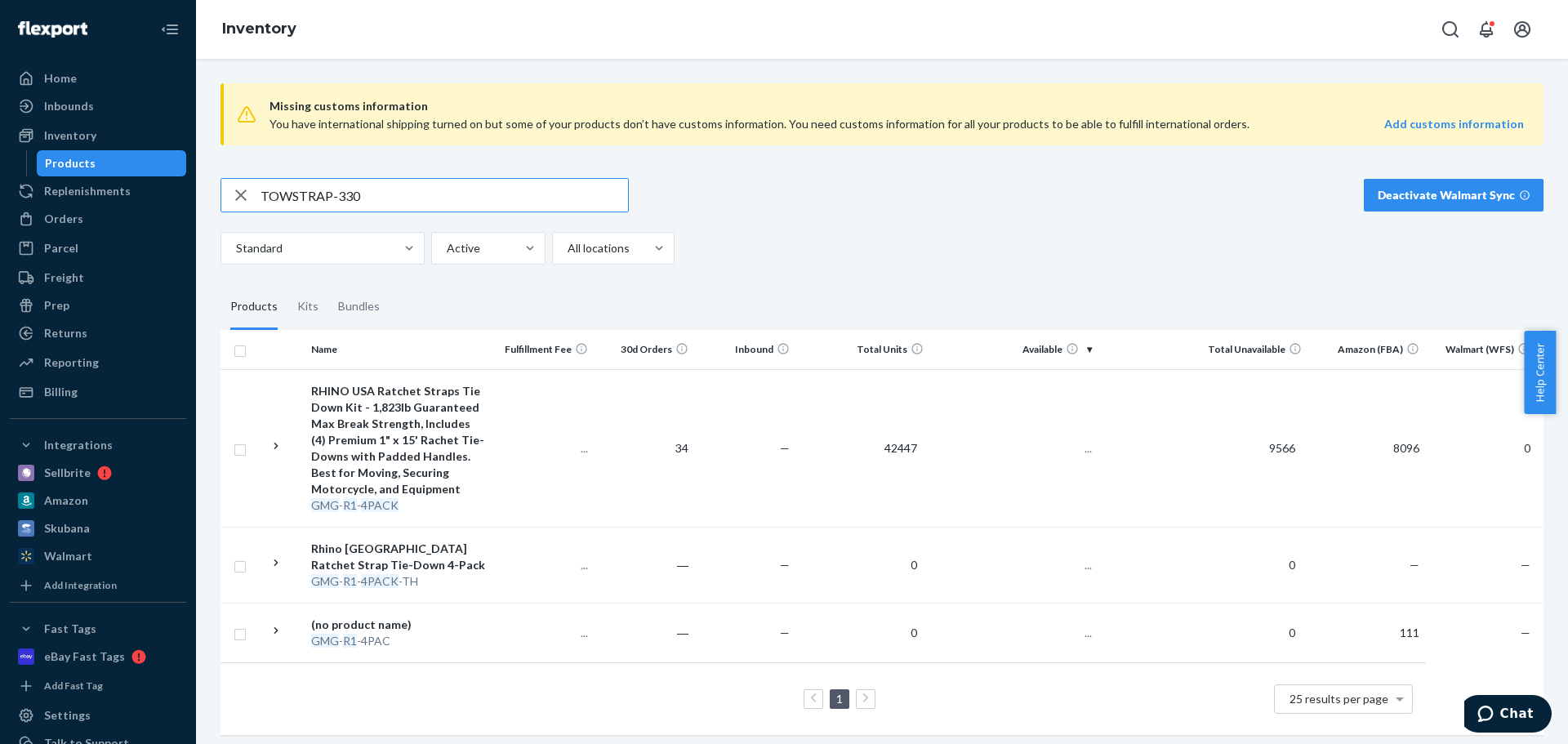
type input "TOWSTRAP-330"
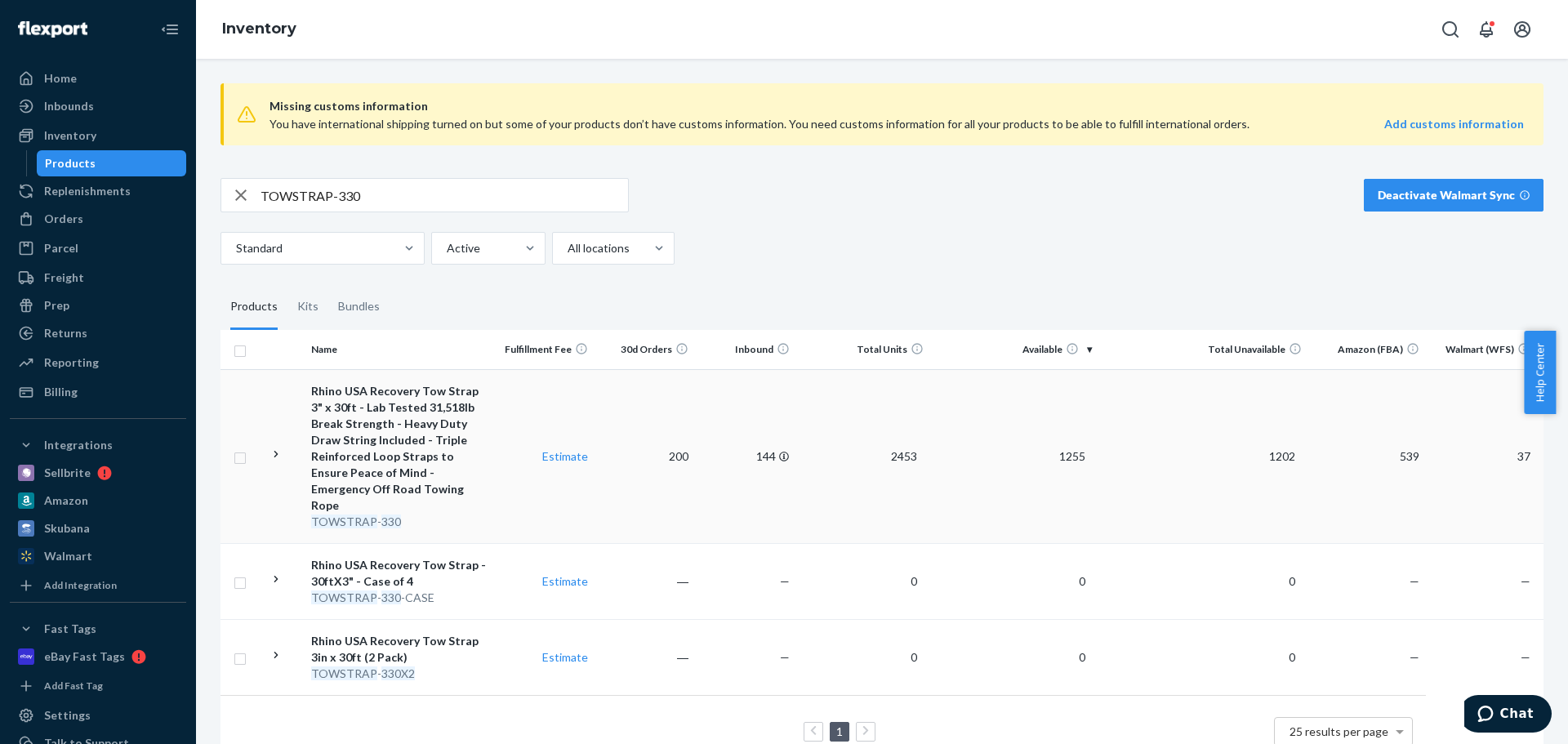
click at [430, 467] on div "Rhino USA Recovery Tow Strap 3" x 30ft - Lab Tested 31,518lb Break Strength - H…" at bounding box center [399, 448] width 175 height 131
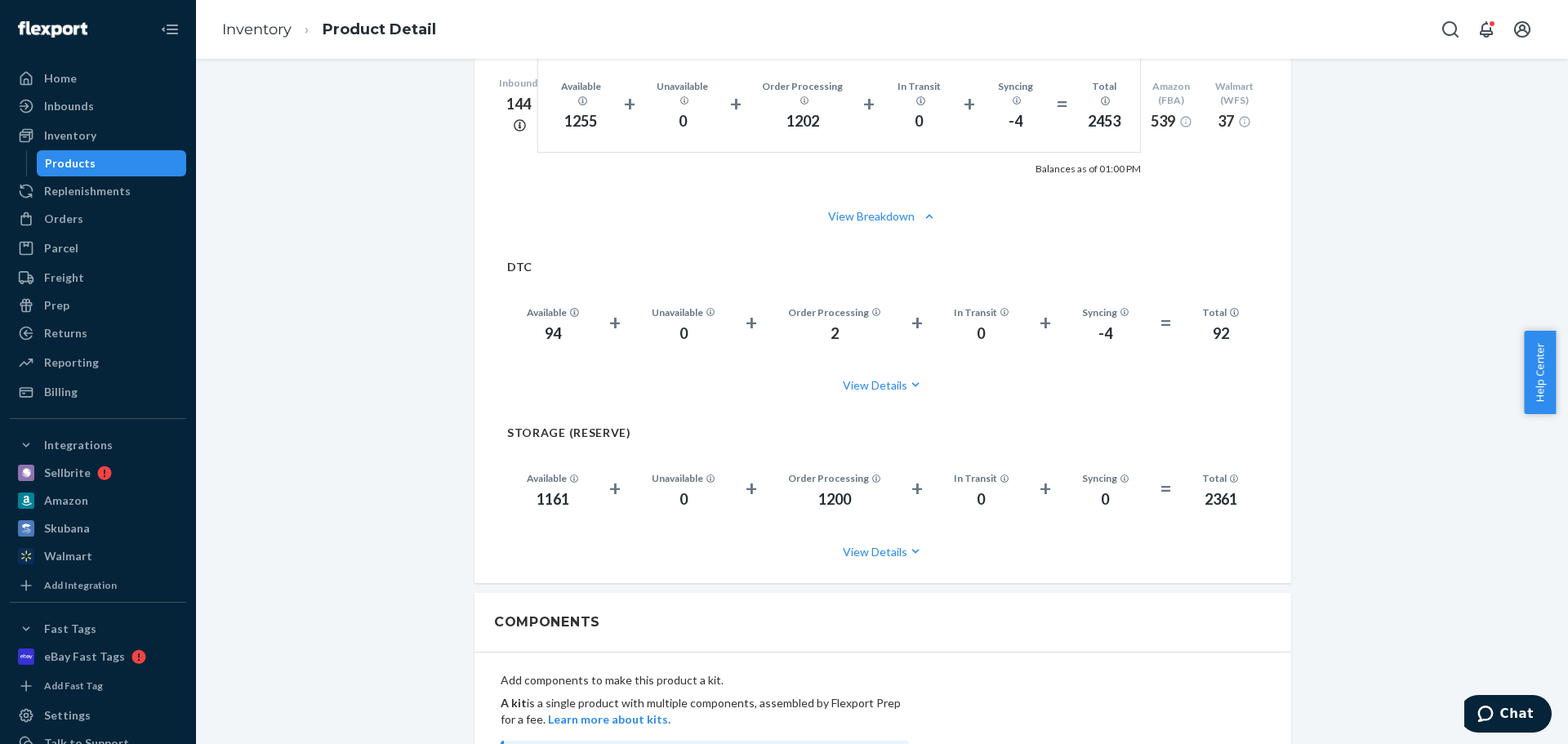
scroll to position [1307, 0]
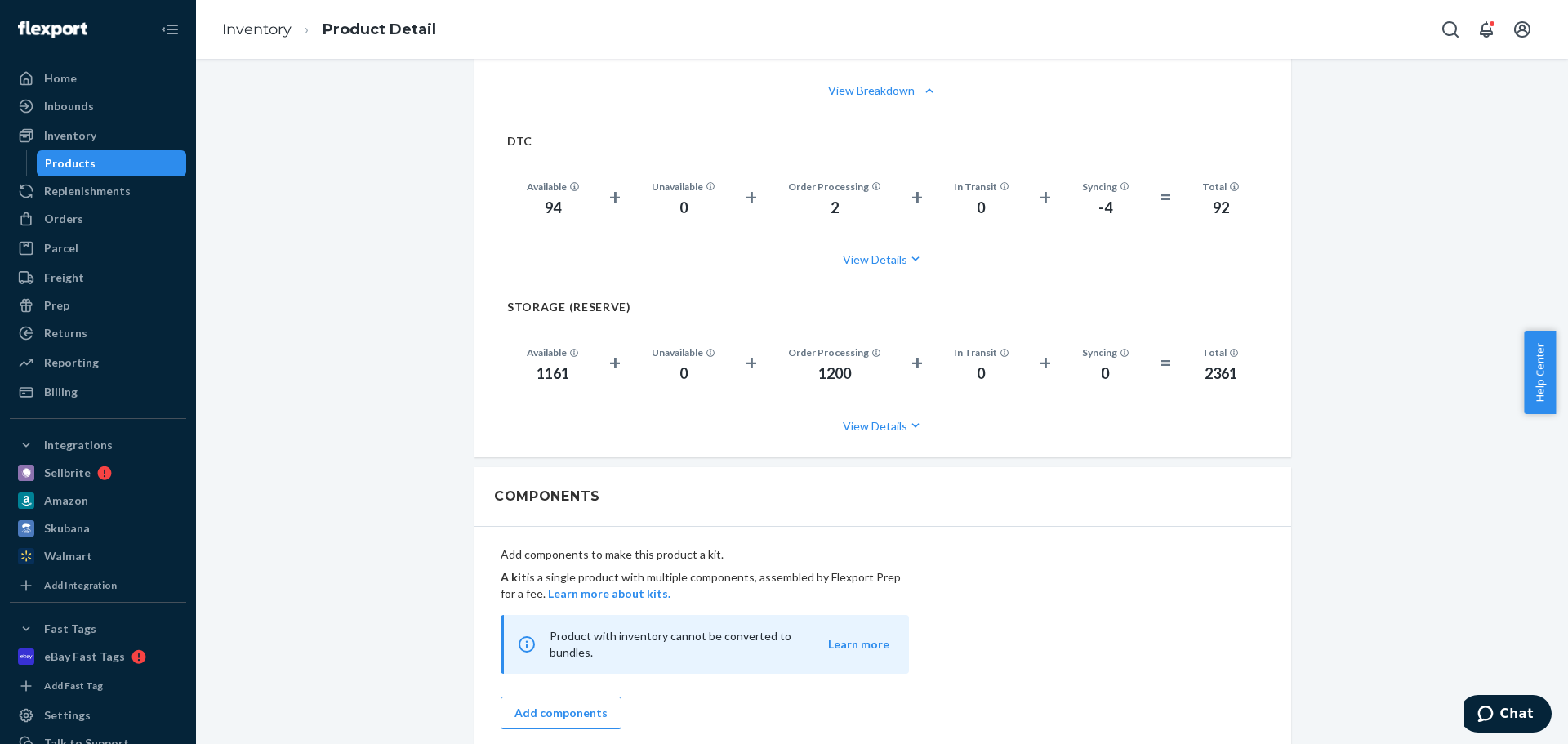
click at [540, 363] on div "1161" at bounding box center [553, 373] width 52 height 21
copy div "1161"
click at [252, 15] on ol "Inventory Product Detail" at bounding box center [329, 30] width 240 height 49
click at [252, 27] on link "Inventory" at bounding box center [256, 29] width 70 height 18
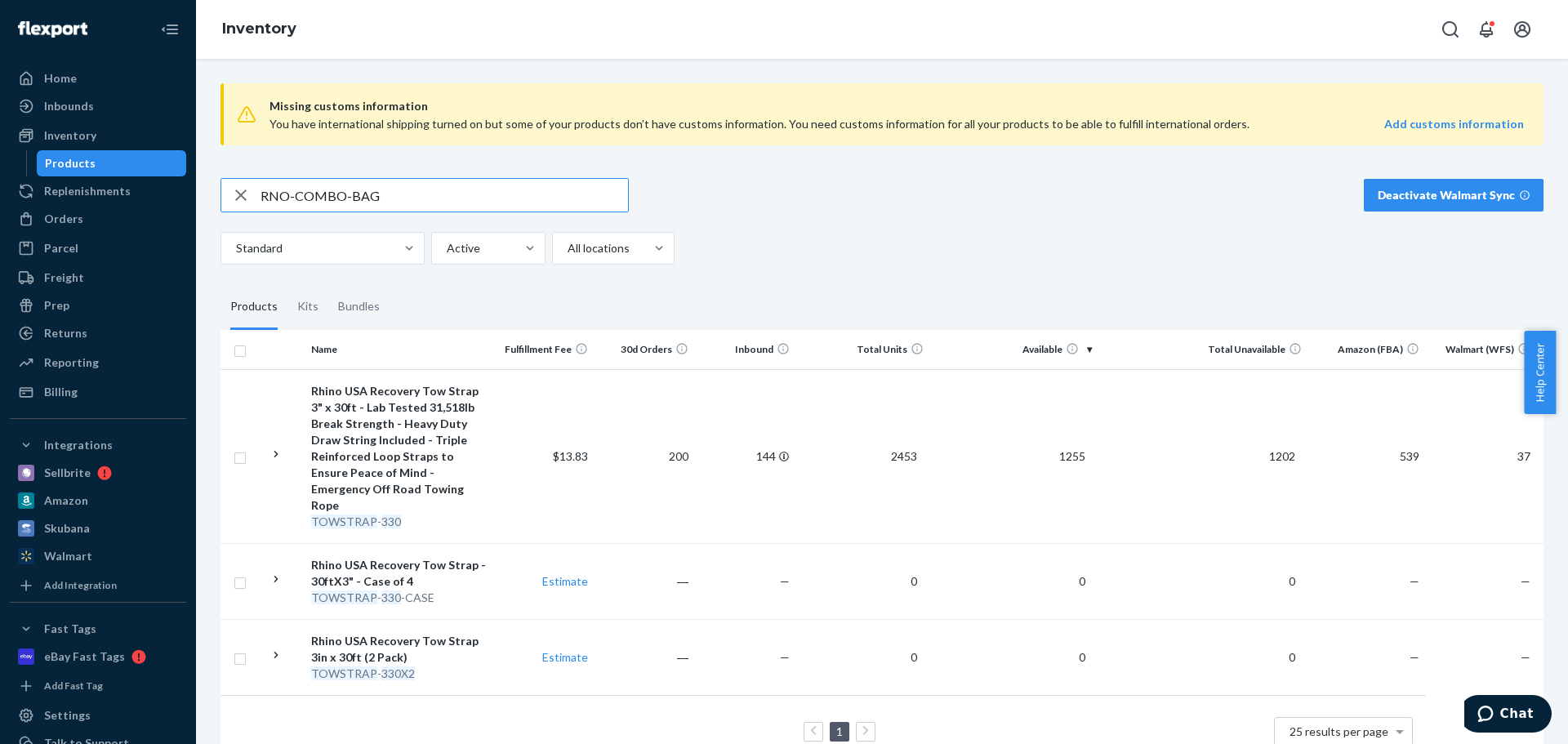
type input "RNO-COMBO-BAG"
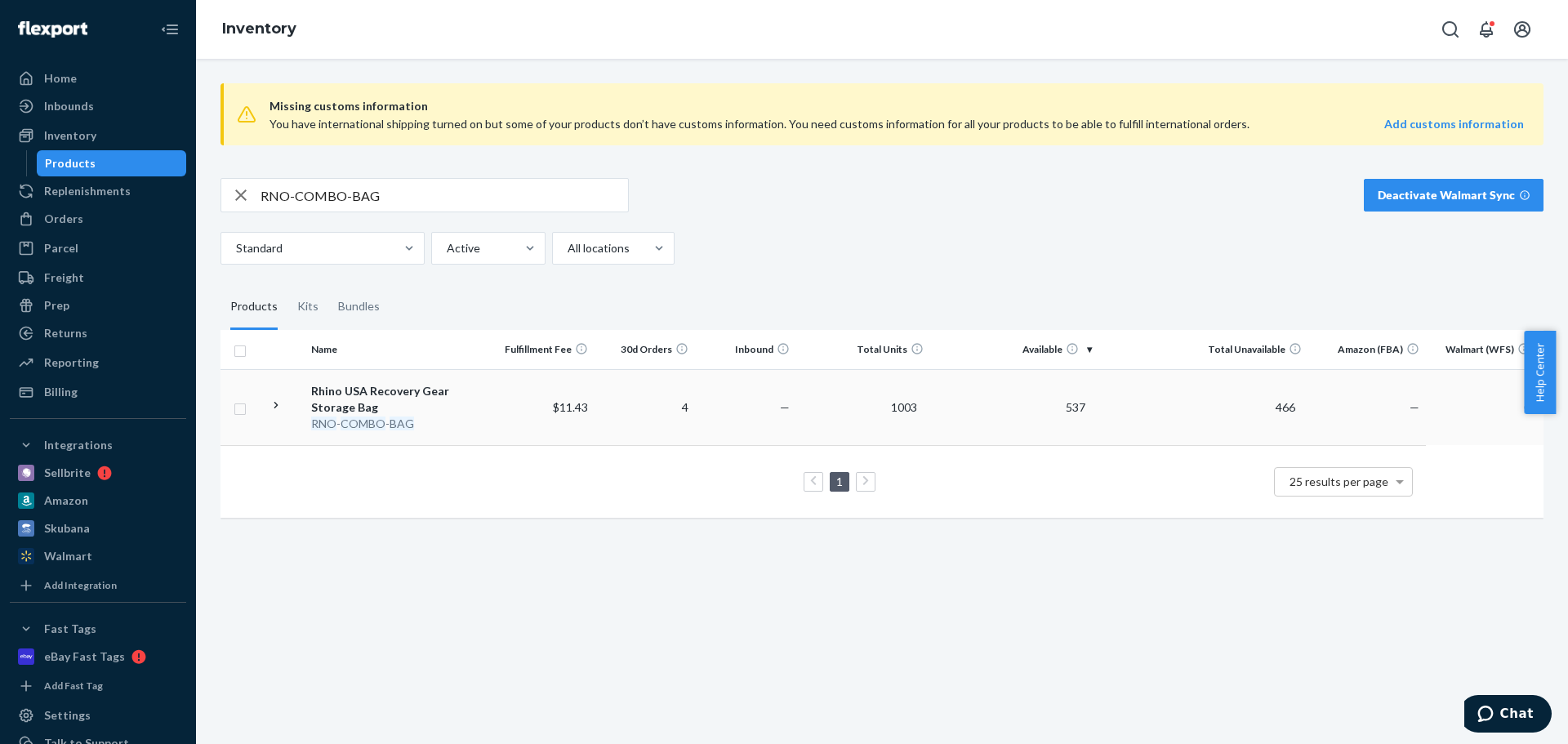
click at [410, 420] on em "BAG" at bounding box center [402, 423] width 25 height 14
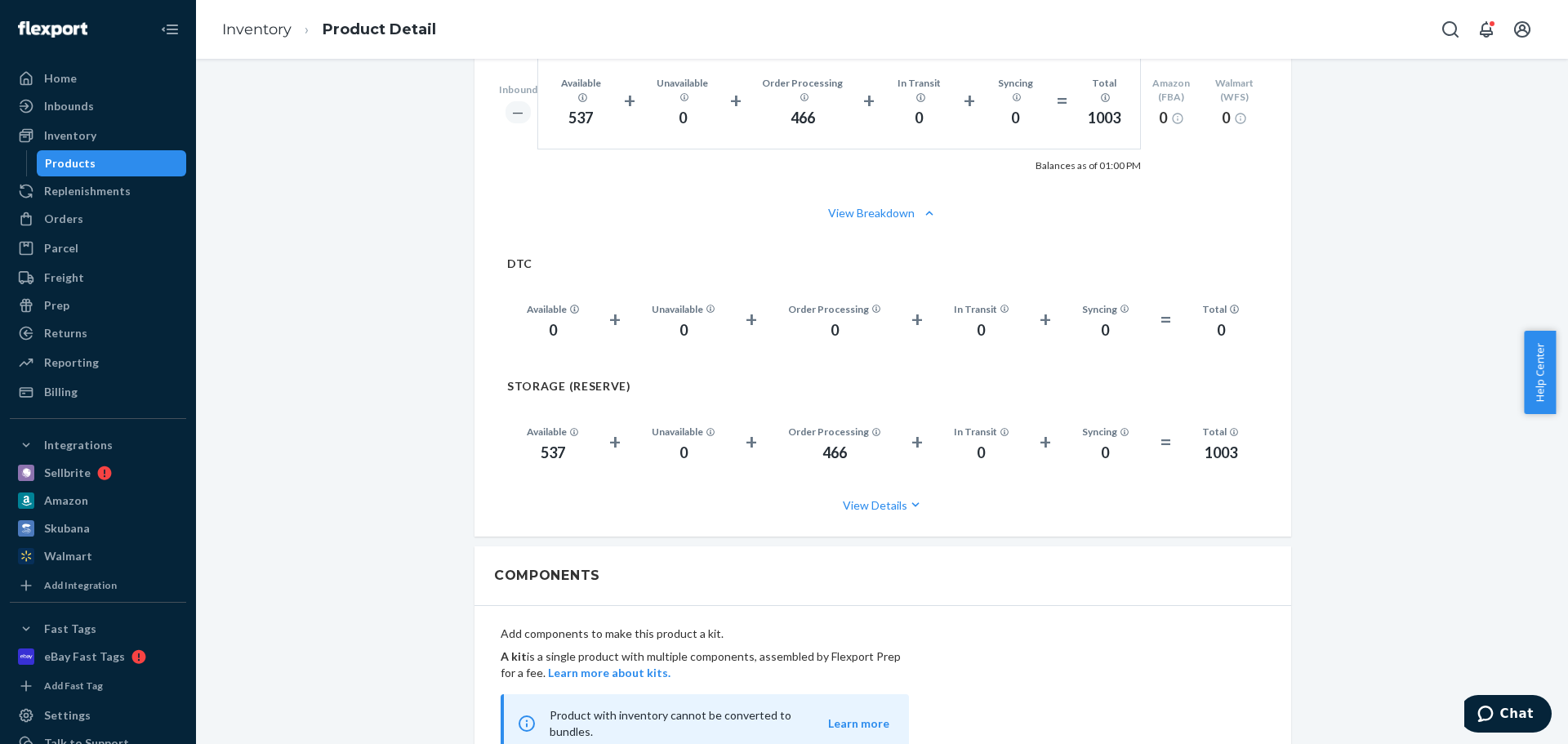
scroll to position [1225, 0]
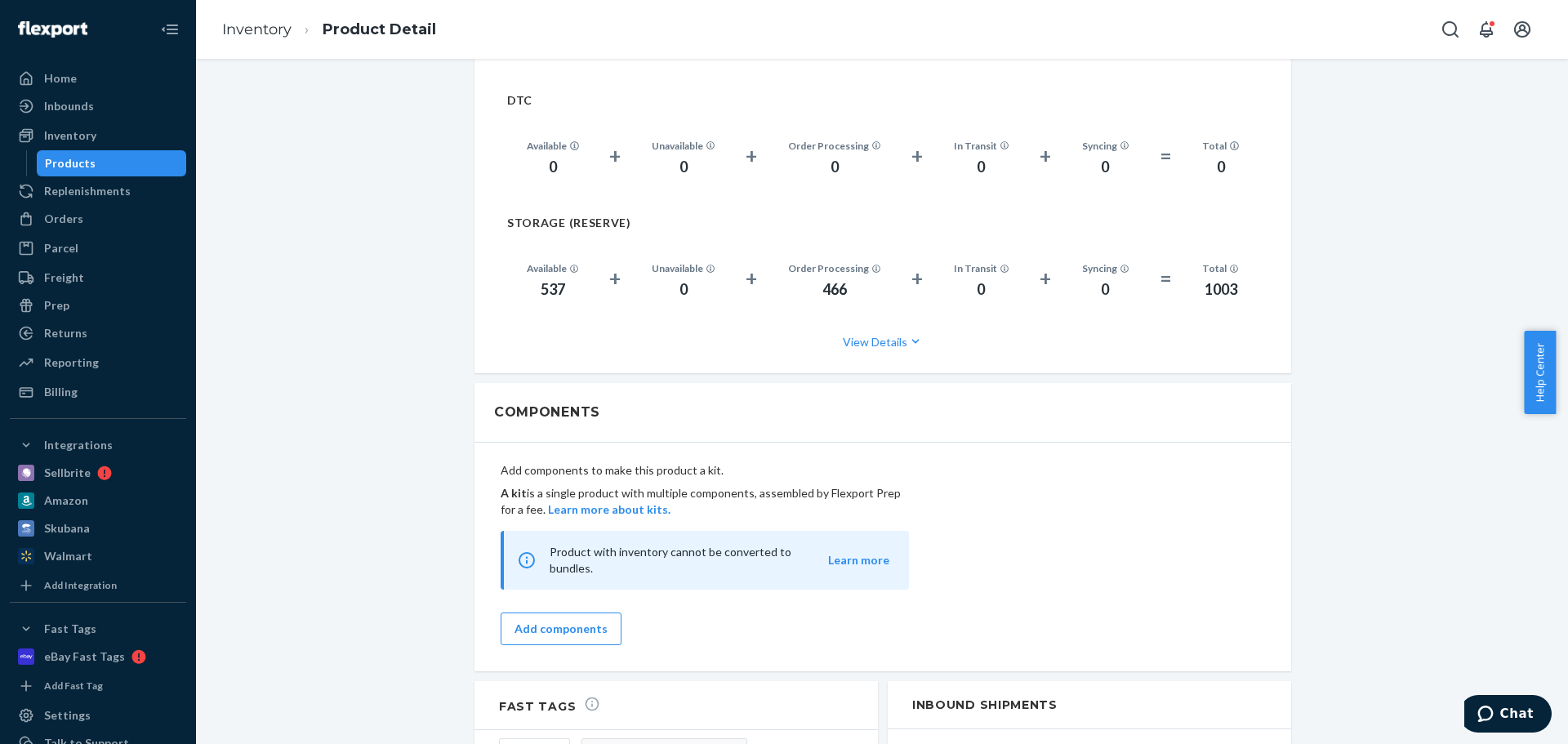
click at [552, 279] on div "537" at bounding box center [553, 290] width 52 height 21
copy div "537"
click at [70, 226] on div "Orders" at bounding box center [63, 218] width 39 height 16
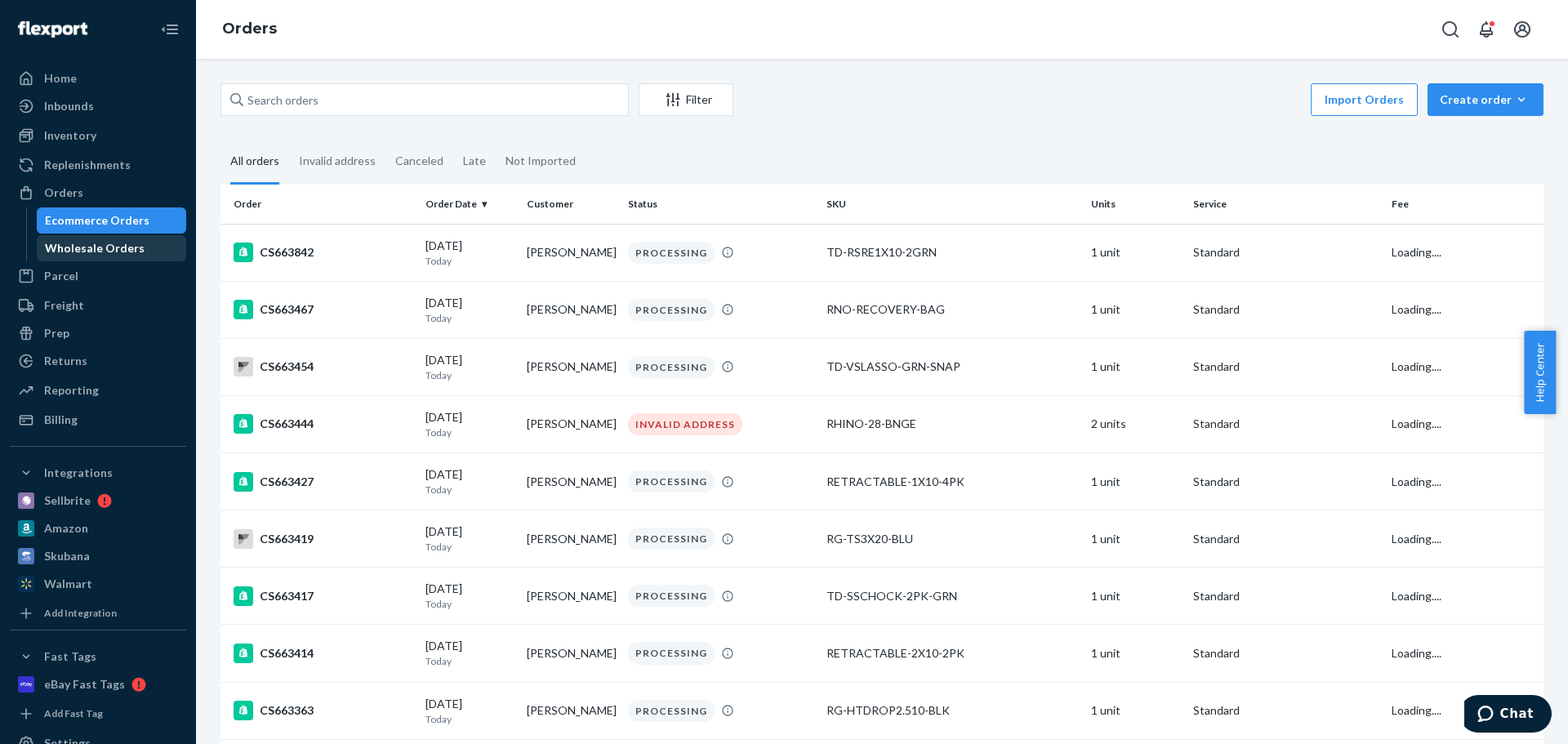
click at [97, 245] on div "Wholesale Orders" at bounding box center [94, 248] width 100 height 16
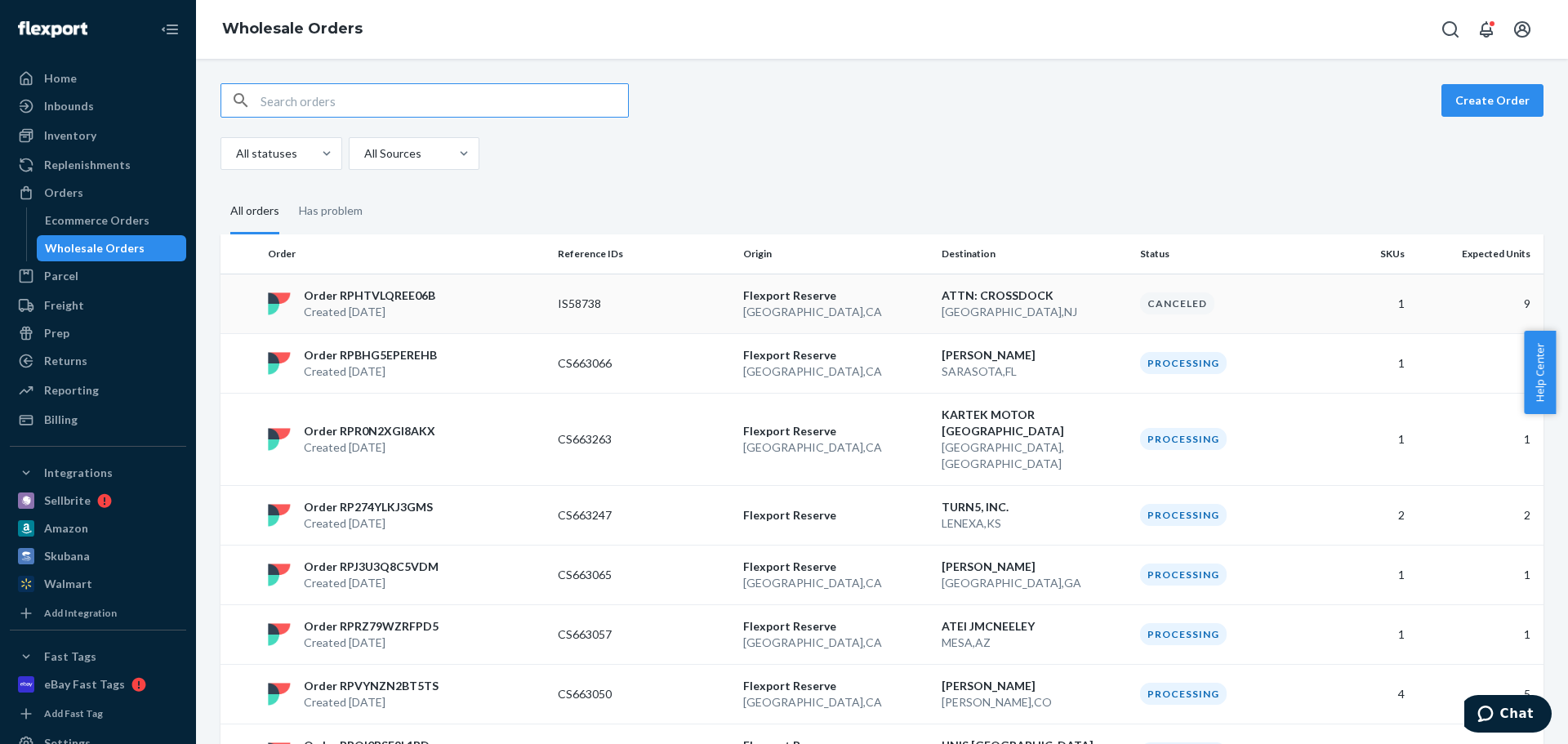
click at [631, 318] on td "IS58738" at bounding box center [644, 303] width 186 height 60
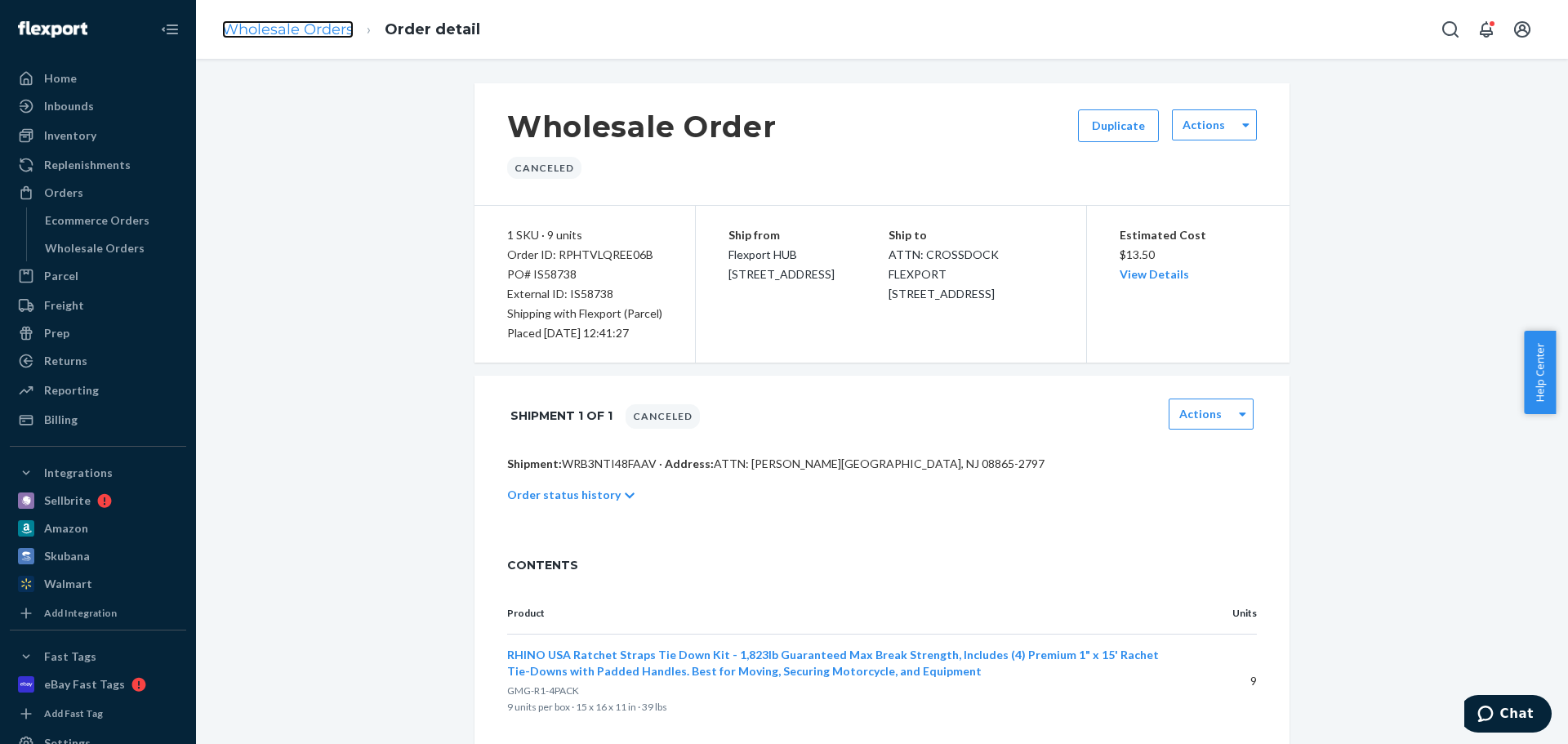
click at [256, 28] on link "Wholesale Orders" at bounding box center [288, 29] width 131 height 18
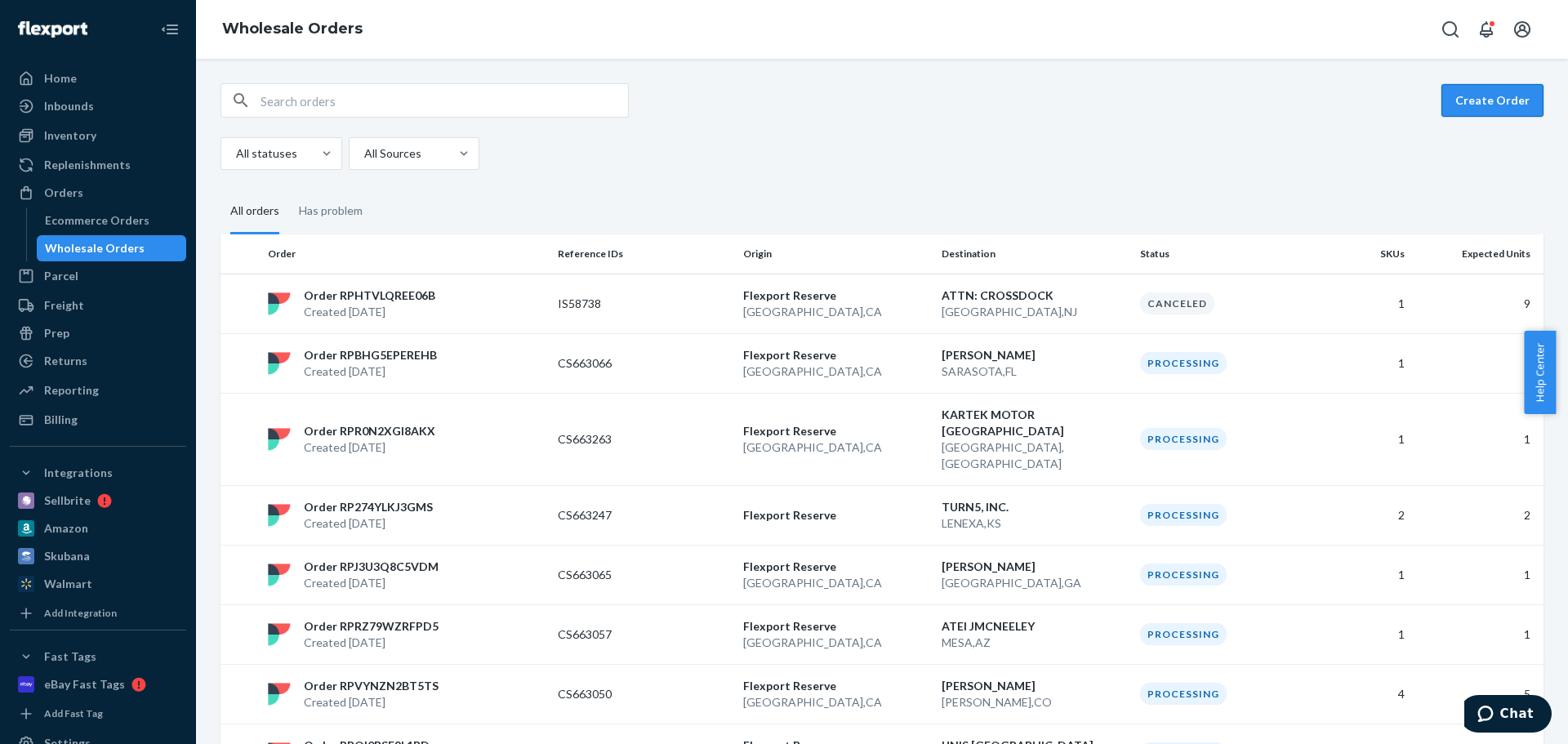
click at [1447, 98] on button "Create Order" at bounding box center [1492, 100] width 102 height 32
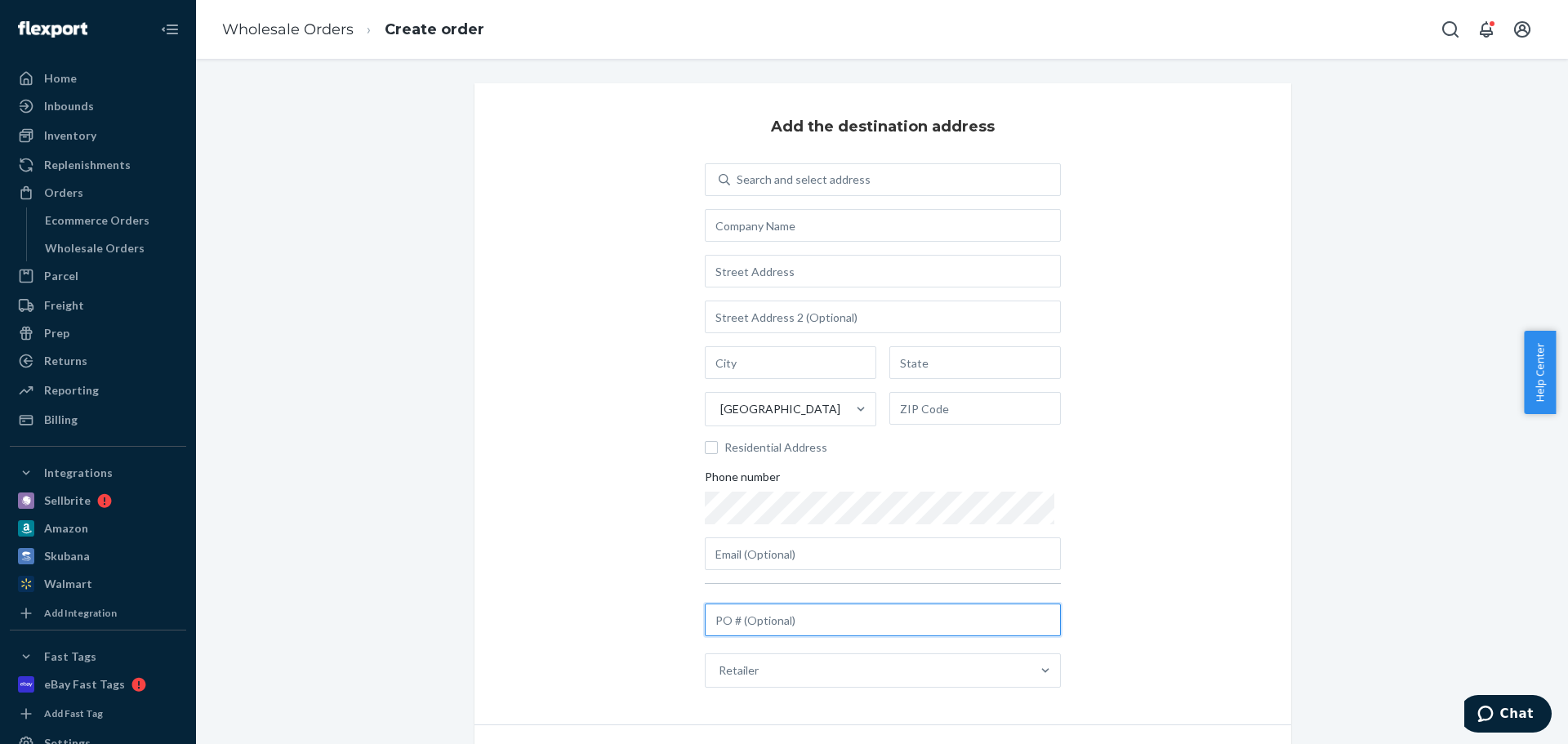
drag, startPoint x: 754, startPoint y: 620, endPoint x: 745, endPoint y: 614, distance: 10.8
click at [754, 620] on input "text" at bounding box center [883, 619] width 356 height 32
paste input "STAR-QGTCXX6EAWXDY"
type input "STAR-QGTCXX6EAWXDY"
click at [535, 520] on div "Add the destination address Search and select address United States Residential…" at bounding box center [882, 403] width 816 height 641
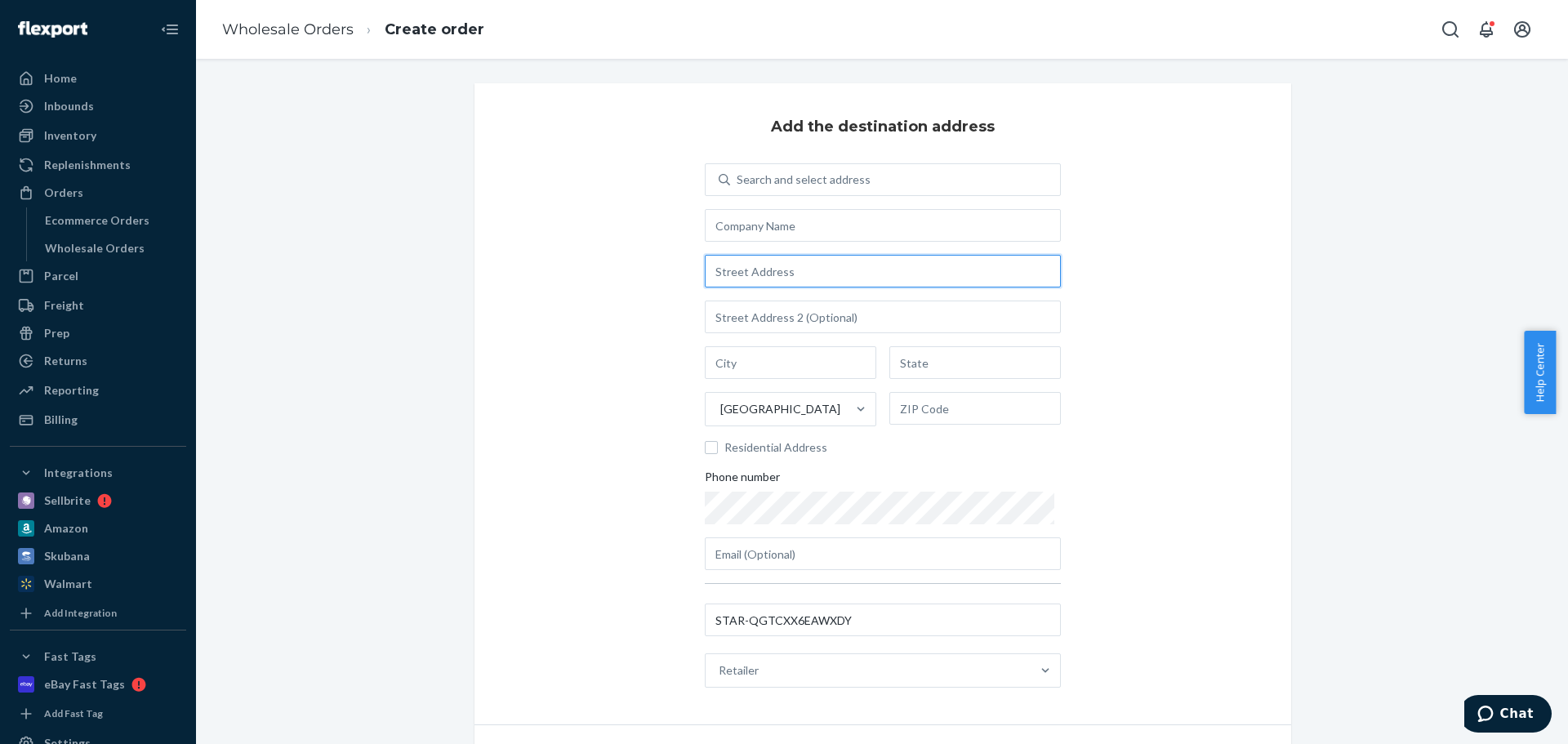
click at [793, 271] on input "text" at bounding box center [883, 271] width 356 height 32
paste input "15651 Greenmount Rd"
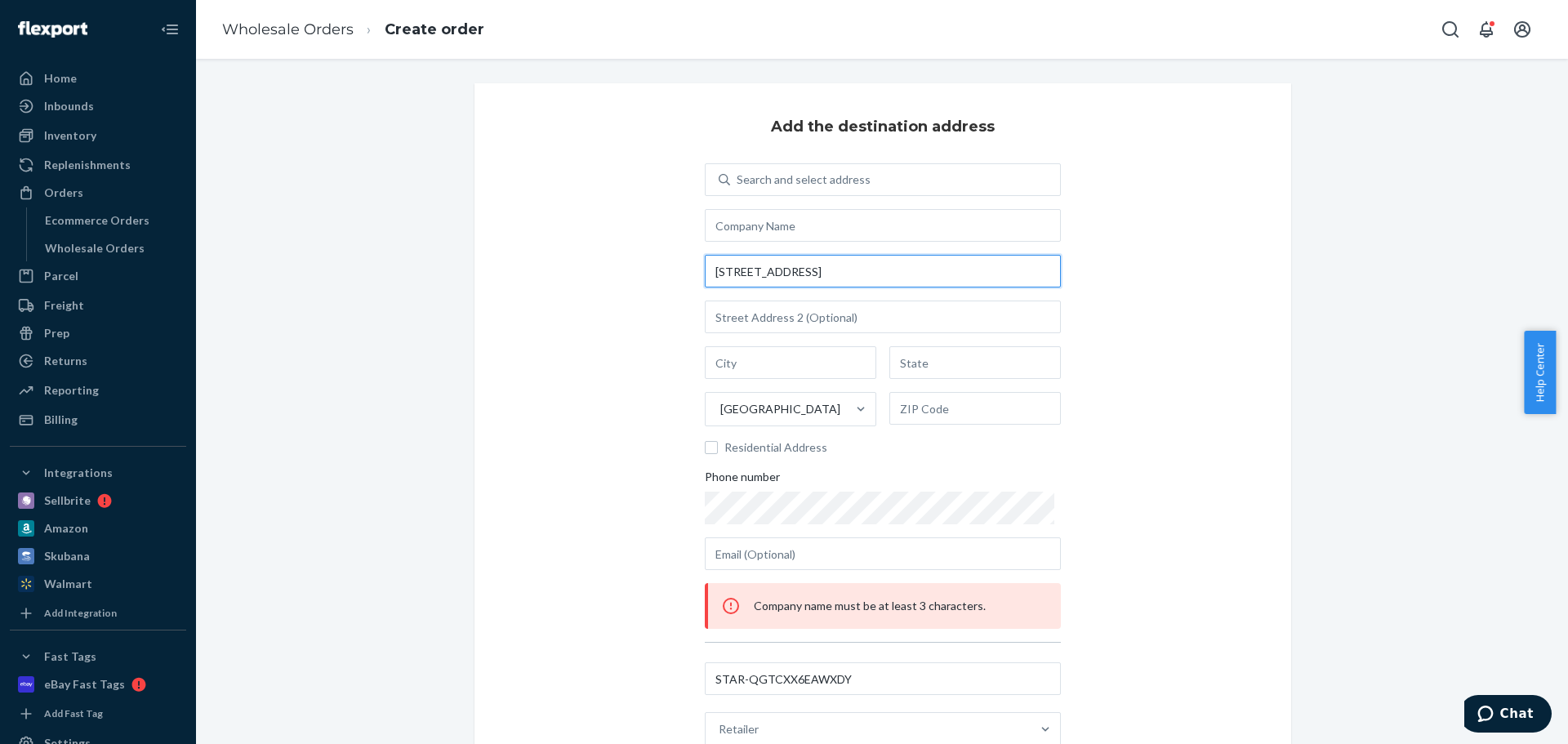
type input "15651 Greenmount Rd"
click at [645, 314] on div "Add the destination address Search and select address 15651 Greenmount Rd Unite…" at bounding box center [882, 432] width 816 height 700
click at [816, 211] on input "text" at bounding box center [883, 225] width 356 height 32
paste input "State Line Logistics Park"
type input "State Line Logistics Park"
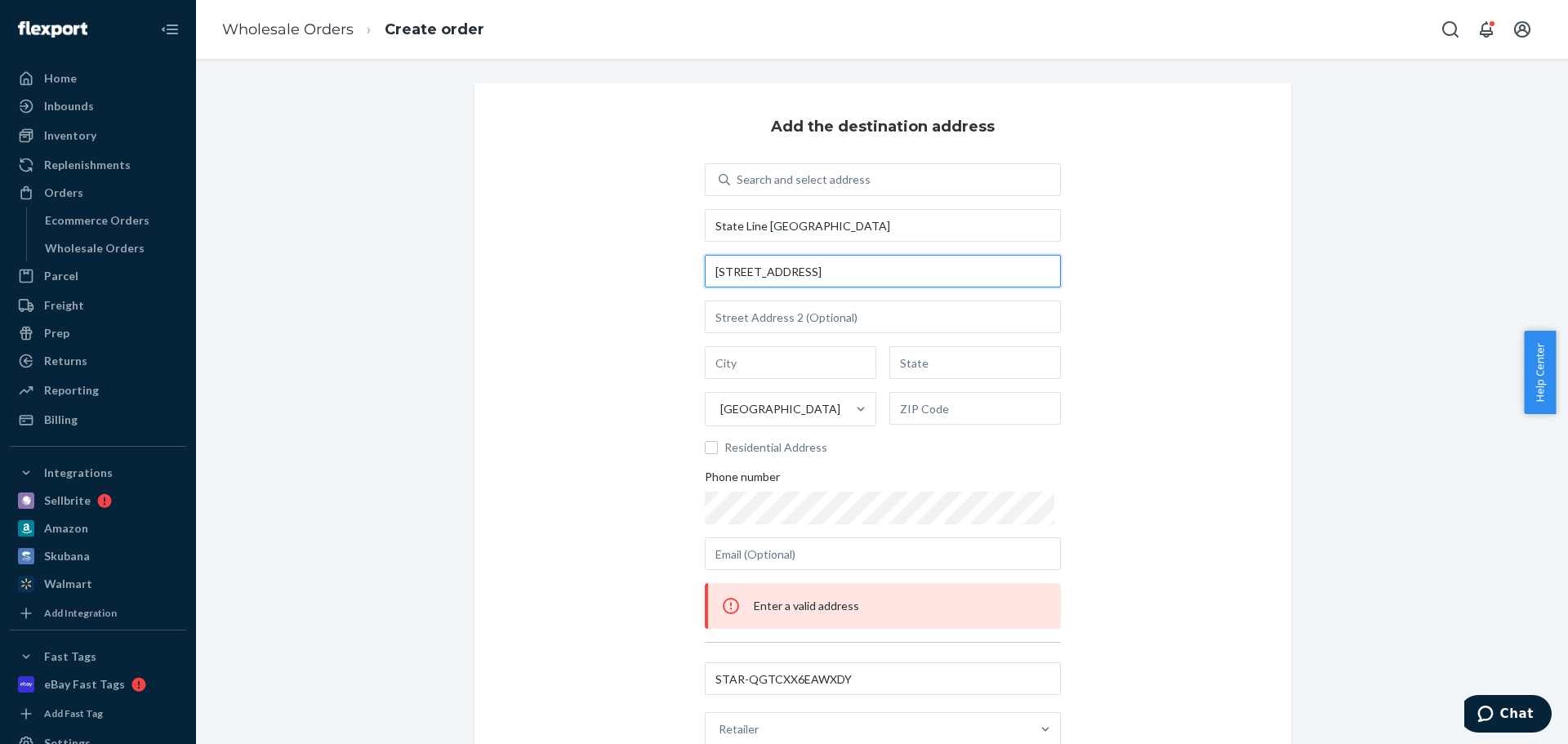
click at [873, 265] on input "15651 Greenmount Rd" at bounding box center [883, 271] width 356 height 32
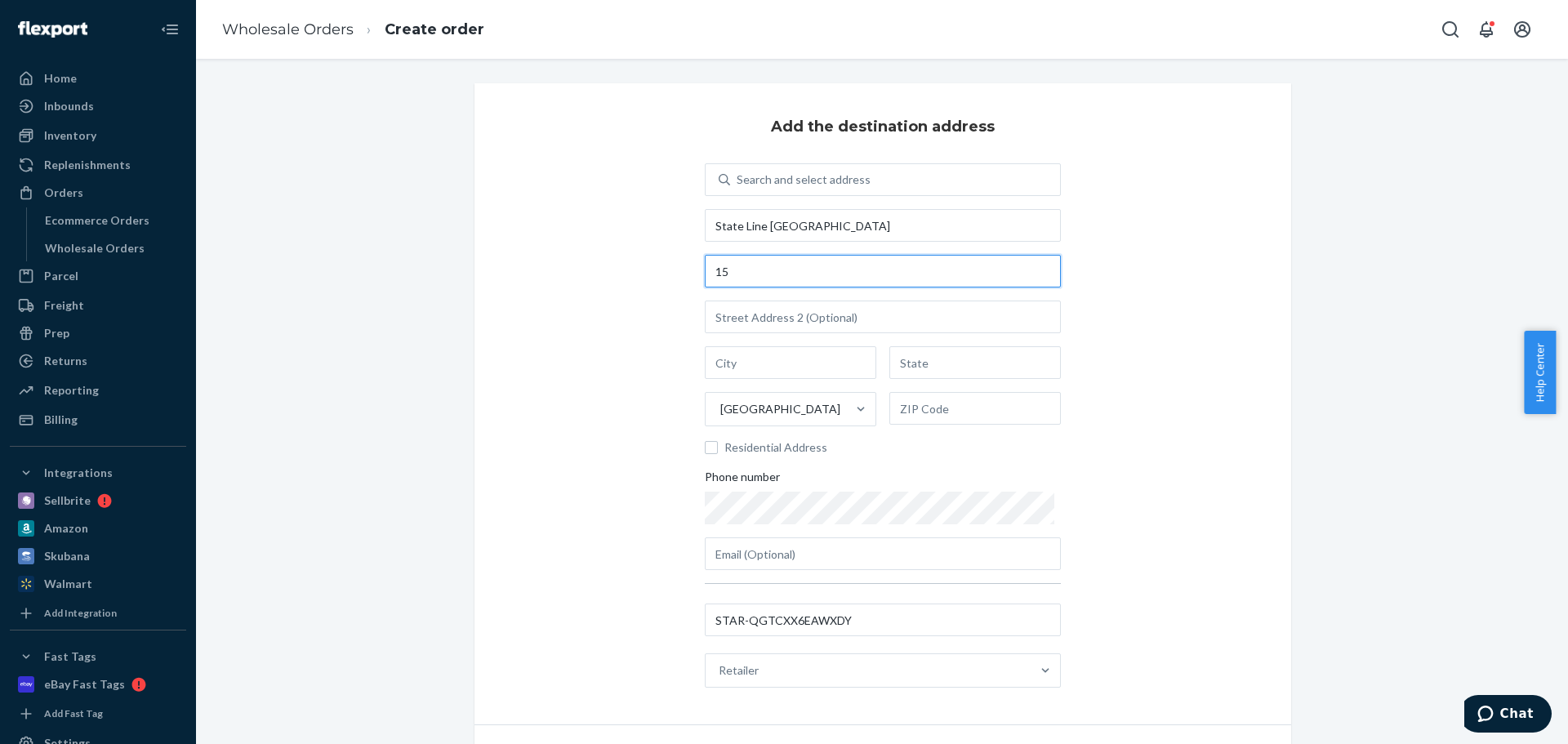
type input "1"
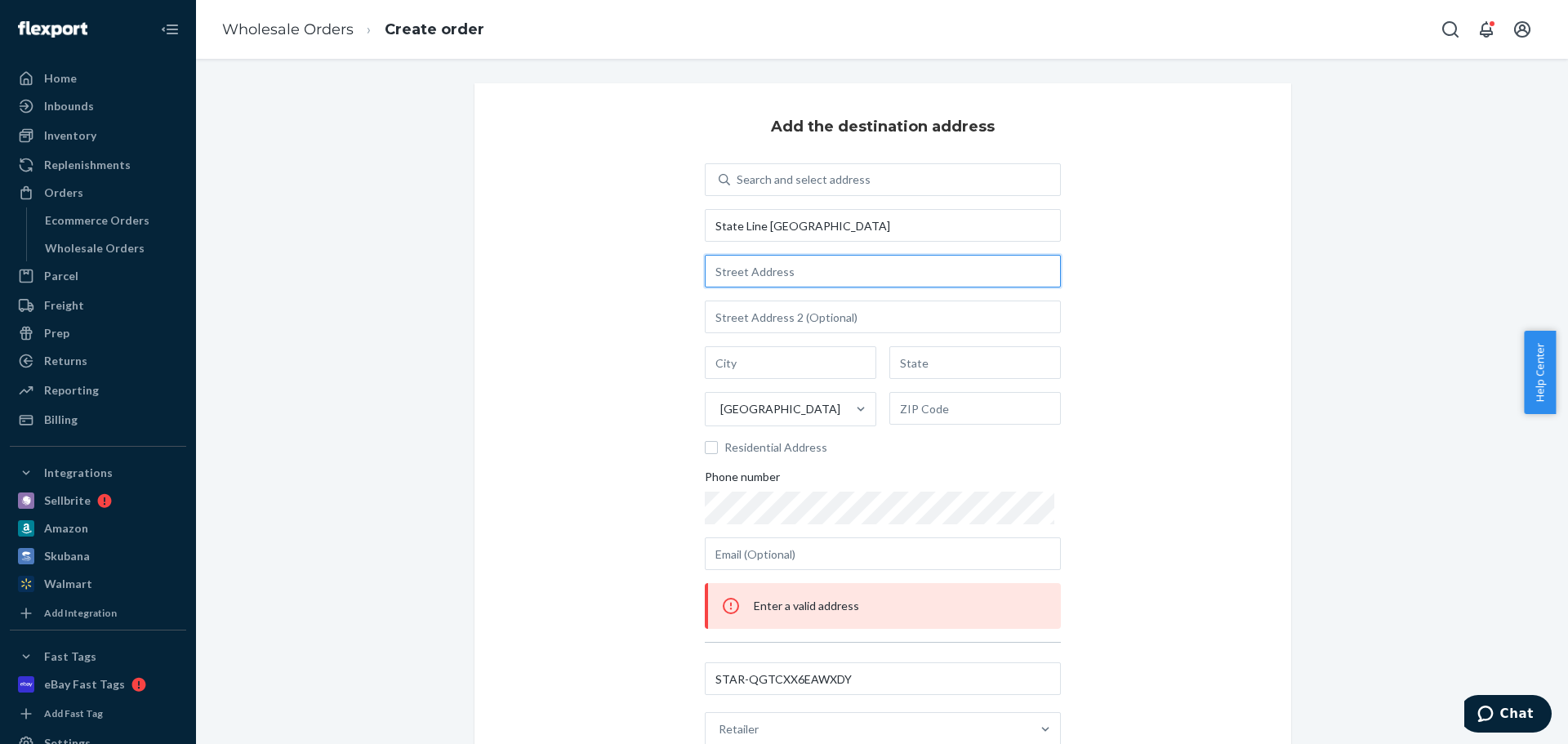
click at [766, 259] on input "text" at bounding box center [883, 271] width 356 height 32
paste input "15651 Greenmount Rd"
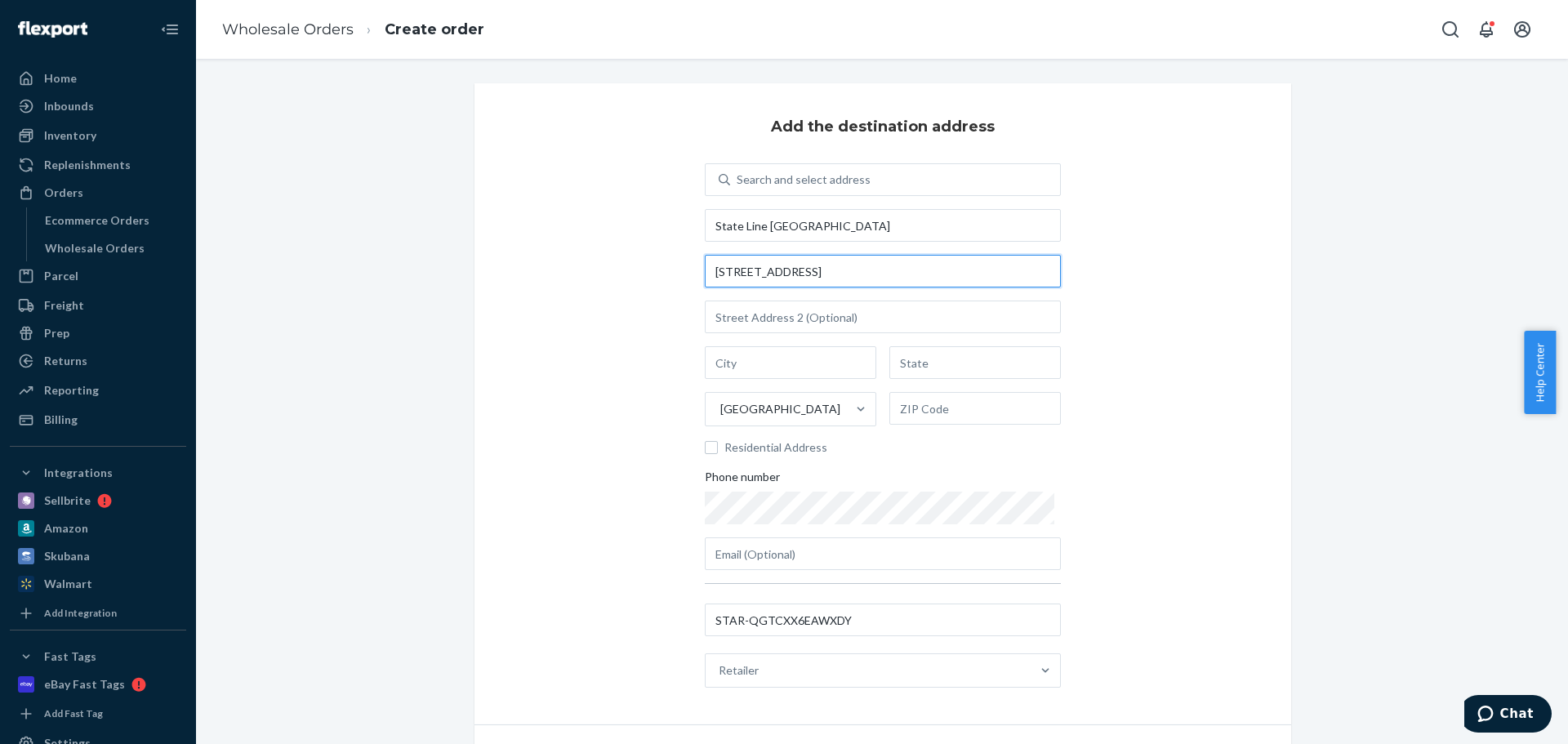
type input "15651 Greenmount Rd"
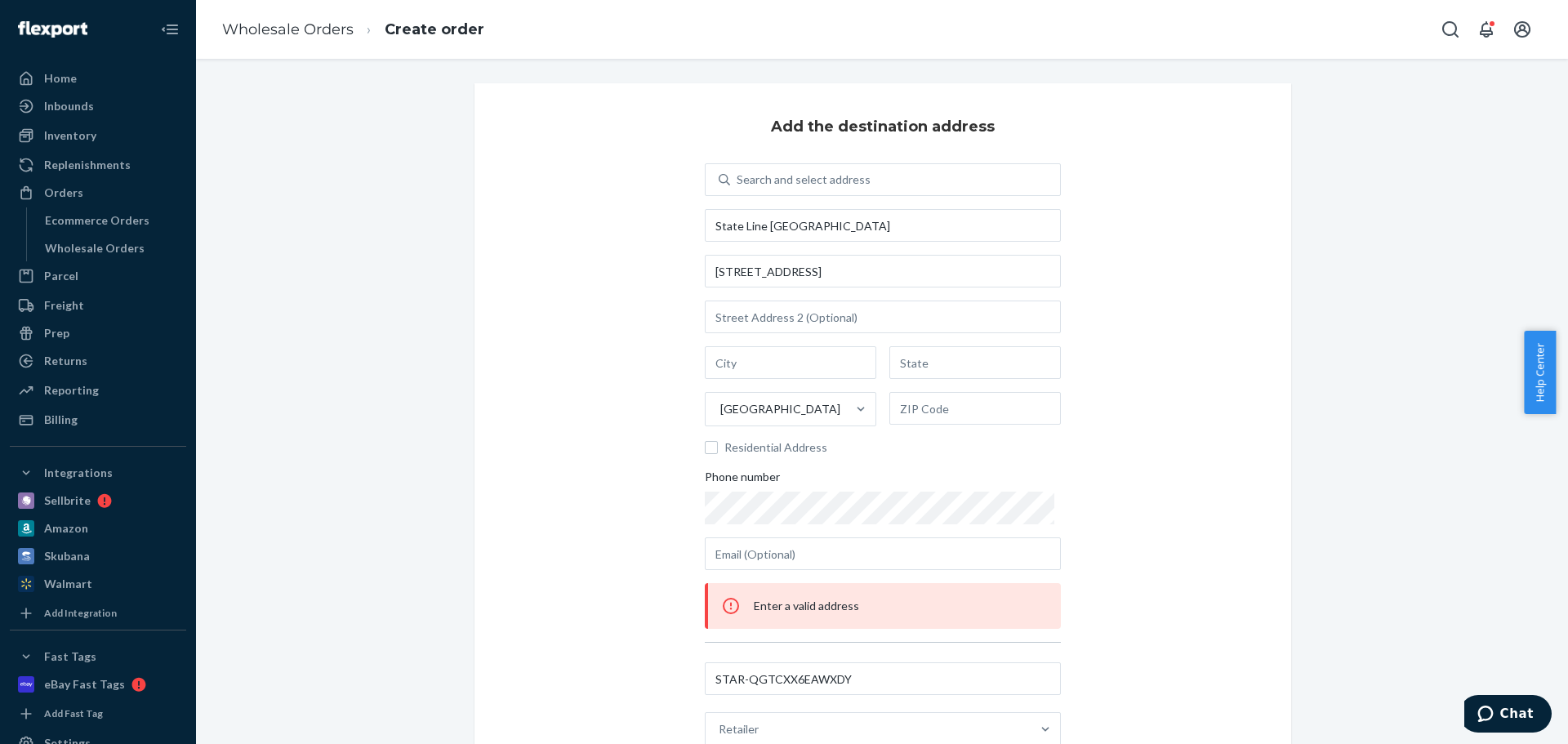
click at [642, 312] on div "Add the destination address Search and select address State Line Logistics Park…" at bounding box center [882, 432] width 816 height 700
click at [940, 364] on input "text" at bounding box center [975, 362] width 171 height 32
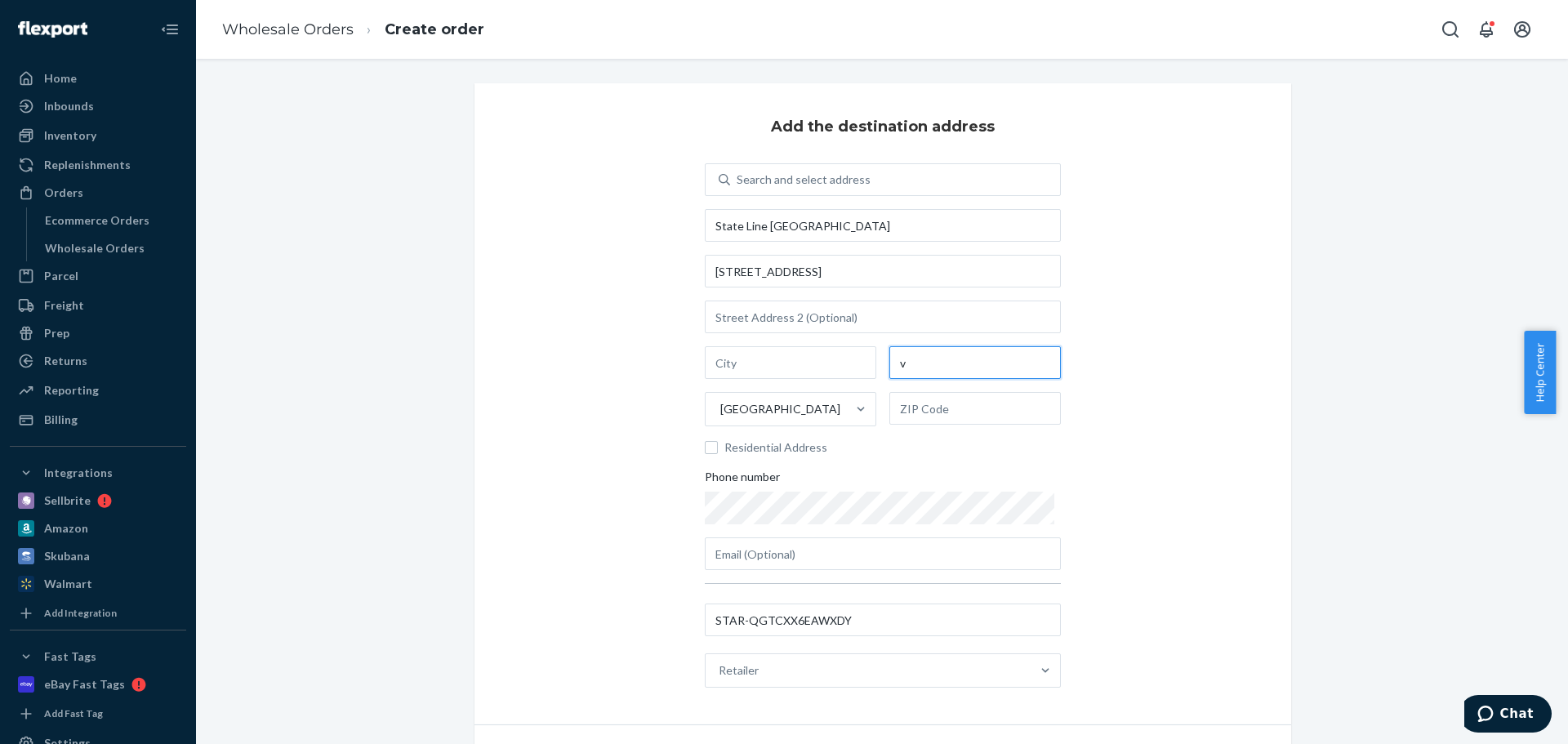
type input "v"
click at [920, 403] on input "text" at bounding box center [975, 408] width 171 height 32
paste input "17225"
type input "17225"
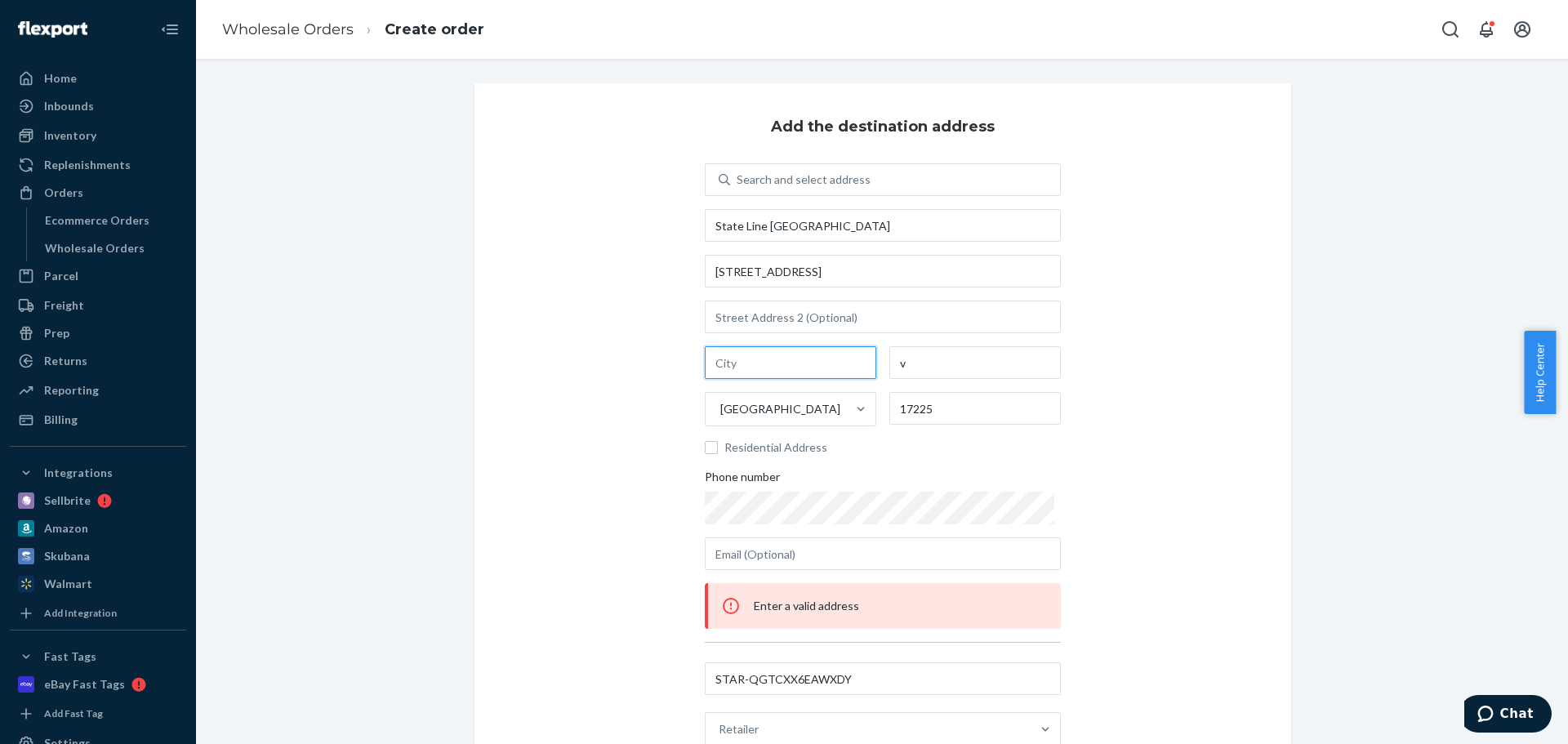
click at [797, 375] on input "text" at bounding box center [791, 362] width 171 height 32
paste input "Greencastle"
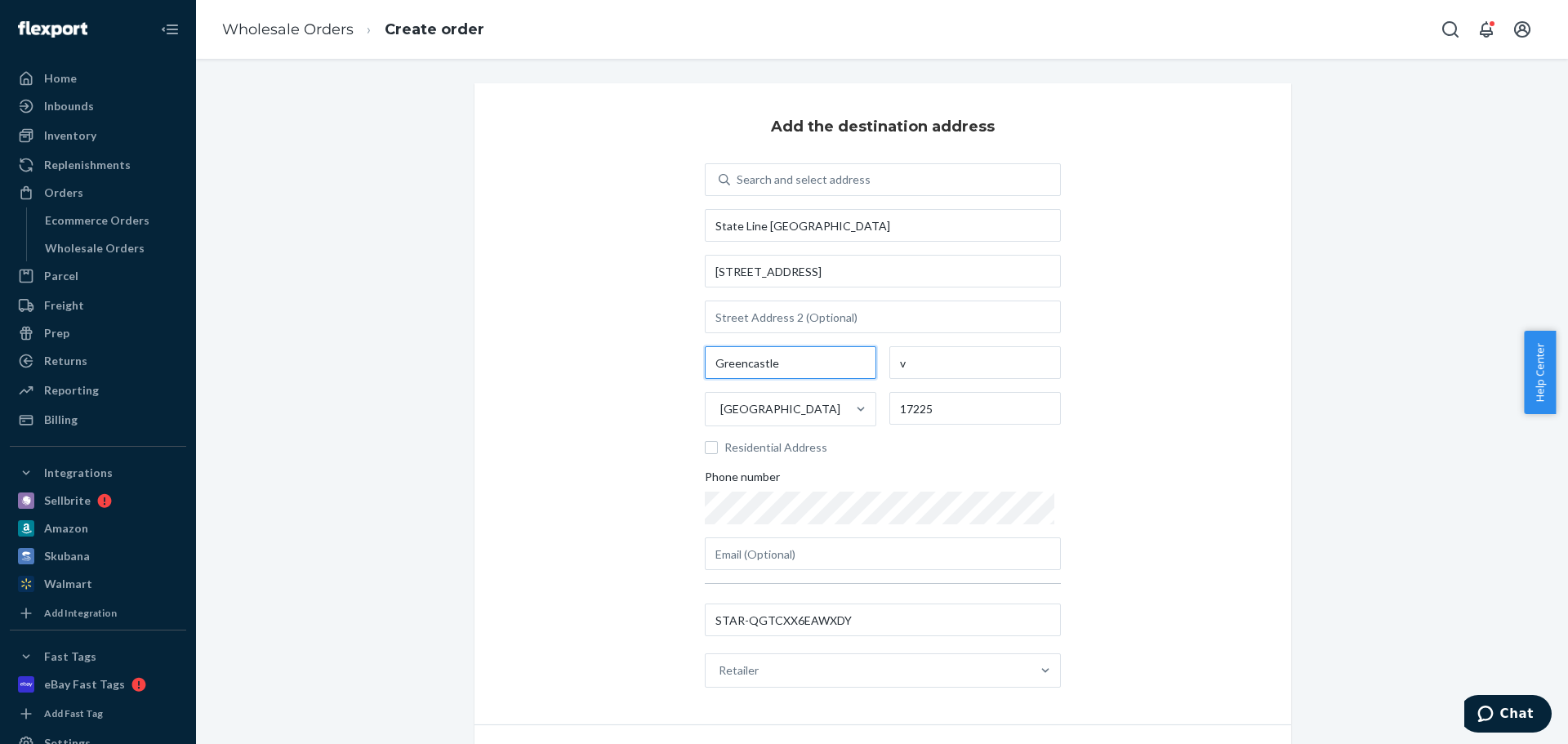
type input "Greencastle"
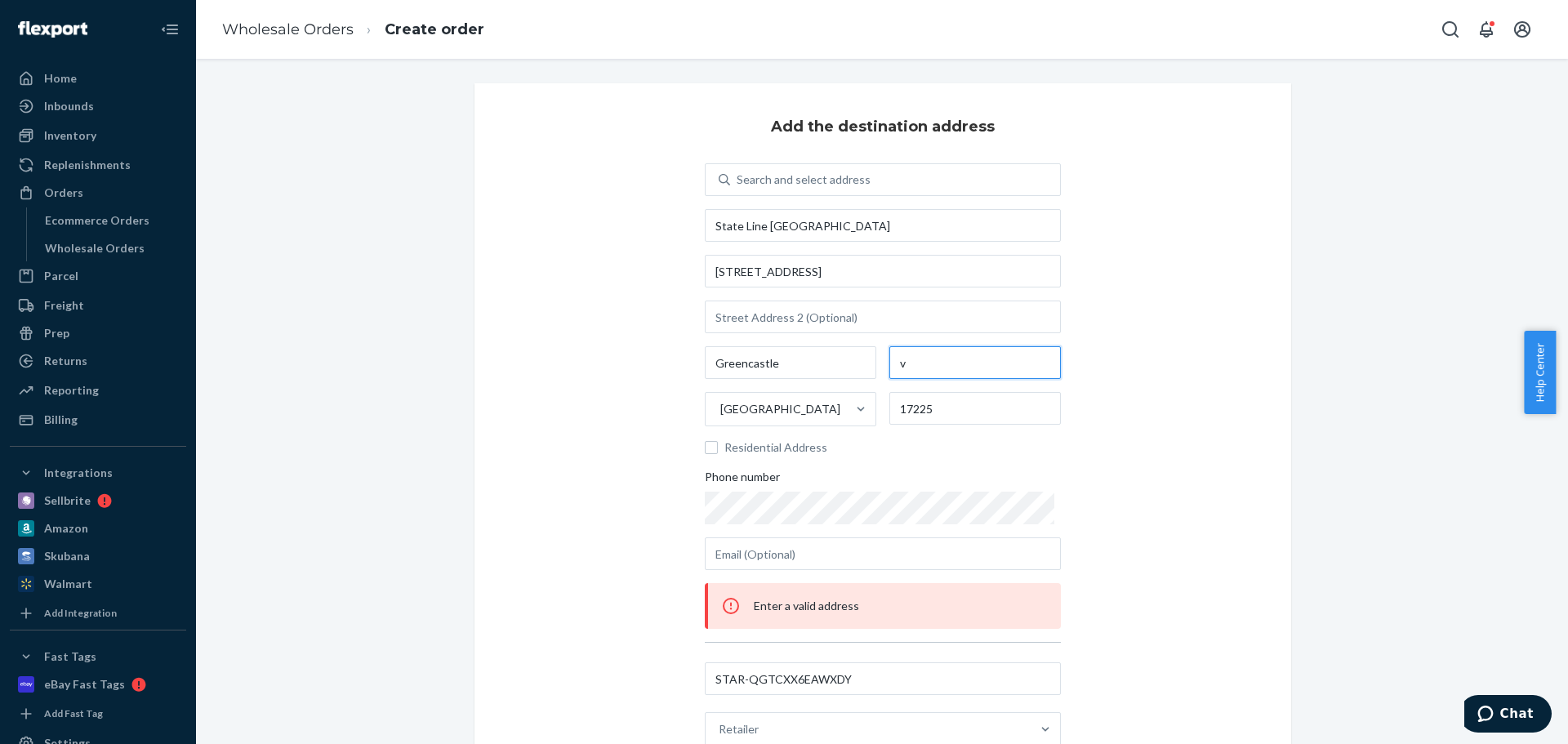
click at [947, 366] on input "v" at bounding box center [975, 362] width 171 height 32
paste input "Pennsylvania"
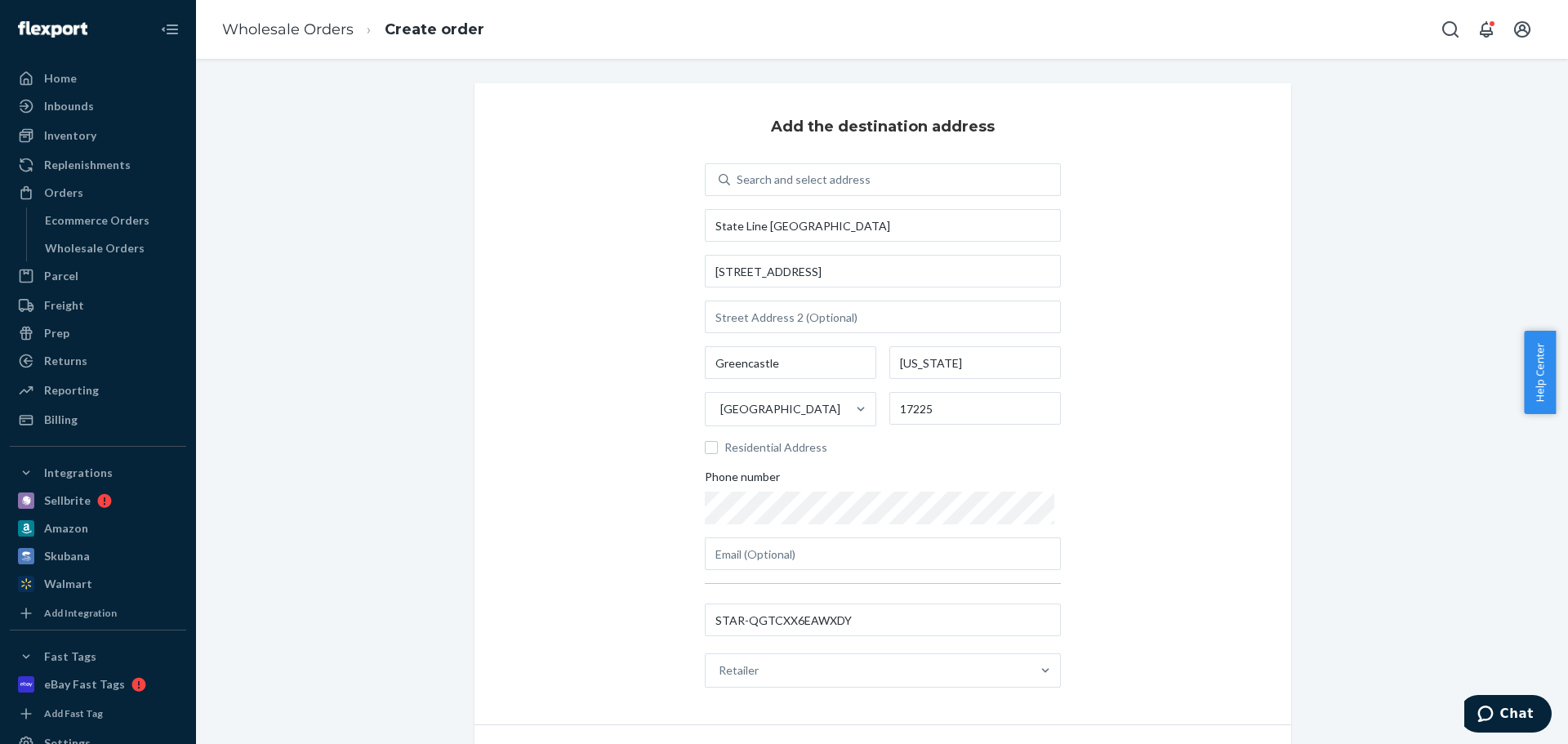
click at [1227, 454] on div "Add the destination address Search and select address State Line Logistics Park…" at bounding box center [882, 403] width 816 height 641
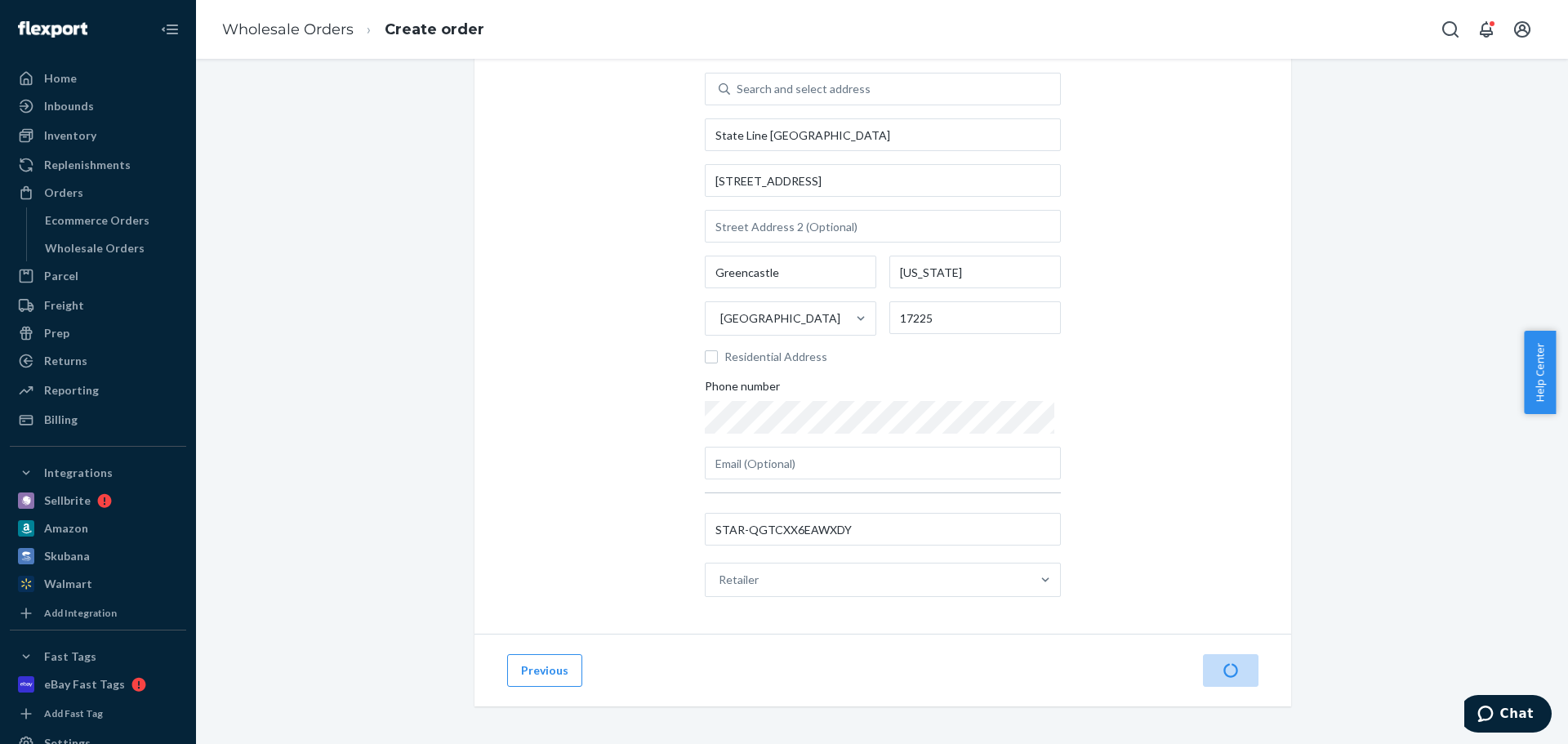
scroll to position [92, 0]
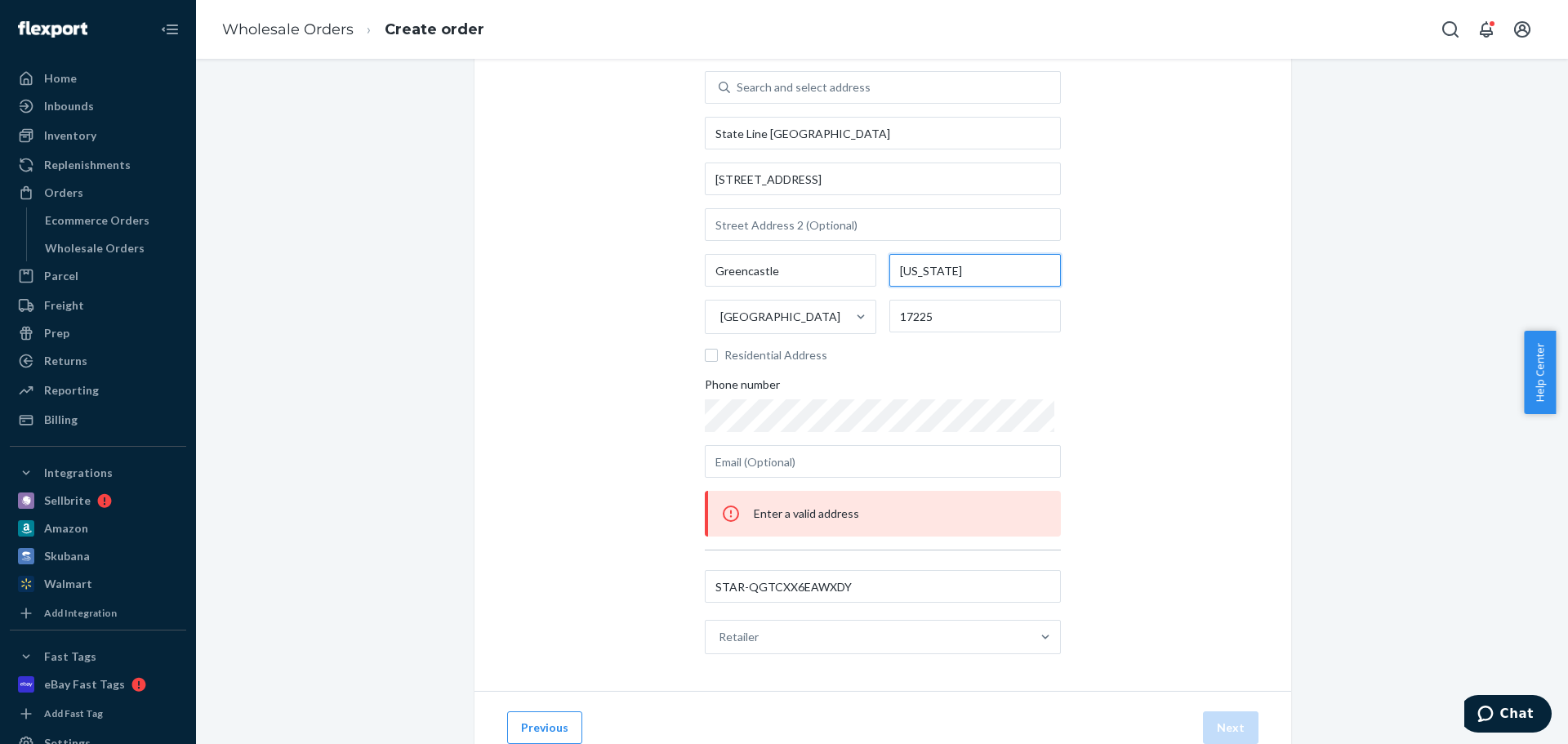
click at [983, 274] on input "Pennsylvania" at bounding box center [975, 271] width 171 height 32
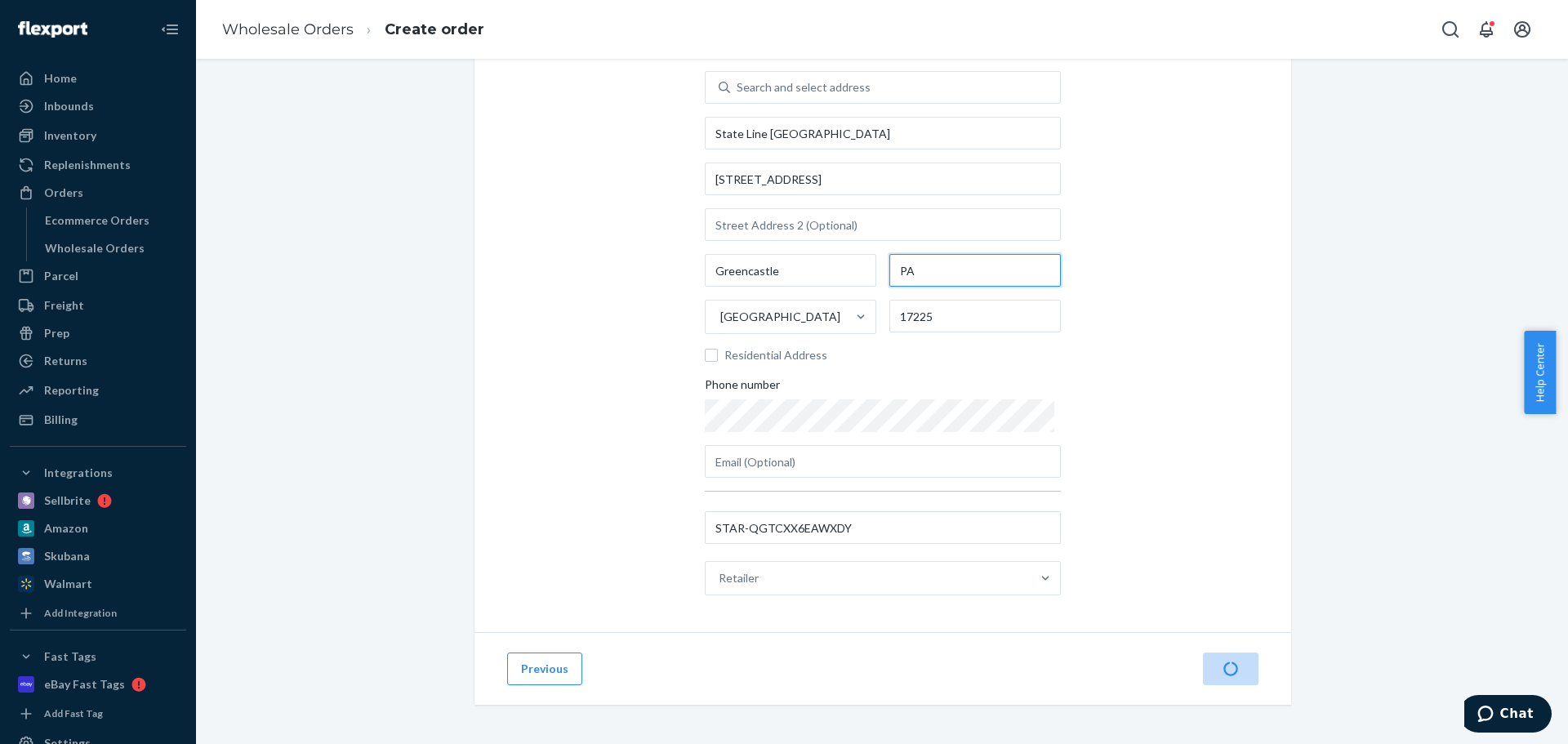
type input "PA"
click at [1081, 309] on div "Add the destination address Search and select address State Line Logistics Park…" at bounding box center [882, 312] width 816 height 641
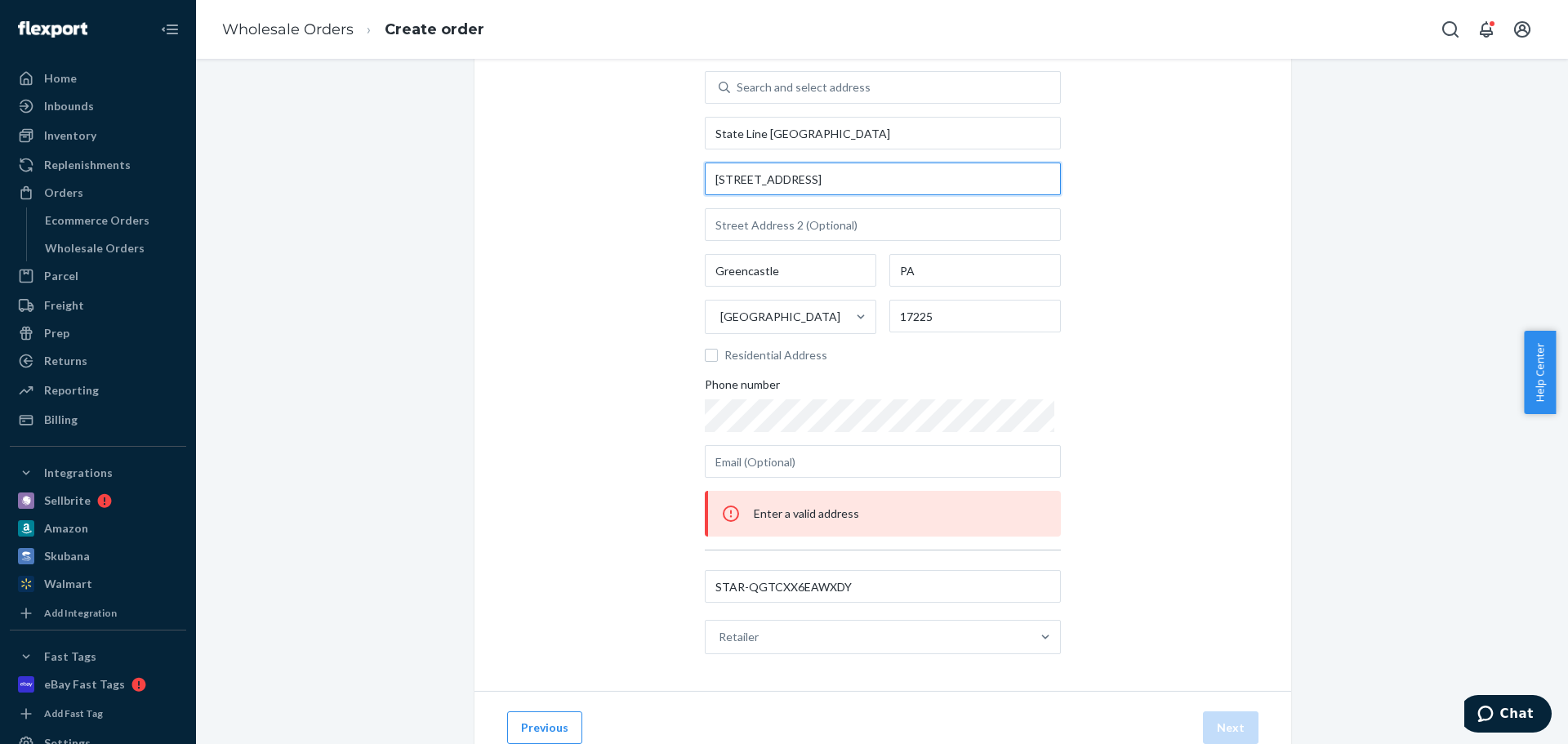
drag, startPoint x: 706, startPoint y: 184, endPoint x: 895, endPoint y: 181, distance: 189.0
click at [895, 181] on input "15651 Greenmount Rd" at bounding box center [883, 179] width 356 height 32
click at [849, 165] on input "15651 Greenmount Rd" at bounding box center [883, 179] width 356 height 32
paste input "537 Greenmount Roa"
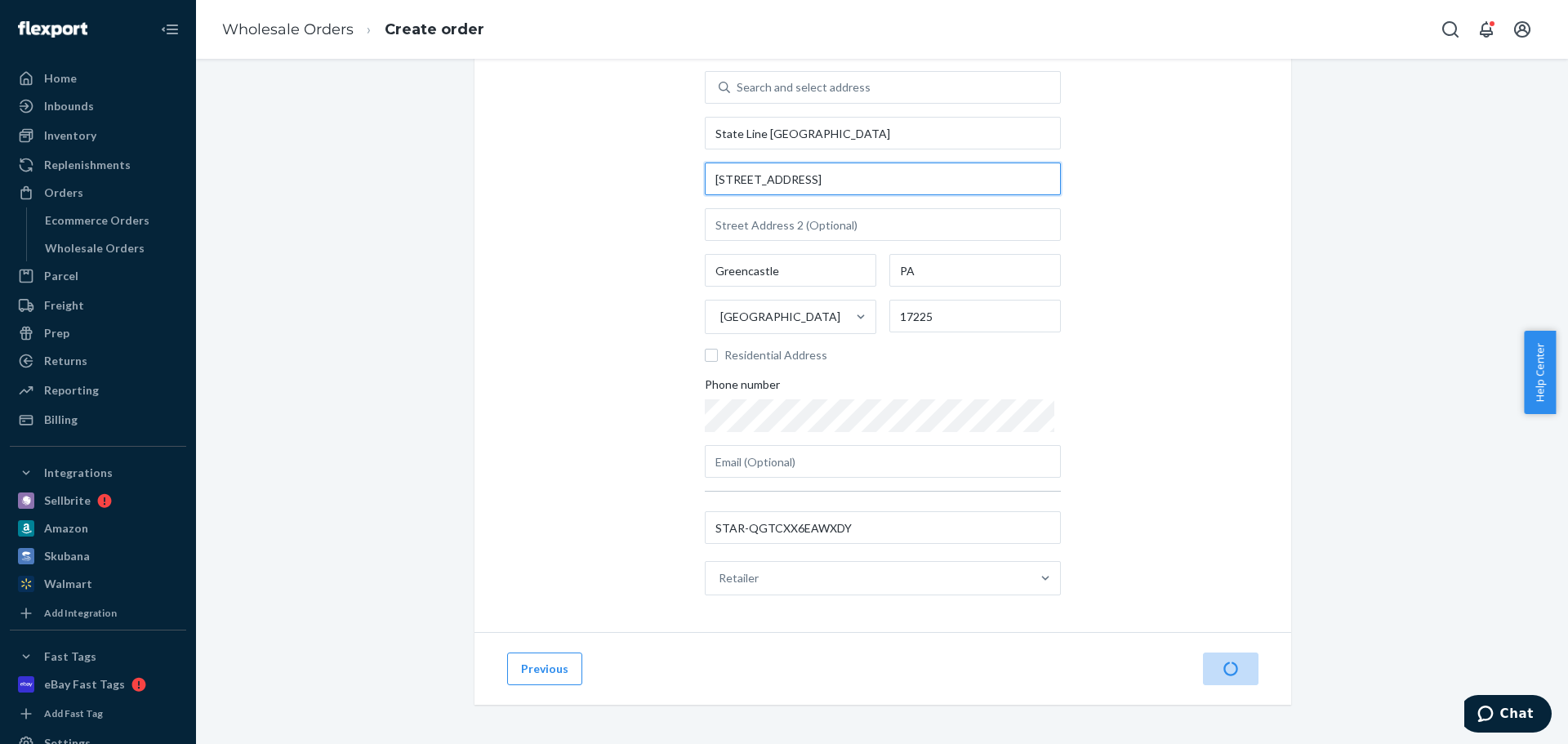
type input "15537 Greenmount Road"
click at [1079, 303] on div "Add the destination address Search and select address State Line Logistics Park…" at bounding box center [882, 312] width 816 height 641
click at [1144, 561] on div "Add the destination address Search and select address State Line Logistics Park…" at bounding box center [882, 312] width 816 height 641
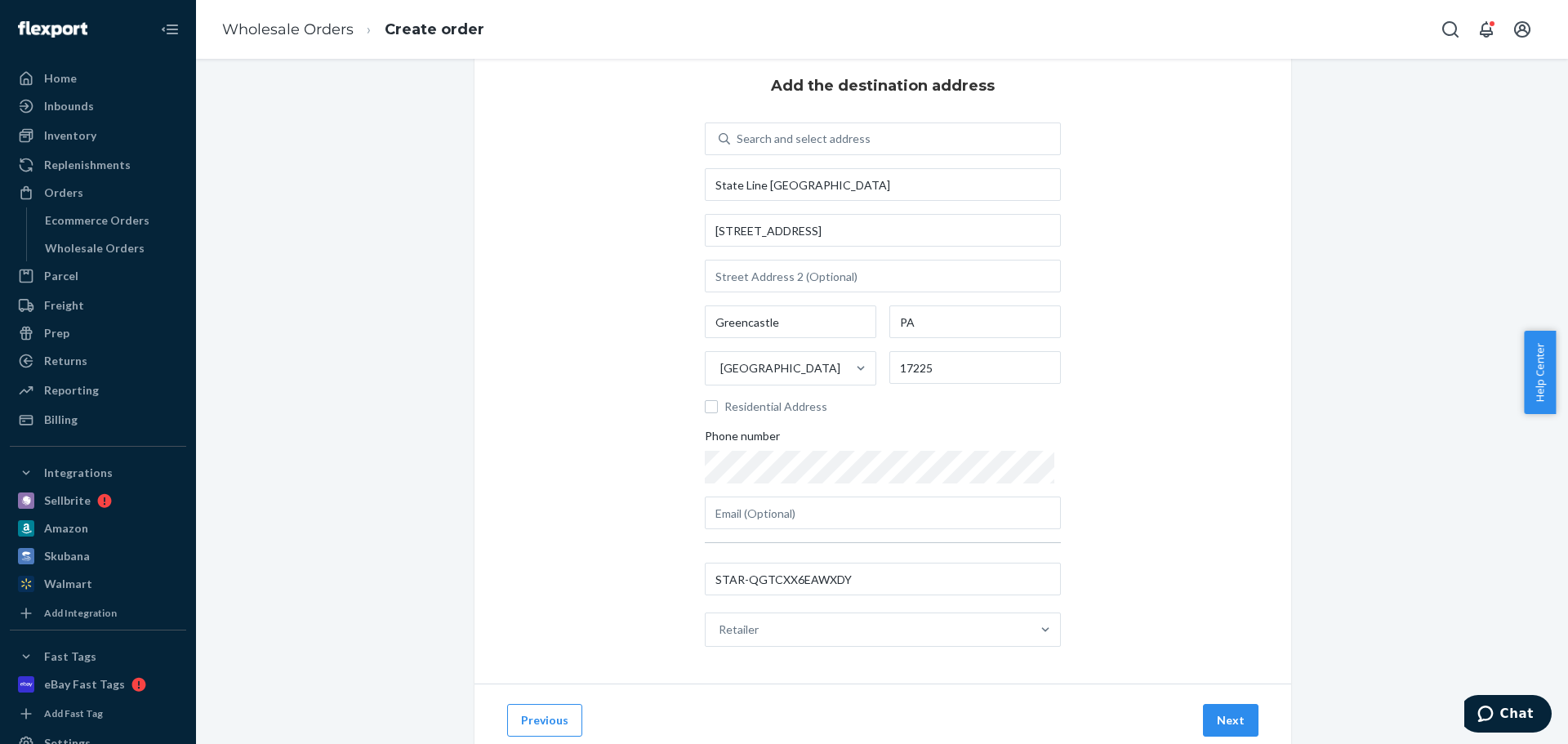
scroll to position [82, 0]
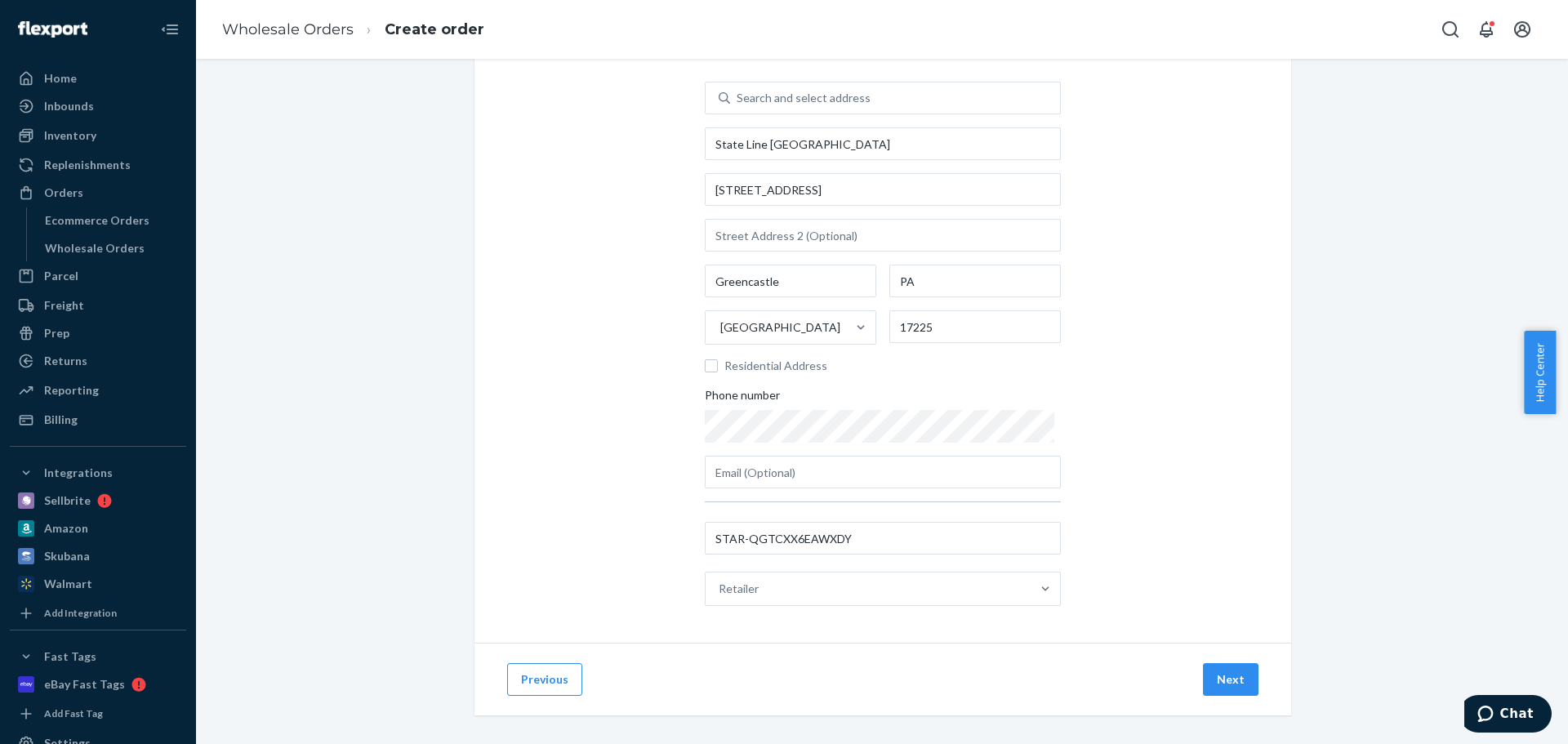
click at [1084, 449] on div "Add the destination address Search and select address State Line Logistics Park…" at bounding box center [882, 322] width 816 height 641
click at [1229, 685] on button "Next" at bounding box center [1231, 679] width 55 height 32
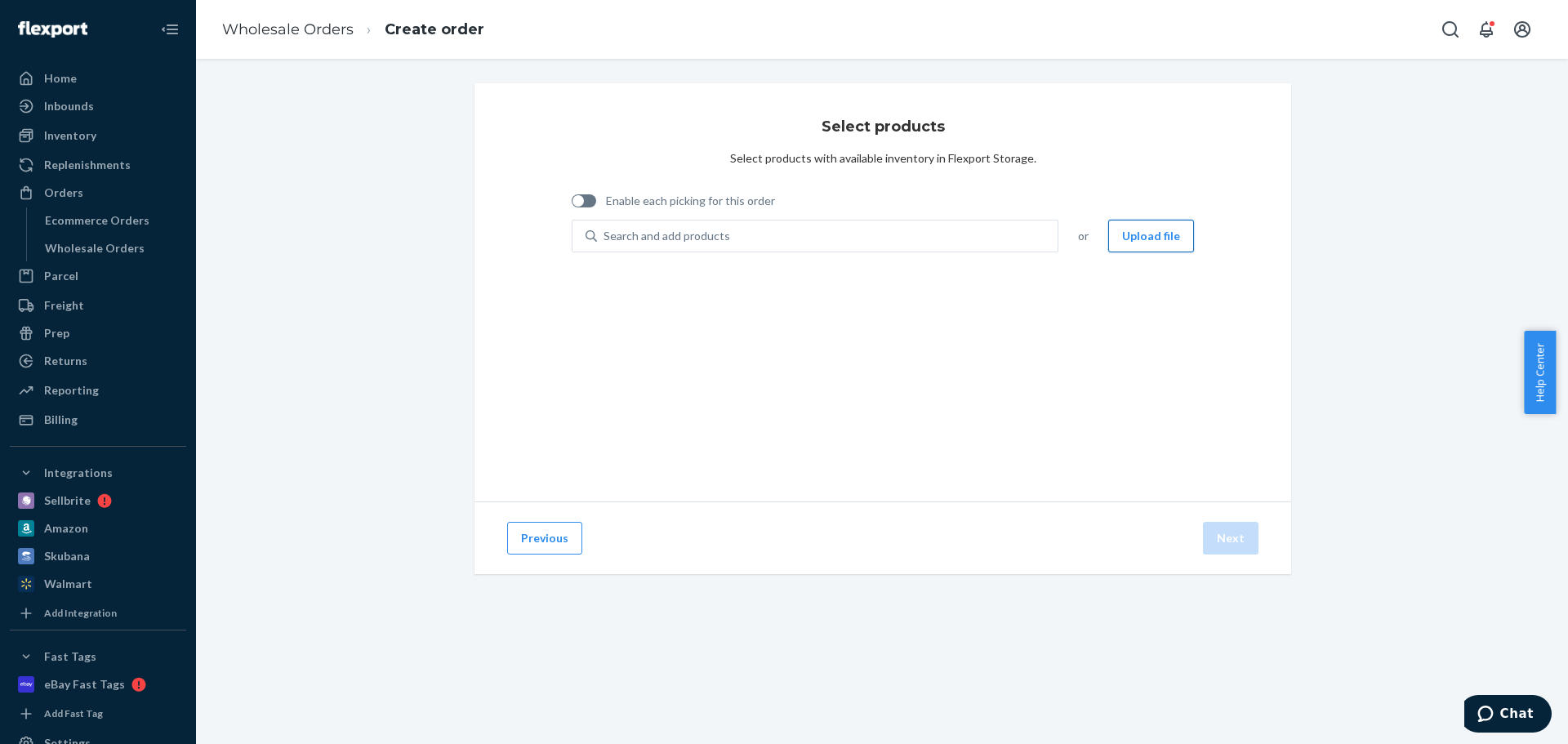
click at [1136, 241] on button "Upload file" at bounding box center [1151, 236] width 86 height 32
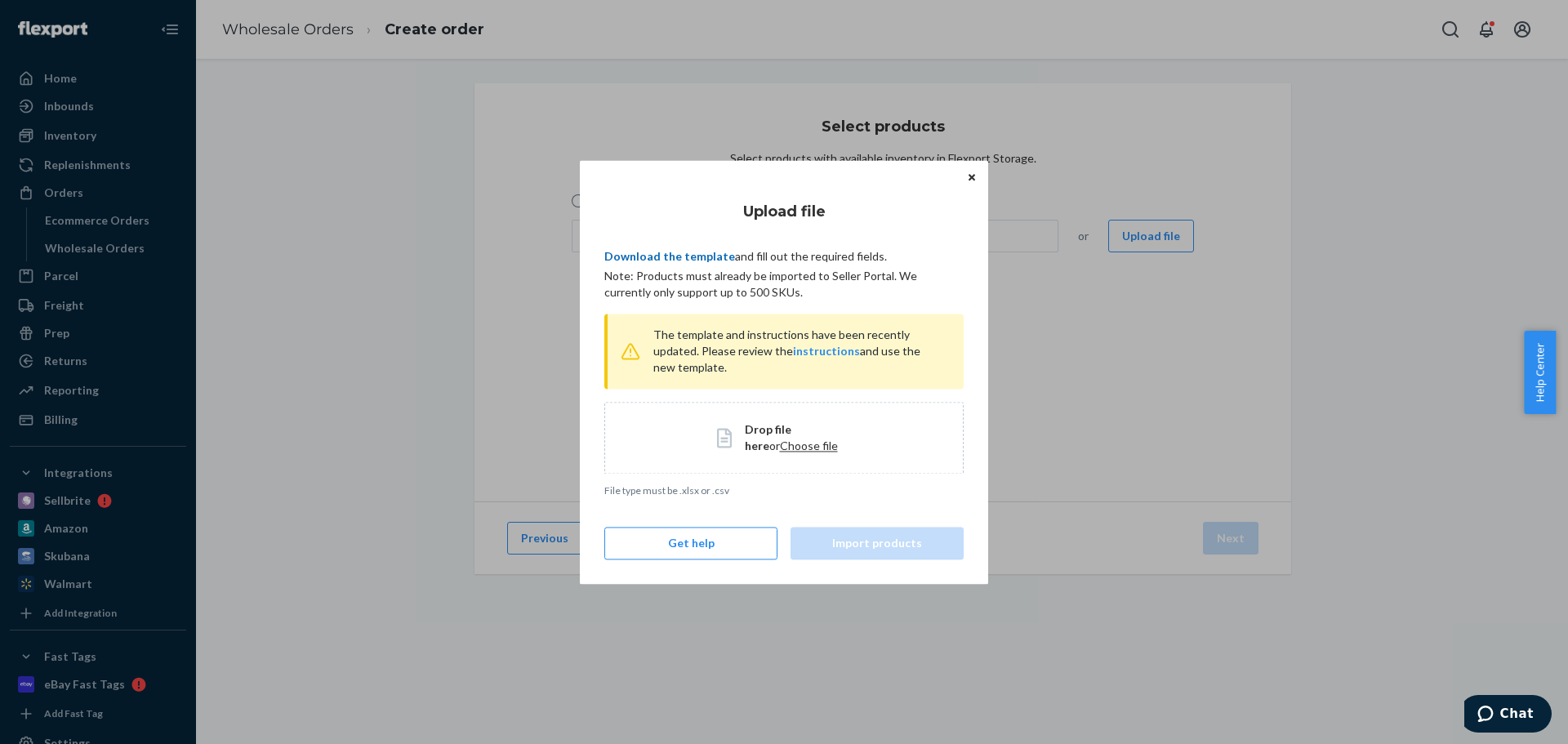
click at [651, 249] on link "Download the template" at bounding box center [669, 255] width 131 height 14
click at [780, 448] on span "Choose file" at bounding box center [809, 445] width 58 height 14
drag, startPoint x: 878, startPoint y: 502, endPoint x: 883, endPoint y: 518, distance: 16.8
click at [877, 502] on div "Upload file Download the template and fill out the required fields. Note: Produ…" at bounding box center [783, 372] width 359 height 374
click at [882, 534] on button "Import products" at bounding box center [877, 543] width 173 height 32
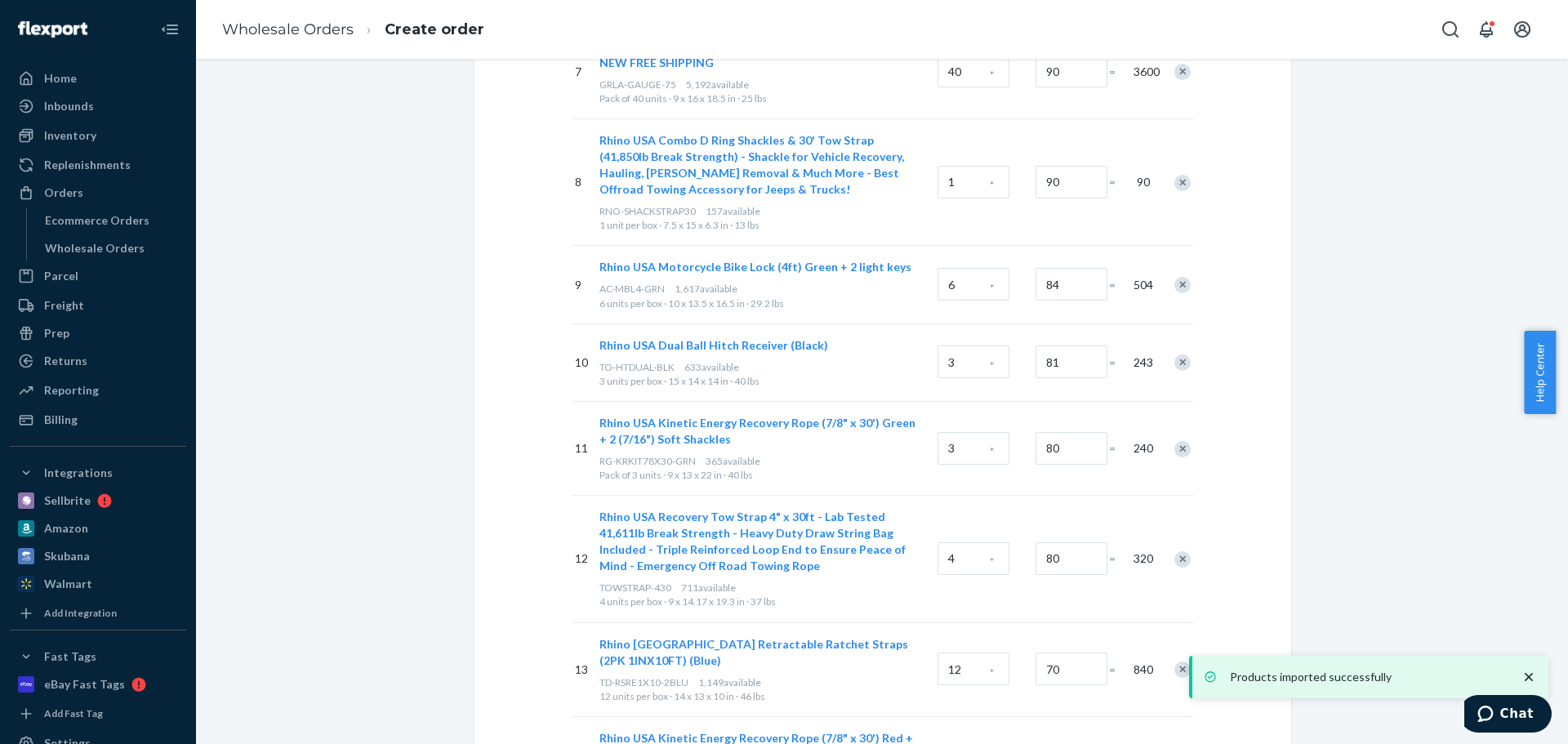
scroll to position [1061, 0]
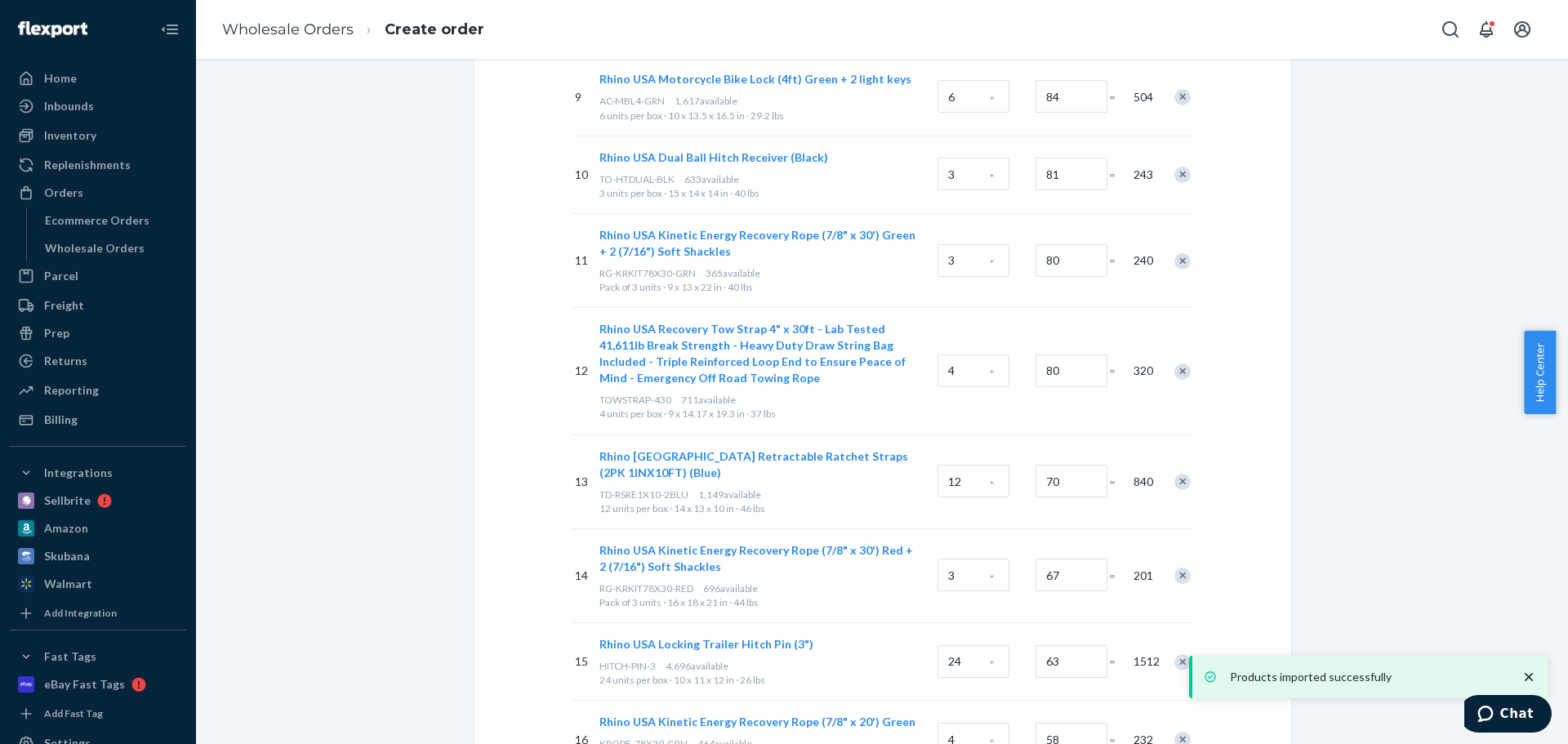
click at [1525, 677] on icon "close toast" at bounding box center [1528, 676] width 16 height 16
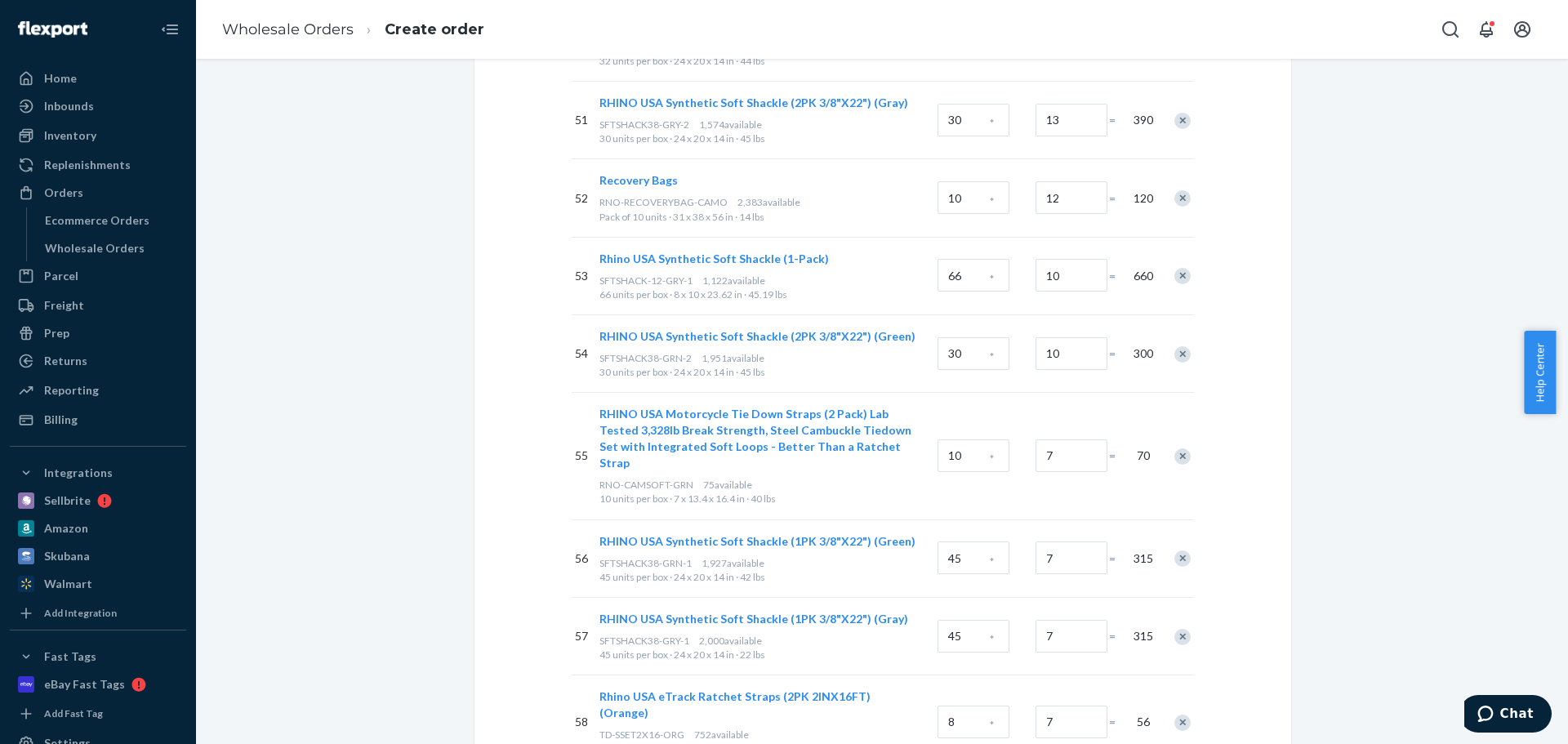
scroll to position [5056, 0]
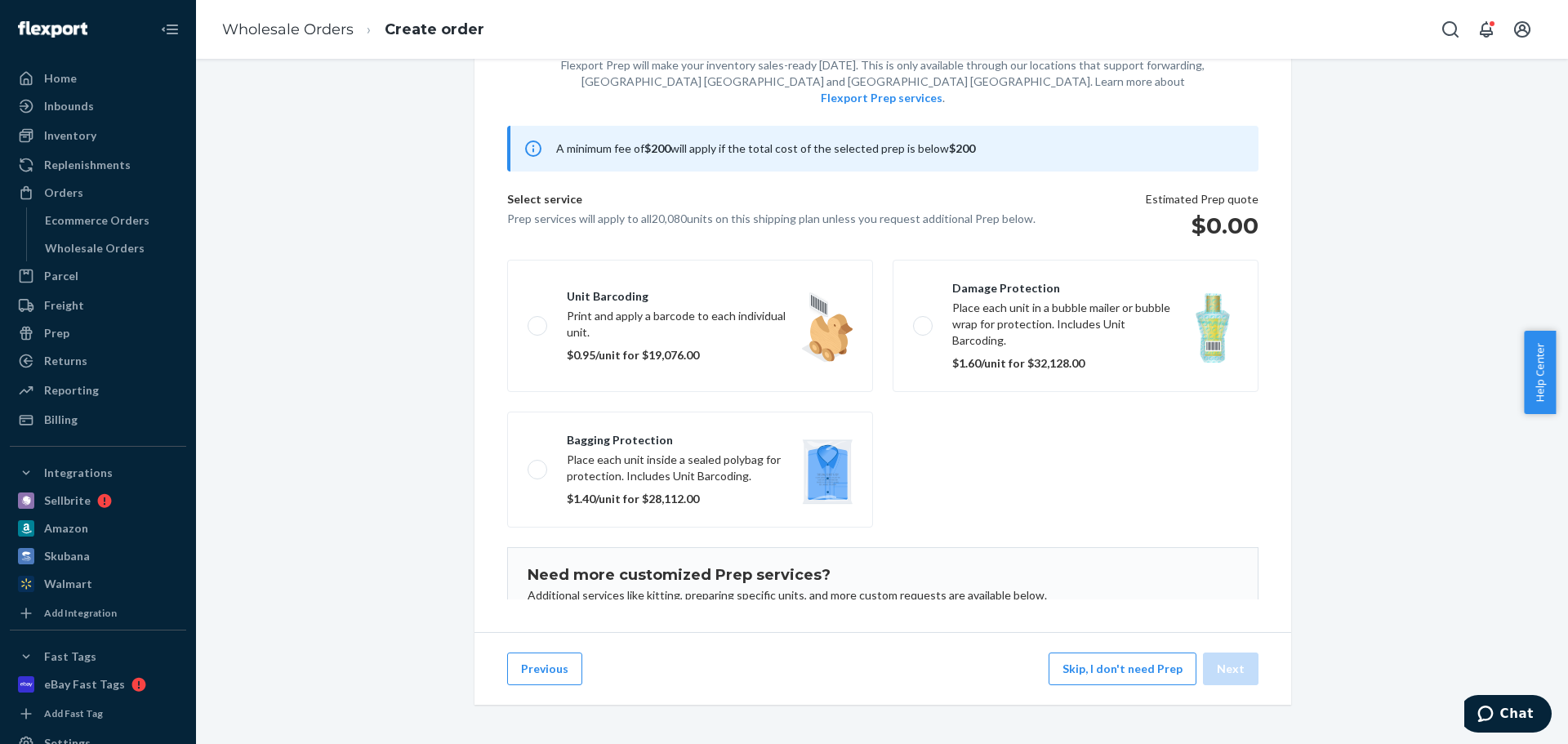
scroll to position [100, 0]
click at [1096, 680] on button "Skip, I don't need Prep" at bounding box center [1122, 669] width 148 height 32
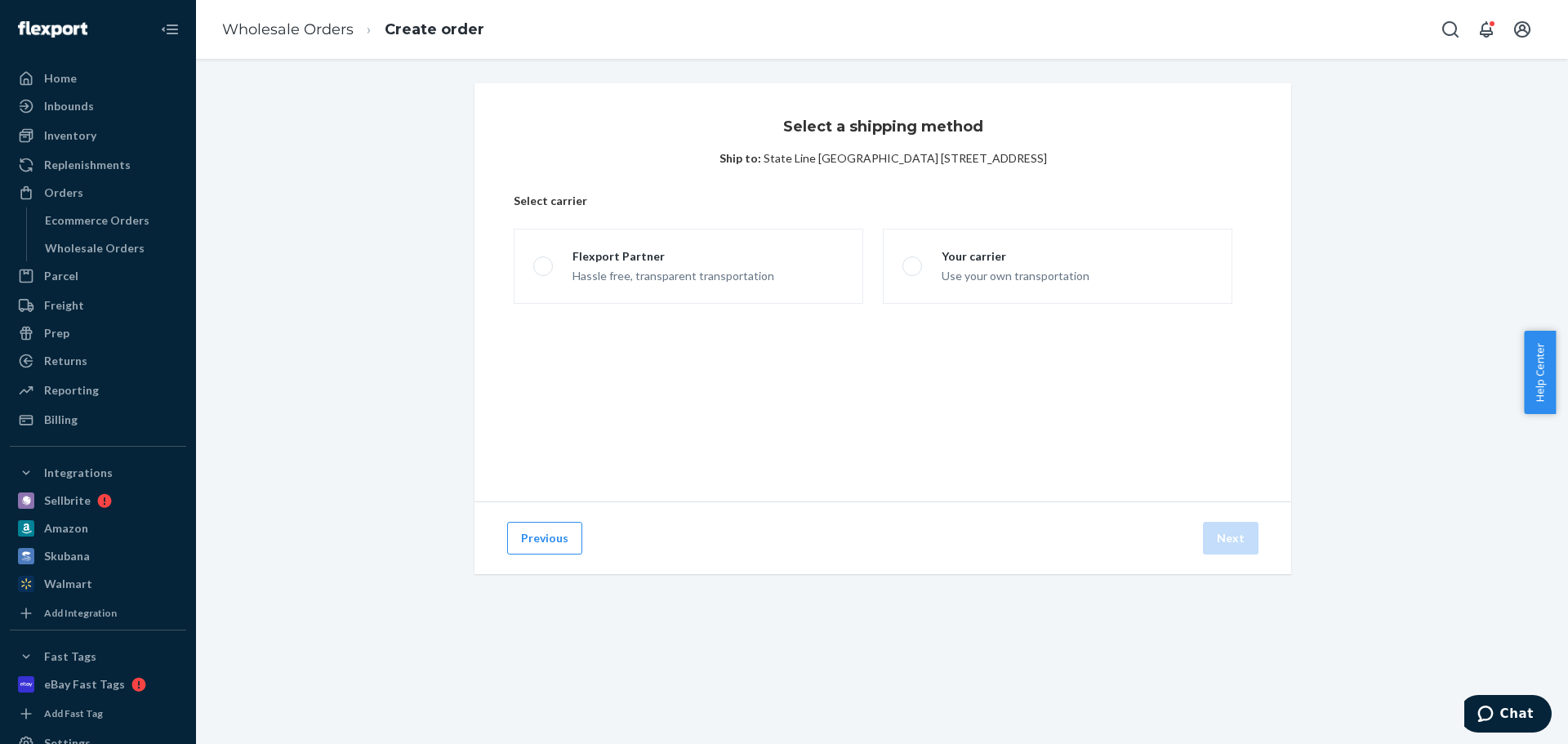
scroll to position [0, 0]
click at [582, 283] on div "Hassle free, transparent transportation" at bounding box center [673, 274] width 202 height 20
click at [544, 271] on input "Flexport Partner Hassle free, transparent transportation" at bounding box center [538, 266] width 10 height 10
radio input "true"
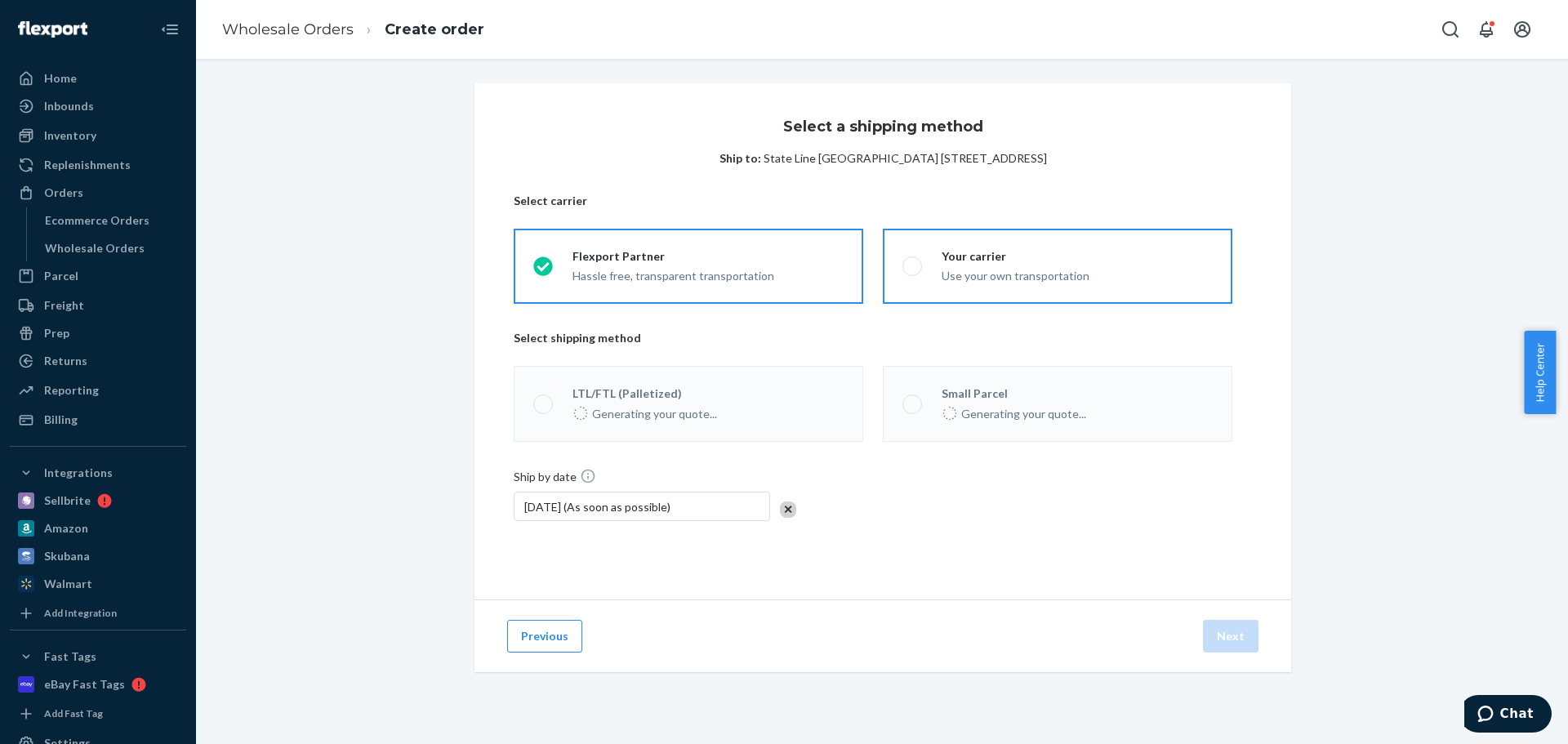
click at [974, 269] on div "Use your own transportation" at bounding box center [1015, 274] width 148 height 20
click at [913, 269] on input "Your carrier Use your own transportation" at bounding box center [907, 266] width 10 height 10
radio input "true"
radio input "false"
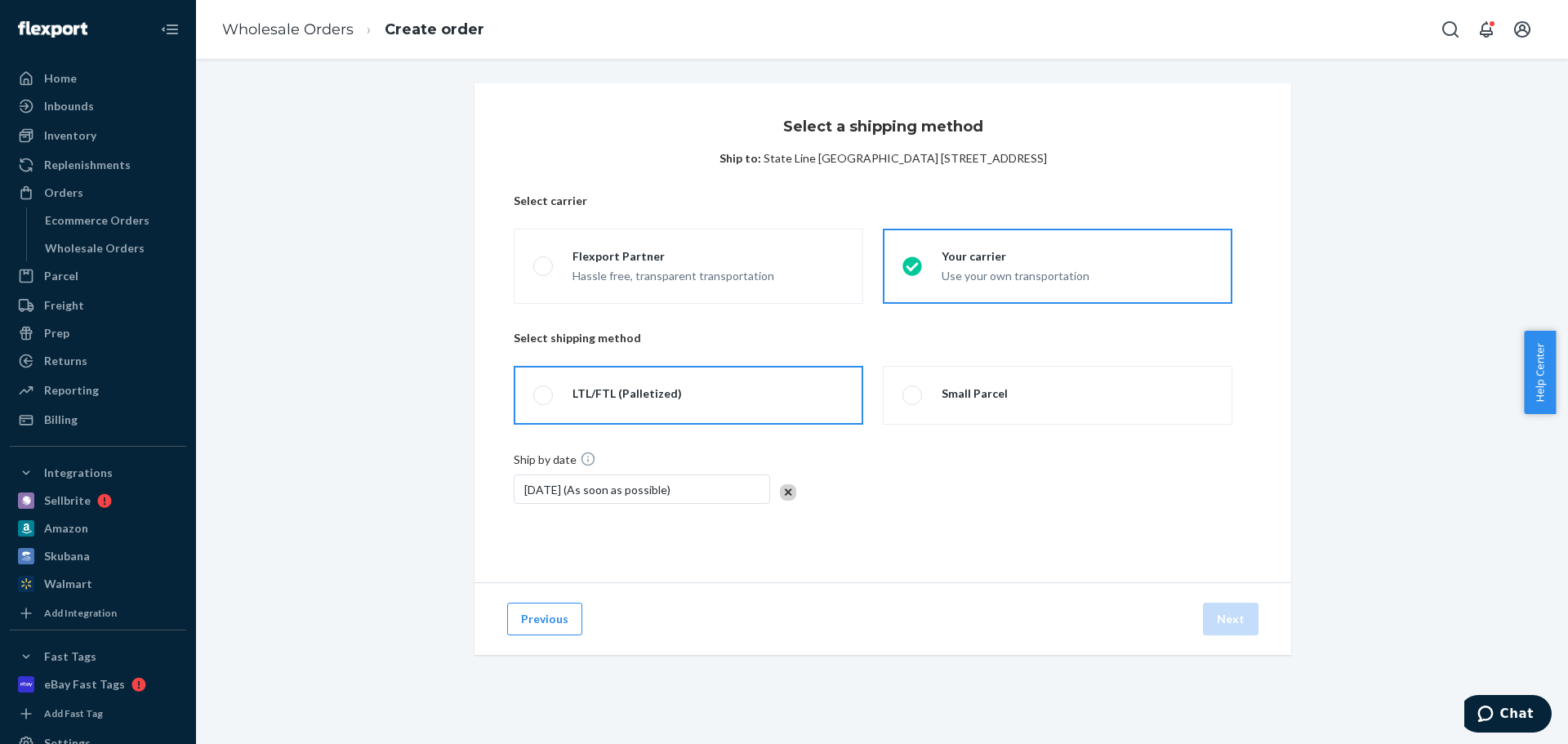
click at [763, 406] on label "LTL/FTL (Palletized)" at bounding box center [688, 395] width 350 height 59
click at [544, 401] on input "LTL/FTL (Palletized)" at bounding box center [538, 395] width 10 height 10
radio input "true"
click at [1219, 617] on button "Next" at bounding box center [1231, 619] width 55 height 32
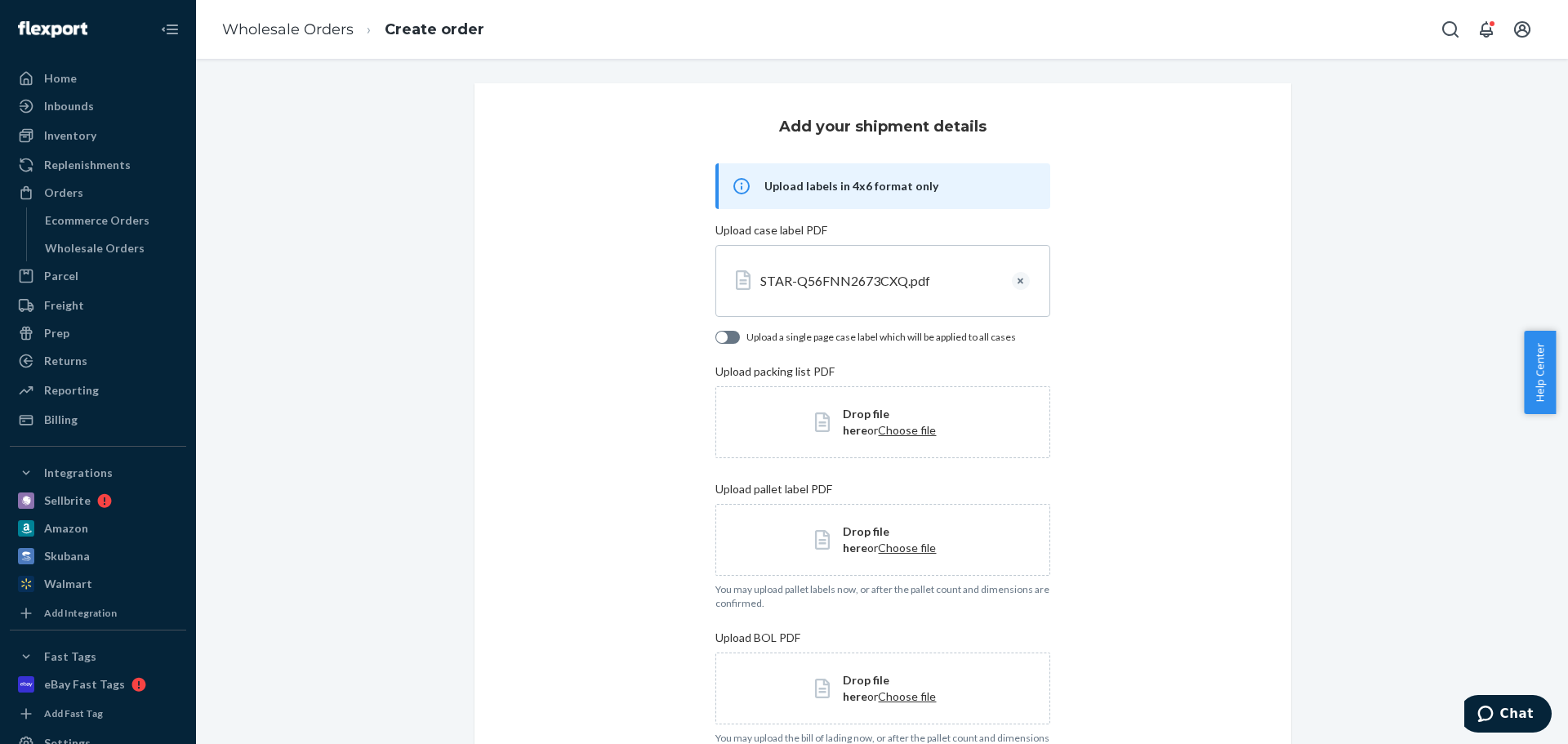
scroll to position [298, 0]
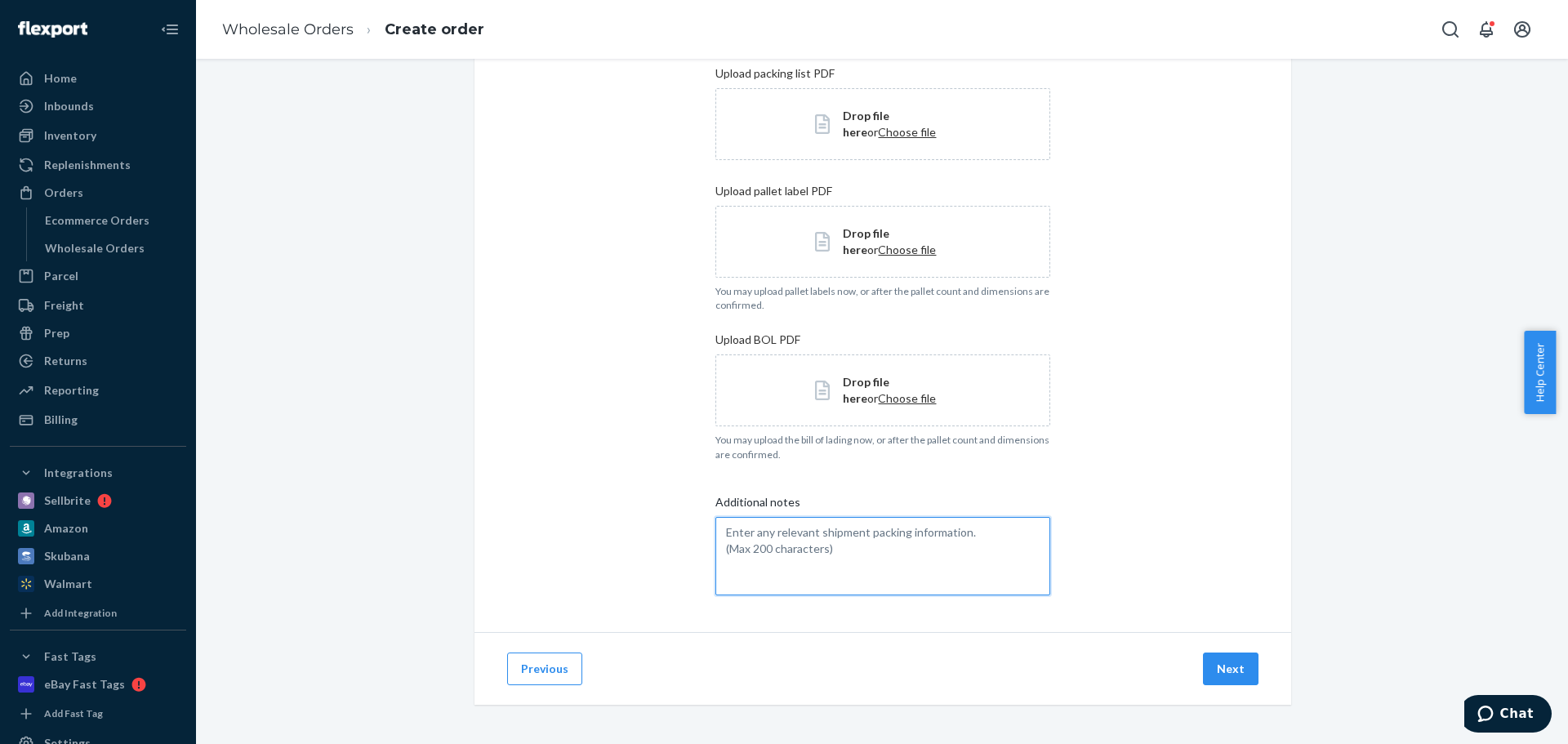
click at [866, 563] on textarea "Additional notes" at bounding box center [882, 556] width 334 height 78
paste textarea "Shipment ID: STAR-Q56FNN2673CXQ Amazon Reference ID: 2TQL8UBU Ship from: Flexpo…"
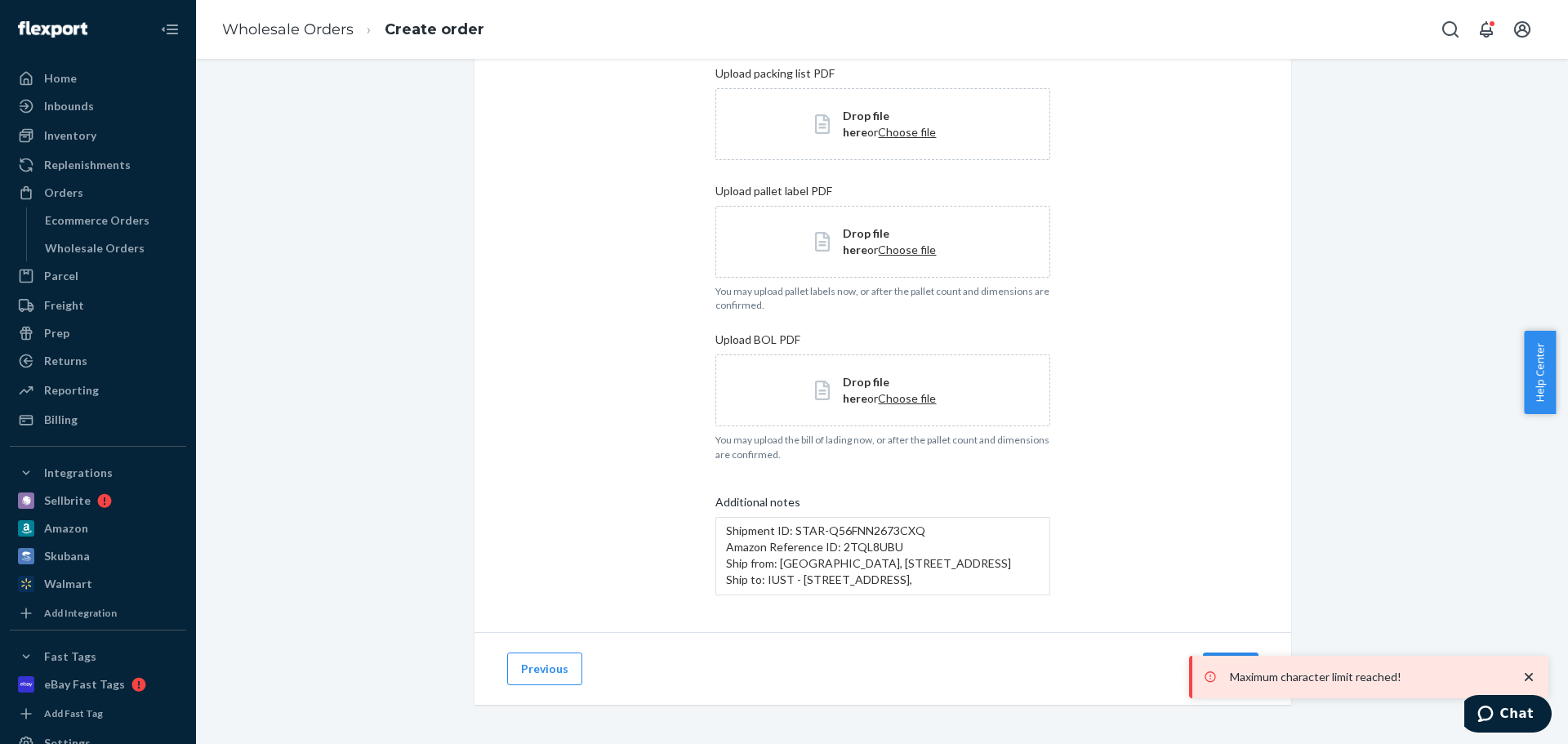
click at [1127, 512] on div "Add your shipment details Upload labels in 4x6 format only Upload case label PD…" at bounding box center [882, 209] width 816 height 847
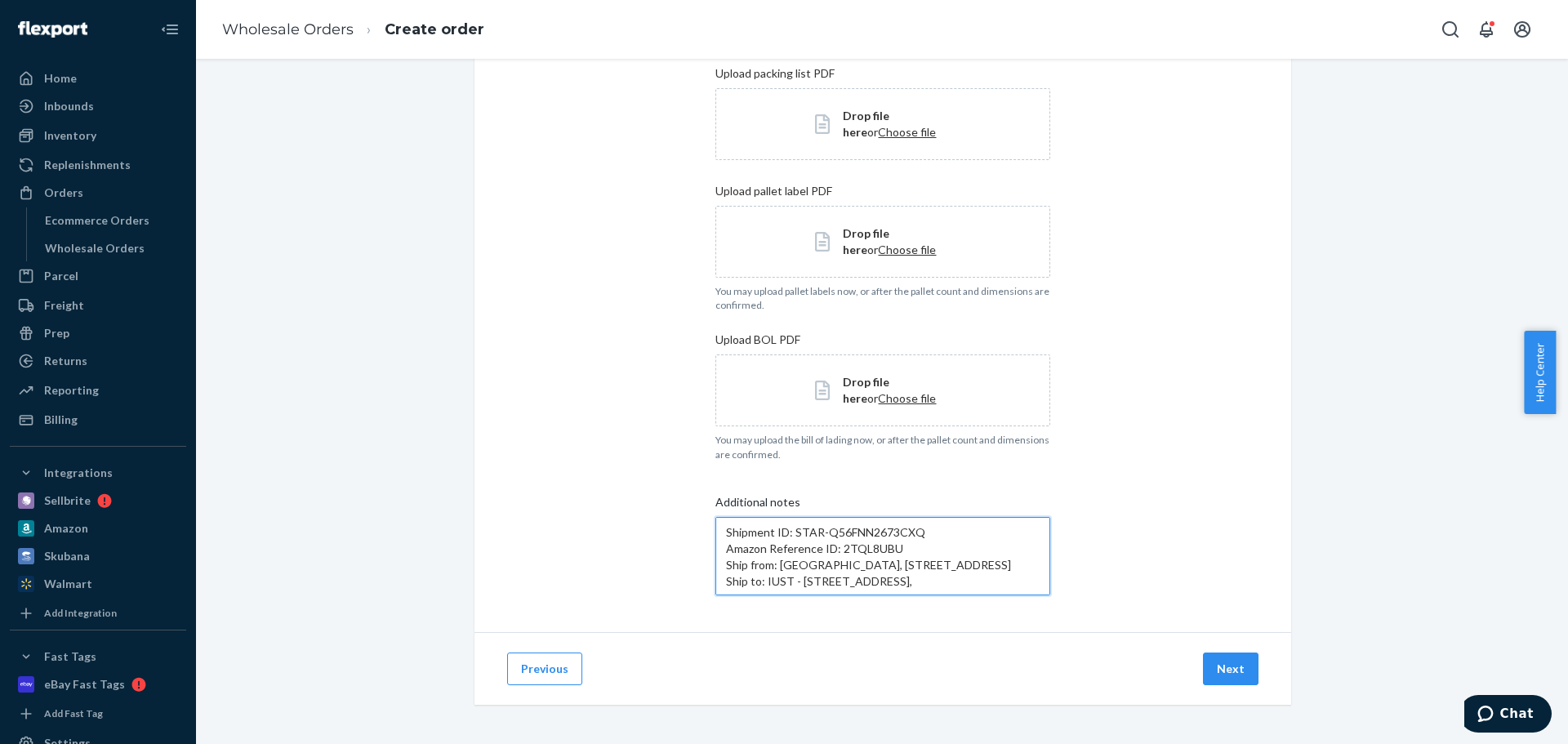
drag, startPoint x: 831, startPoint y: 586, endPoint x: 713, endPoint y: 560, distance: 120.8
click at [715, 560] on textarea "Shipment ID: STAR-Q56FNN2673CXQ Amazon Reference ID: 2TQL8UBU Ship from: Flexpo…" at bounding box center [882, 556] width 334 height 78
type textarea "Shipment ID: STAR-Q56FNN2673CXQ Amazon Reference ID: 2TQL8UBU"
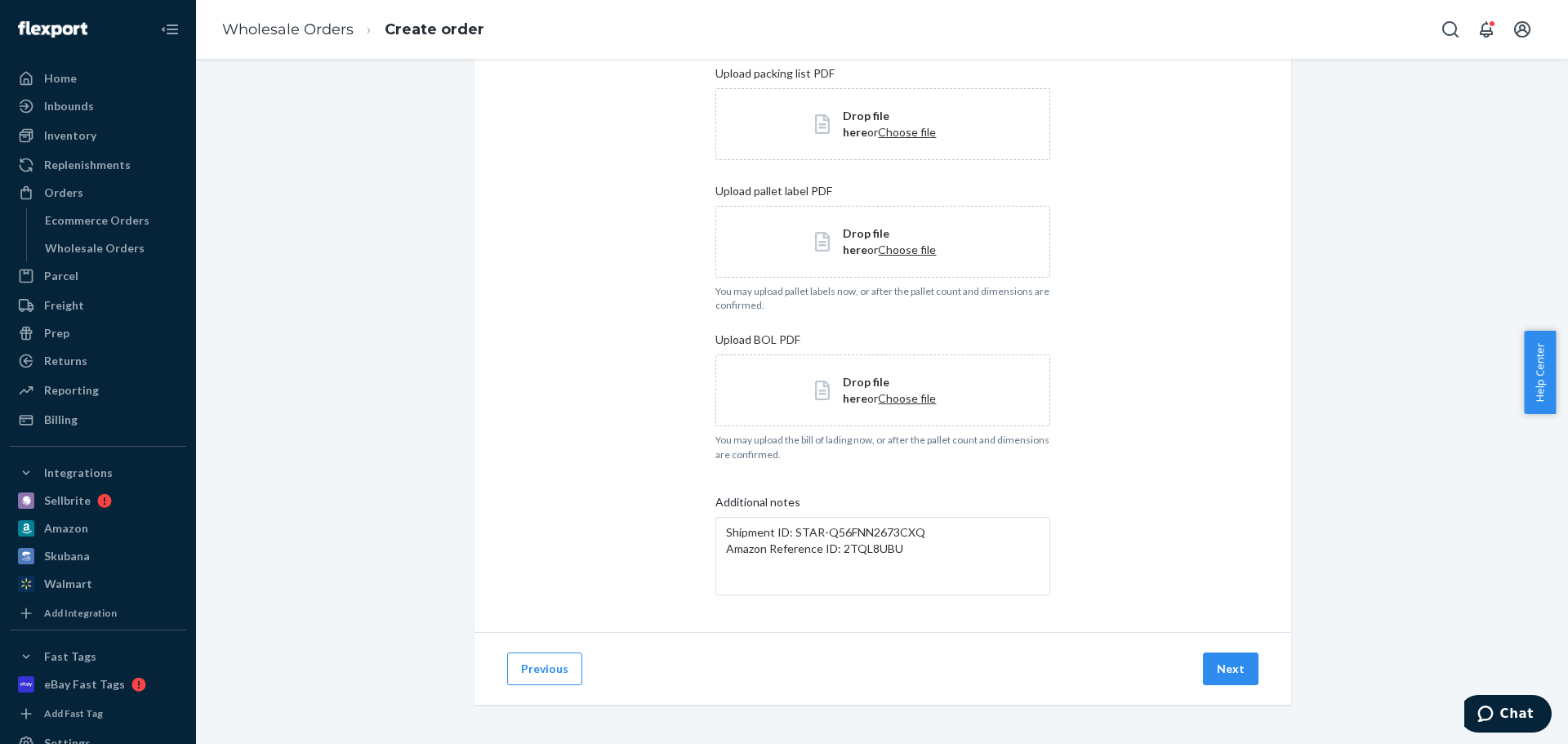
click at [1099, 535] on div "Add your shipment details Upload labels in 4x6 format only Upload case label PD…" at bounding box center [882, 209] width 816 height 847
click at [1213, 665] on button "Next" at bounding box center [1231, 669] width 55 height 32
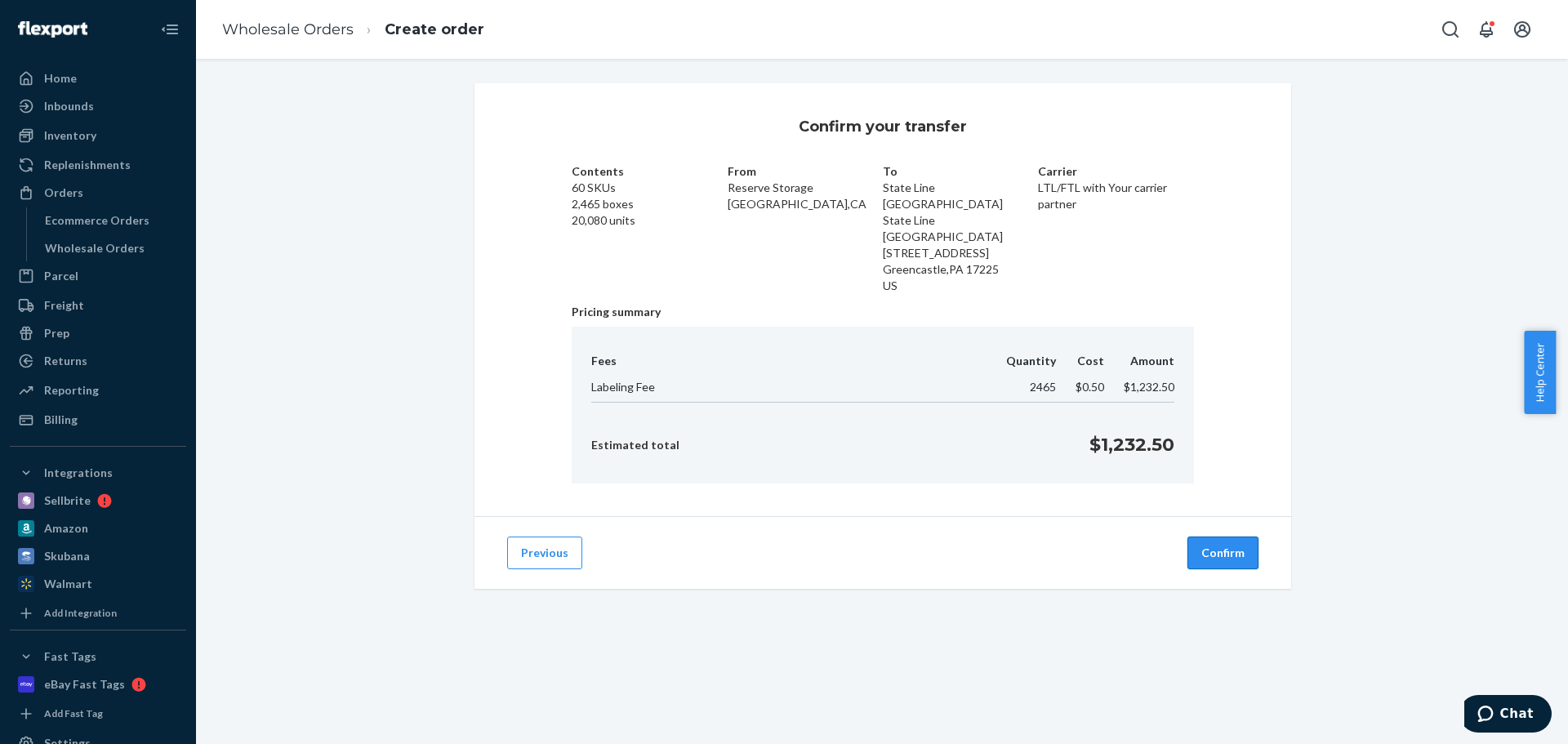
click at [1196, 546] on button "Confirm" at bounding box center [1222, 553] width 71 height 32
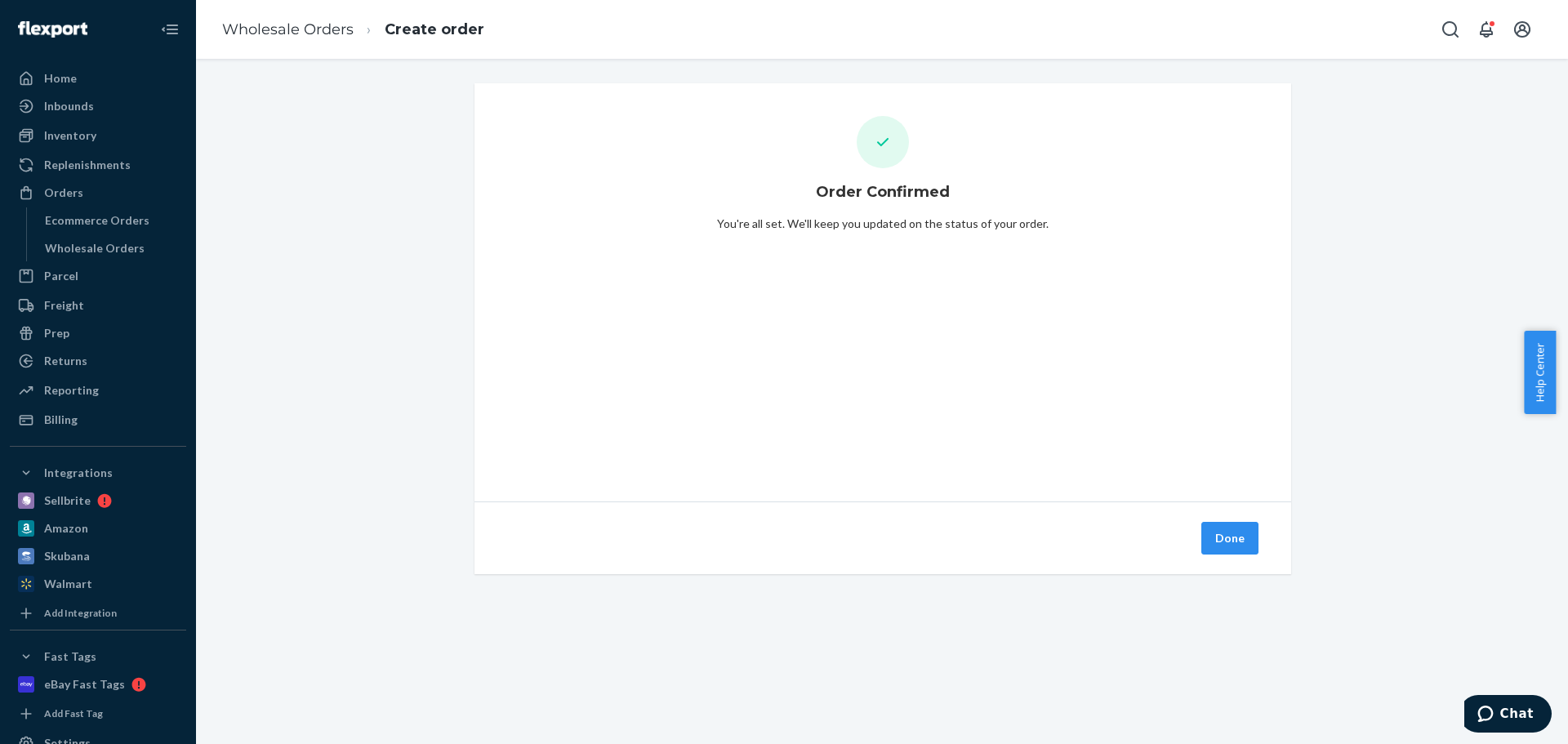
click at [1213, 538] on button "Done" at bounding box center [1230, 538] width 57 height 32
